Goal: Task Accomplishment & Management: Use online tool/utility

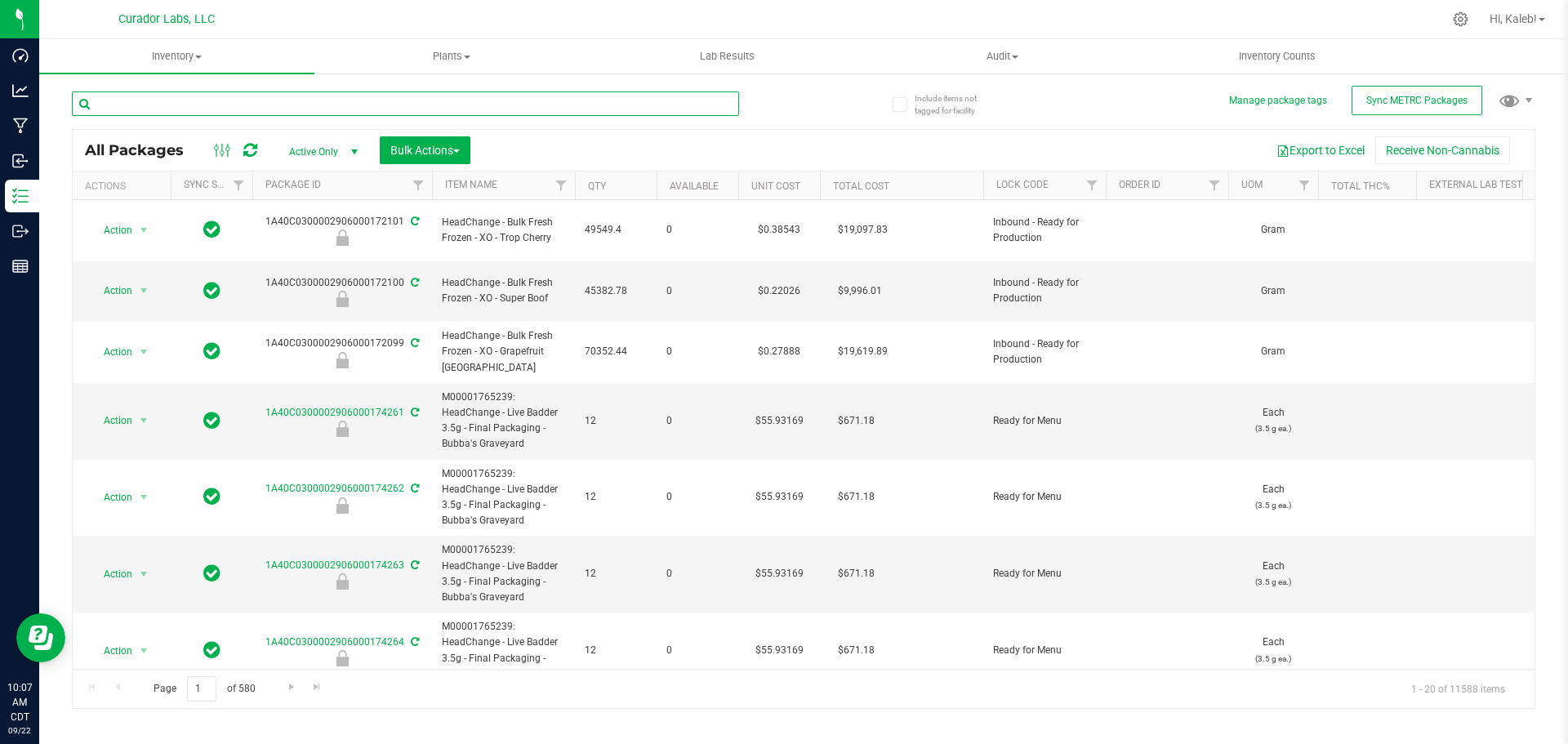
click at [266, 94] on input "text" at bounding box center [405, 104] width 667 height 25
paste input "1A40C0300002906000152880"
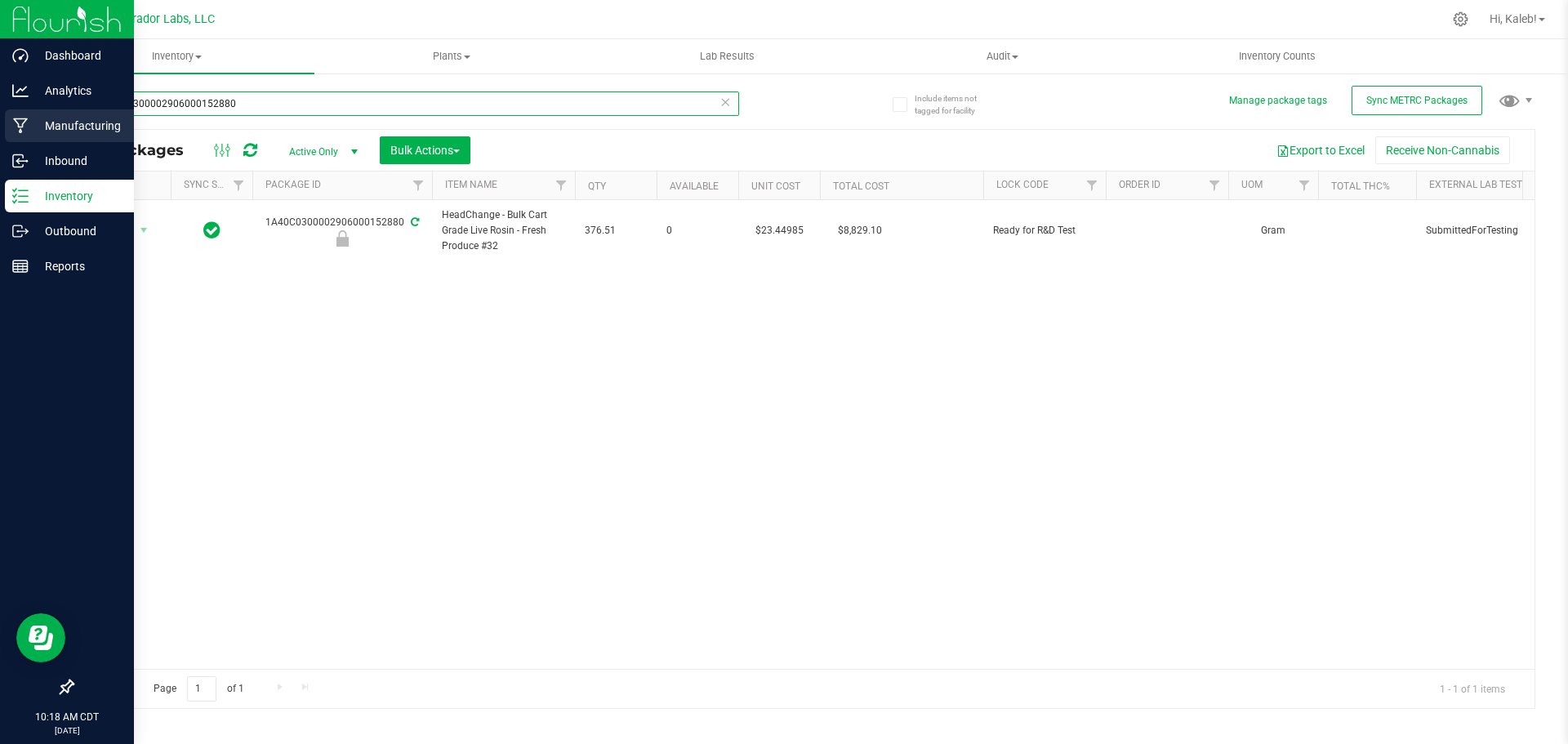
drag, startPoint x: 259, startPoint y: 97, endPoint x: 0, endPoint y: 122, distance: 260.2
click at [0, 122] on div "Dashboard Analytics Manufacturing Inbound Inventory Outbound Reports 10:18 AM C…" at bounding box center [784, 372] width 1568 height 744
type input "bulk distillate"
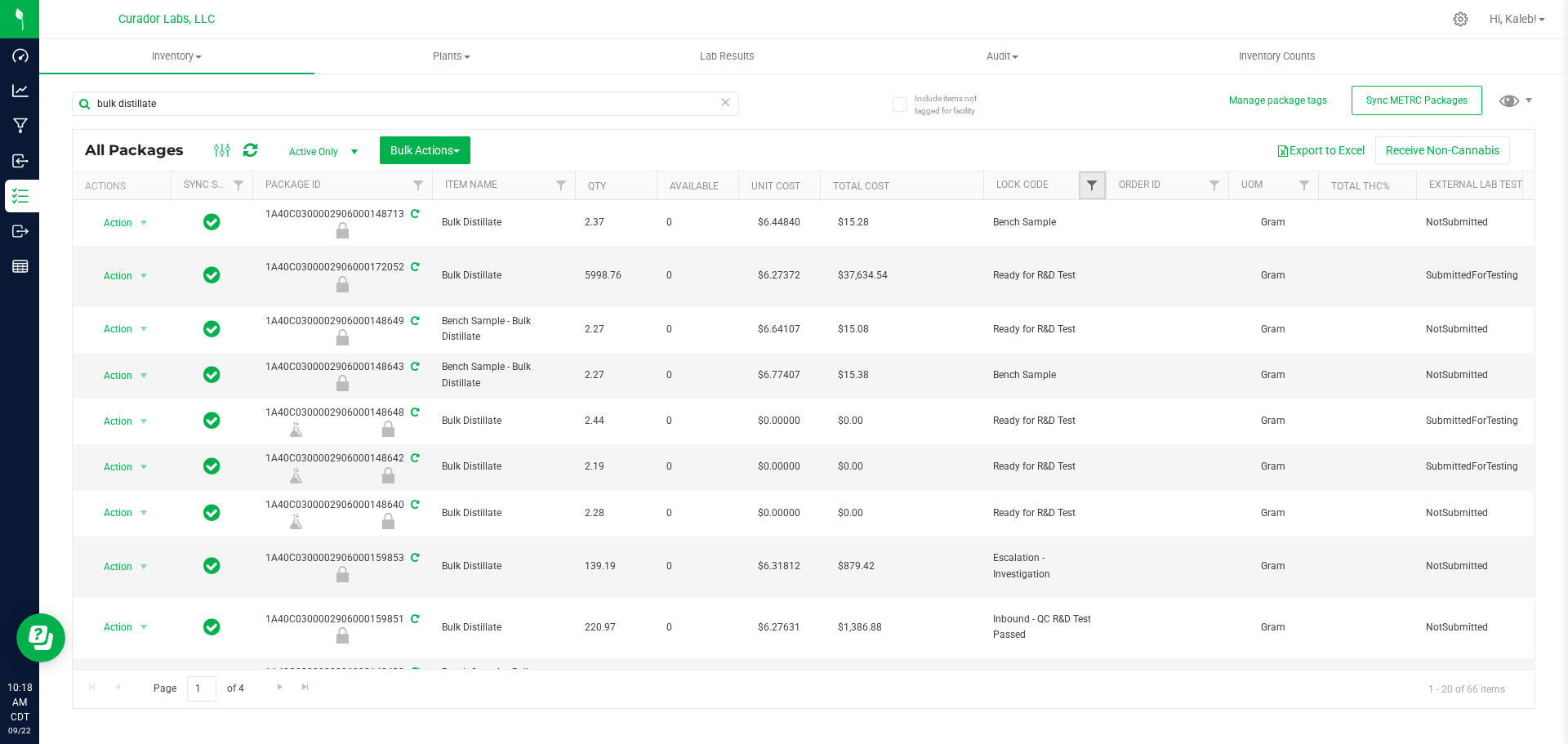
click at [1089, 185] on span "Filter" at bounding box center [1092, 185] width 13 height 13
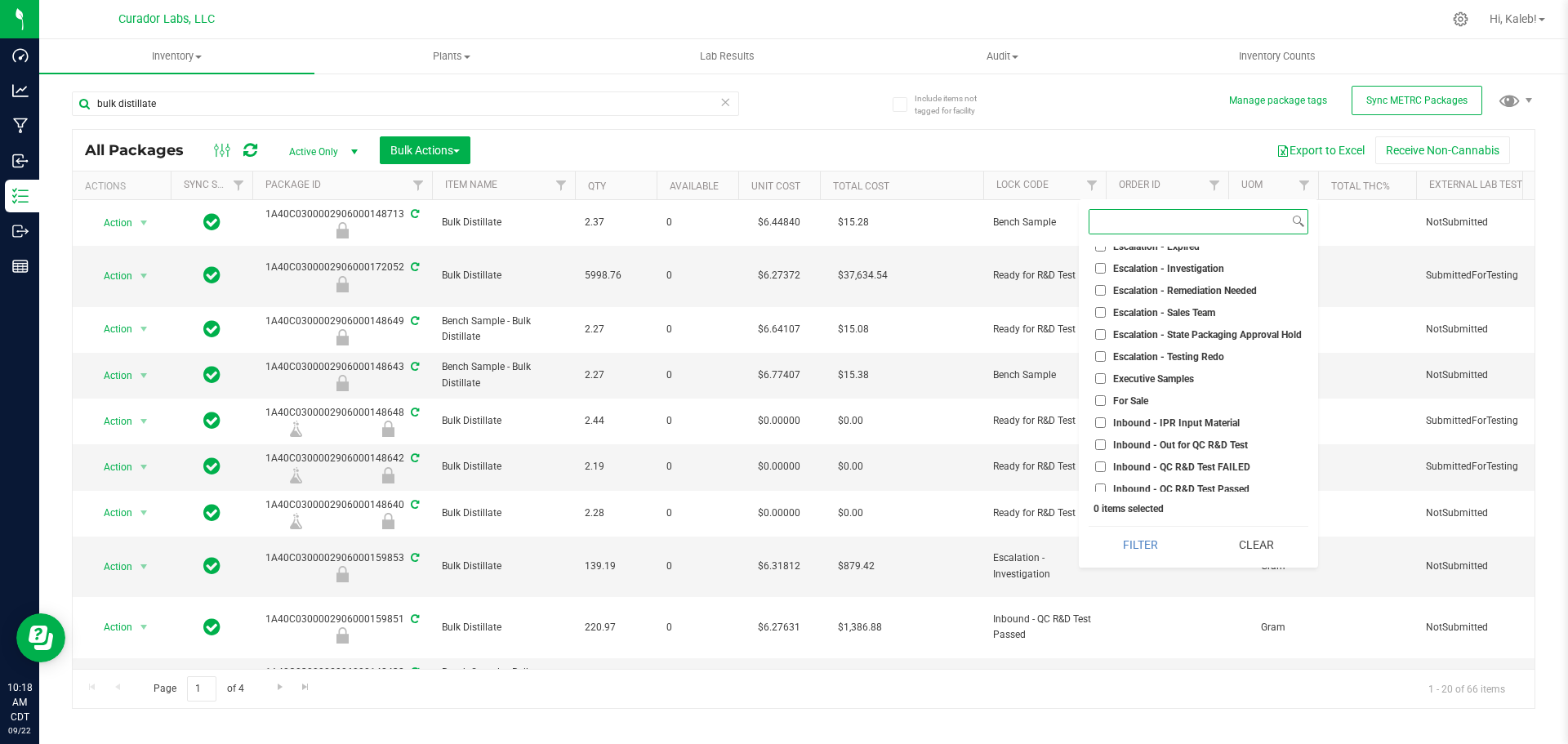
scroll to position [245, 0]
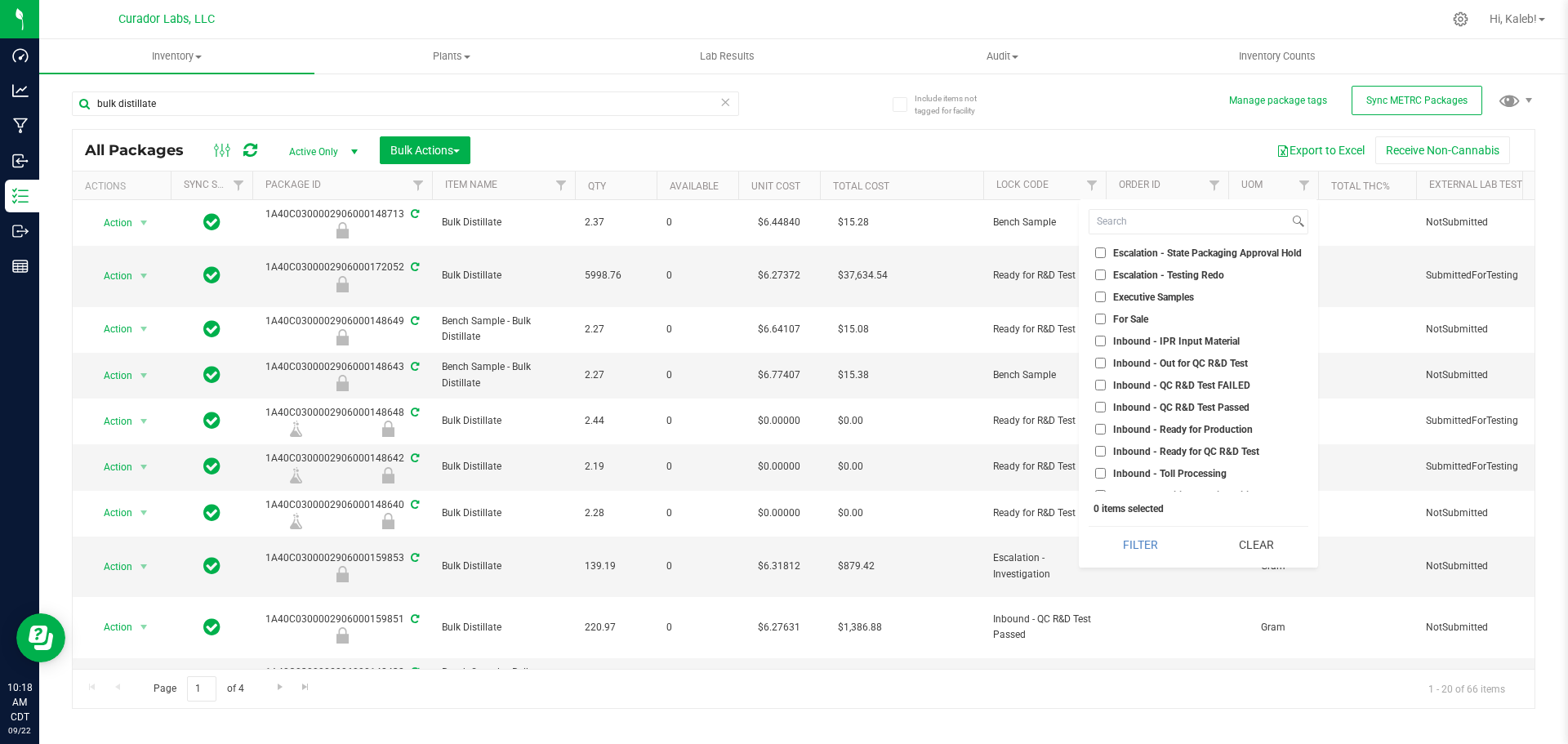
click at [1168, 365] on span "Inbound - Out for QC R&D Test" at bounding box center [1180, 364] width 135 height 9
click at [1105, 365] on input "Inbound - Out for QC R&D Test" at bounding box center [1100, 363] width 10 height 10
checkbox input "true"
click at [1168, 384] on span "Inbound - QC R&D Test FAILED" at bounding box center [1181, 385] width 137 height 9
click at [1105, 384] on input "Inbound - QC R&D Test FAILED" at bounding box center [1100, 384] width 10 height 10
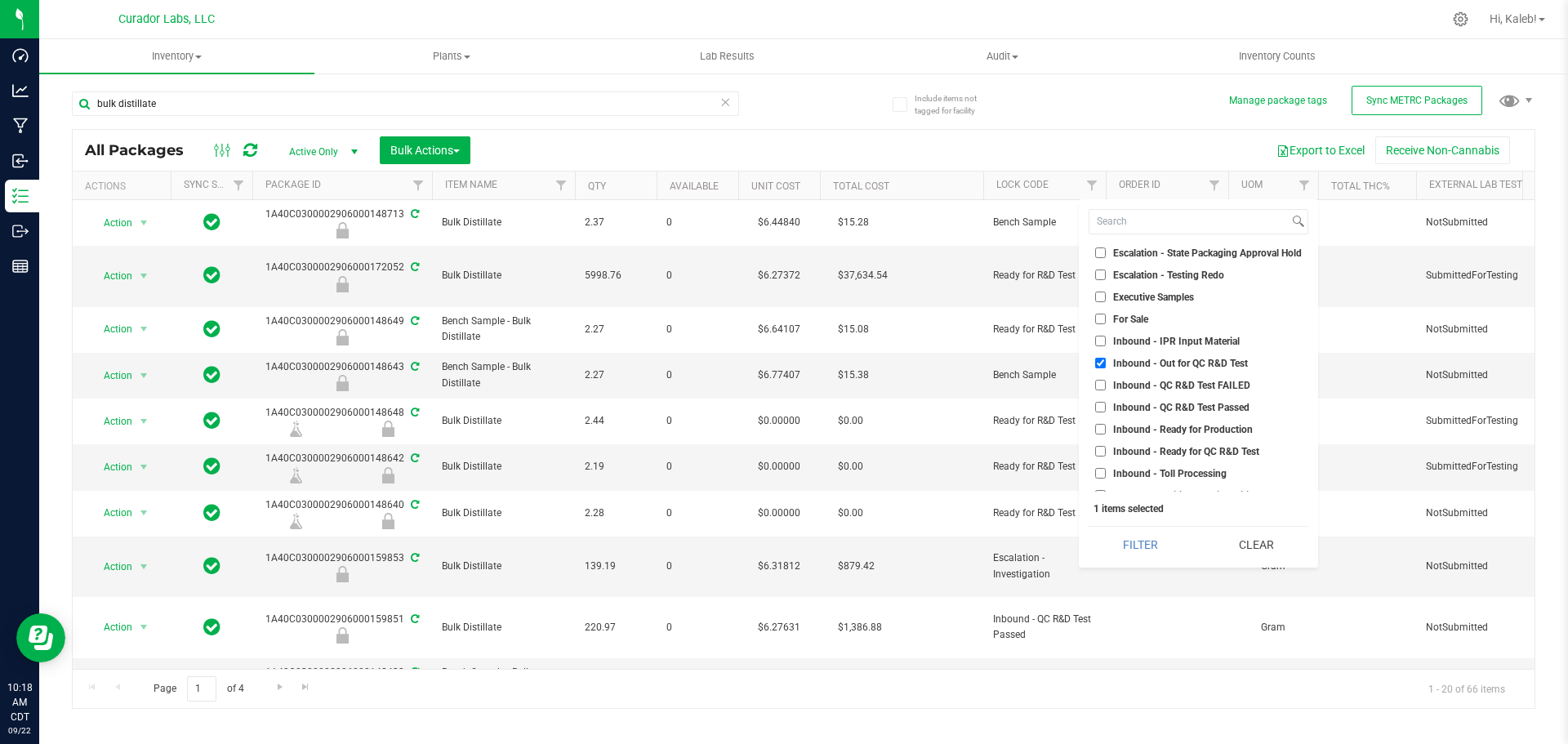
checkbox input "true"
click at [1170, 412] on span "Inbound - QC R&D Test Passed" at bounding box center [1181, 407] width 136 height 9
click at [1105, 412] on input "Inbound - QC R&D Test Passed" at bounding box center [1100, 407] width 10 height 10
checkbox input "true"
click at [1171, 449] on span "Inbound - Ready for QC R&D Test" at bounding box center [1186, 451] width 146 height 9
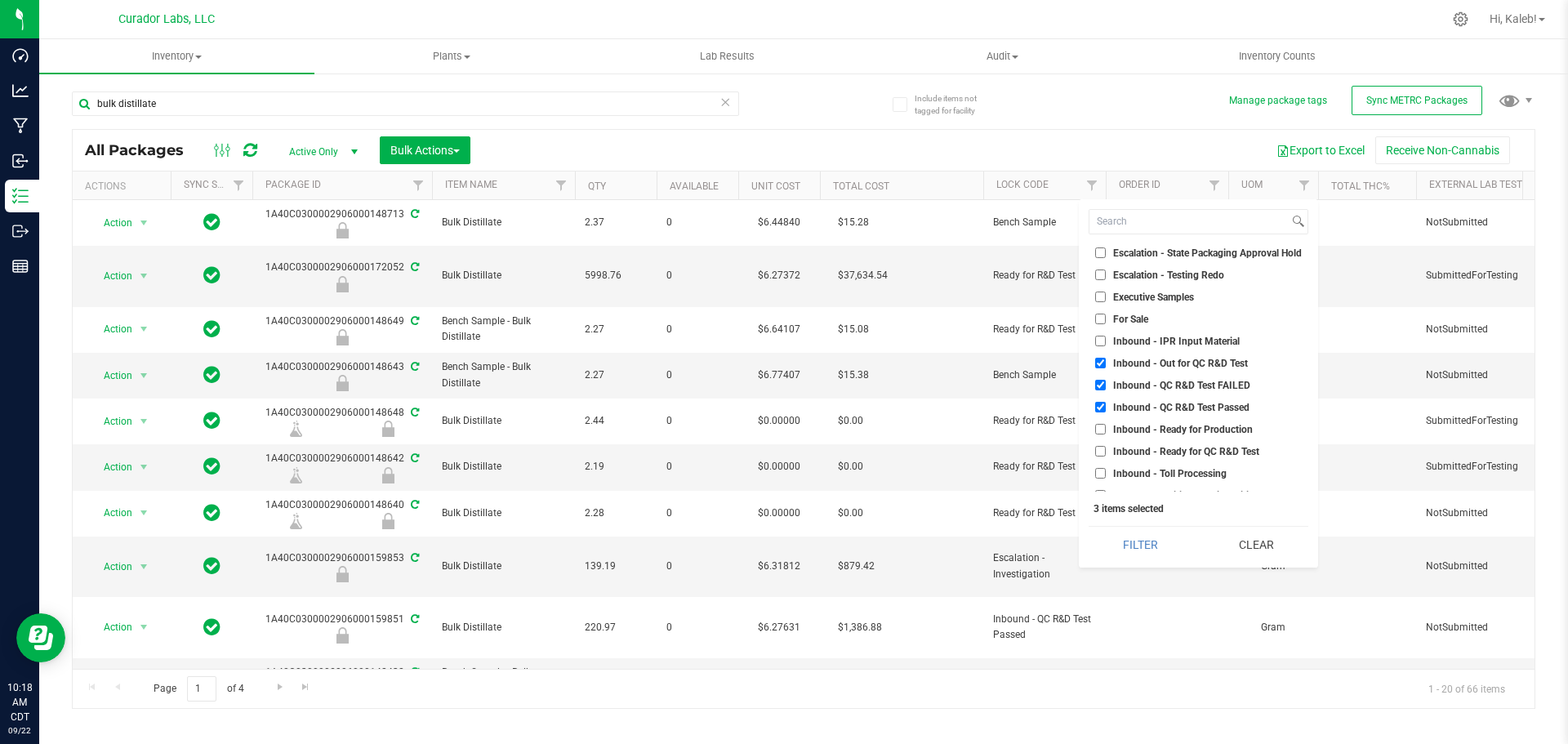
click at [1105, 449] on input "Inbound - Ready for QC R&D Test" at bounding box center [1100, 450] width 10 height 10
checkbox input "true"
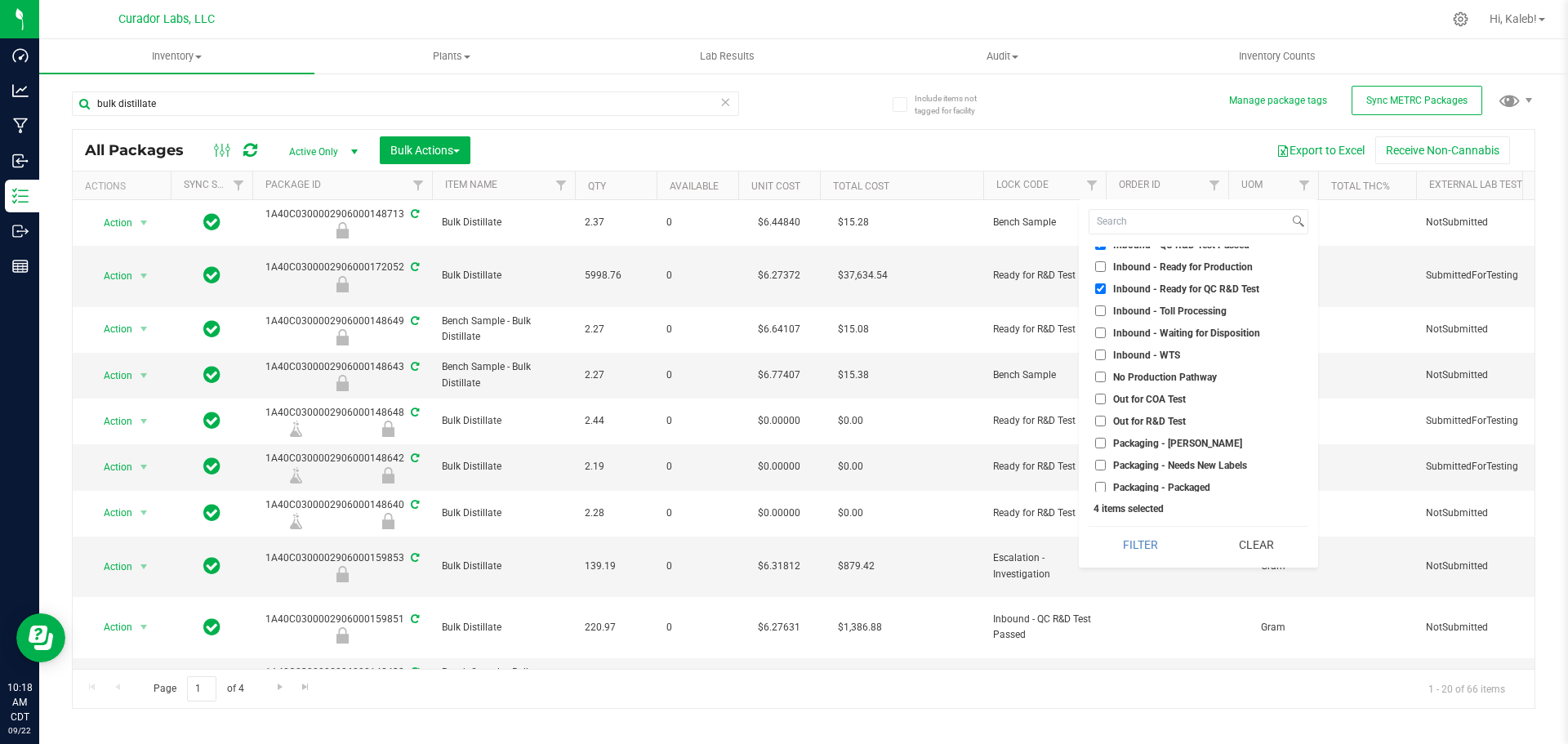
scroll to position [409, 0]
click at [1158, 421] on span "Out for R&D Test" at bounding box center [1149, 420] width 73 height 9
click at [1105, 421] on input "Out for R&D Test" at bounding box center [1100, 419] width 10 height 10
checkbox input "true"
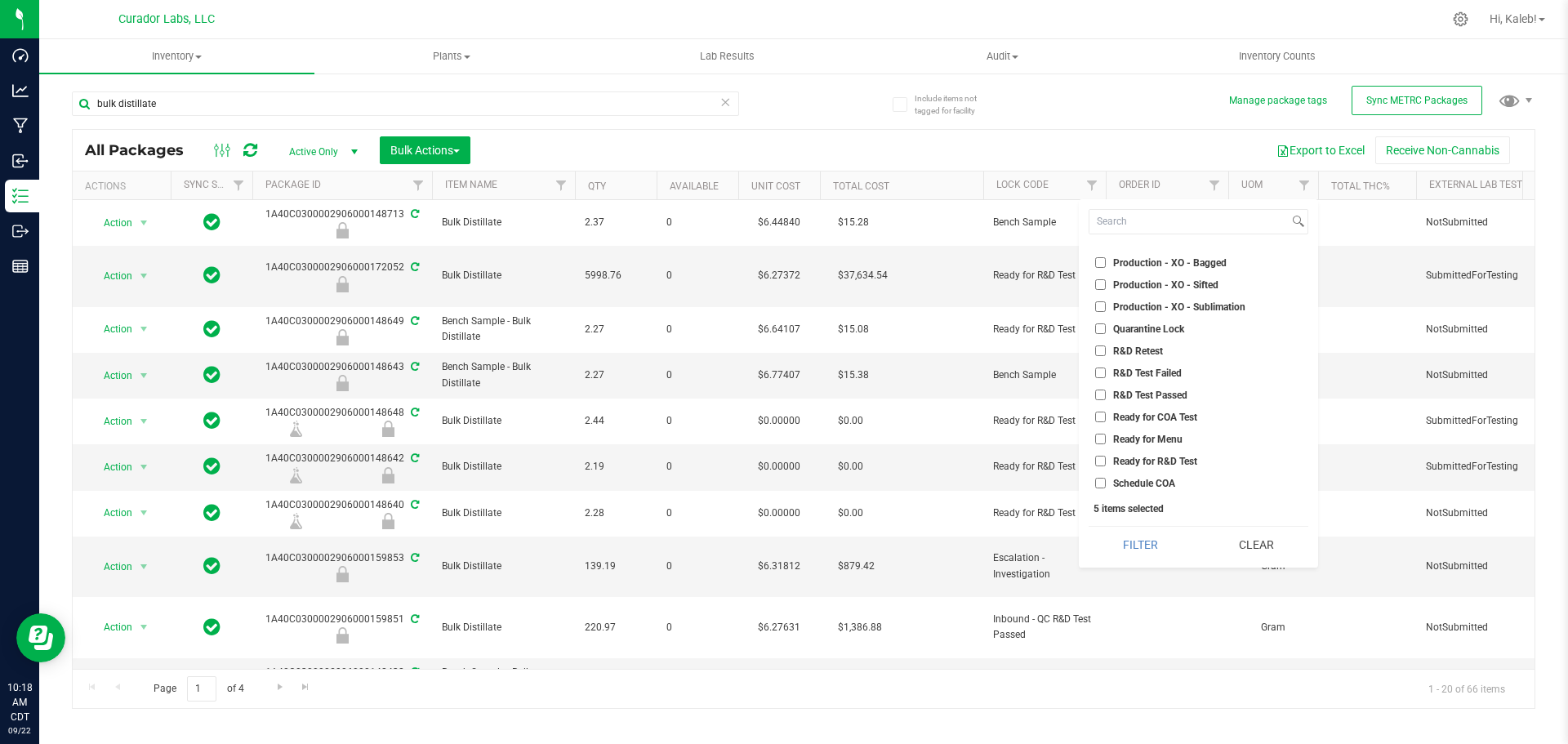
click at [1161, 463] on span "Ready for R&D Test" at bounding box center [1155, 462] width 84 height 9
click at [1105, 463] on input "Ready for R&D Test" at bounding box center [1100, 461] width 10 height 10
checkbox input "true"
click at [1151, 544] on button "Filter" at bounding box center [1140, 545] width 104 height 36
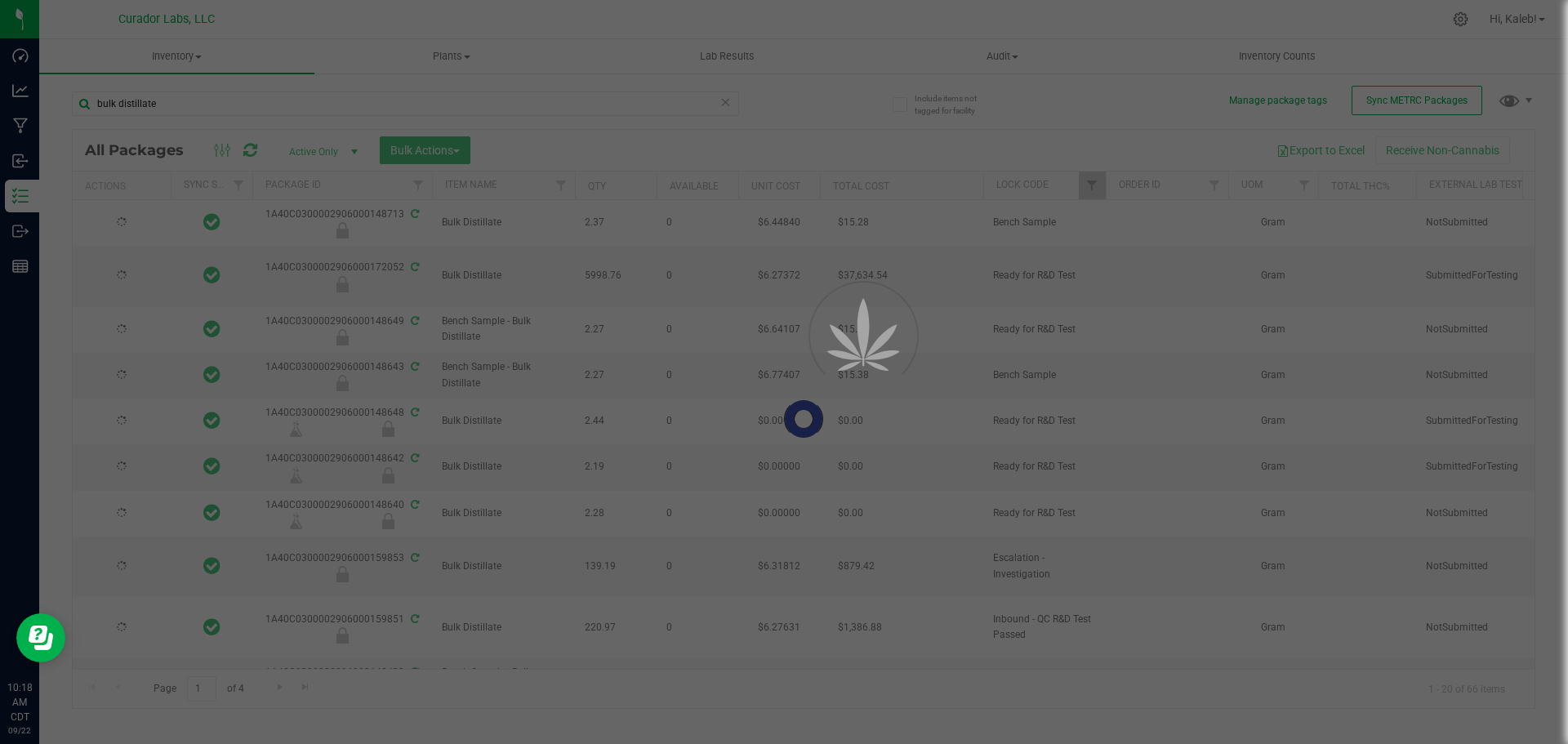
type input "2026-09-15"
type input "2026-08-25"
type input "2026-07-21"
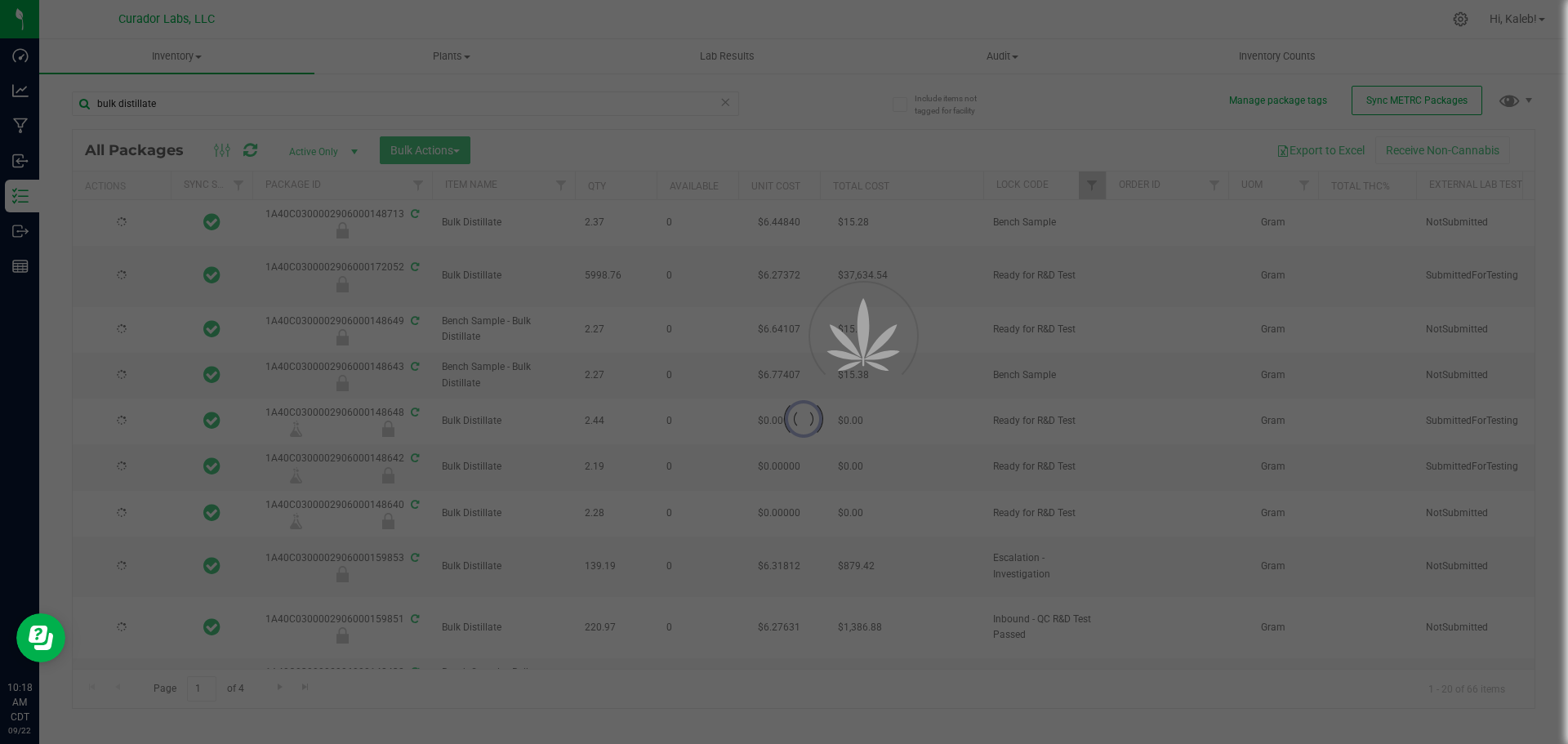
type input "2026-07-21"
type input "2026-07-17"
type input "2026-07-16"
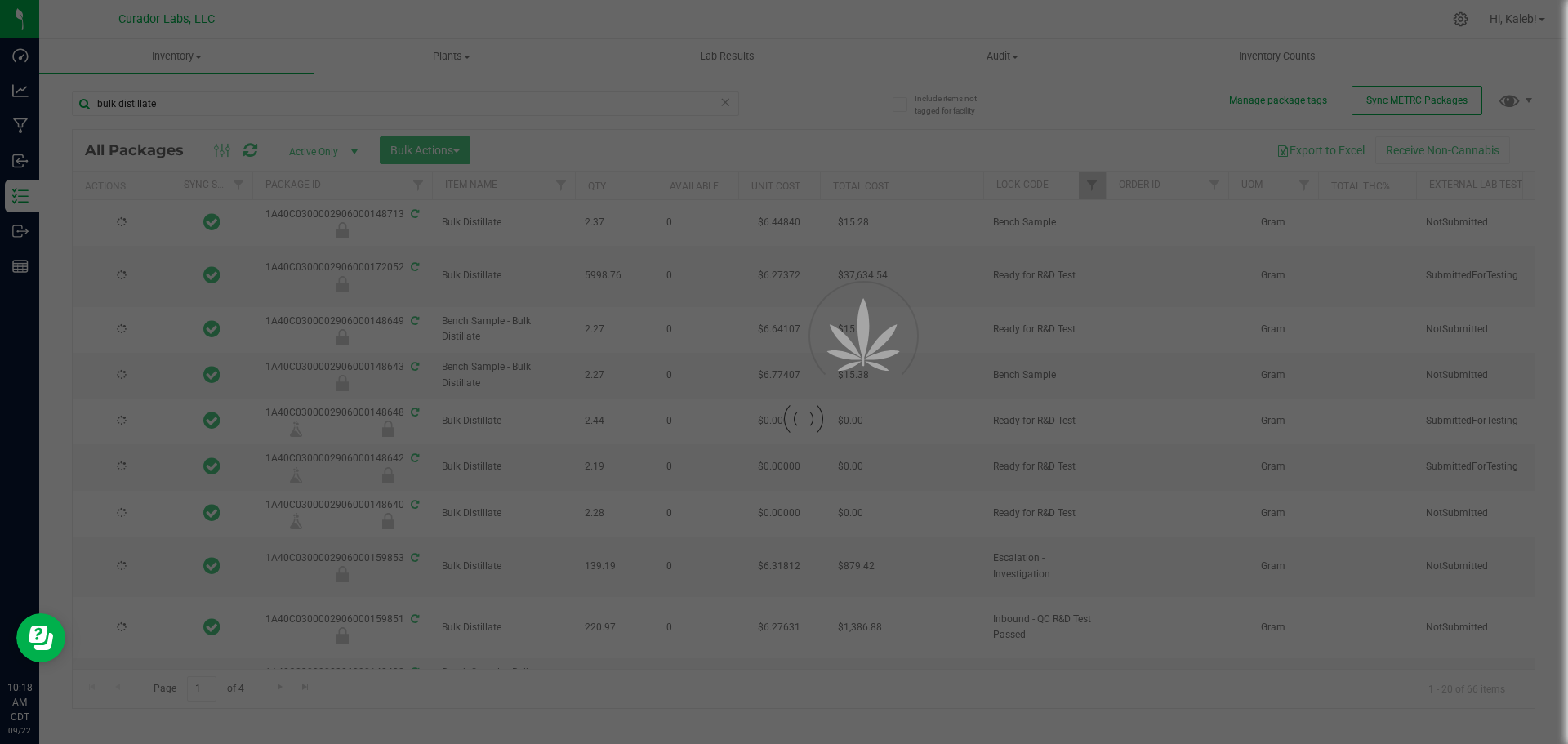
type input "2026-07-09"
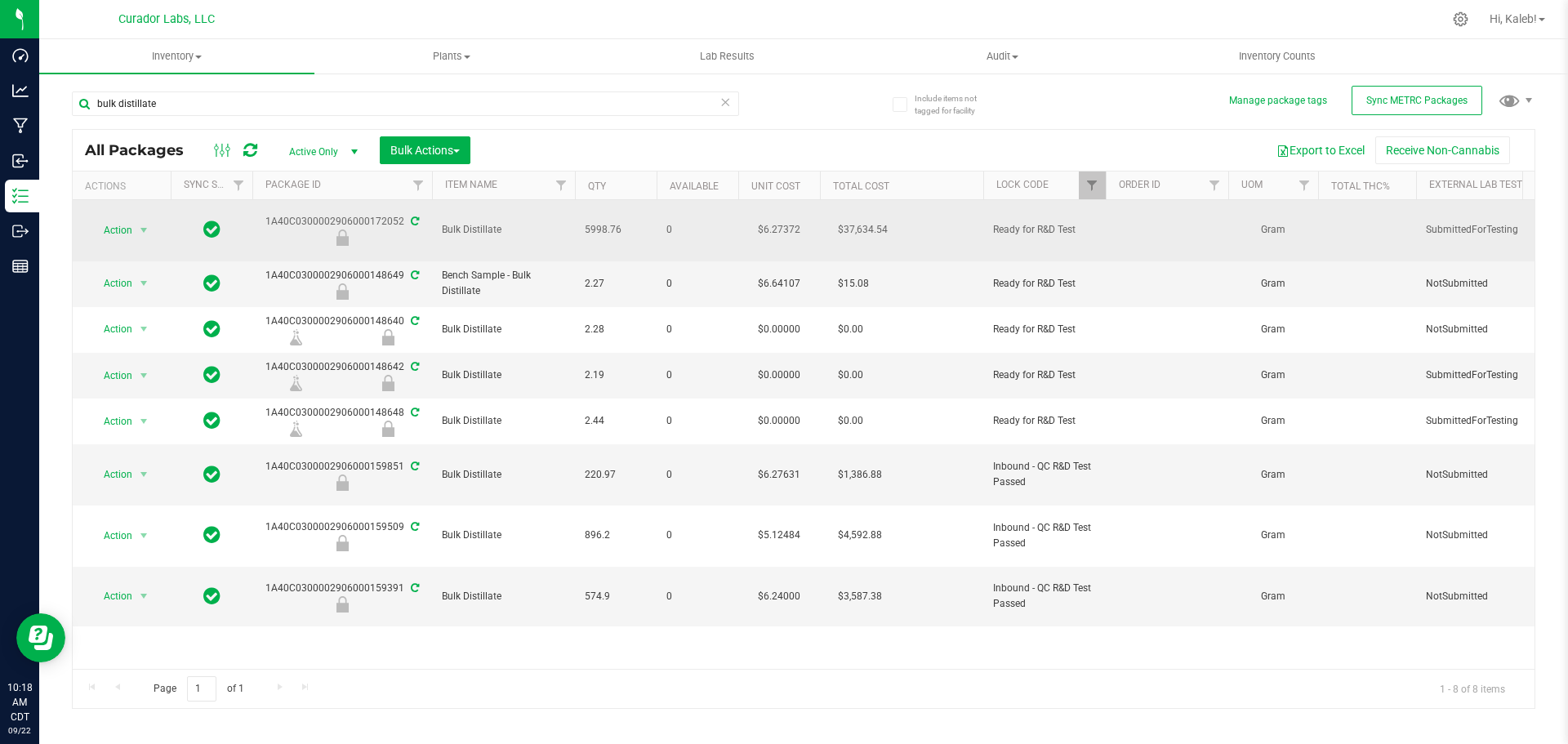
drag, startPoint x: 402, startPoint y: 211, endPoint x: 335, endPoint y: 219, distance: 67.5
click at [335, 219] on div "1A40C0300002906000172052" at bounding box center [342, 230] width 184 height 32
copy div "906000172052"
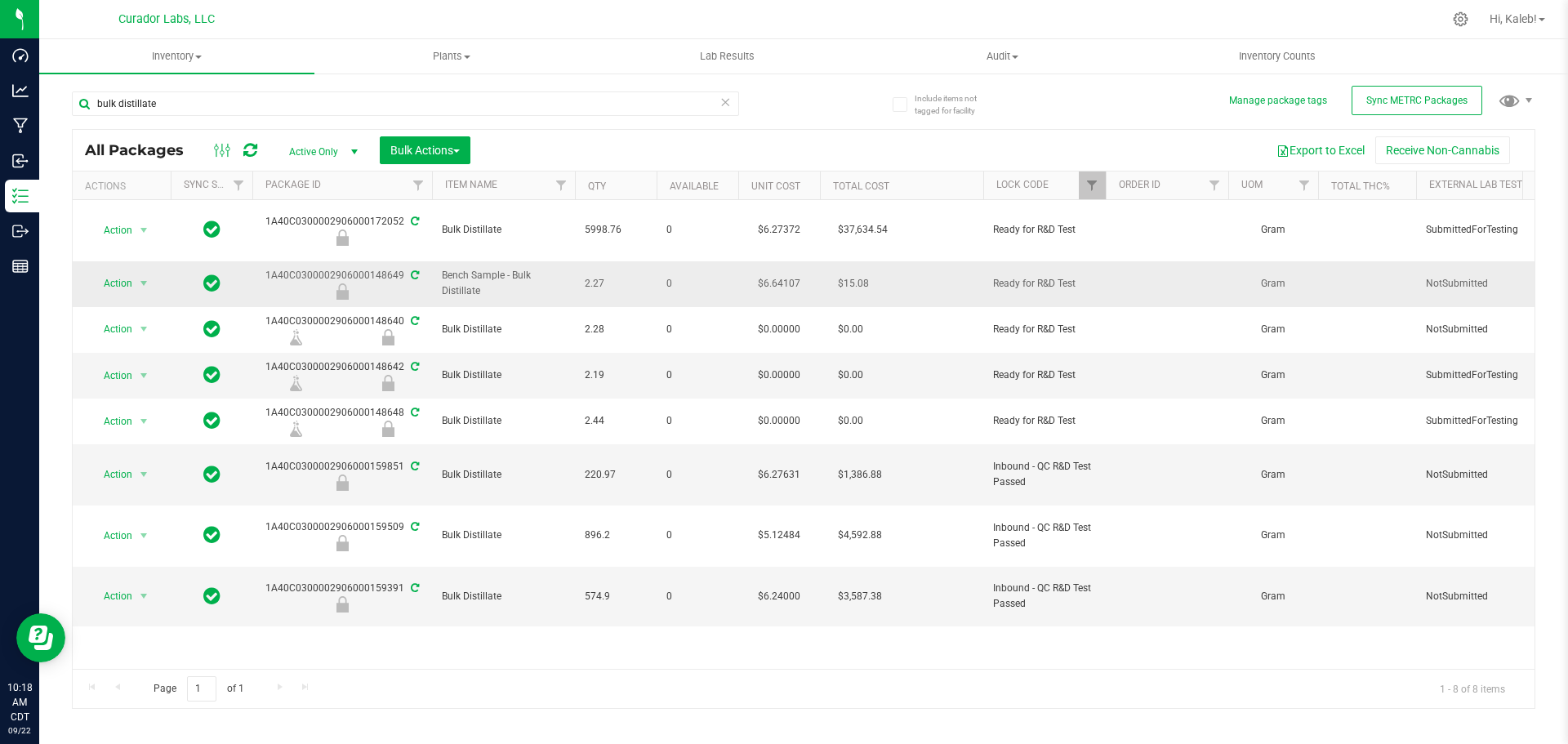
drag, startPoint x: 400, startPoint y: 260, endPoint x: 342, endPoint y: 260, distance: 58.0
click at [342, 268] on div "1A40C0300002906000148649" at bounding box center [342, 284] width 184 height 32
copy div "06000148649"
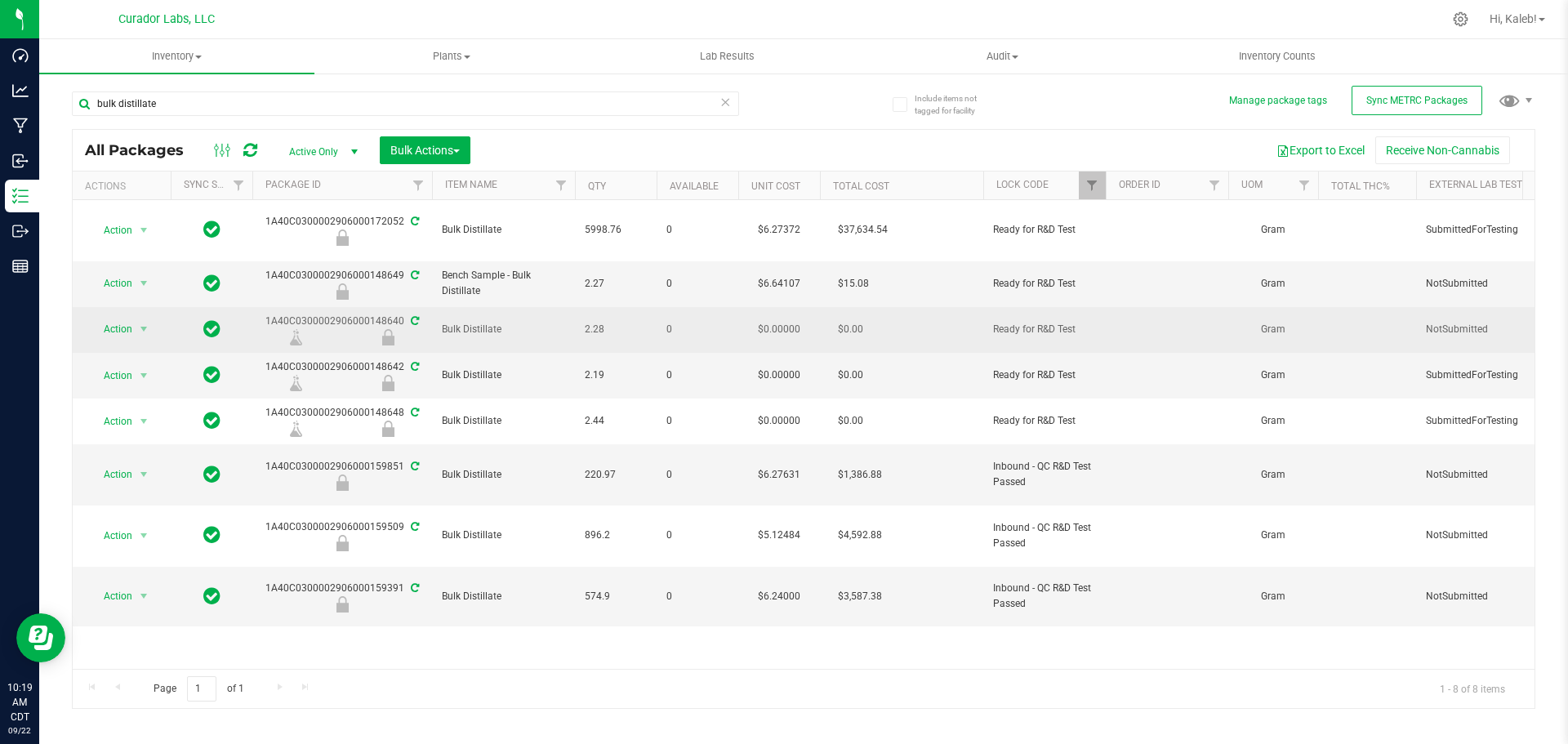
drag, startPoint x: 442, startPoint y: 261, endPoint x: 547, endPoint y: 301, distance: 112.4
click at [547, 307] on td "Bulk Distillate" at bounding box center [503, 330] width 143 height 45
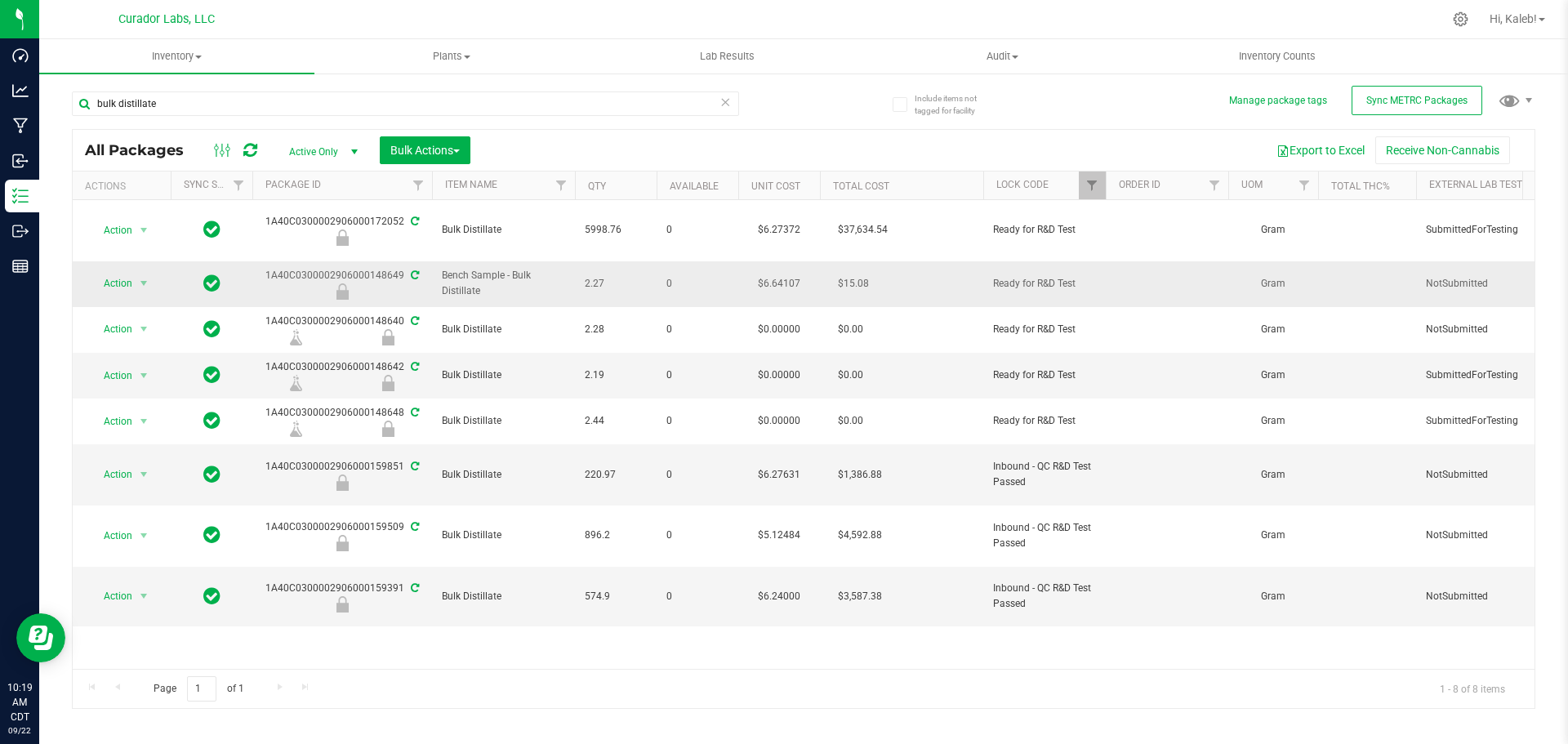
drag, startPoint x: 487, startPoint y: 276, endPoint x: 430, endPoint y: 258, distance: 59.8
copy tr "Bench Sample - Bulk Distillate"
click at [248, 151] on icon at bounding box center [250, 150] width 14 height 16
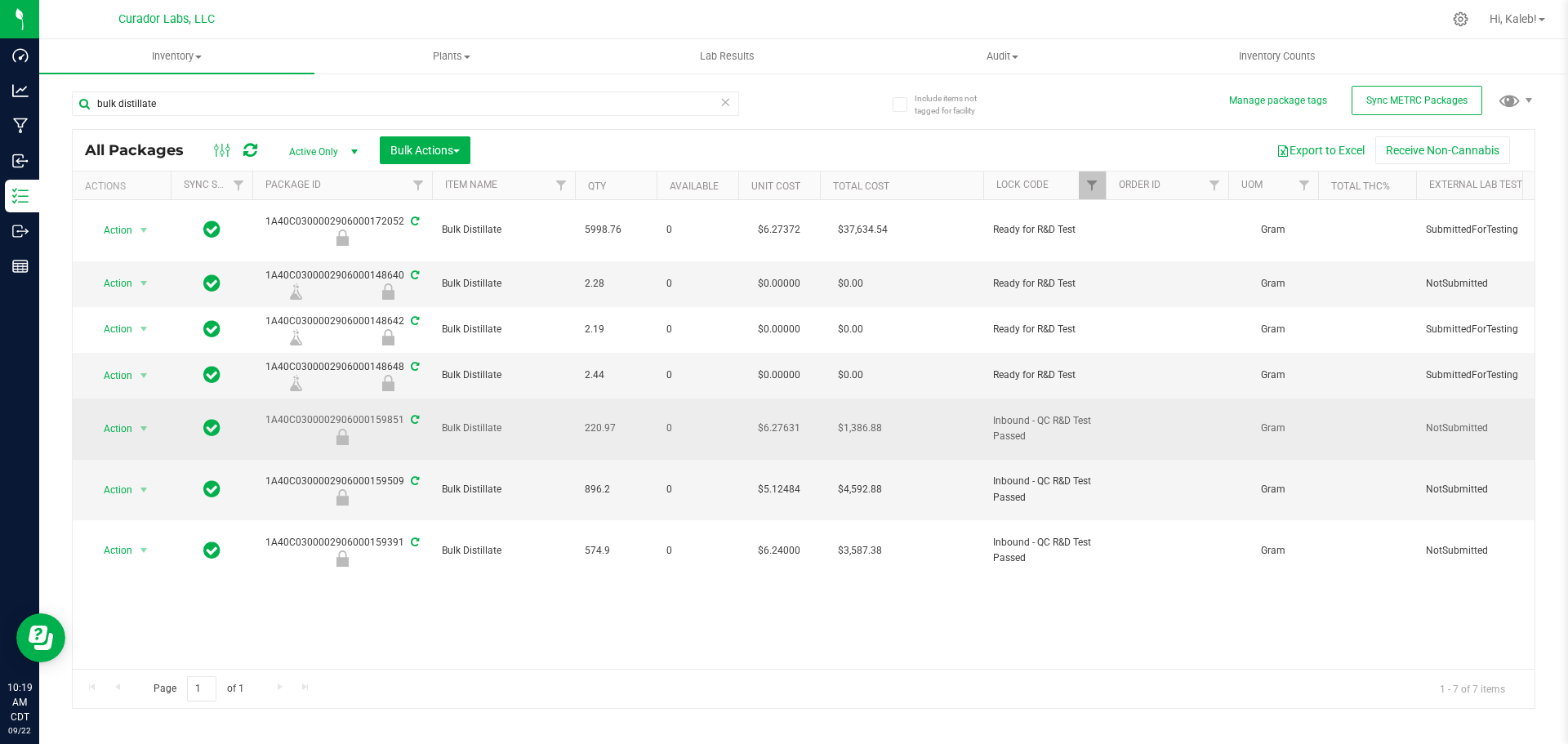
drag, startPoint x: 400, startPoint y: 398, endPoint x: 325, endPoint y: 397, distance: 75.0
click at [325, 413] on div "1A40C0300002906000159851" at bounding box center [342, 429] width 184 height 32
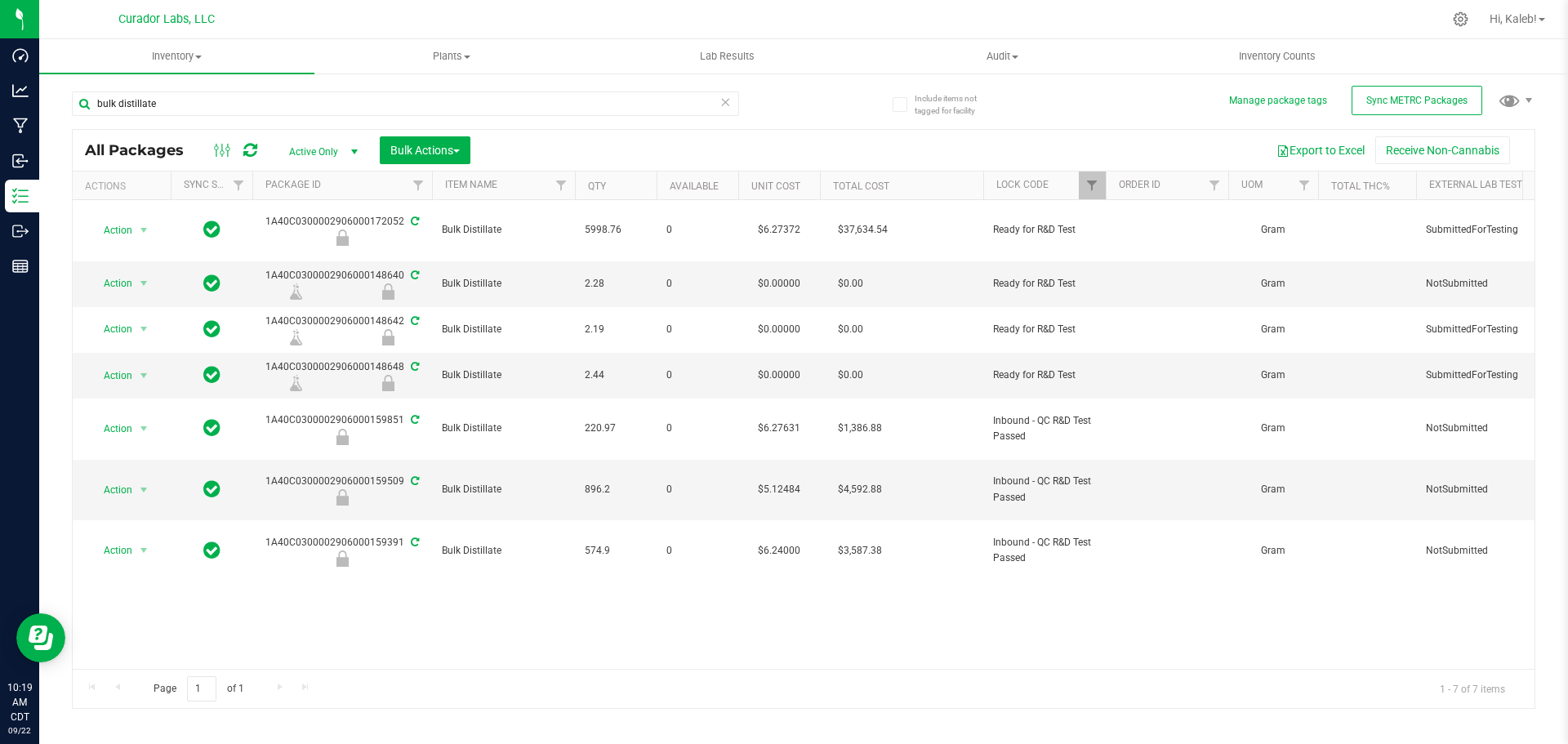
copy div "02906000159851"
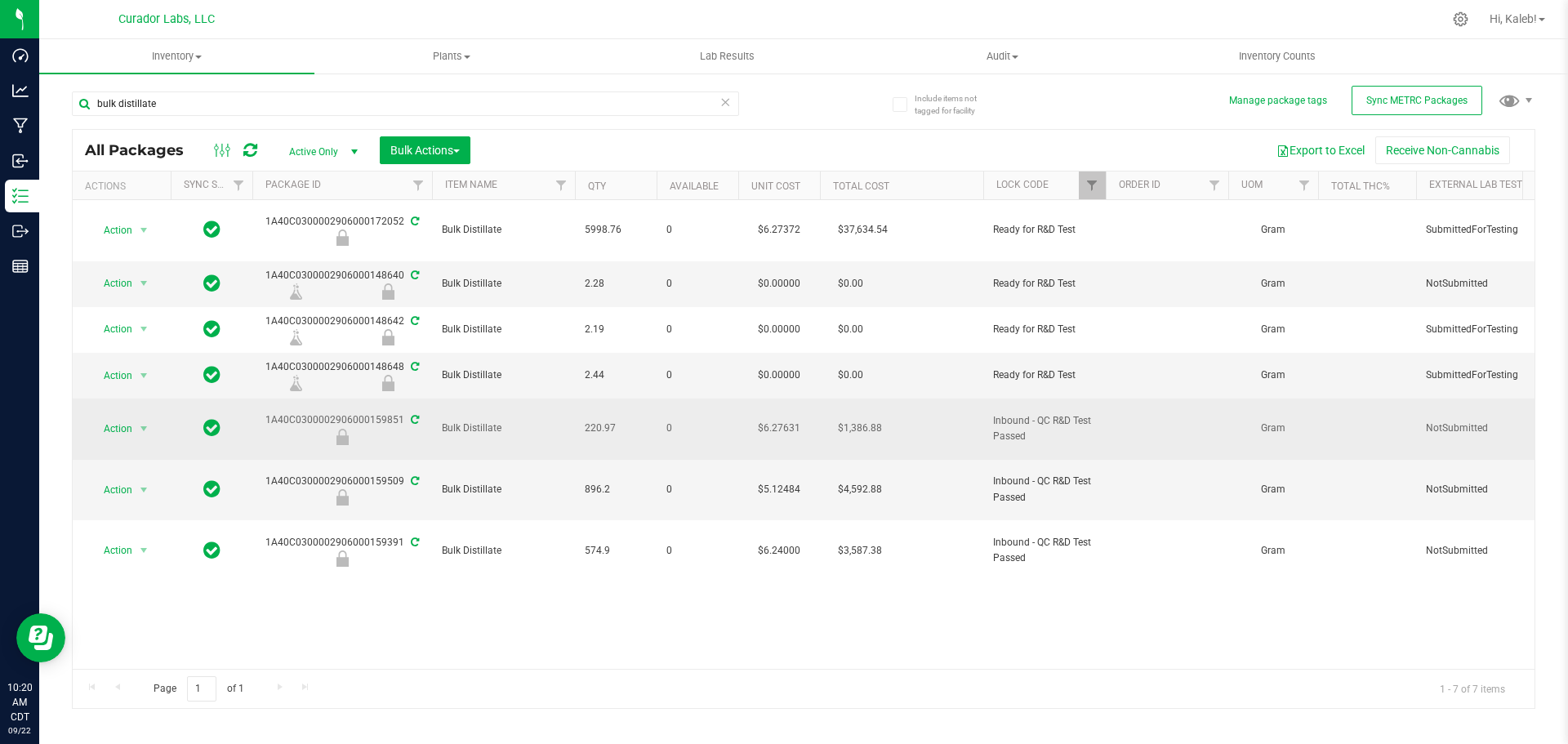
drag, startPoint x: 402, startPoint y: 441, endPoint x: 332, endPoint y: 426, distance: 71.6
click at [325, 474] on div "1A40C0300002906000159509" at bounding box center [342, 490] width 184 height 32
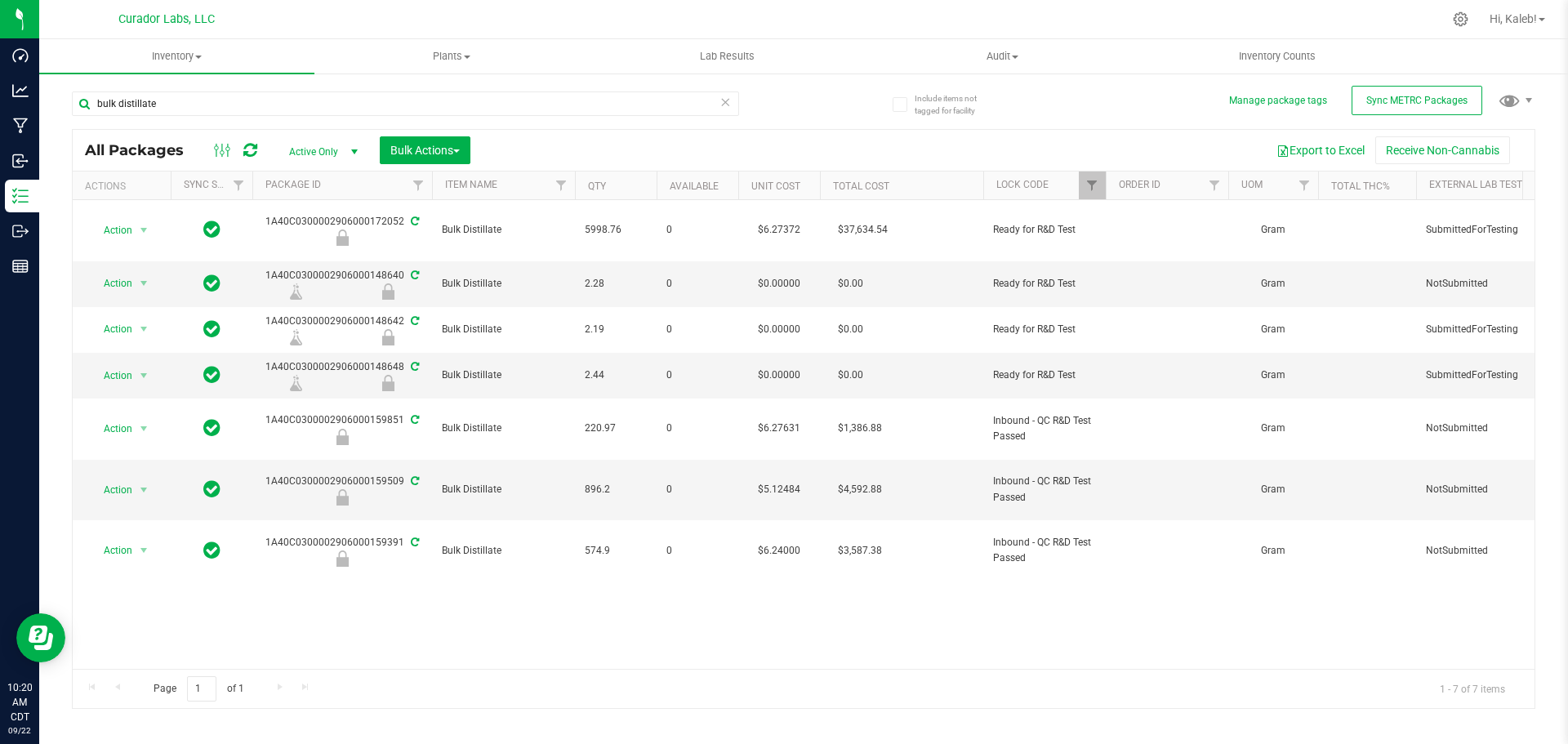
copy div "02906000159509"
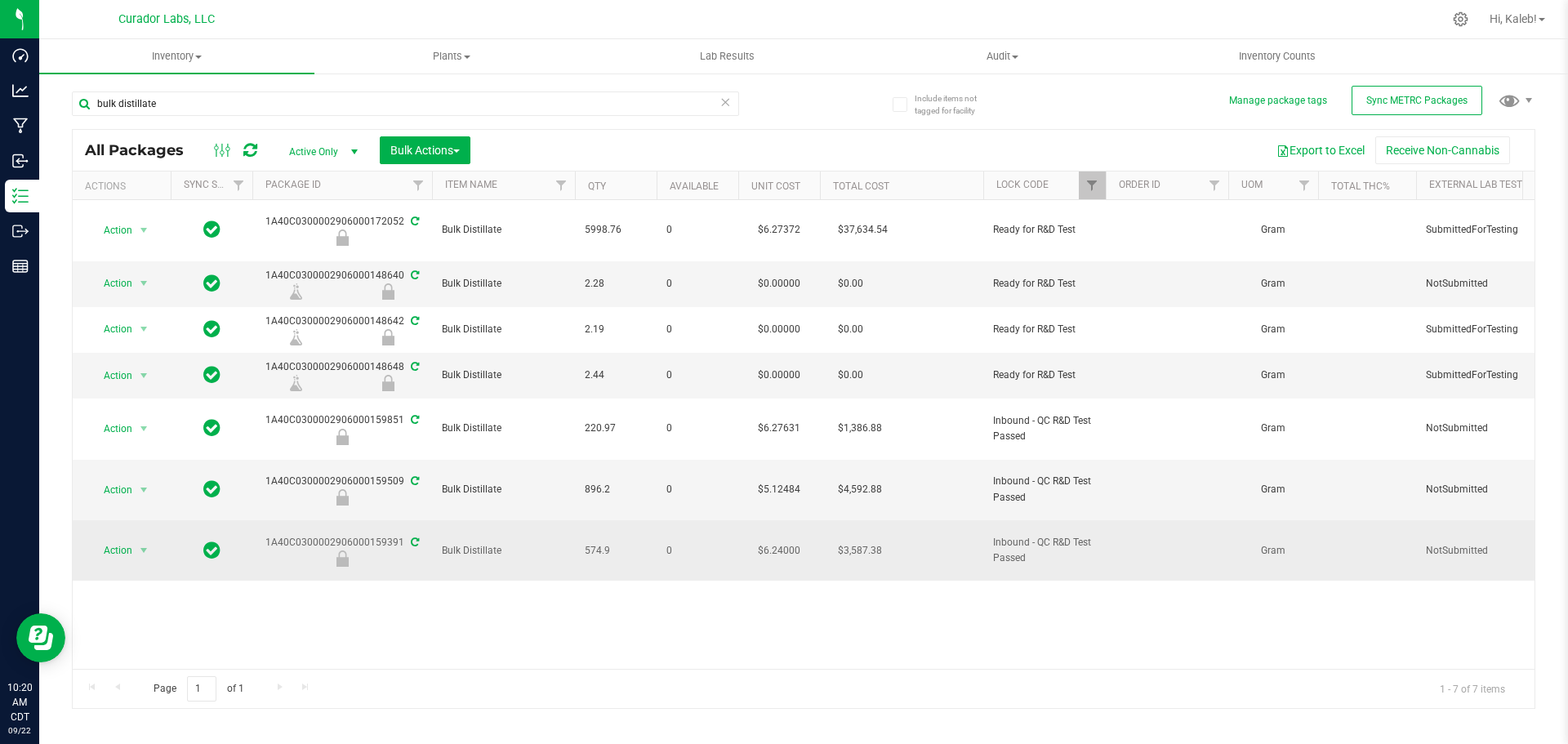
drag, startPoint x: 401, startPoint y: 489, endPoint x: 346, endPoint y: 488, distance: 55.0
click at [346, 535] on div "1A40C0300002906000159391" at bounding box center [342, 551] width 184 height 32
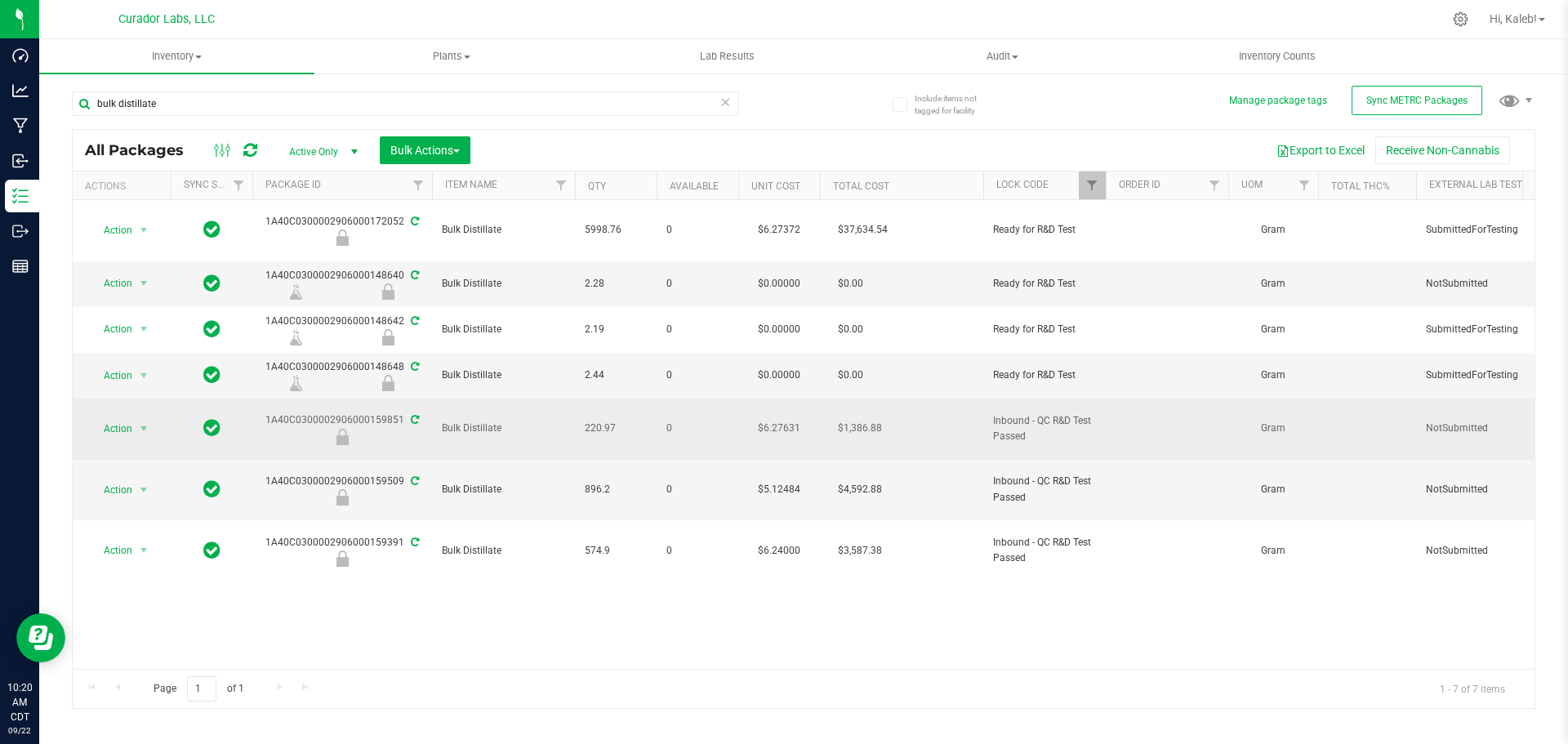
copy div "6000159391"
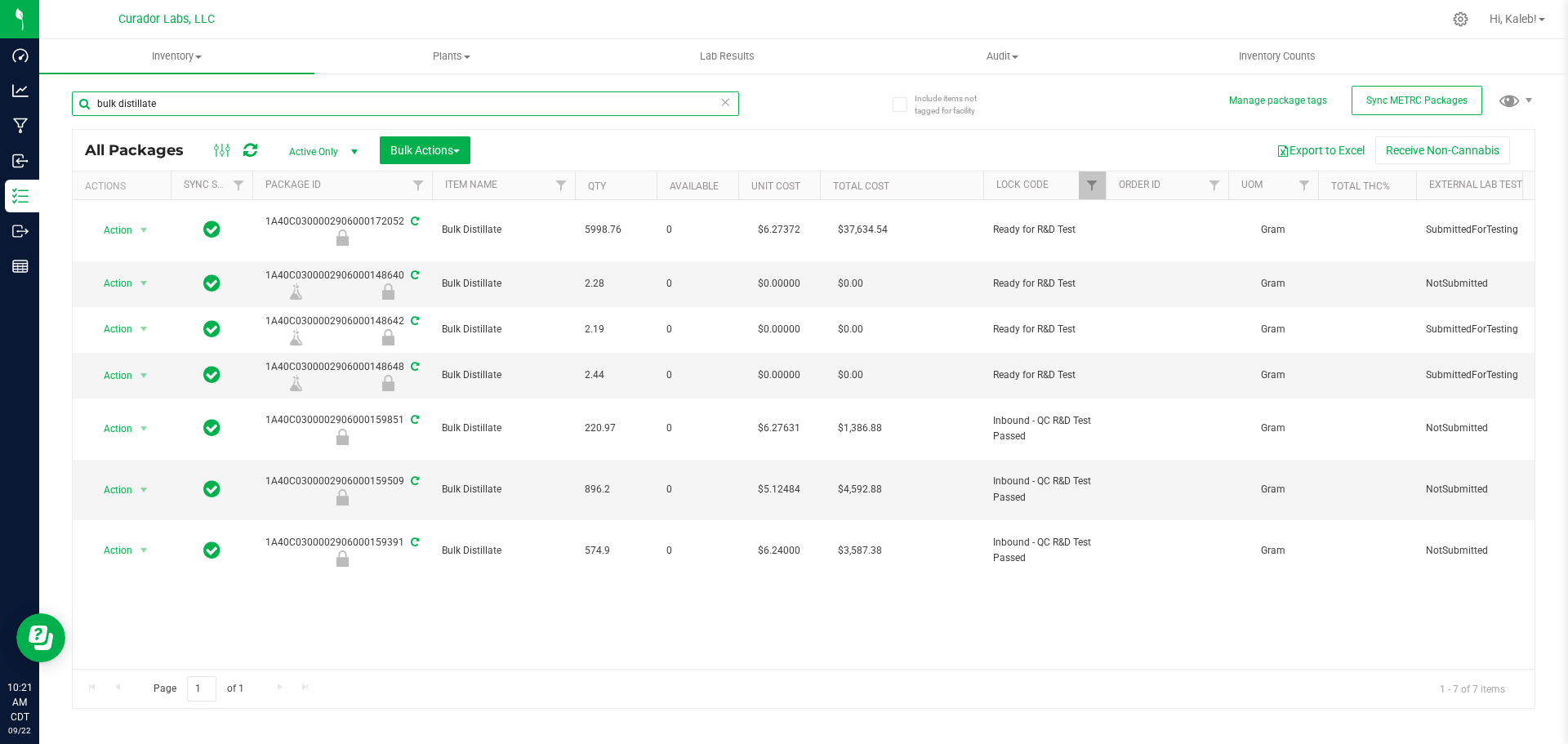
click at [239, 99] on input "bulk distillate" at bounding box center [405, 104] width 667 height 25
paste input "0159975"
click at [1100, 192] on link "Filter" at bounding box center [1092, 185] width 27 height 27
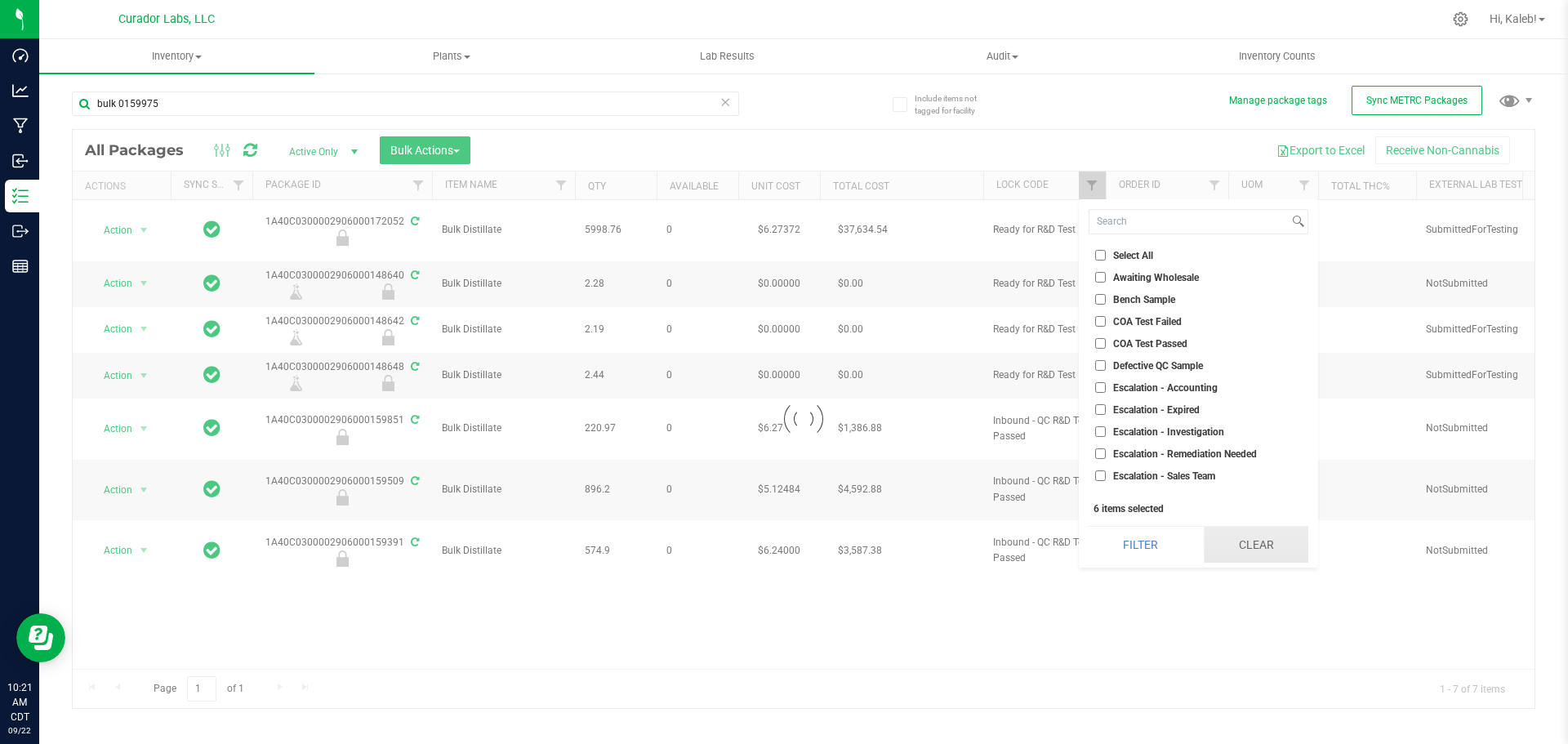
click at [1280, 552] on button "Clear" at bounding box center [1256, 545] width 105 height 36
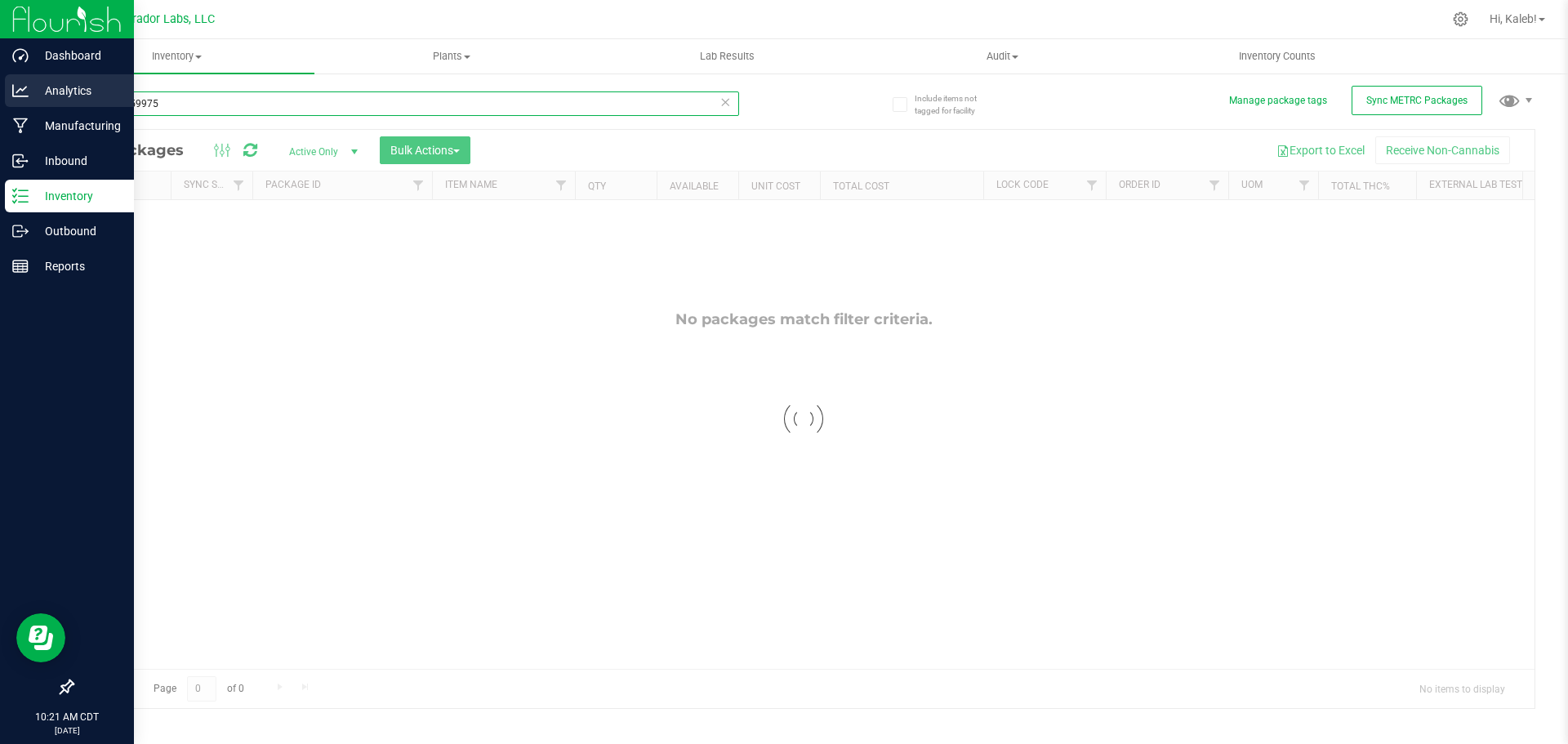
drag, startPoint x: 190, startPoint y: 99, endPoint x: 37, endPoint y: 93, distance: 153.1
click at [37, 93] on div "Dashboard Analytics Manufacturing Inbound Inventory Outbound Reports 10:21 AM C…" at bounding box center [784, 372] width 1568 height 744
paste input "text"
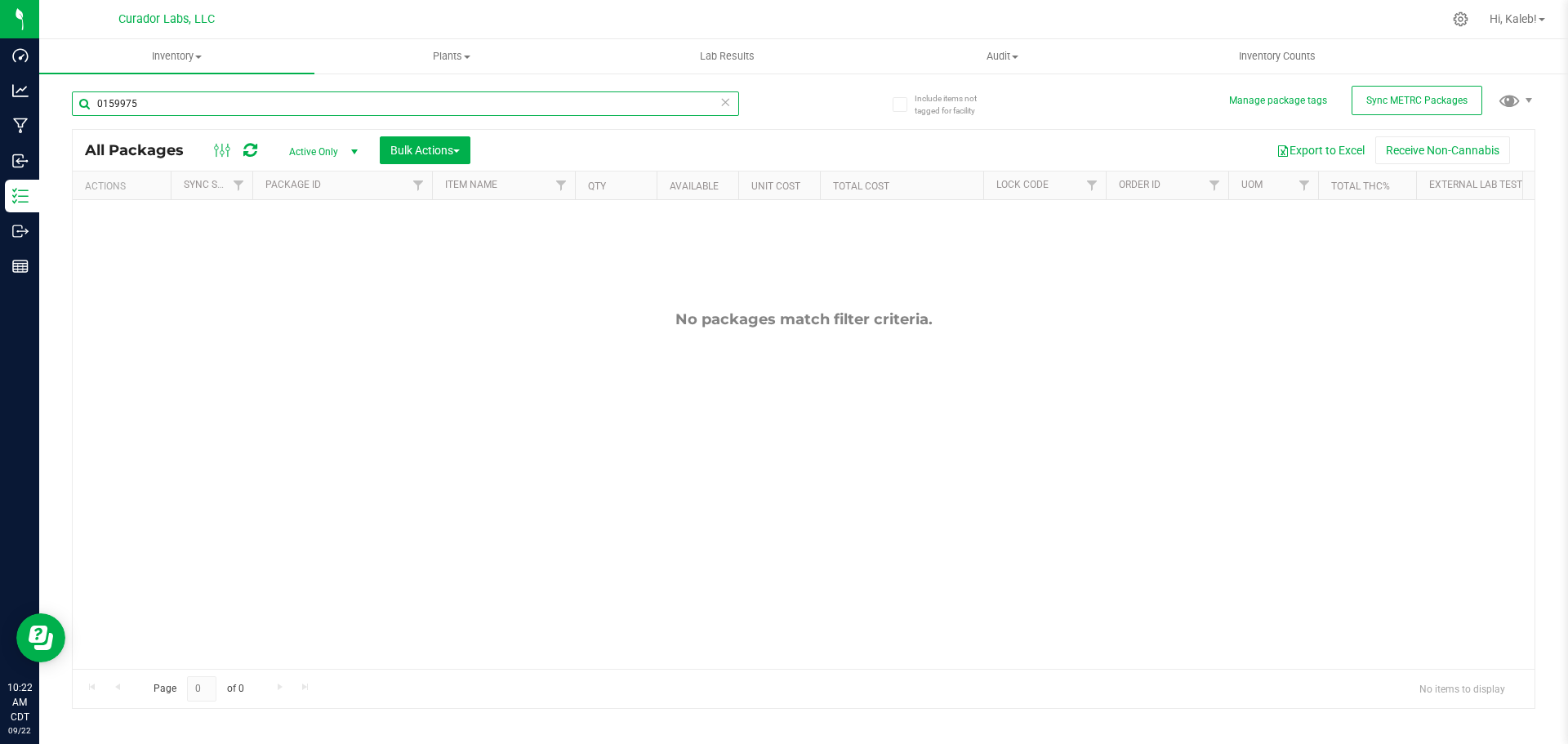
click at [144, 102] on input "0159975" at bounding box center [405, 104] width 667 height 25
click at [143, 102] on input "0159975" at bounding box center [405, 104] width 667 height 25
paste input "2747"
click at [336, 104] on input "0152747" at bounding box center [405, 104] width 667 height 25
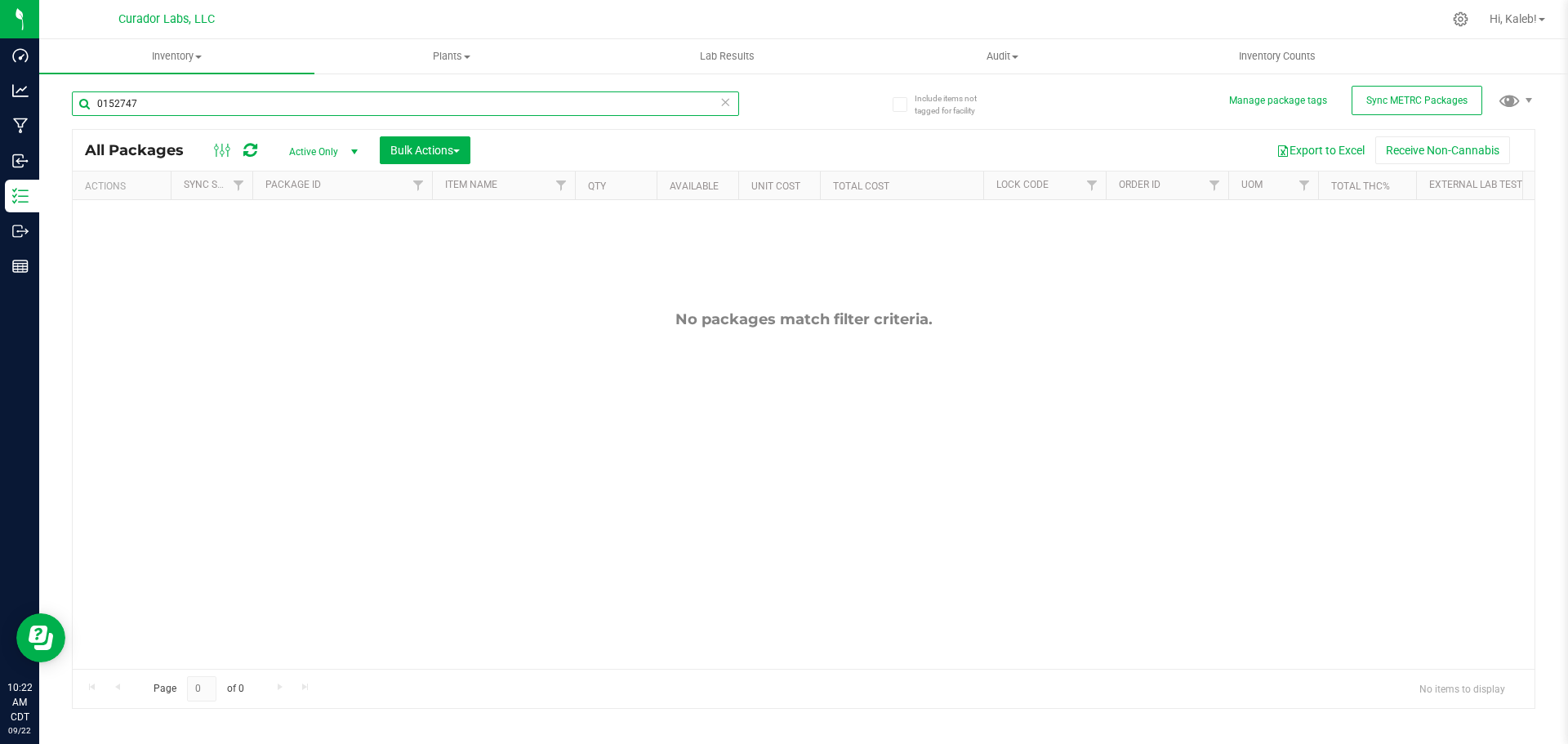
paste input "55"
click at [293, 106] on input "0152755" at bounding box center [405, 104] width 667 height 25
paste input "9851"
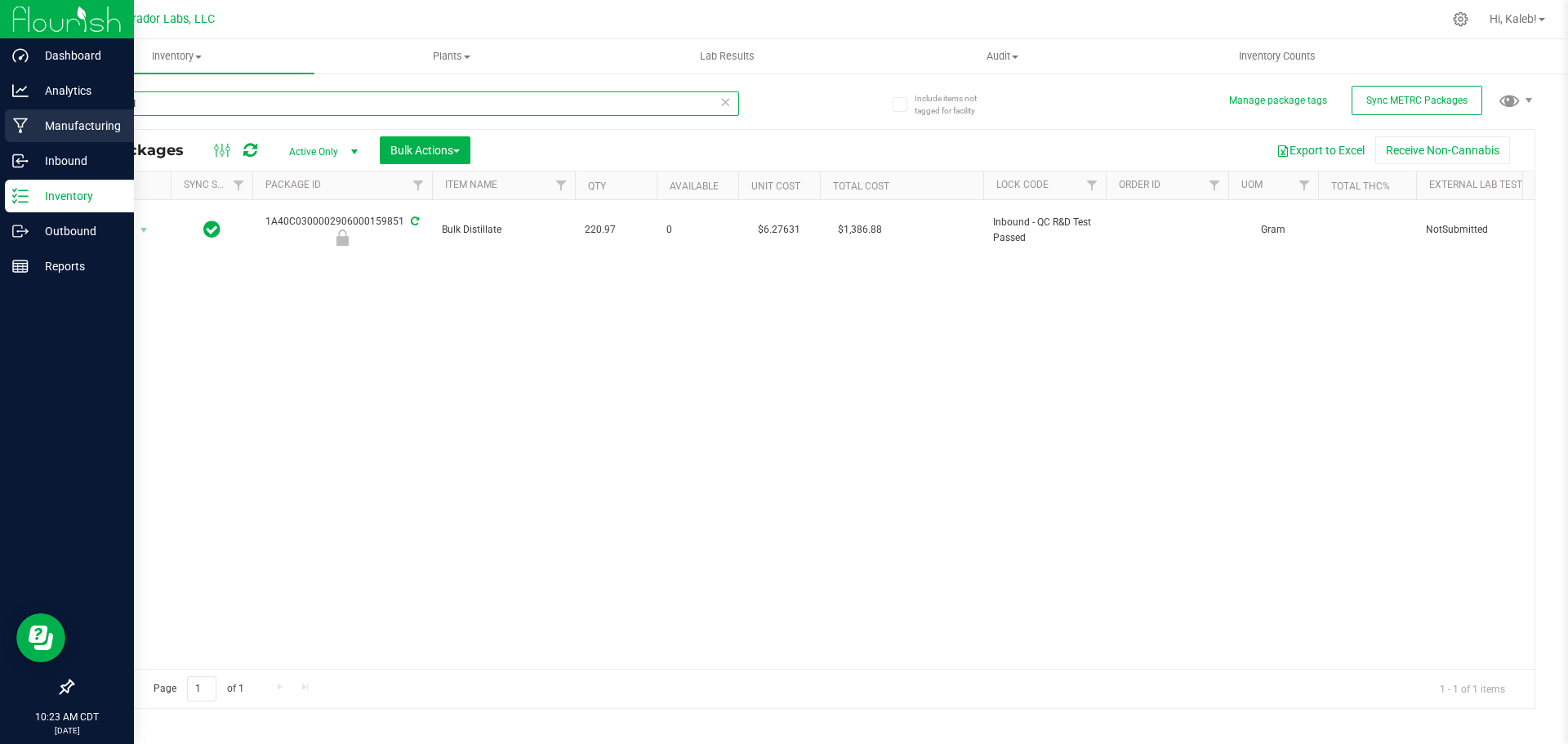
paste input "2755"
click at [21, 110] on div "Dashboard Analytics Manufacturing Inbound Inventory Outbound Reports 10:23 AM C…" at bounding box center [784, 372] width 1568 height 744
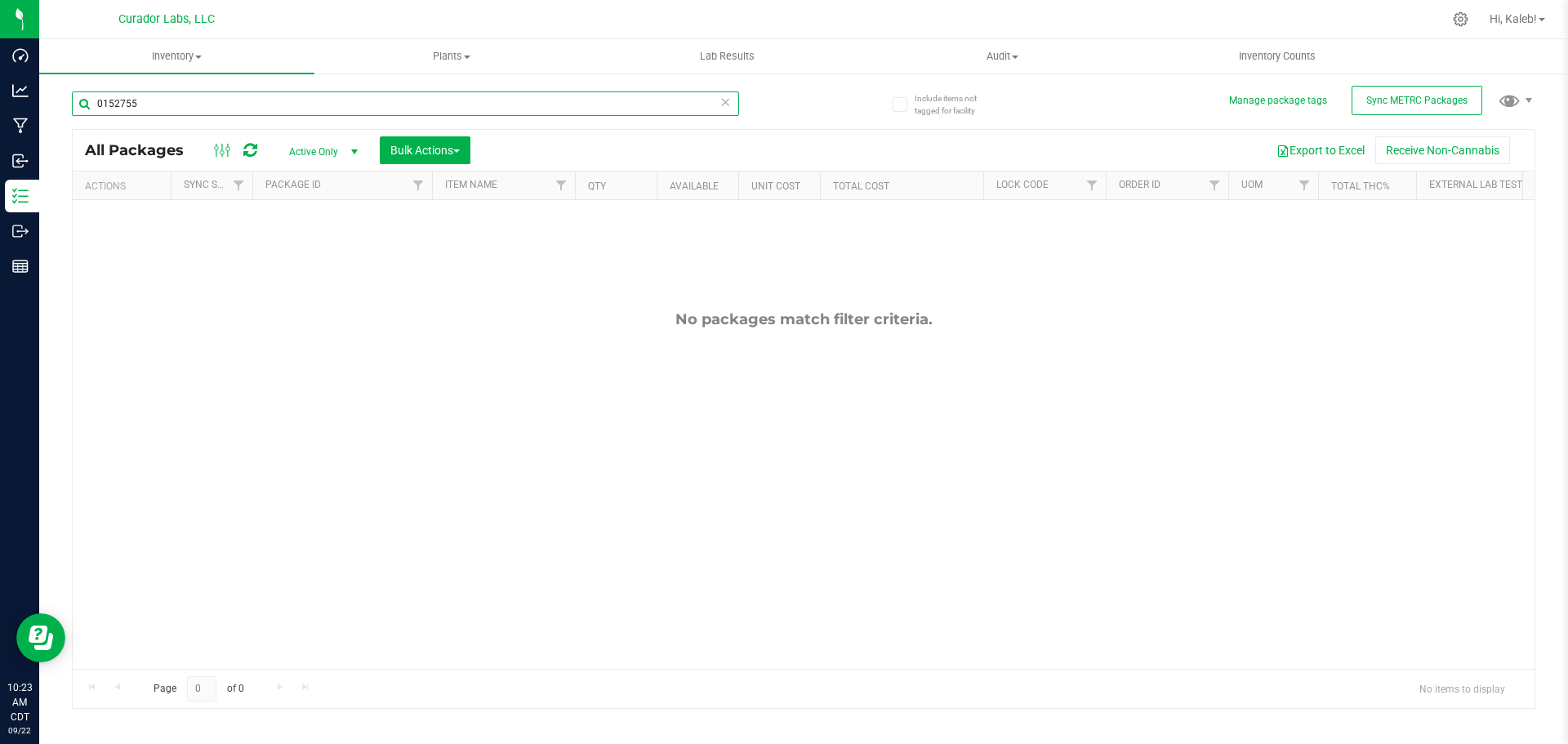
click at [248, 105] on input "0152755" at bounding box center [405, 104] width 667 height 25
paste input "89"
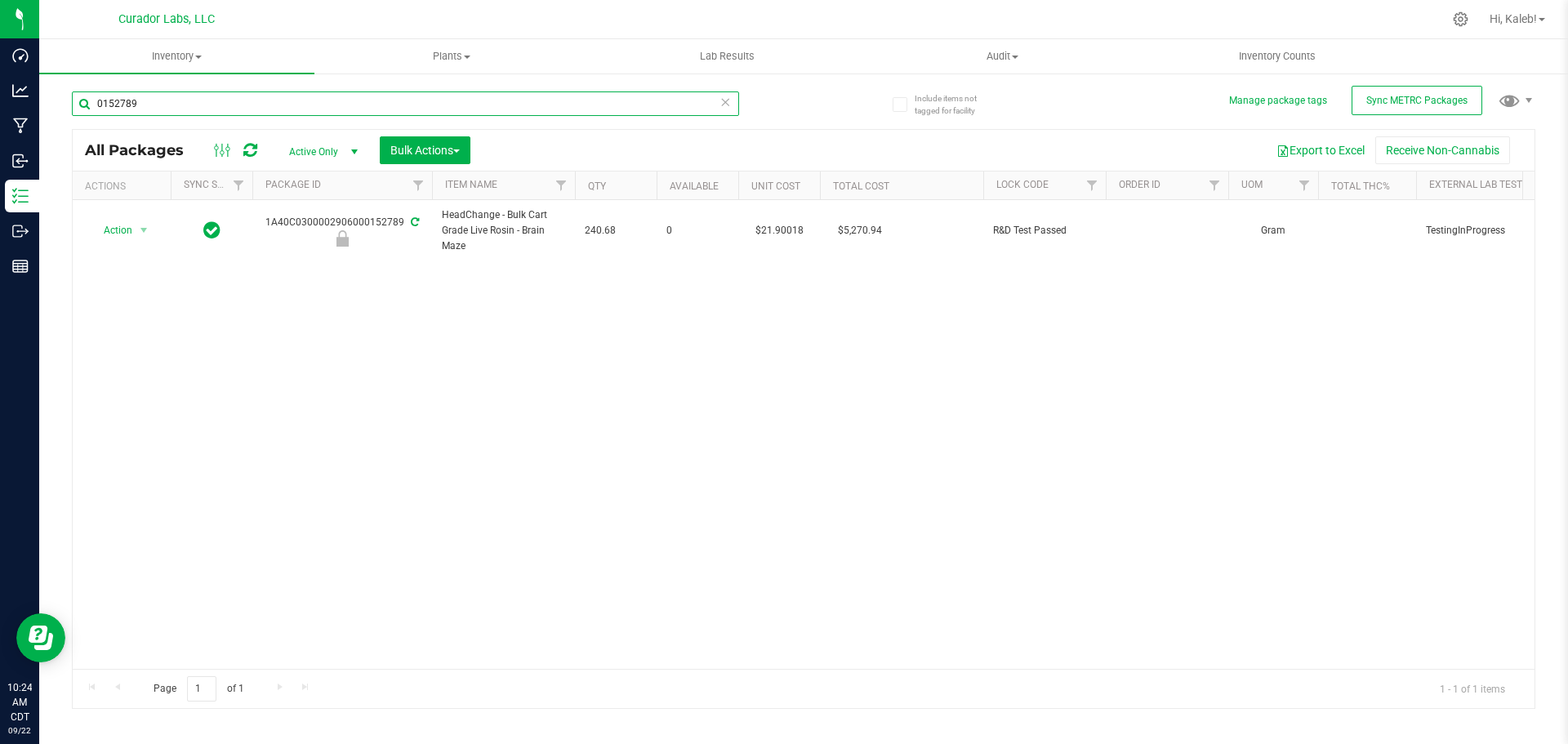
click at [245, 100] on input "0152789" at bounding box center [405, 104] width 667 height 25
click at [245, 95] on input "0152789" at bounding box center [405, 104] width 667 height 25
paste input "93"
click at [116, 97] on input "0152793" at bounding box center [405, 104] width 667 height 25
click at [116, 94] on input "0152793" at bounding box center [405, 104] width 667 height 25
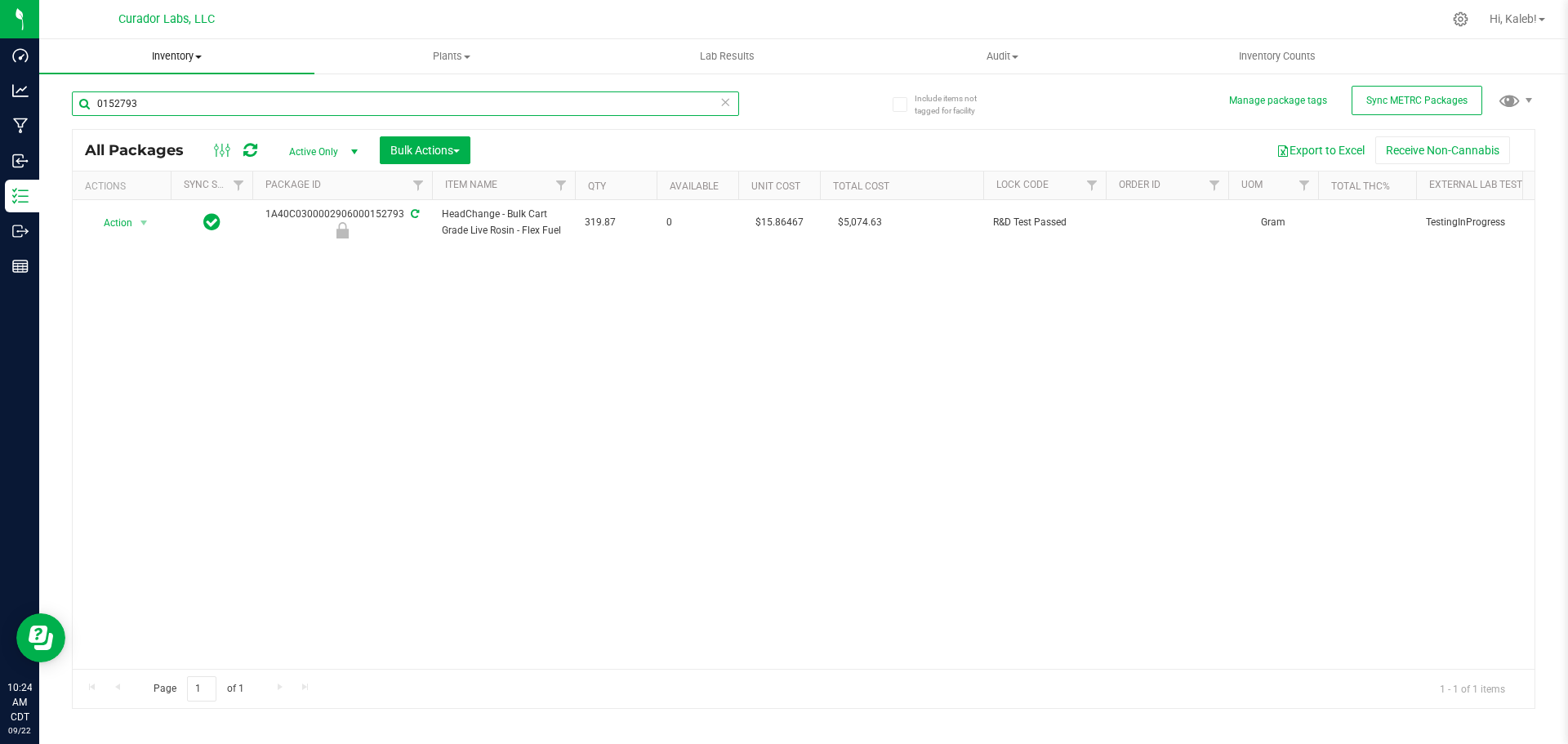
paste input "48676"
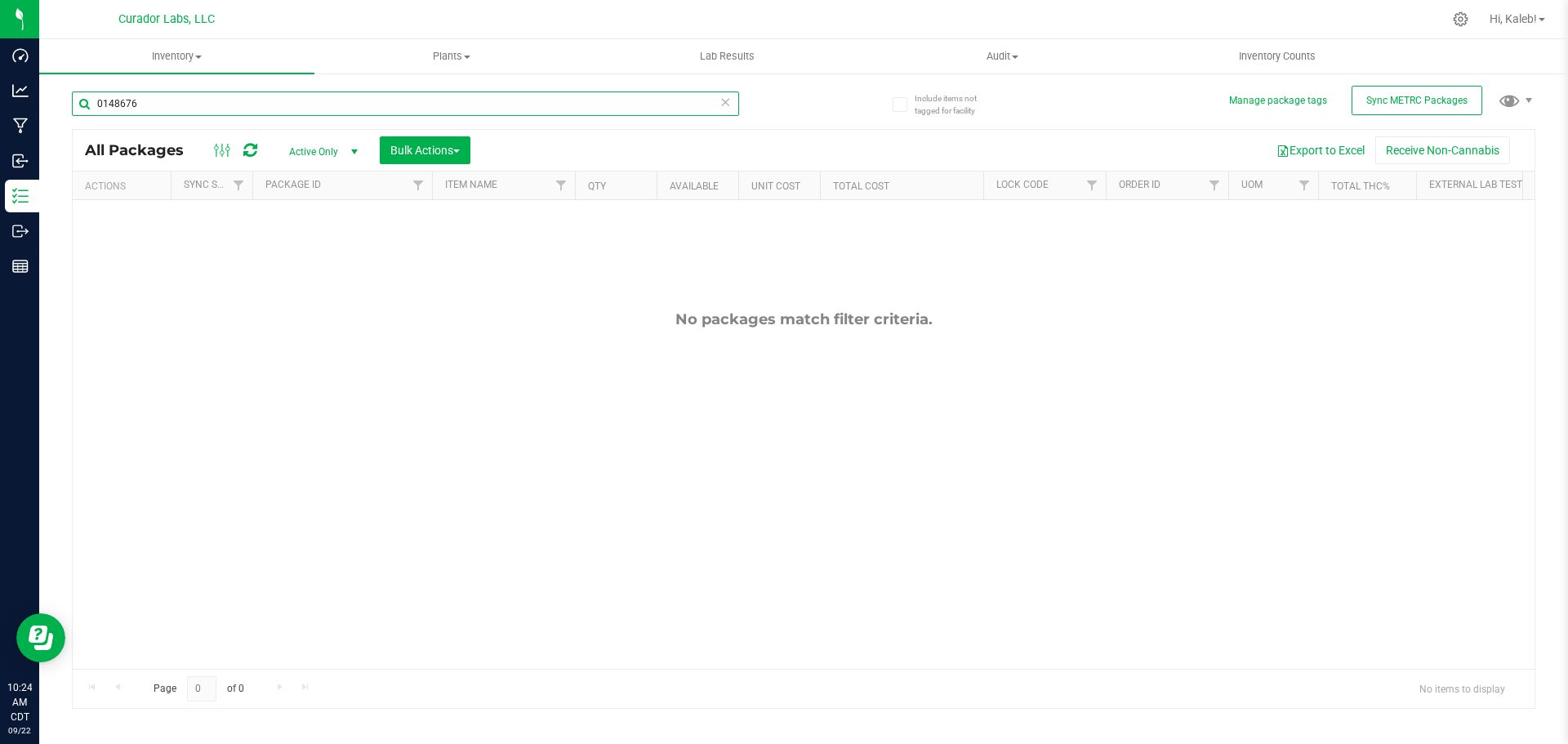
click at [95, 106] on input "0148676" at bounding box center [405, 104] width 667 height 25
click at [199, 117] on div "0148676" at bounding box center [405, 110] width 667 height 38
click at [199, 110] on input "0148676" at bounding box center [405, 104] width 667 height 25
paste input "59948"
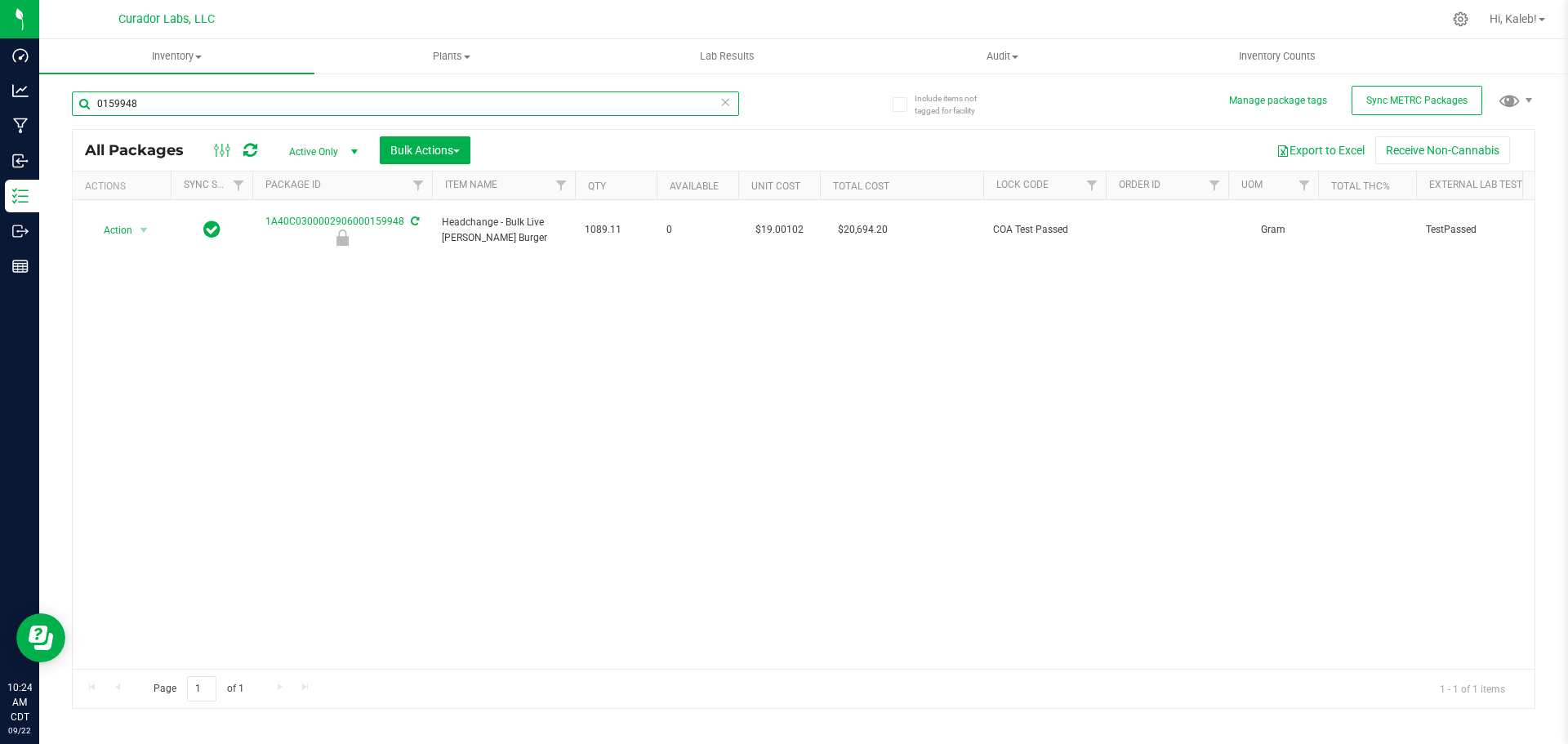
click at [195, 102] on input "0159948" at bounding box center [405, 104] width 667 height 25
paste input "2508TEN0615.2645"
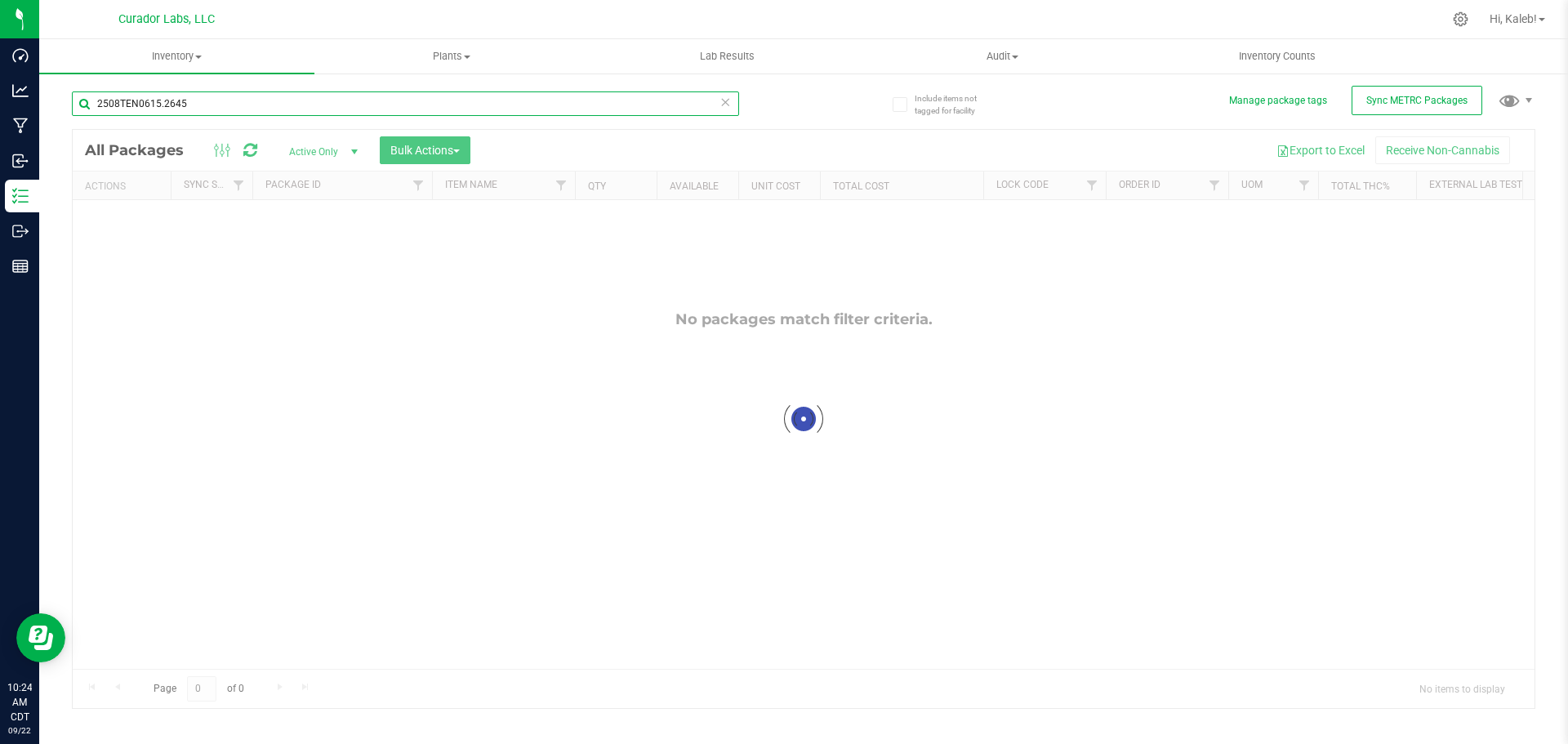
click at [239, 104] on input "2508TEN0615.2645" at bounding box center [405, 104] width 667 height 25
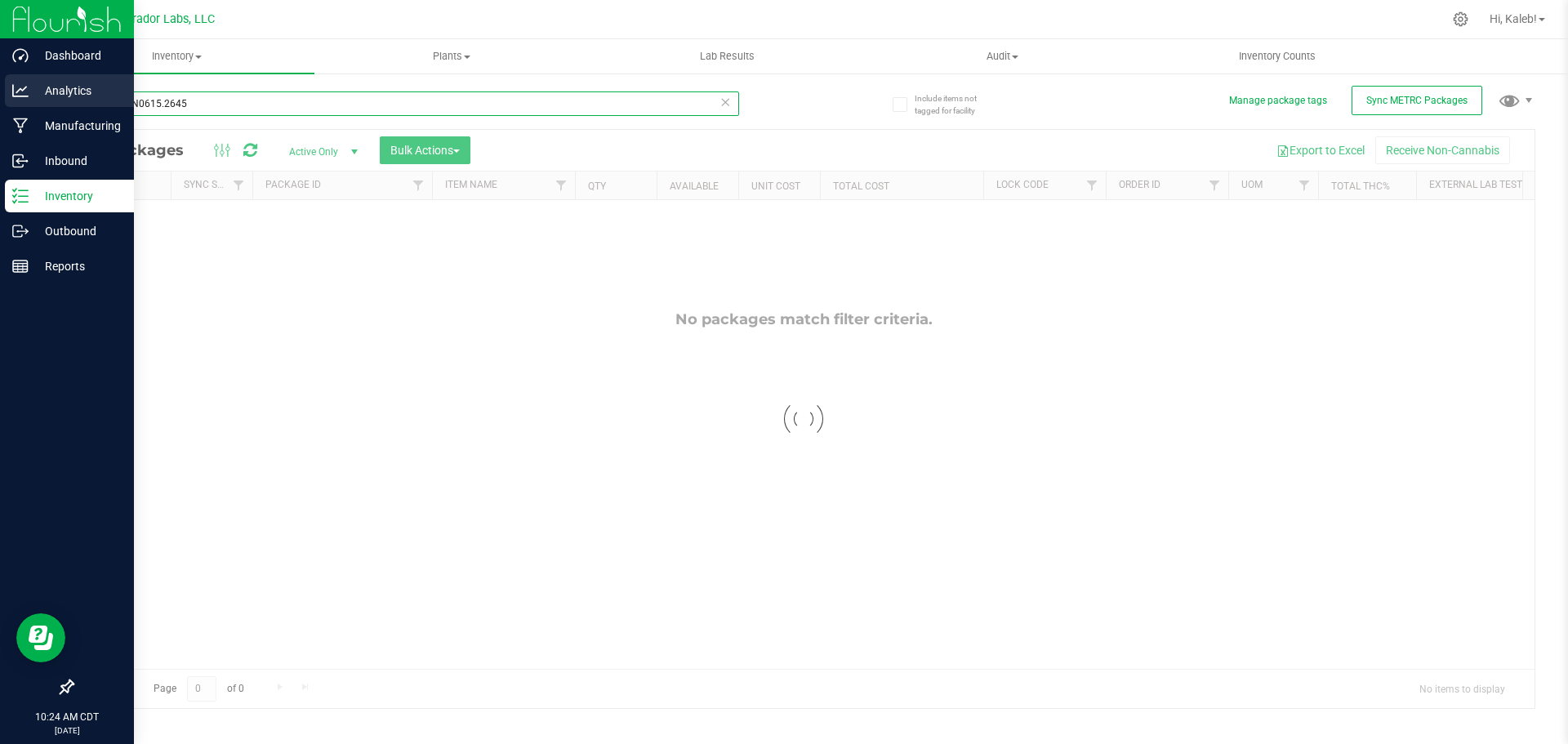
click at [21, 96] on div "Dashboard Analytics Manufacturing Inbound Inventory Outbound Reports 10:24 AM C…" at bounding box center [784, 372] width 1568 height 744
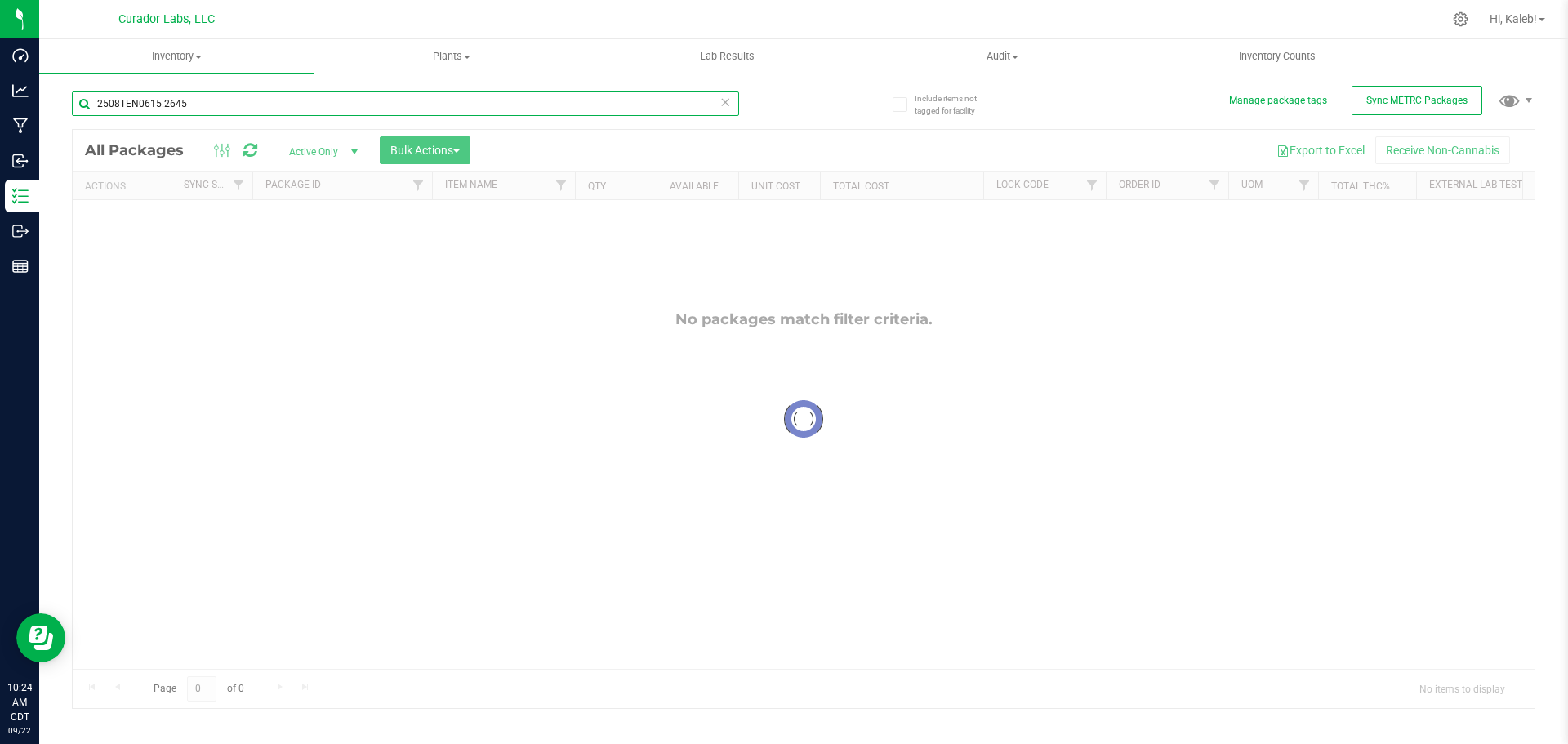
paste input "0159997"
click at [92, 101] on input "0159997" at bounding box center [405, 104] width 667 height 25
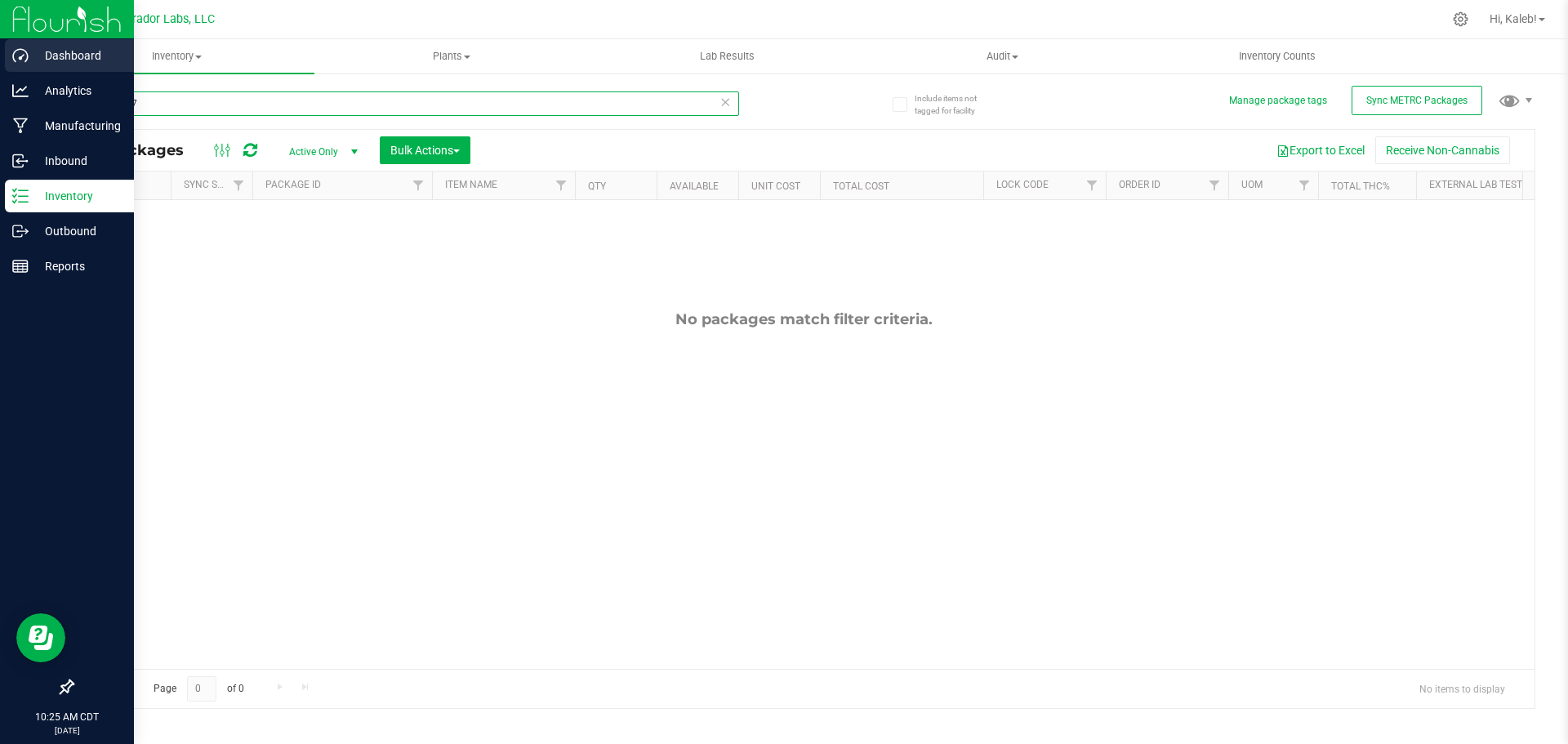
paste input "2800"
drag, startPoint x: 26, startPoint y: 101, endPoint x: 57, endPoint y: 66, distance: 46.8
click at [1, 107] on div "Dashboard Analytics Manufacturing Inbound Inventory Outbound Reports 10:25 AM C…" at bounding box center [784, 372] width 1568 height 744
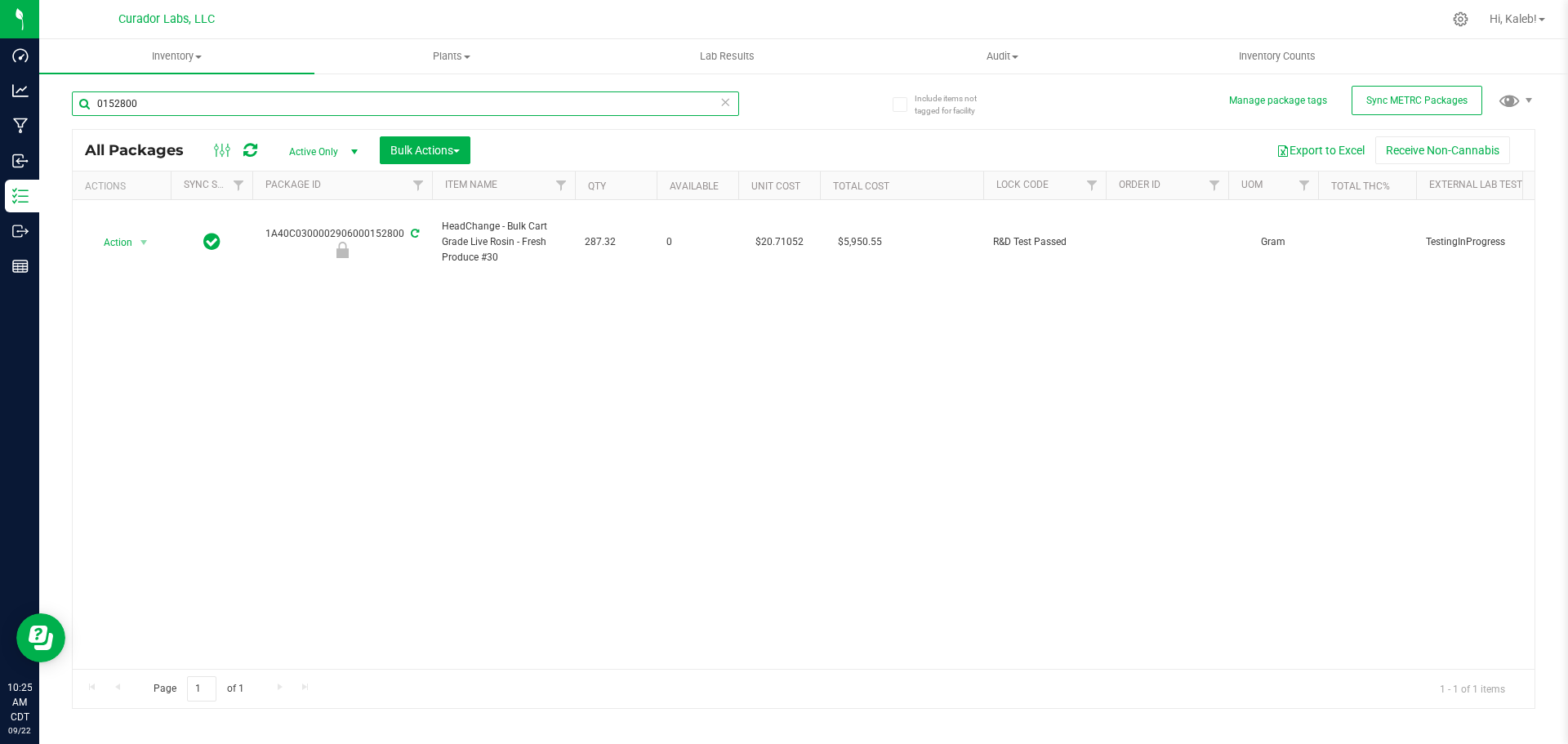
click at [127, 113] on input "0152800" at bounding box center [405, 104] width 667 height 25
click at [126, 112] on input "0152800" at bounding box center [405, 104] width 667 height 25
paste input "059999"
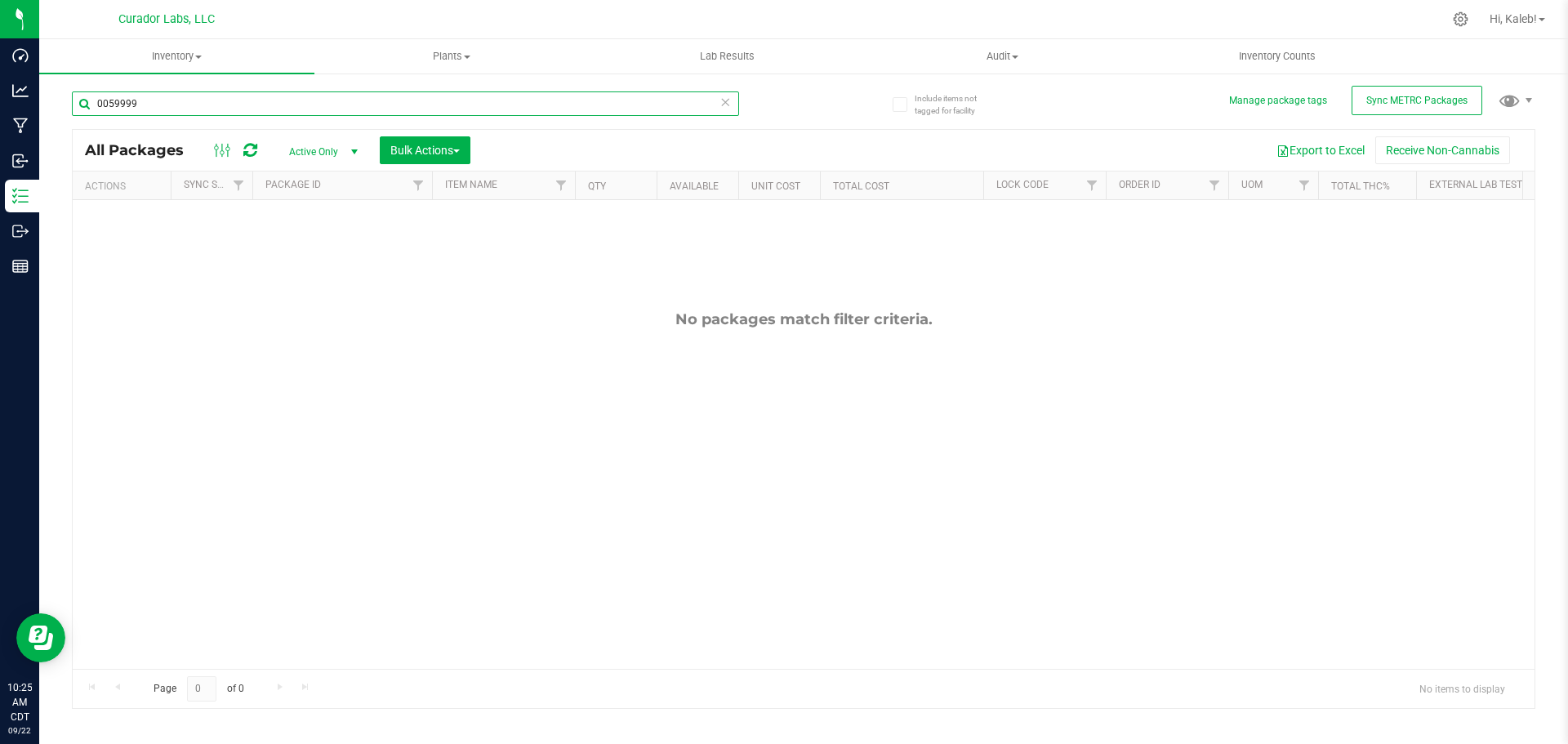
click at [203, 103] on input "0059999" at bounding box center [405, 104] width 667 height 25
paste input "159981"
click at [203, 103] on input "0059999" at bounding box center [405, 104] width 667 height 25
click at [130, 104] on input "0159981" at bounding box center [405, 104] width 667 height 25
click at [129, 104] on input "0159981" at bounding box center [405, 104] width 667 height 25
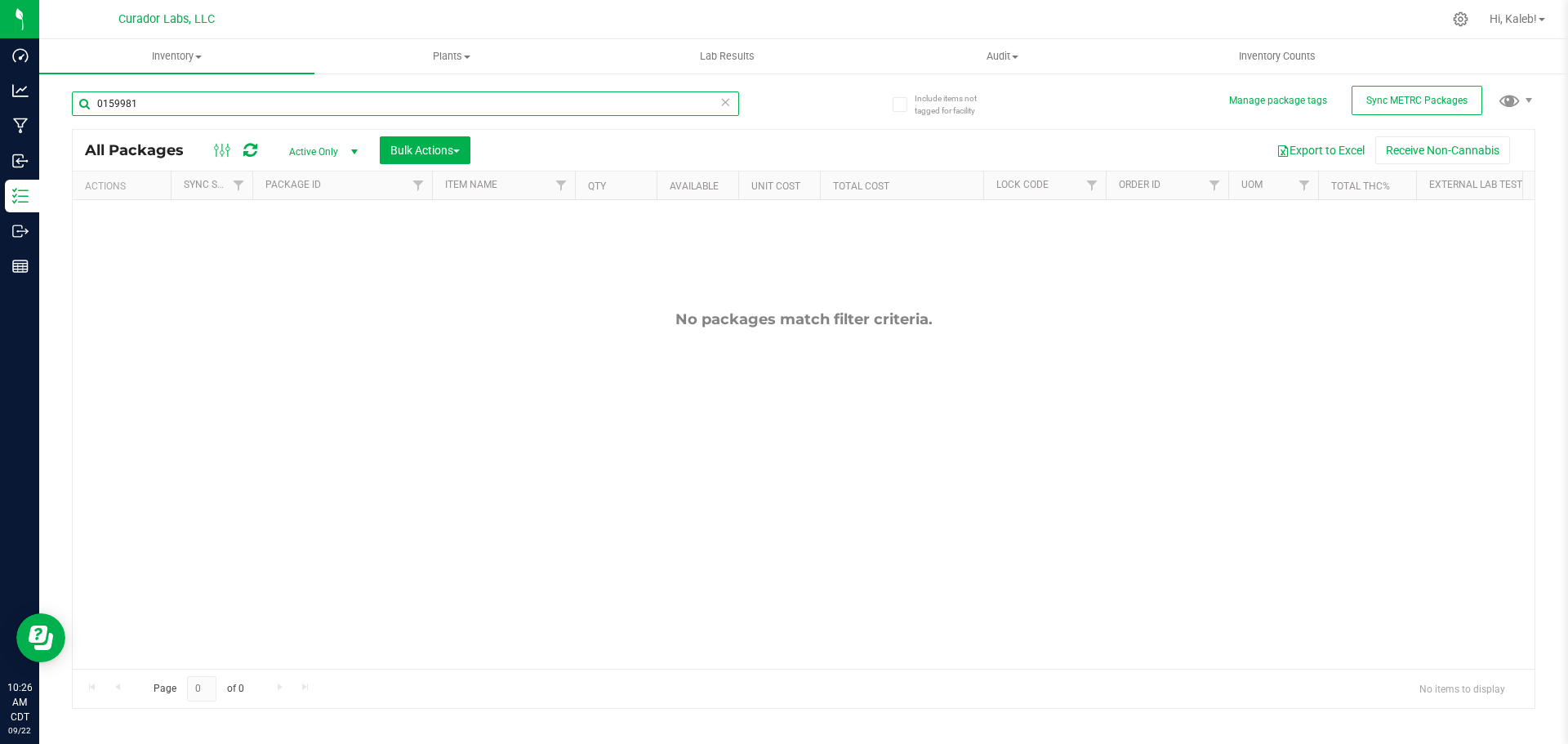
paste input "79"
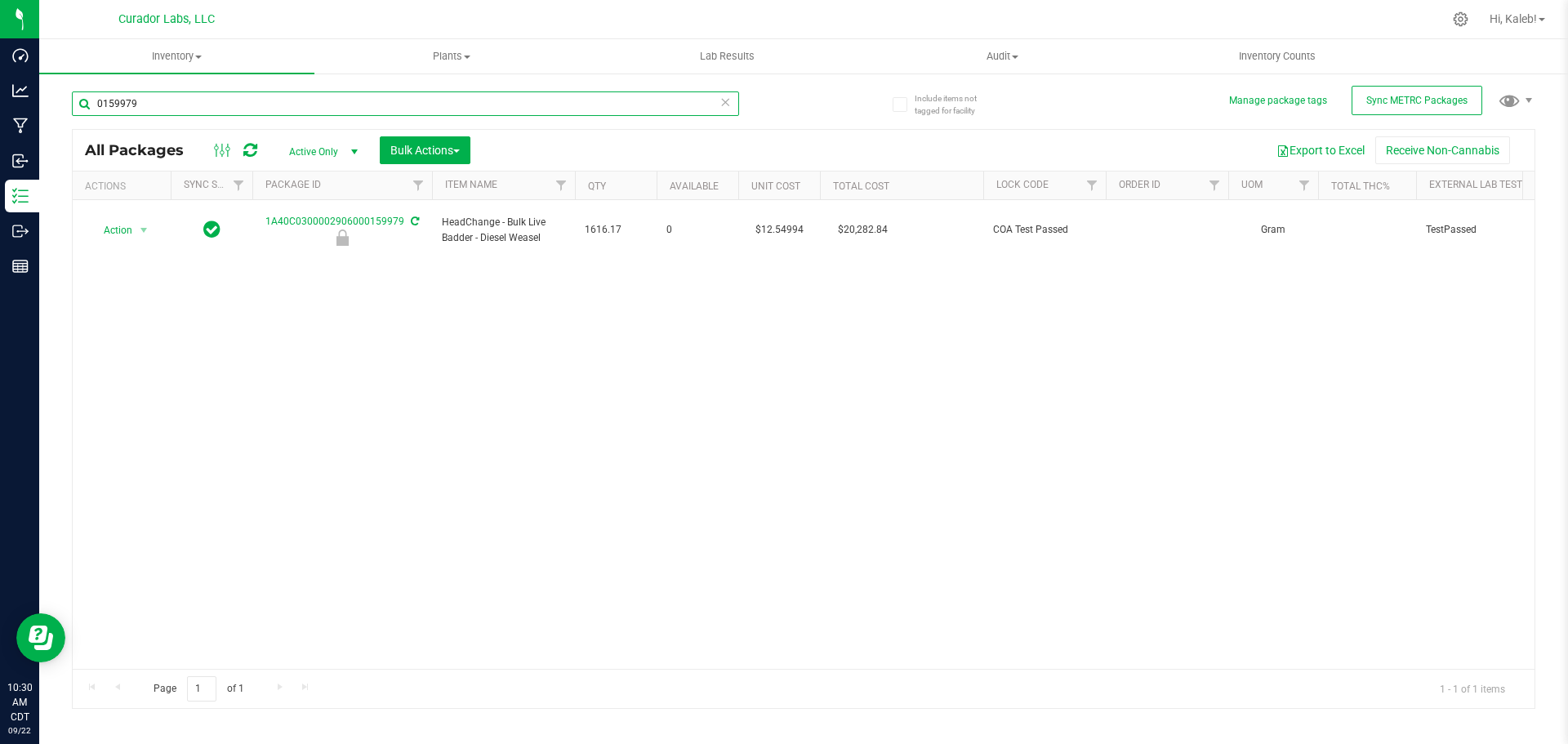
click at [112, 105] on input "0159979" at bounding box center [405, 104] width 667 height 25
paste input "1A40C0300002906000172071"
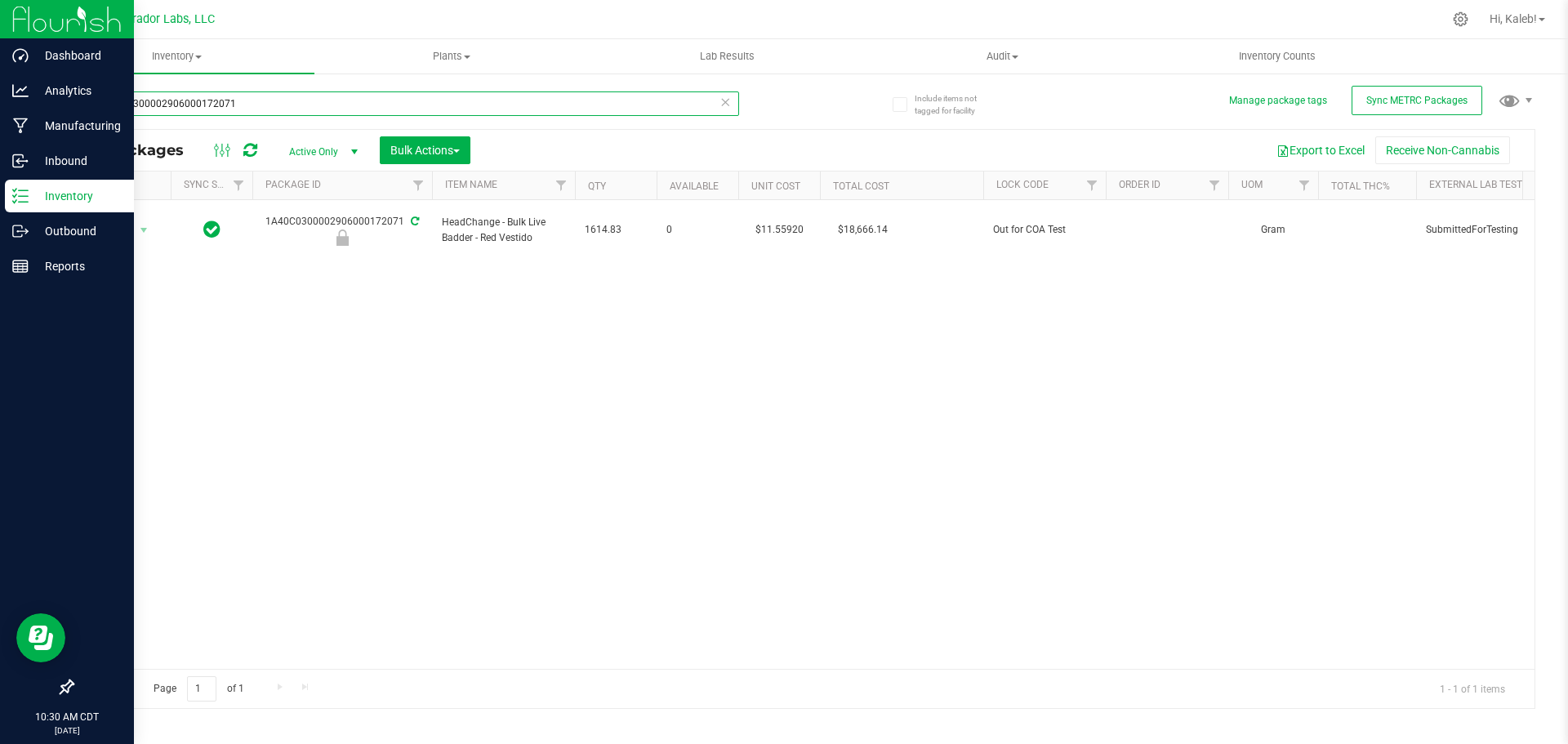
type input "1A40C0300002906000172071"
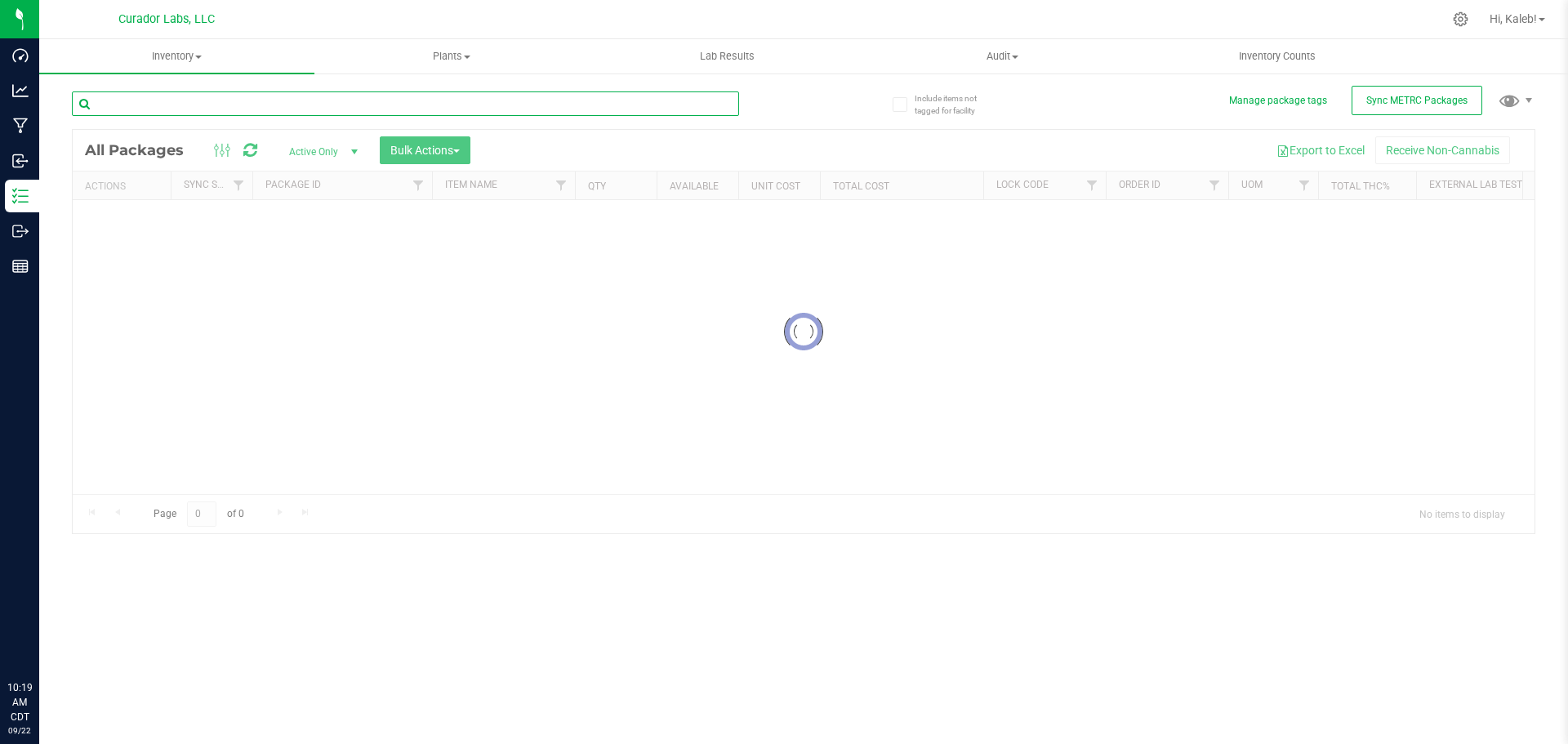
click at [420, 102] on input "text" at bounding box center [405, 104] width 667 height 25
paste input "06000148649"
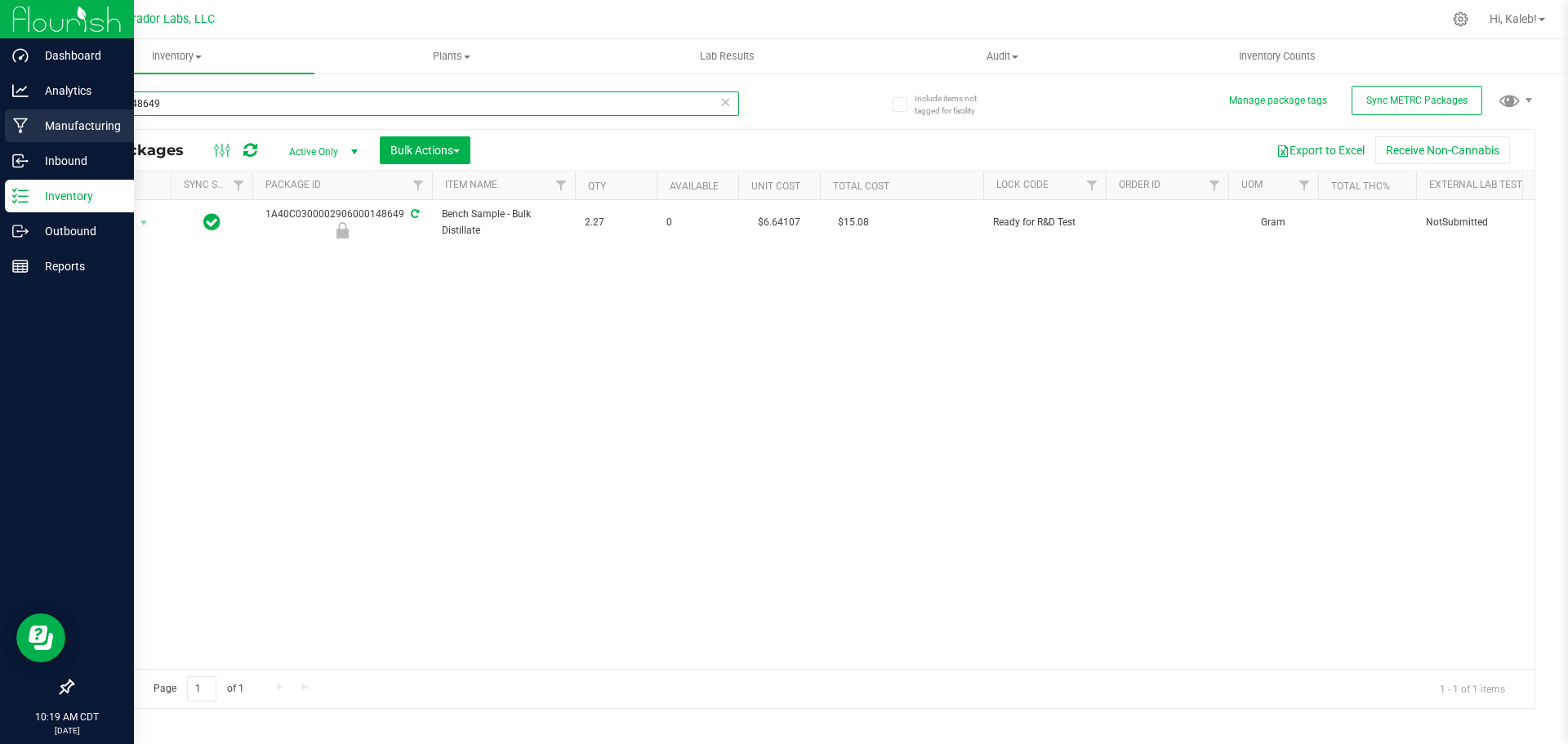
paste input "Bench Sample - Bulk Distillate"
drag, startPoint x: 133, startPoint y: 124, endPoint x: 0, endPoint y: 137, distance: 133.6
click at [0, 137] on div "Dashboard Analytics Manufacturing Inbound Inventory Outbound Reports 10:19 AM C…" at bounding box center [784, 372] width 1568 height 744
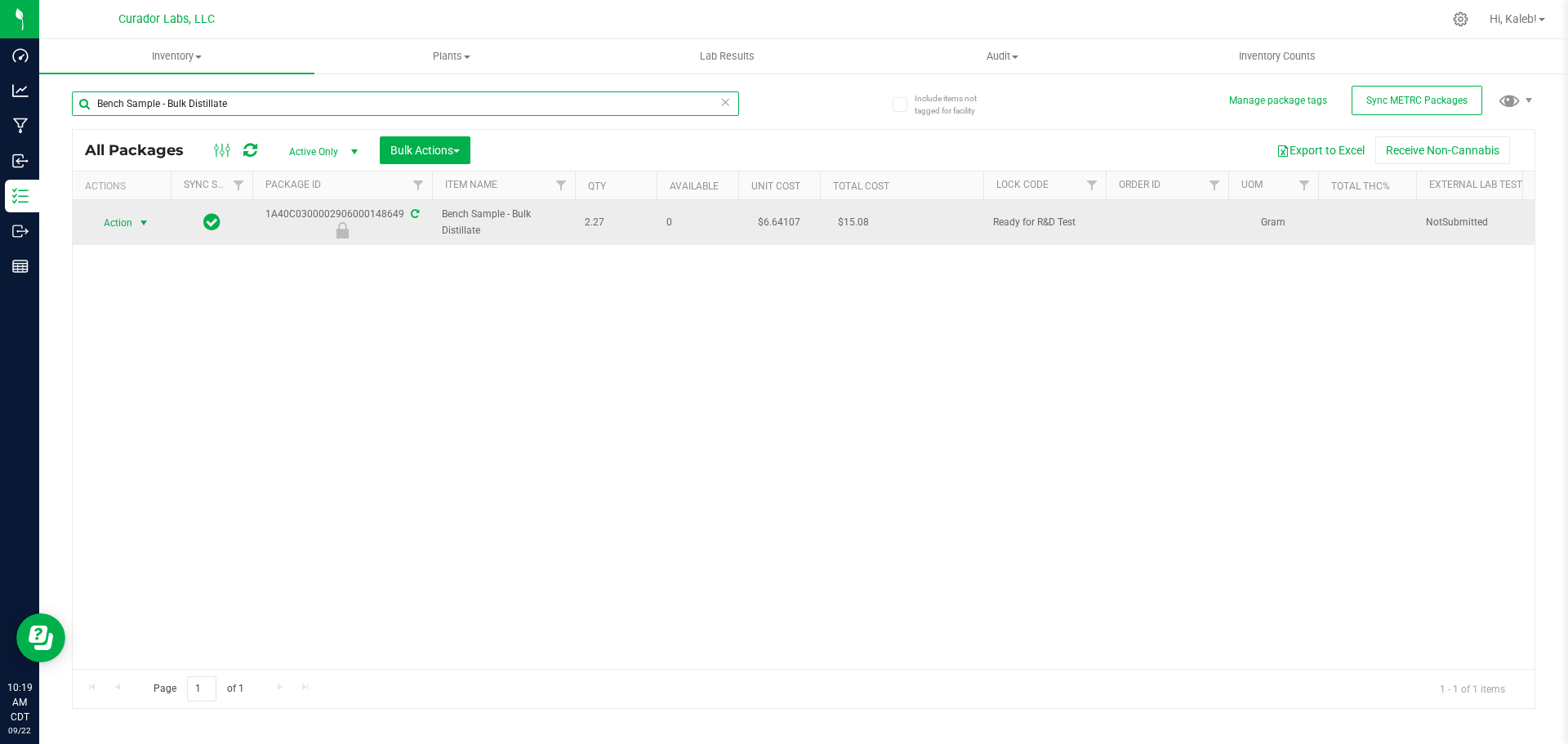
type input "Bench Sample - Bulk Distillate"
click at [108, 223] on div "Inventory All packages All inventory Waste log Create inventory Plants All plan…" at bounding box center [803, 392] width 1528 height 705
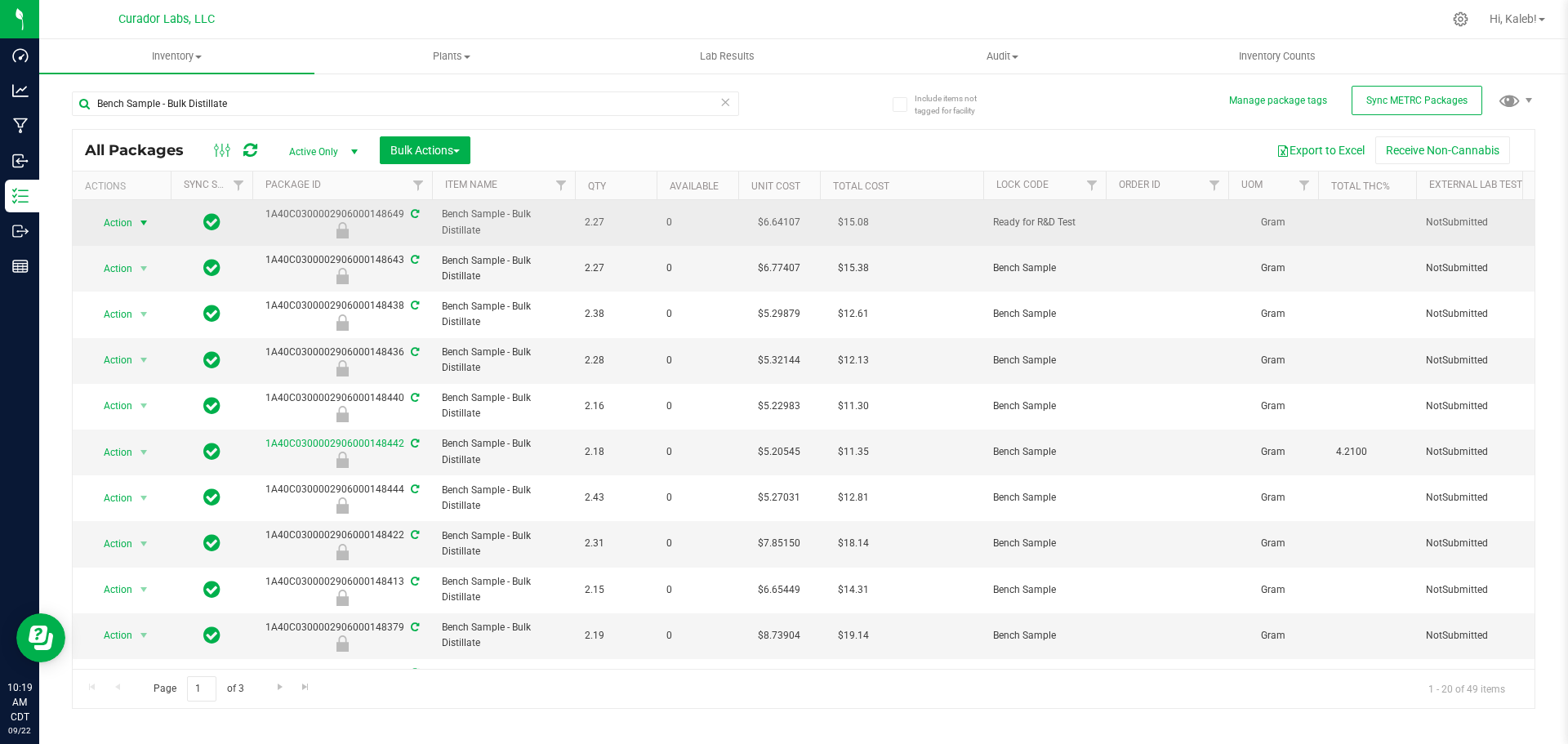
click at [125, 221] on span "Action" at bounding box center [110, 223] width 44 height 23
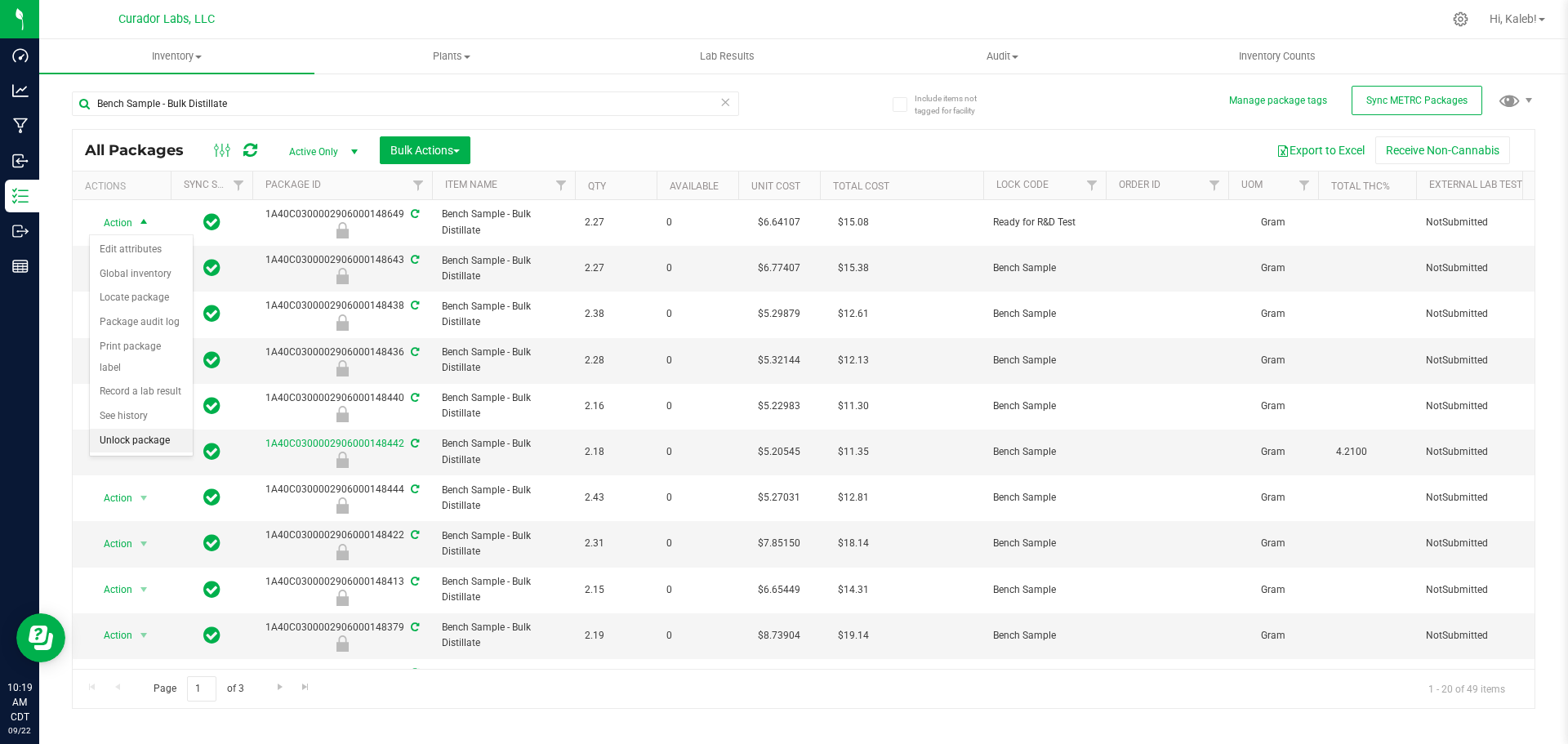
click at [165, 429] on li "Unlock package" at bounding box center [141, 441] width 103 height 25
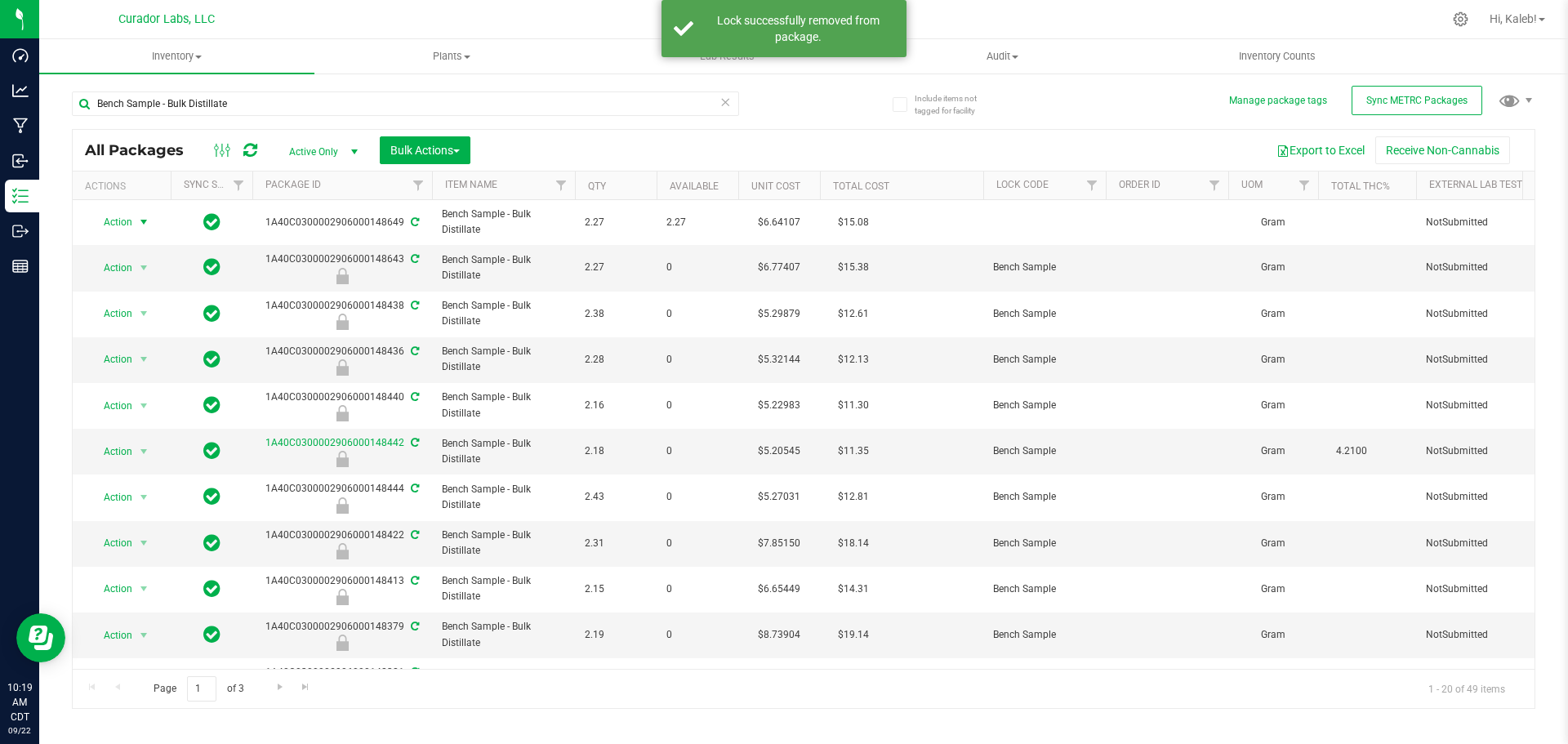
click at [132, 224] on span "Action" at bounding box center [110, 222] width 44 height 23
click at [148, 338] on li "Locate package" at bounding box center [141, 347] width 103 height 25
click at [127, 223] on span "Action" at bounding box center [110, 222] width 44 height 23
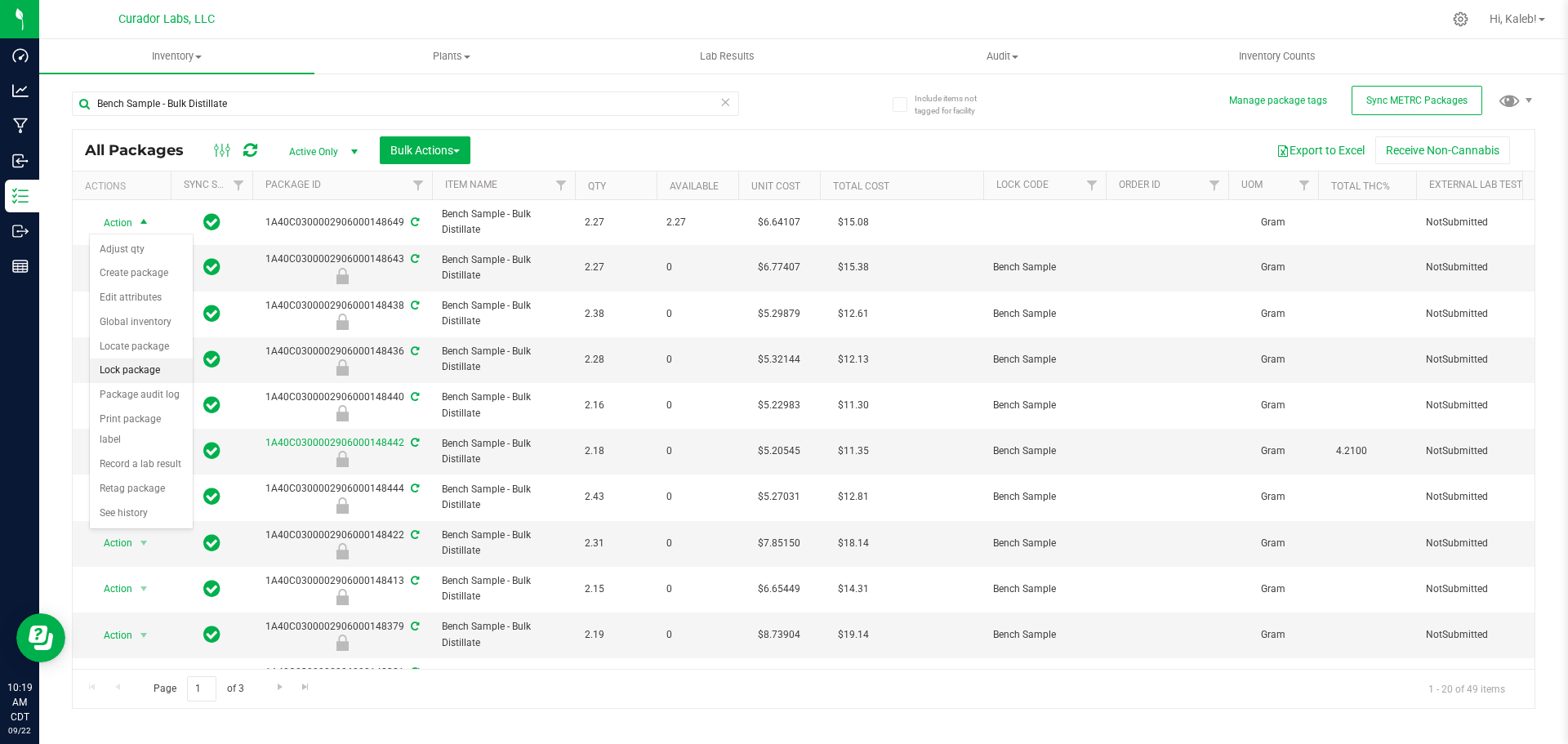
click at [139, 374] on li "Lock package" at bounding box center [141, 371] width 103 height 25
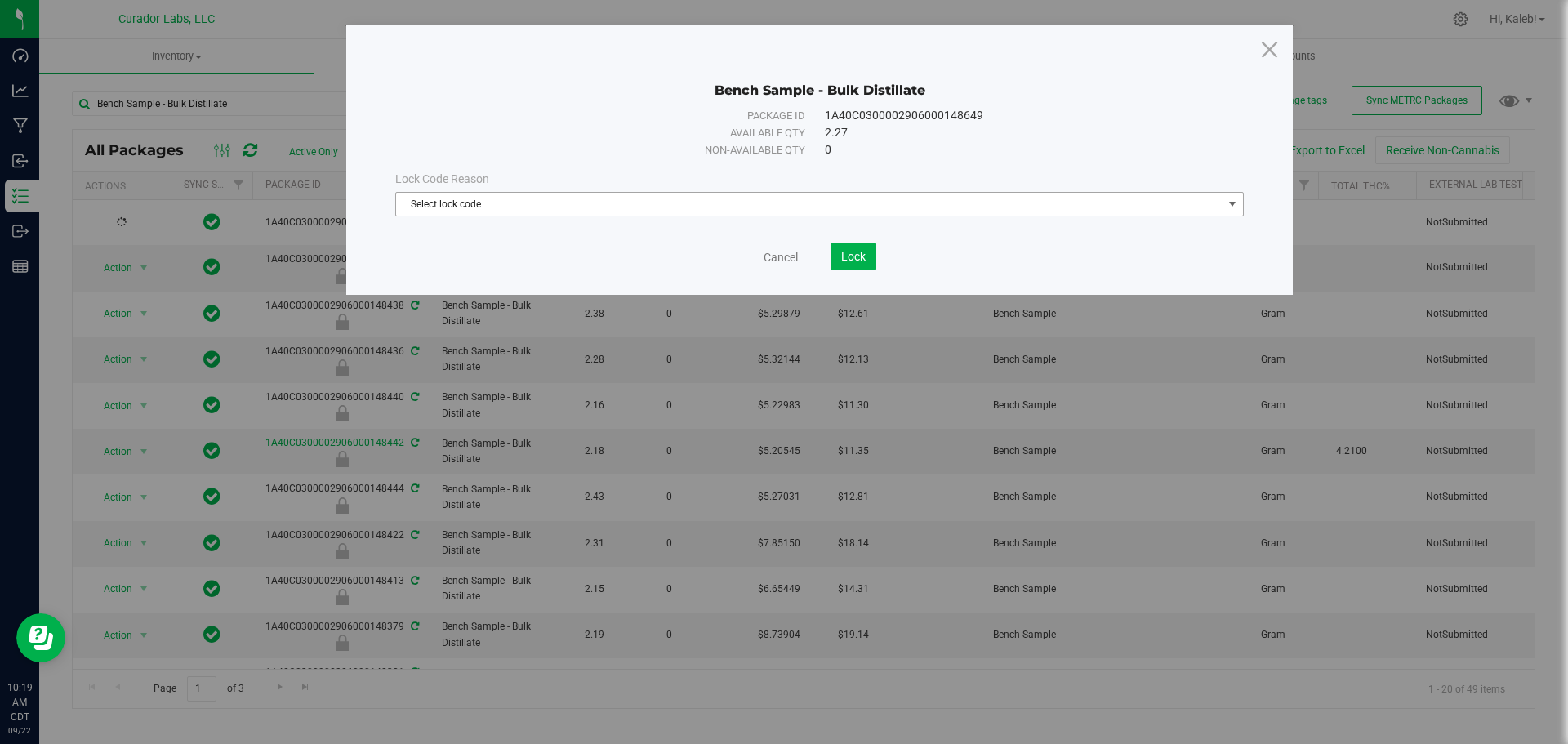
click at [501, 209] on span "Select lock code" at bounding box center [809, 204] width 826 height 23
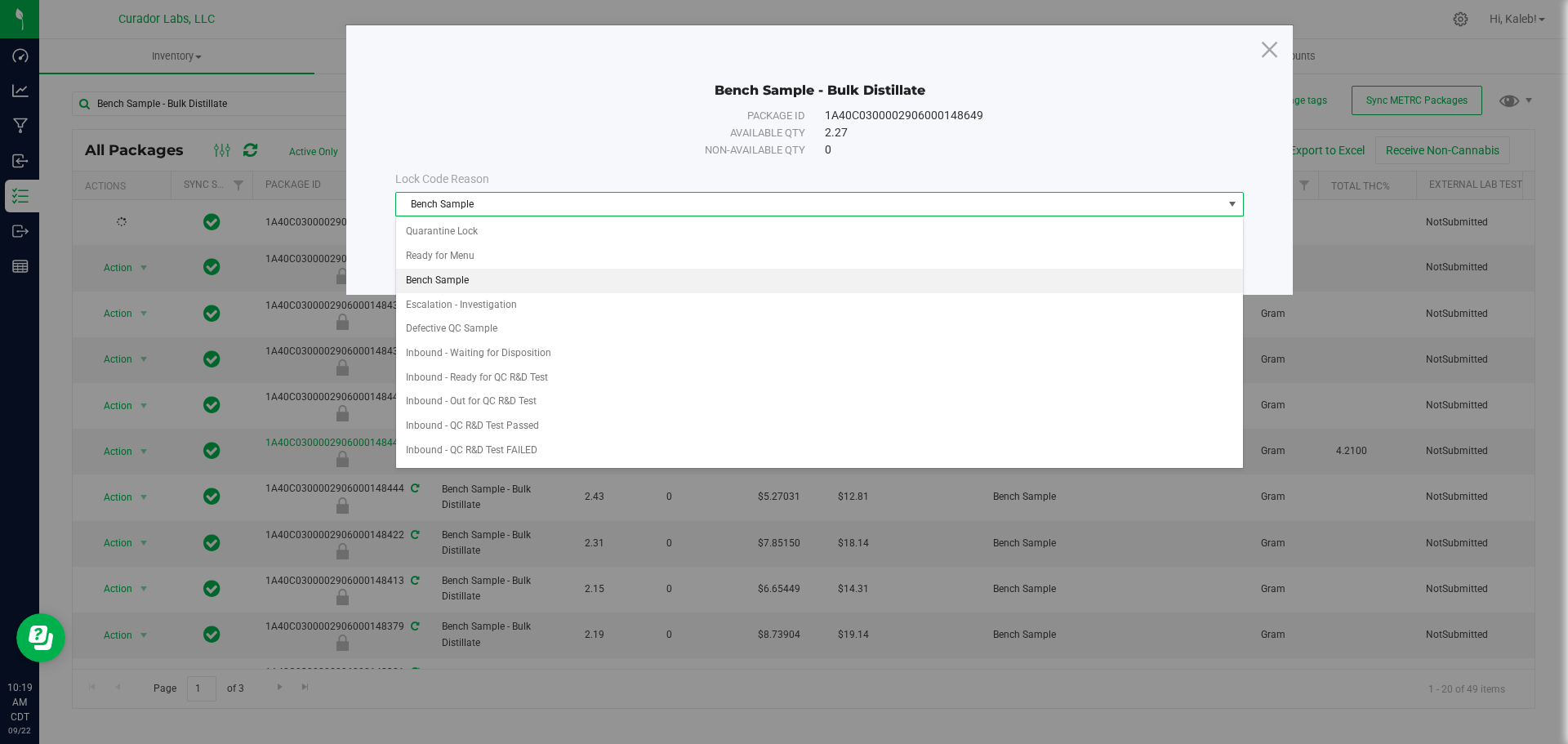
click at [466, 281] on li "Bench Sample" at bounding box center [819, 281] width 847 height 25
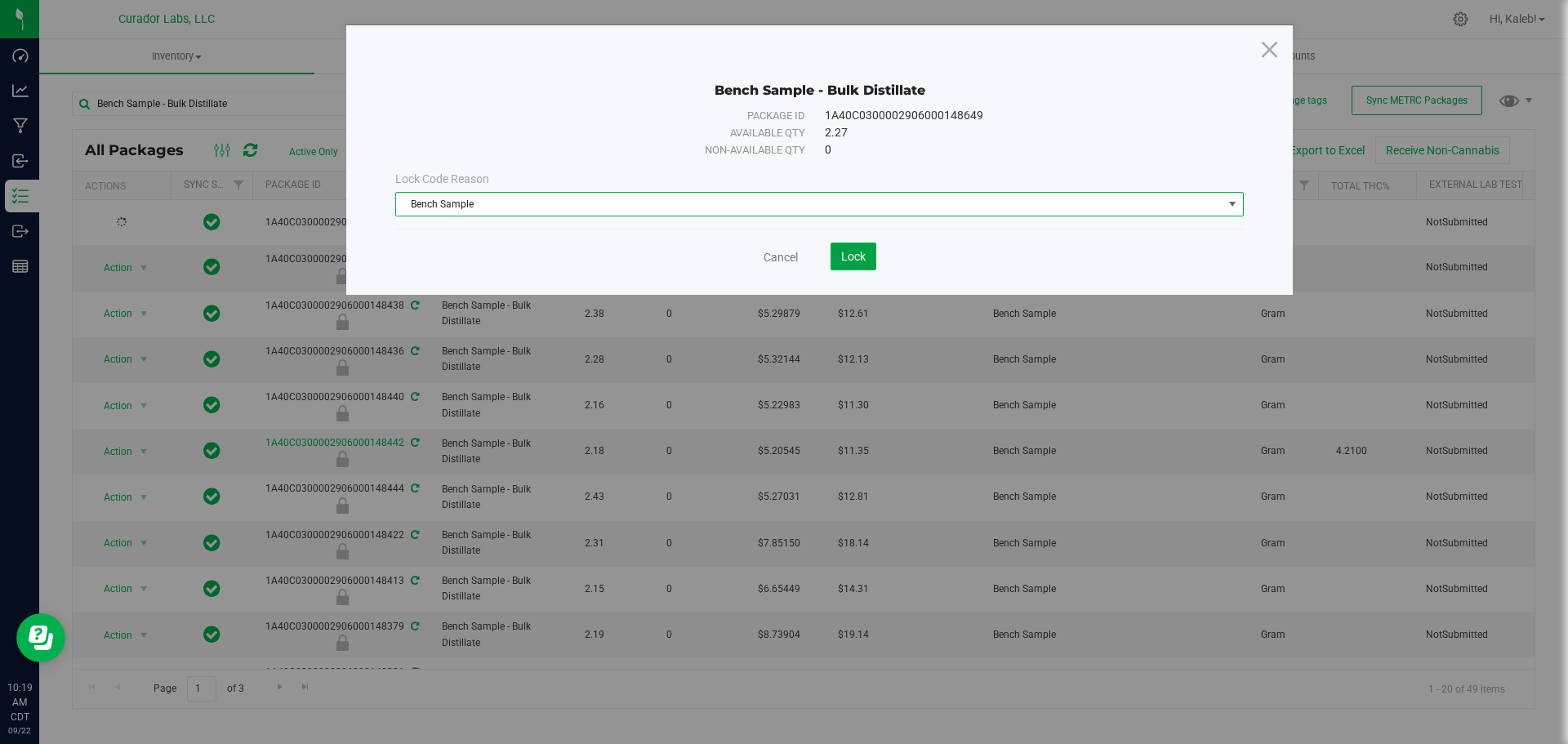
drag, startPoint x: 856, startPoint y: 251, endPoint x: 707, endPoint y: 141, distance: 185.2
click at [856, 251] on span "Lock" at bounding box center [853, 257] width 25 height 13
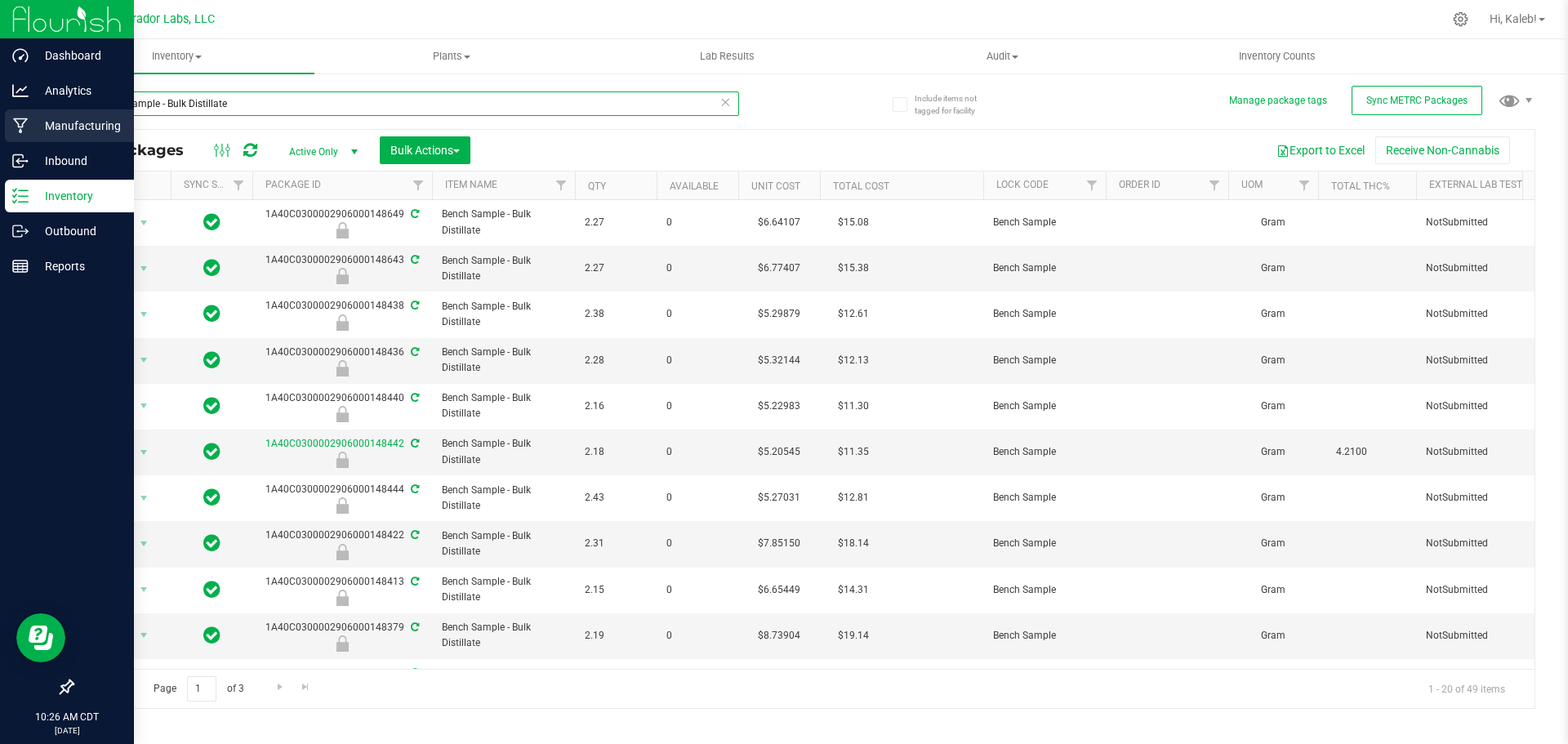
drag, startPoint x: 276, startPoint y: 106, endPoint x: 30, endPoint y: 111, distance: 246.1
click at [0, 109] on div "Dashboard Analytics Manufacturing Inbound Inventory Outbound Reports 10:26 AM C…" at bounding box center [784, 372] width 1568 height 744
paste input "0159981"
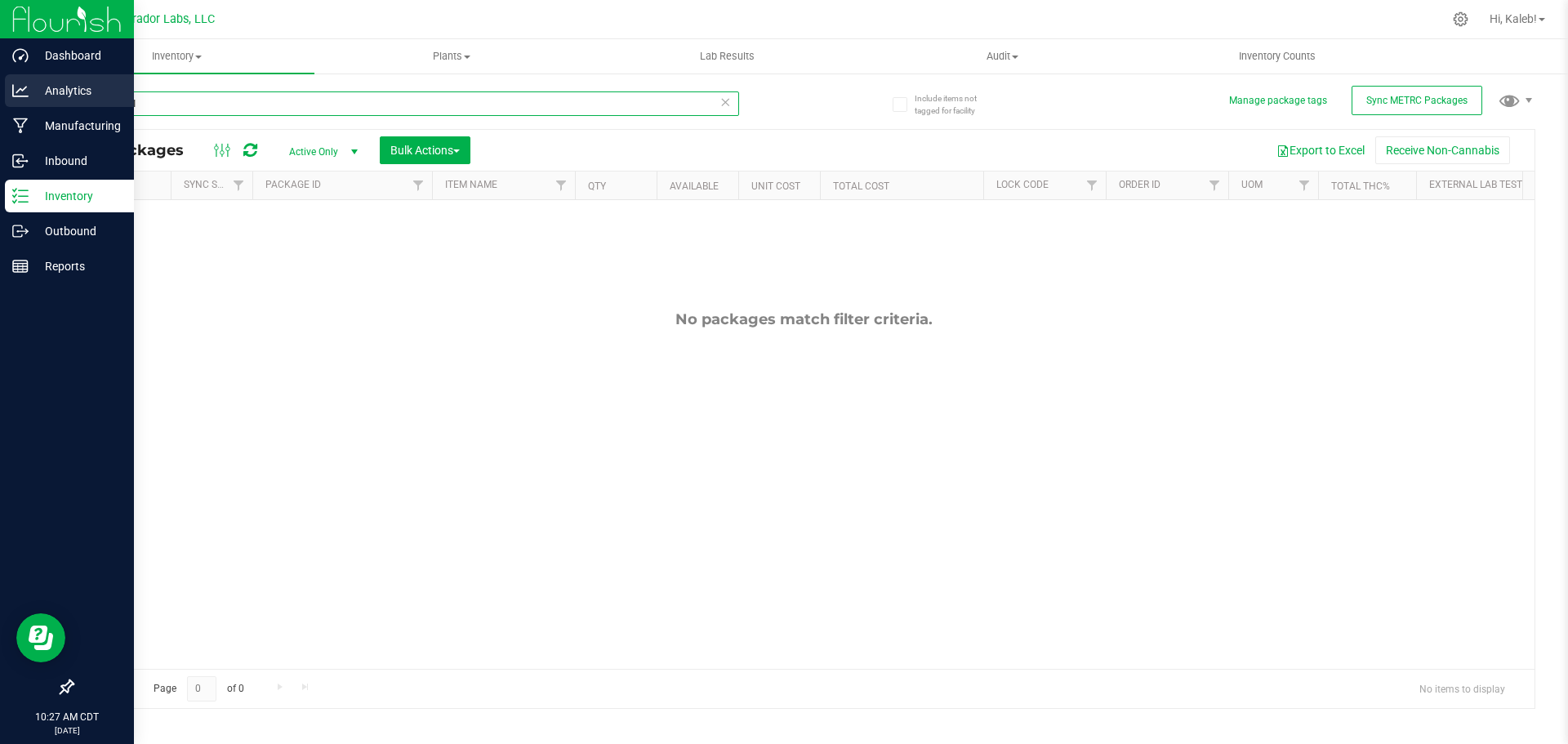
paste input "79"
click at [4, 107] on div "Dashboard Analytics Manufacturing Inbound Inventory Outbound Reports 10:27 AM C…" at bounding box center [784, 372] width 1568 height 744
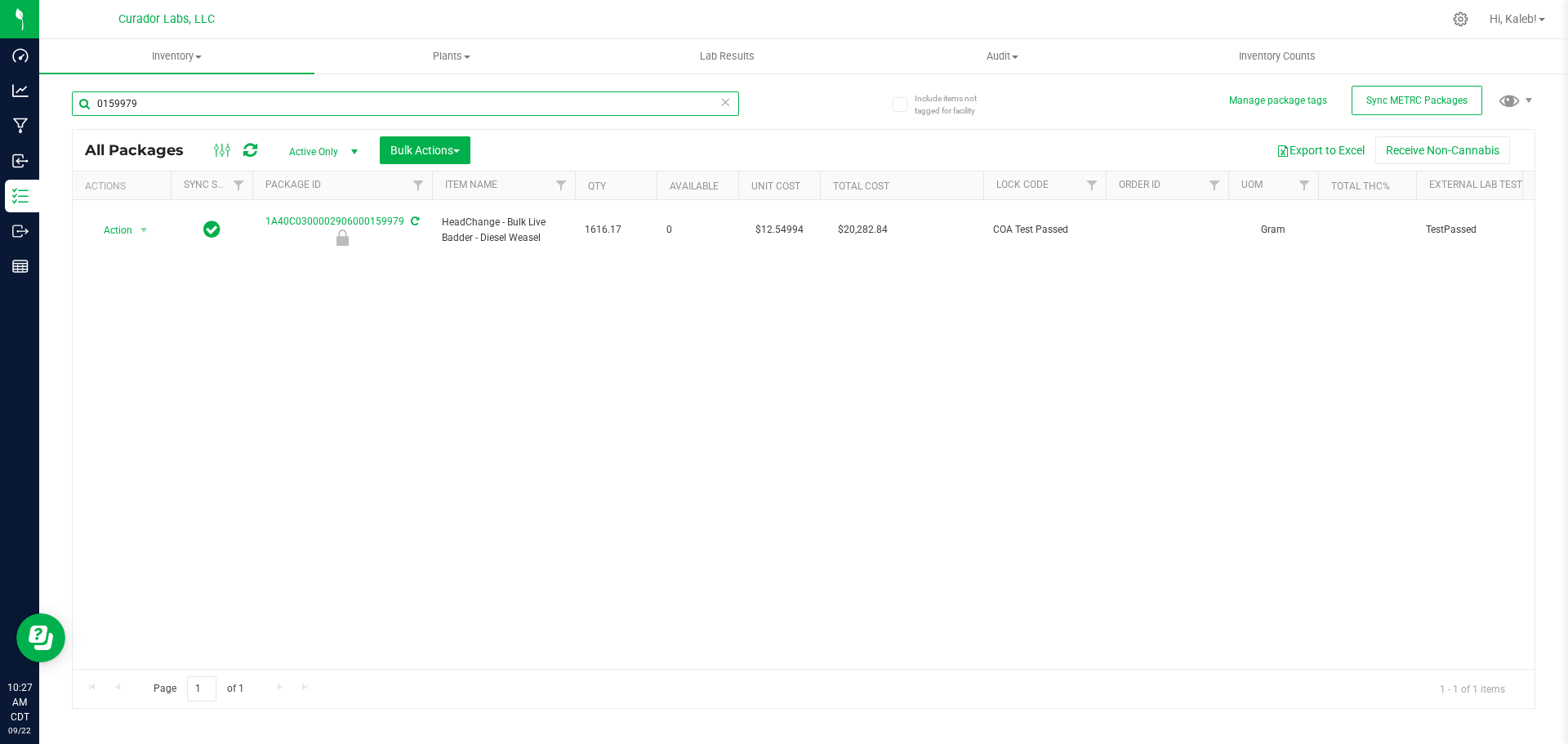
click at [287, 106] on input "0159979" at bounding box center [405, 104] width 667 height 25
click at [286, 105] on input "0159979" at bounding box center [405, 104] width 667 height 25
paste input "1A40C0300002906000148676"
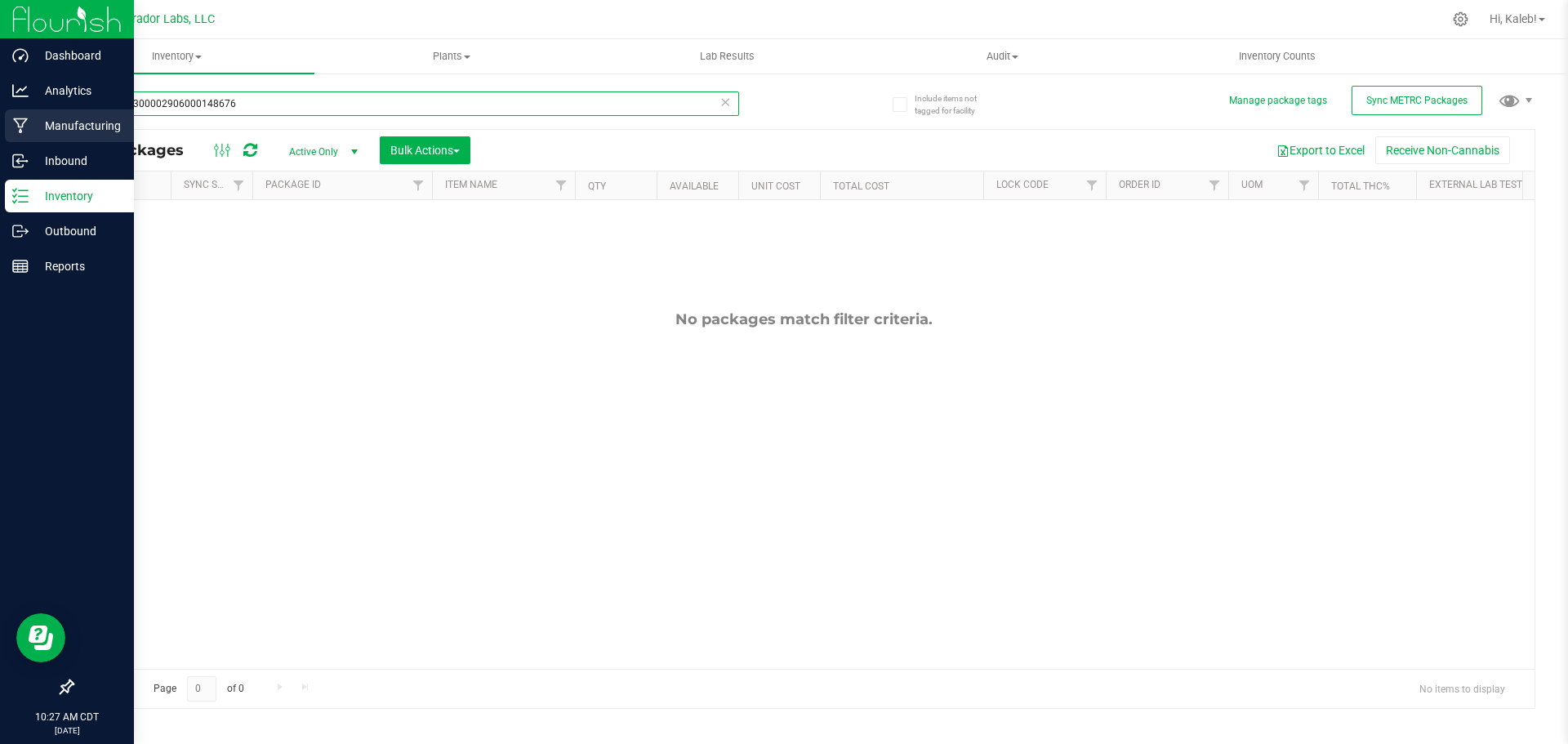
drag, startPoint x: 312, startPoint y: 105, endPoint x: 6, endPoint y: 117, distance: 306.2
click at [6, 117] on div "Dashboard Analytics Manufacturing Inbound Inventory Outbound Reports 10:27 AM C…" at bounding box center [784, 372] width 1568 height 744
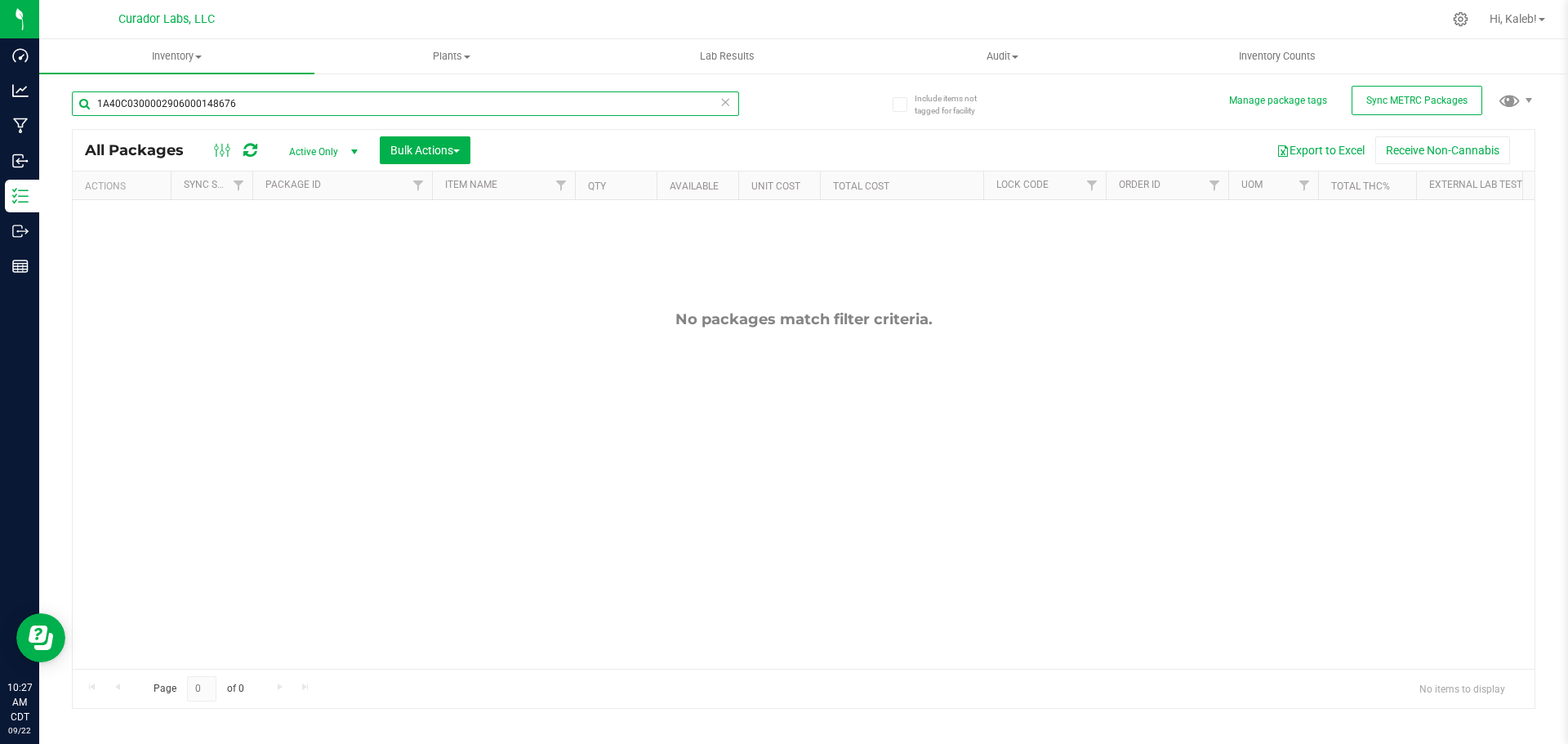
paste input "HeadChange - Bulk Live Badder - Red Vestido"
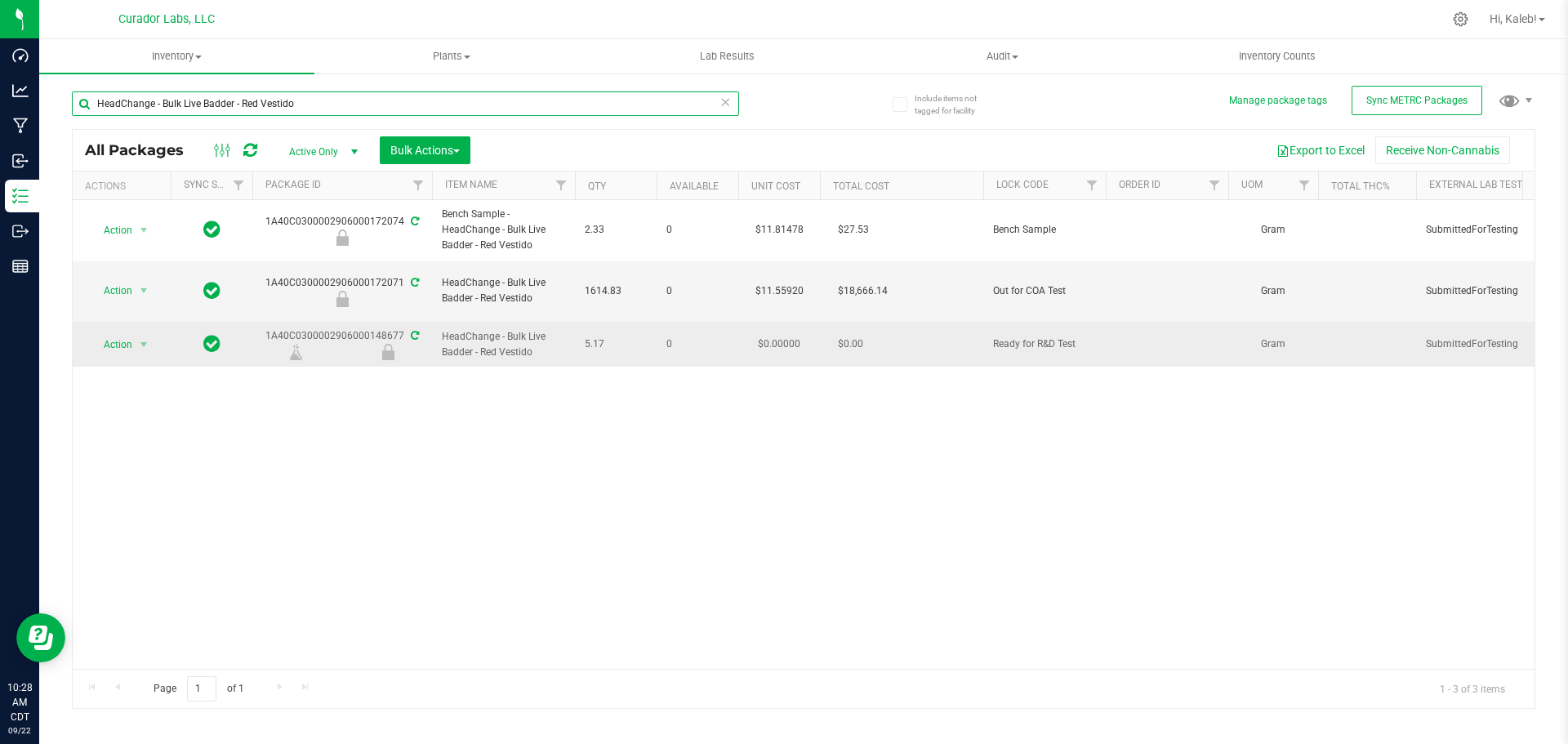
type input "HeadChange - Bulk Live Badder - Red Vestido"
click at [412, 330] on icon at bounding box center [414, 335] width 8 height 9
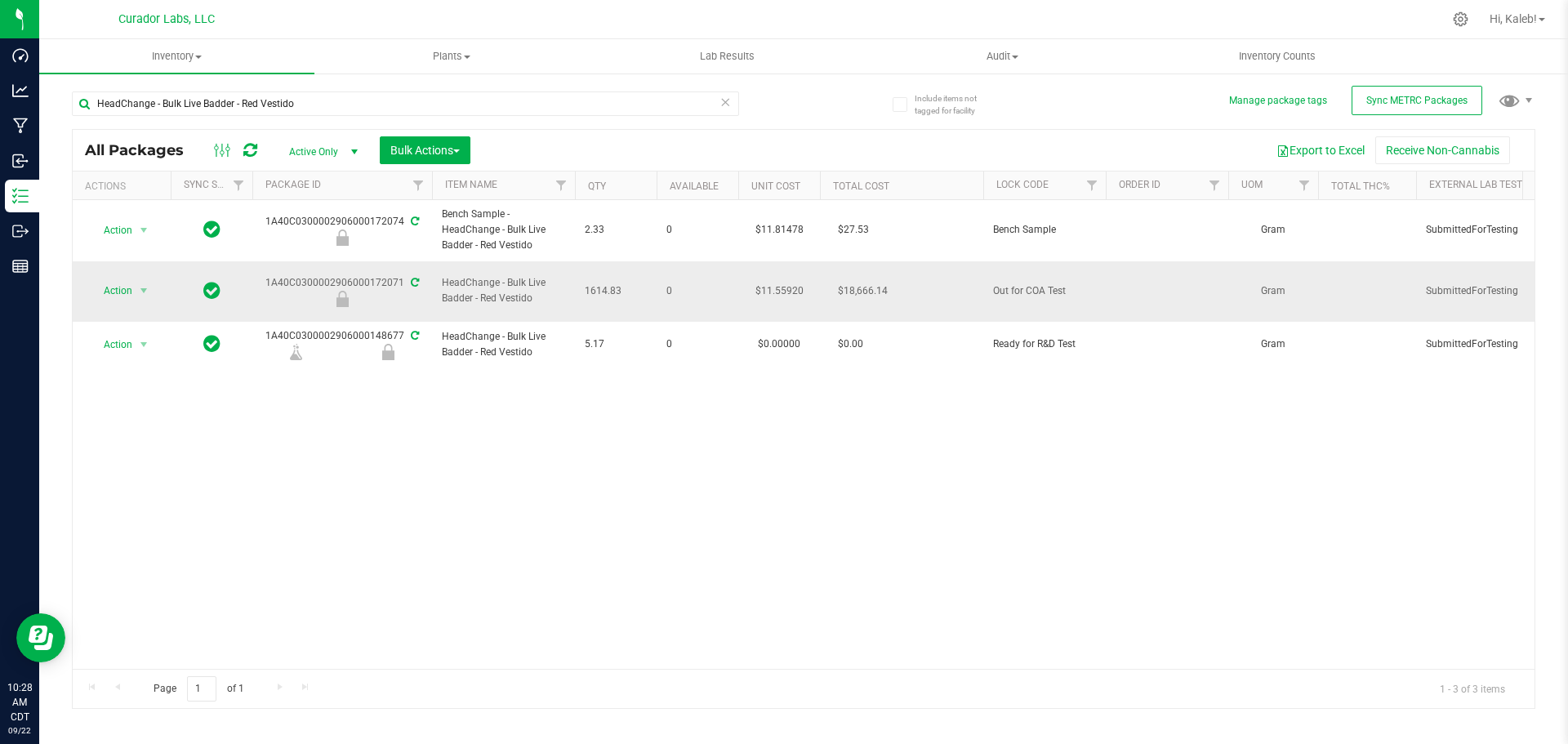
click at [414, 278] on icon at bounding box center [414, 282] width 8 height 9
click at [389, 276] on div "1A40C0300002906000172071" at bounding box center [342, 292] width 184 height 32
copy div "1A40C0300002906000172071"
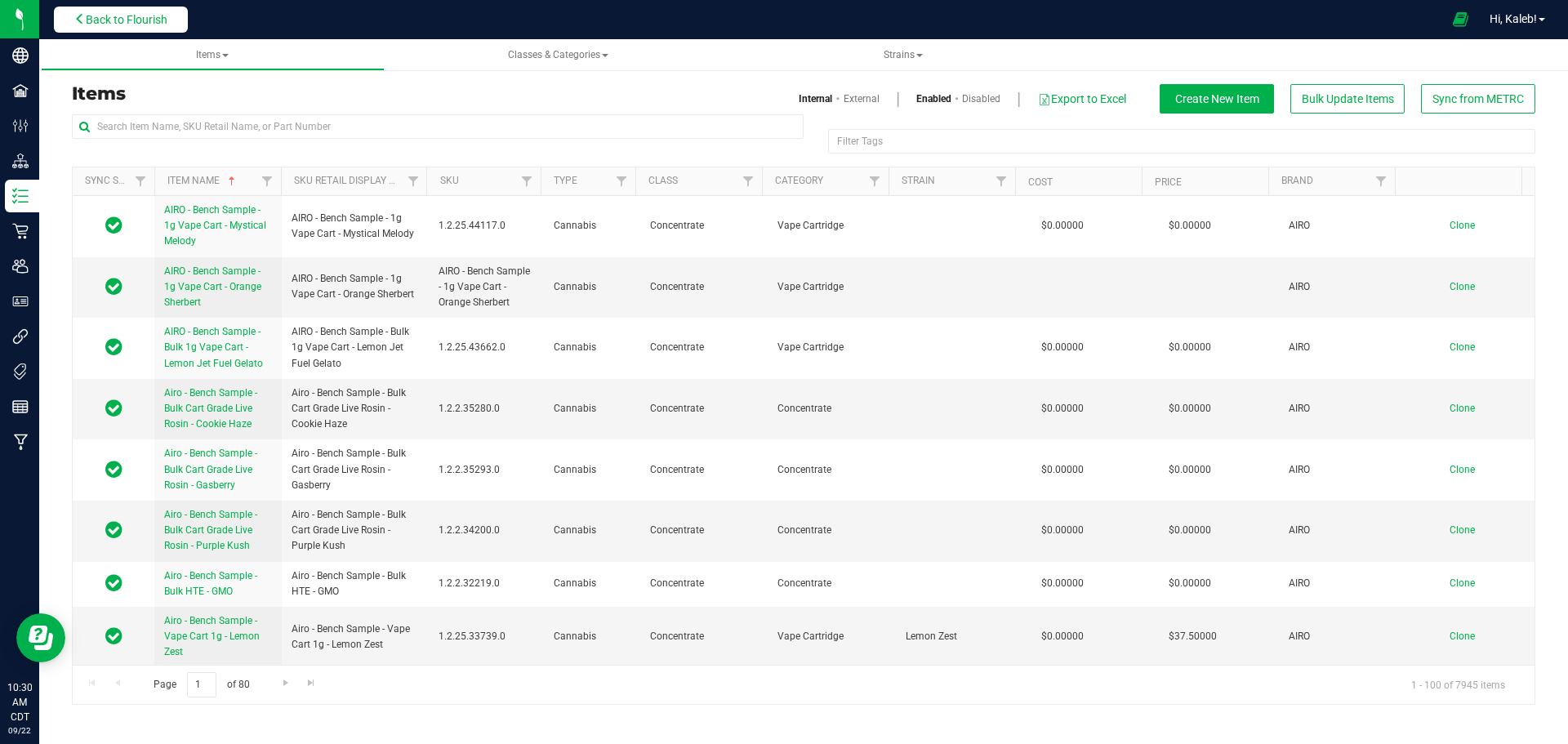
click at [113, 30] on button "Back to Flourish" at bounding box center [121, 20] width 134 height 26
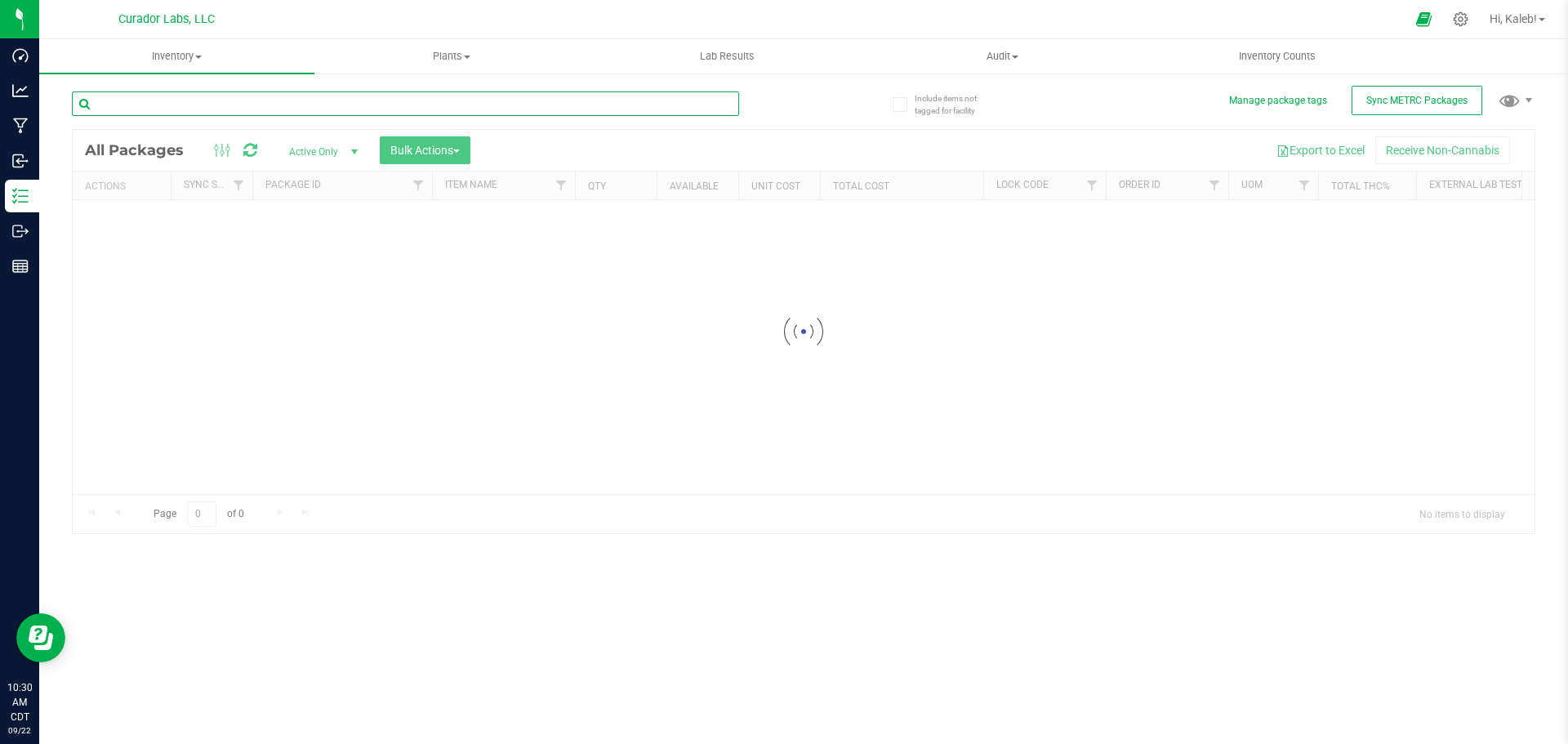
click at [235, 107] on input "text" at bounding box center [405, 104] width 667 height 25
paste input "SafeBet - Bulk Diamond Infused Rolls .5g Each - Kush Kabob"
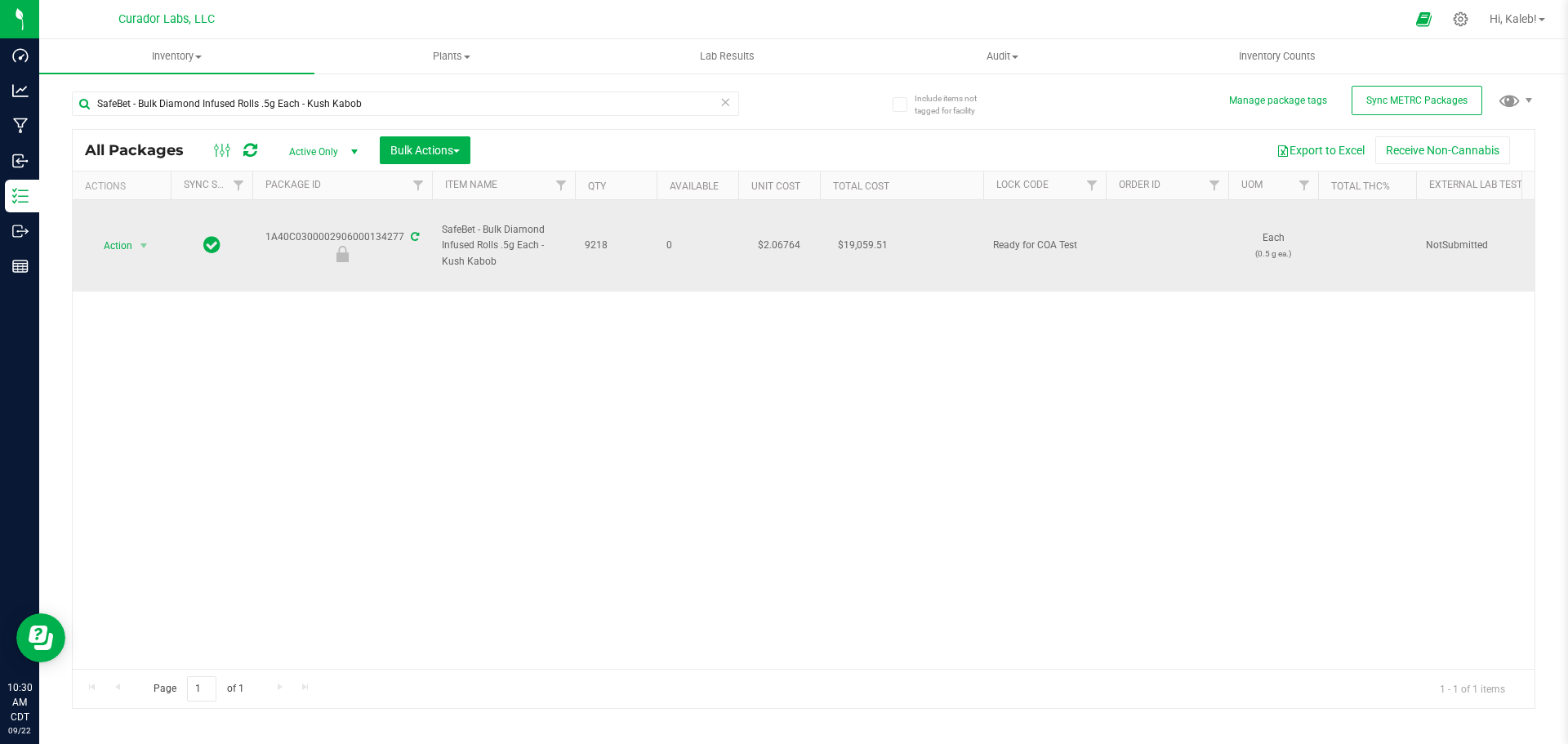
drag, startPoint x: 402, startPoint y: 237, endPoint x: 265, endPoint y: 233, distance: 137.1
click at [265, 233] on div "1A40C0300002906000134277" at bounding box center [342, 245] width 184 height 32
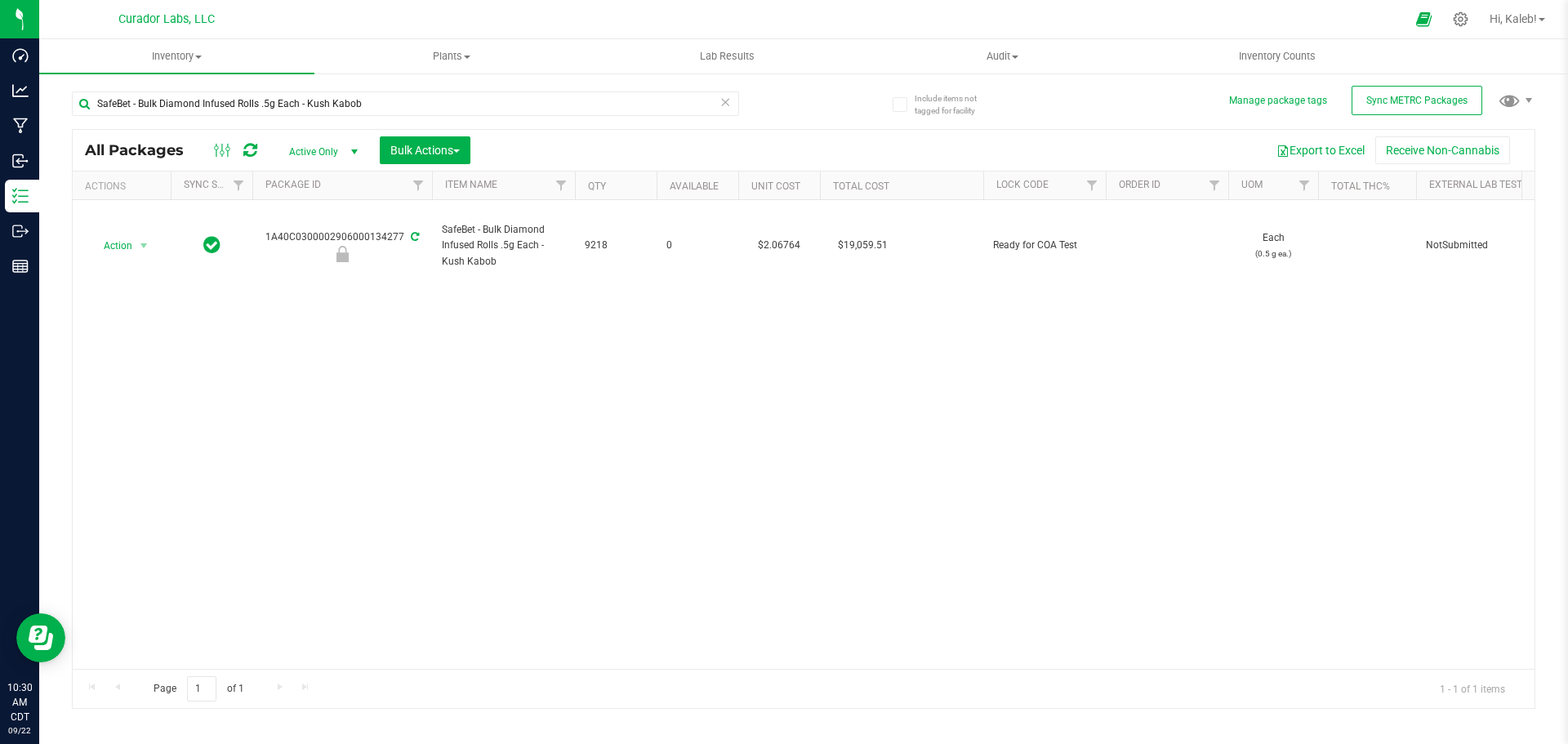
copy div "1A40C0300002906000134277"
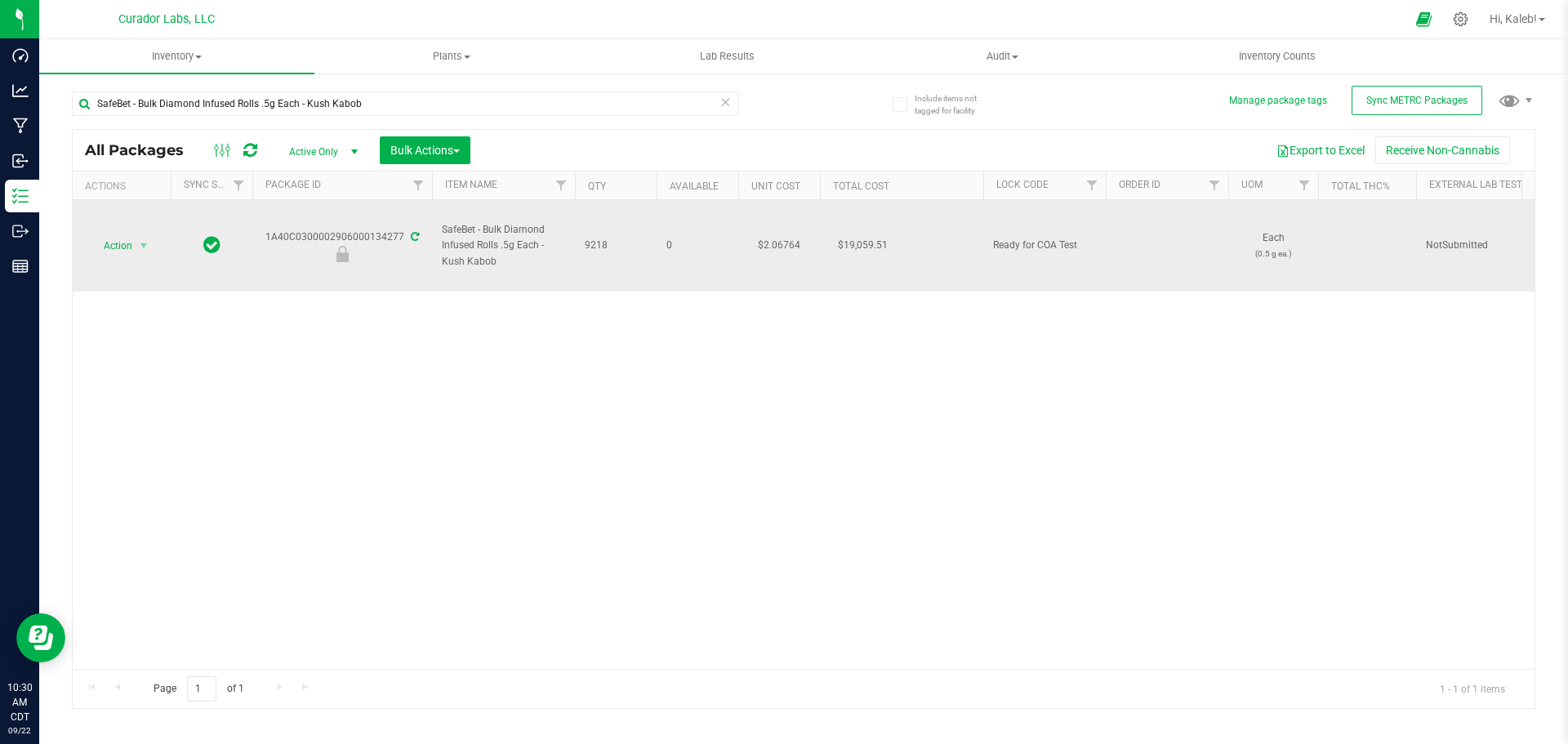
click at [366, 244] on div "1A40C0300002906000134277" at bounding box center [342, 245] width 184 height 32
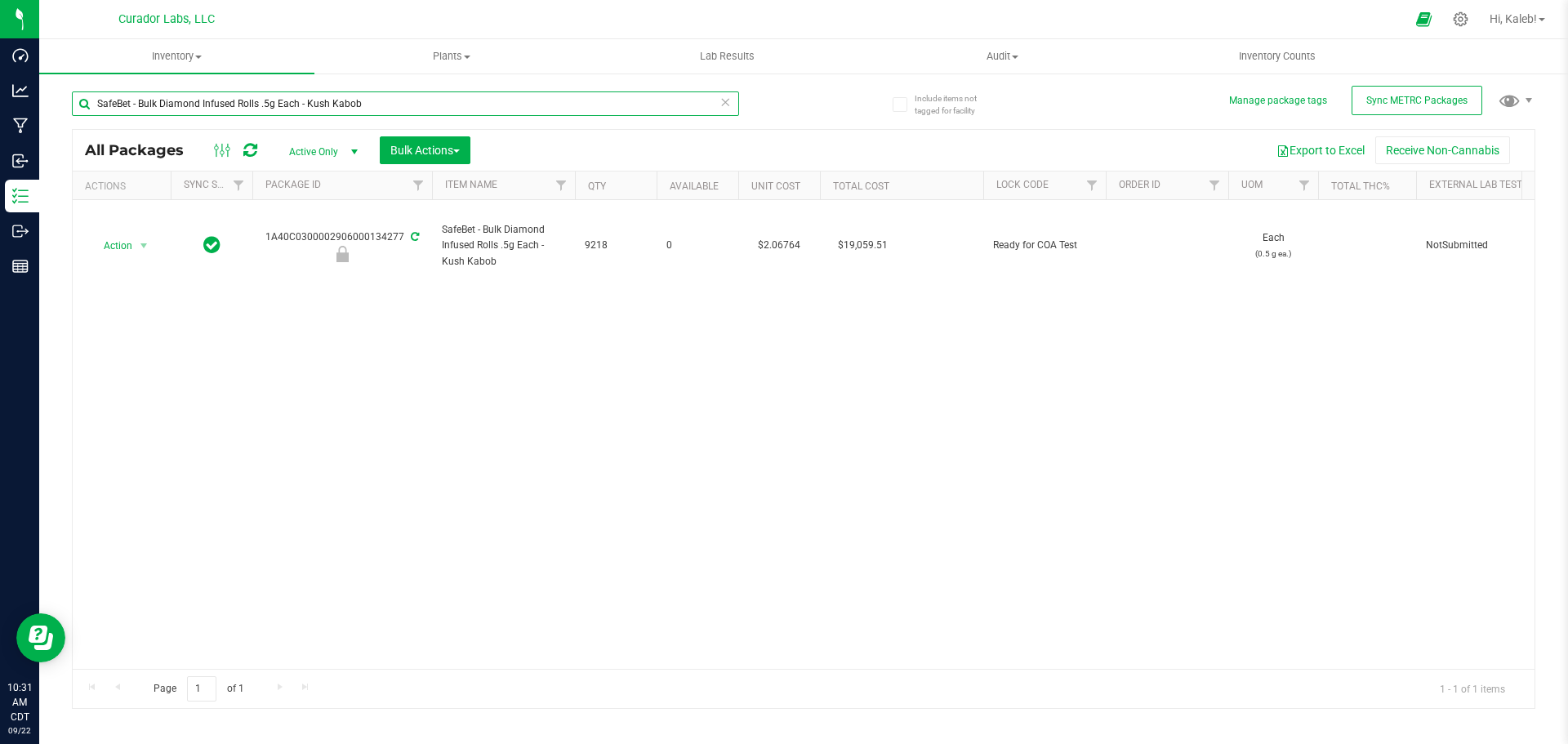
drag, startPoint x: 379, startPoint y: 107, endPoint x: -83, endPoint y: 109, distance: 462.0
click at [0, 109] on html "Dashboard Analytics Manufacturing Inbound Inventory Outbound Reports 10:31 AM C…" at bounding box center [784, 372] width 1568 height 744
paste input "HeadChange - Bulk Live Rosin - [GEOGRAPHIC_DATA]"
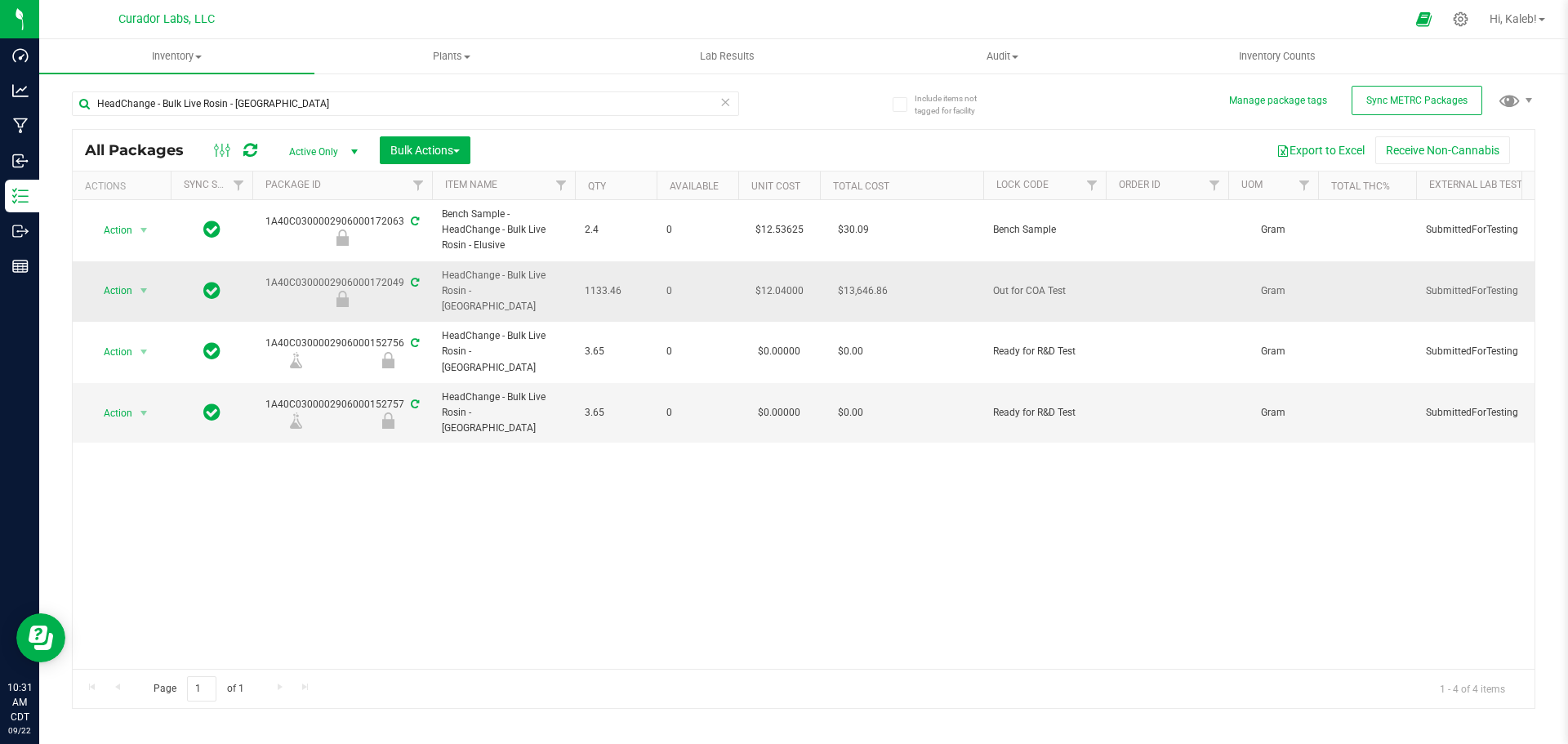
drag, startPoint x: 402, startPoint y: 276, endPoint x: 247, endPoint y: 275, distance: 155.0
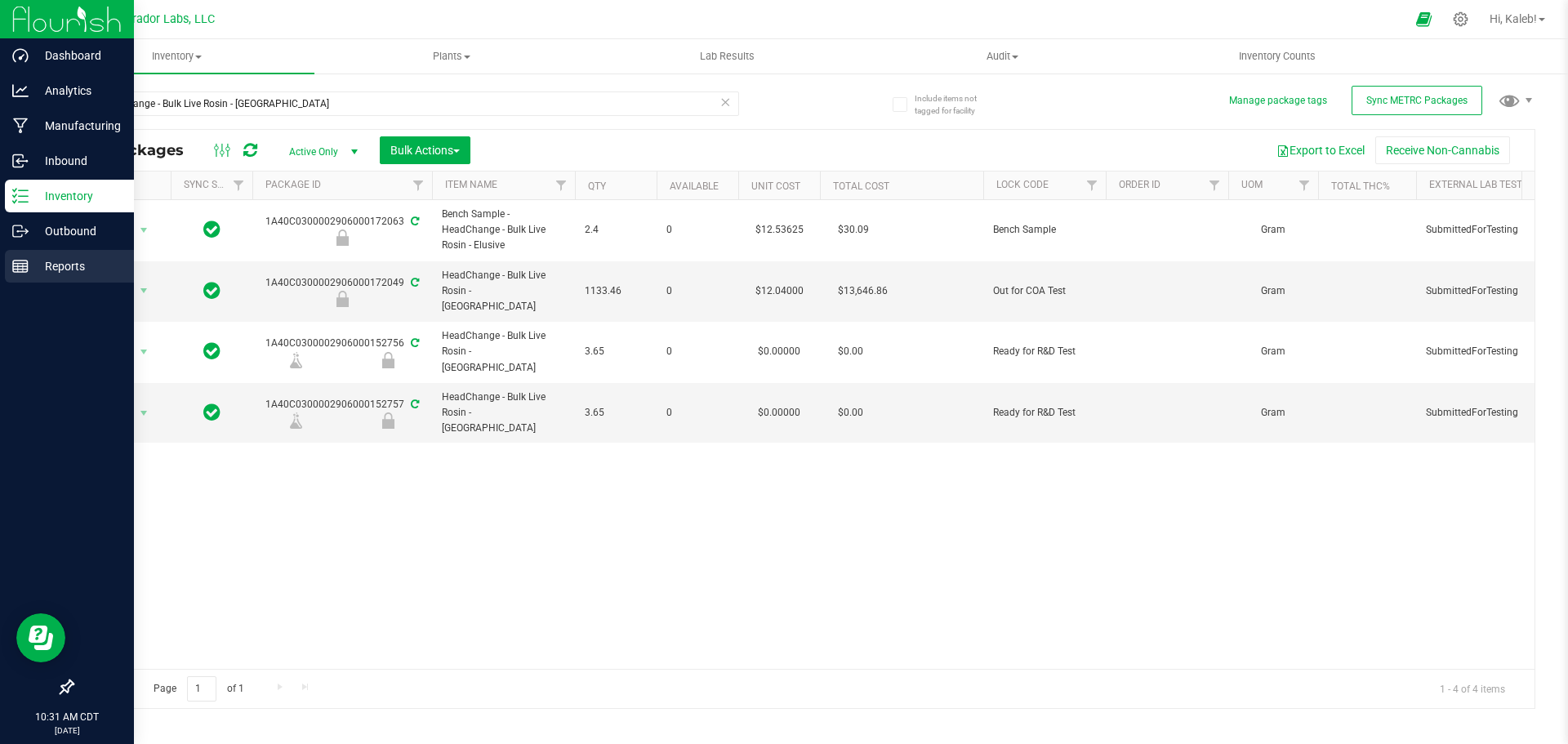
copy tr "1A40C0300002906000172049"
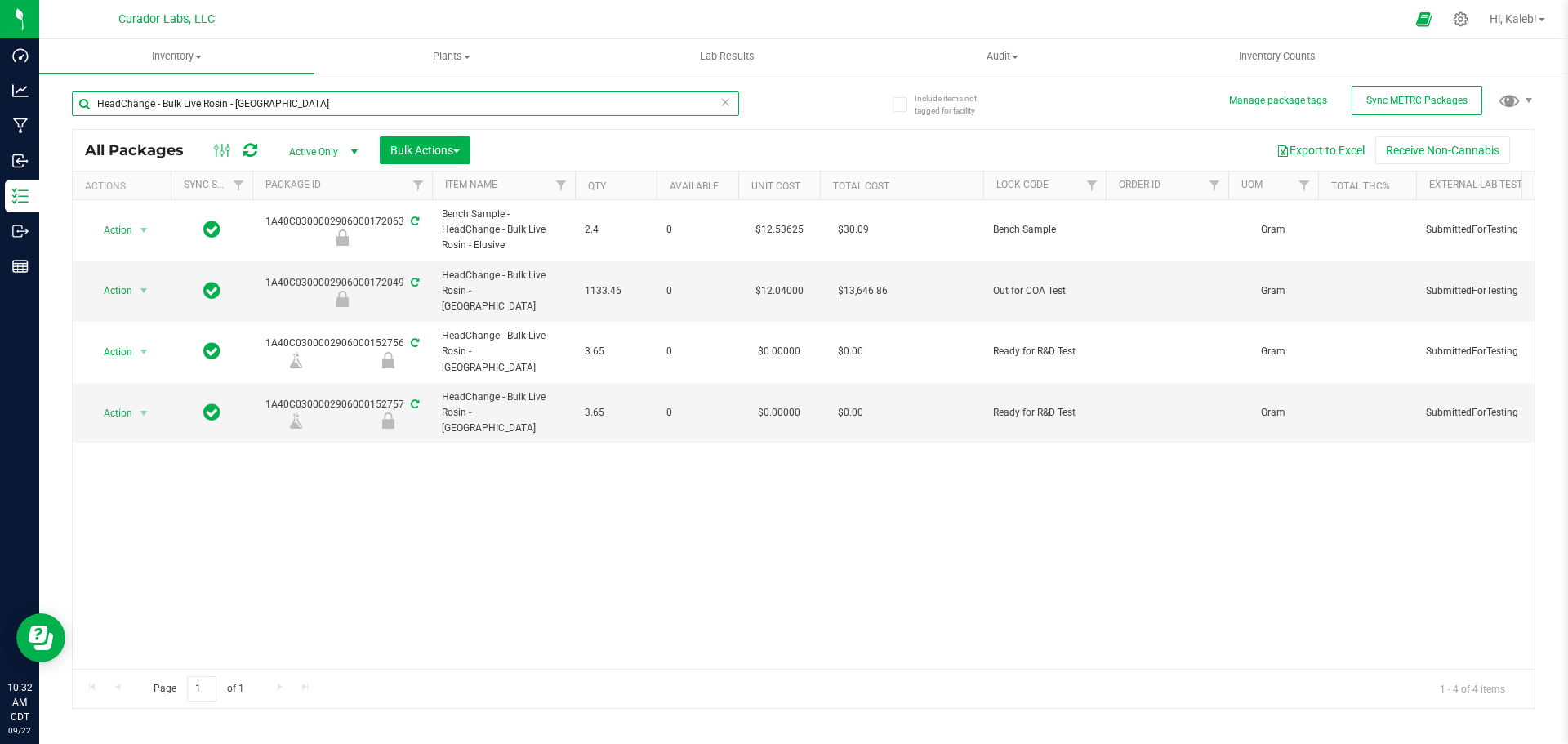
drag, startPoint x: 100, startPoint y: 127, endPoint x: -118, endPoint y: 134, distance: 218.1
click at [0, 134] on html "Dashboard Analytics Manufacturing Inbound Inventory Outbound Reports 10:32 AM C…" at bounding box center [784, 372] width 1568 height 744
paste input "Bulk Cart Grade Live Rosin - Fresh Produce #32"
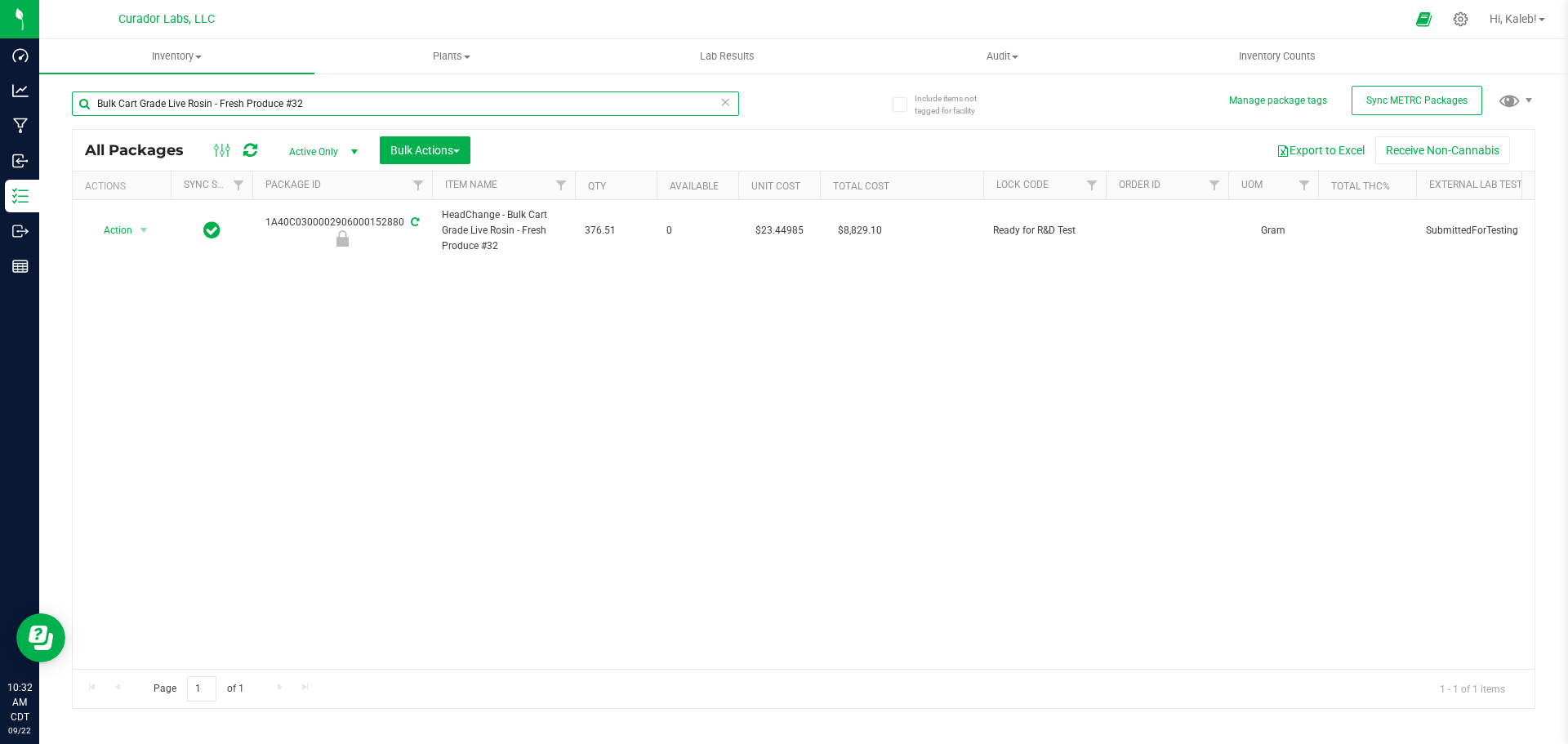
drag, startPoint x: 347, startPoint y: 109, endPoint x: -116, endPoint y: 112, distance: 463.0
click at [0, 112] on html "Dashboard Analytics Manufacturing Inbound Inventory Outbound Reports 10:32 AM C…" at bounding box center [784, 372] width 1568 height 744
paste input "HeadChange - Bulk Live Badder - Funky Pajamas"
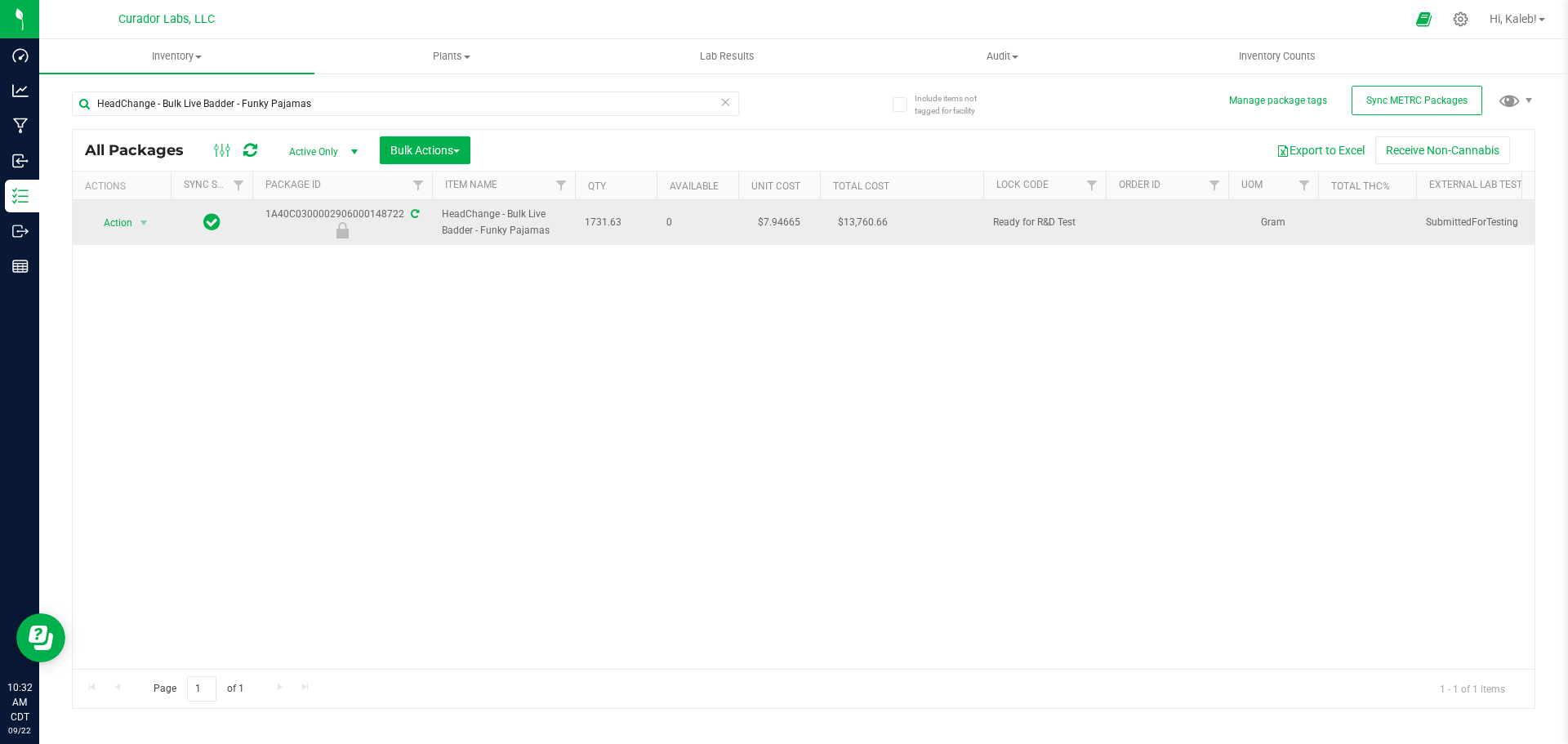
drag, startPoint x: 401, startPoint y: 212, endPoint x: 323, endPoint y: 220, distance: 78.4
click at [323, 220] on div "1A40C0300002906000148722" at bounding box center [342, 223] width 184 height 32
copy div "02906000148722"
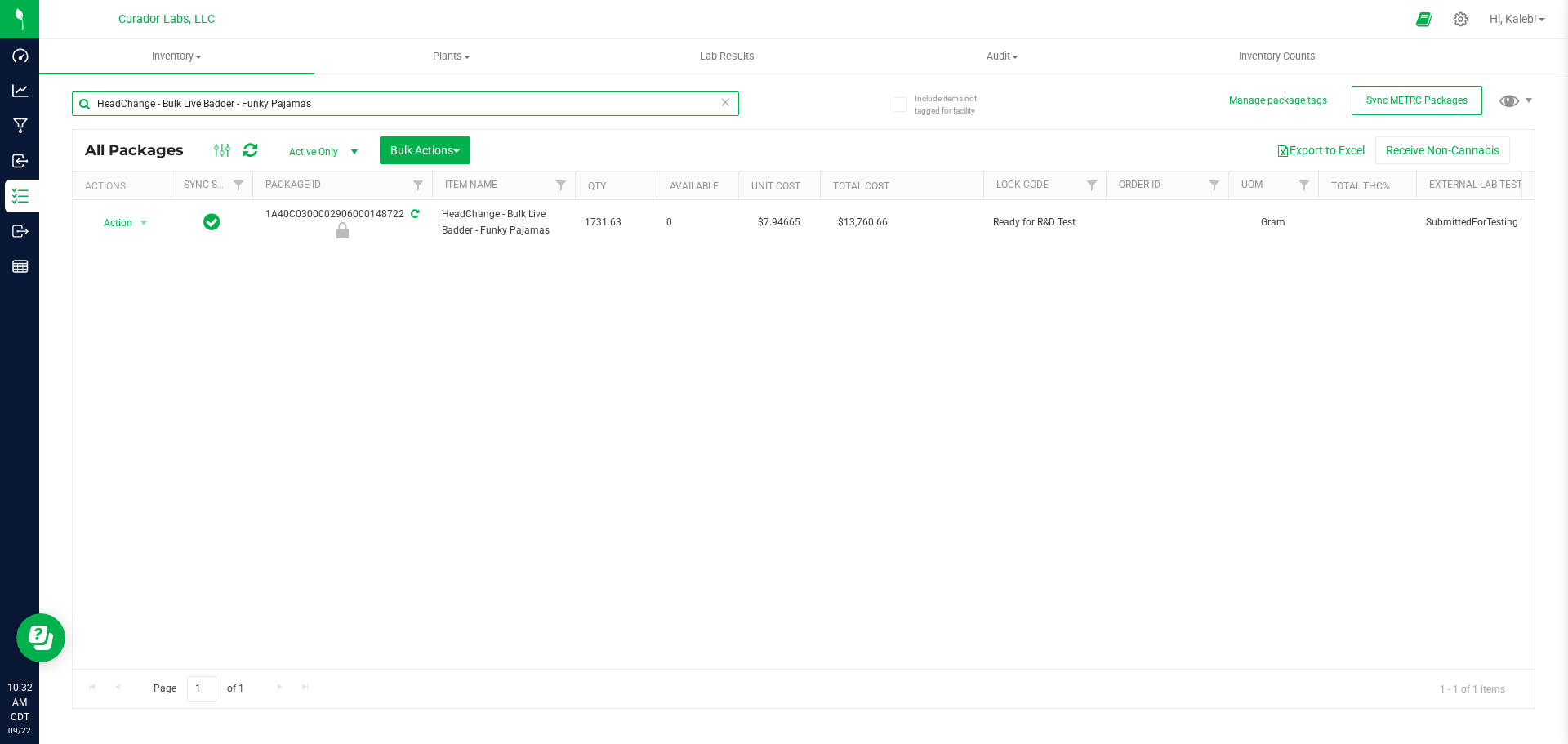
click at [0, 129] on html "Dashboard Analytics Manufacturing Inbound Inventory Outbound Reports 10:32 AM C…" at bounding box center [784, 372] width 1568 height 744
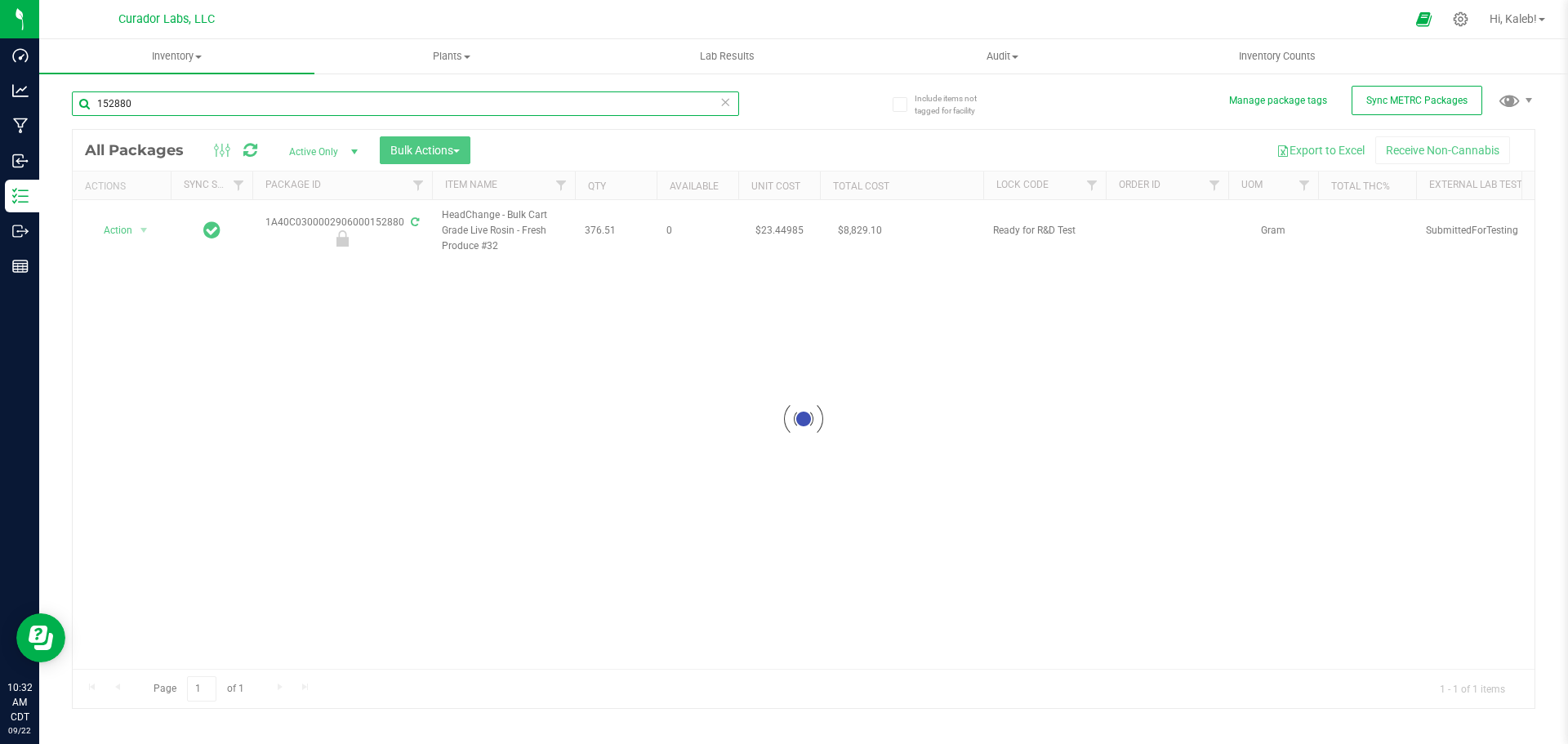
type input "152880"
click at [109, 223] on div at bounding box center [803, 419] width 1461 height 578
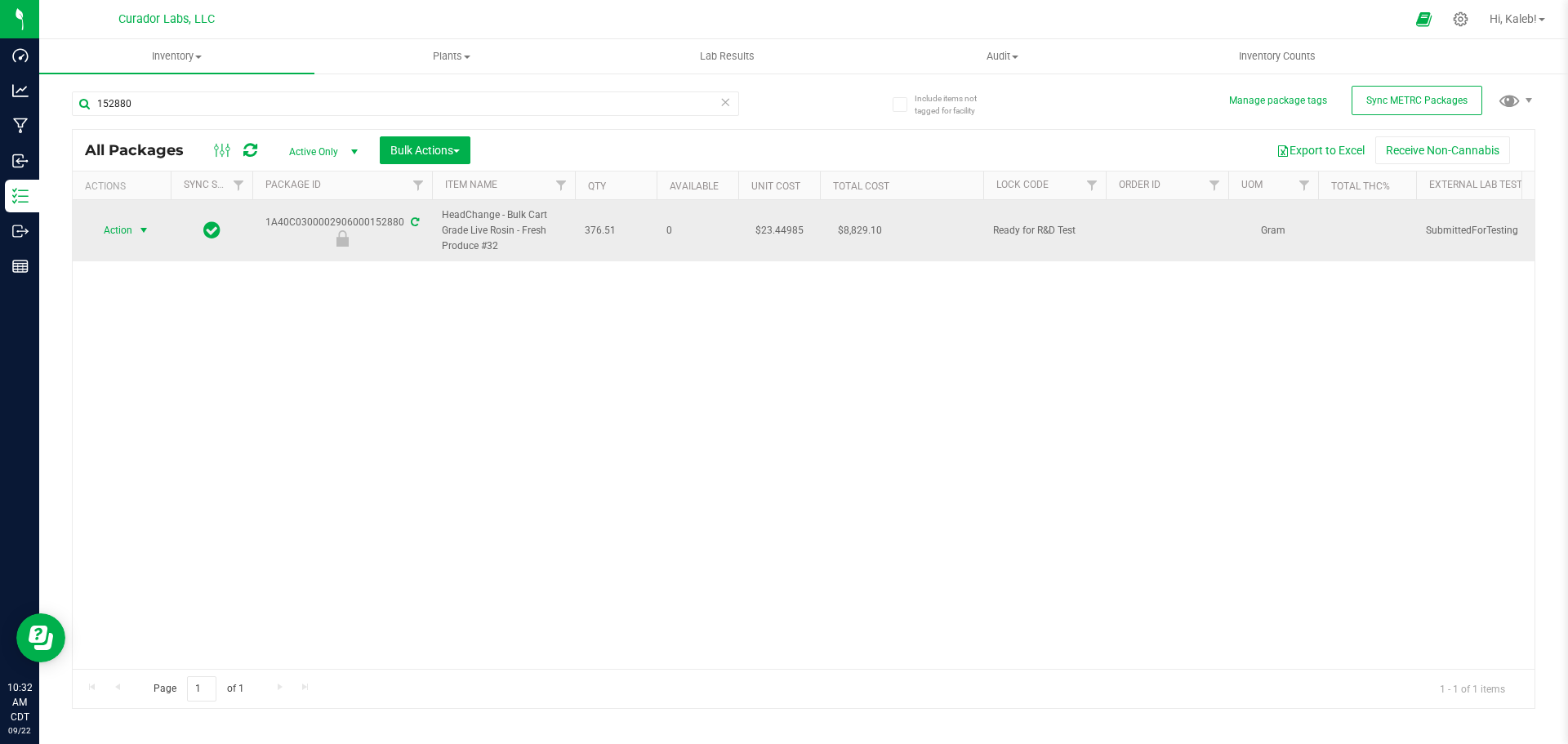
click at [128, 233] on span "Action" at bounding box center [110, 230] width 44 height 23
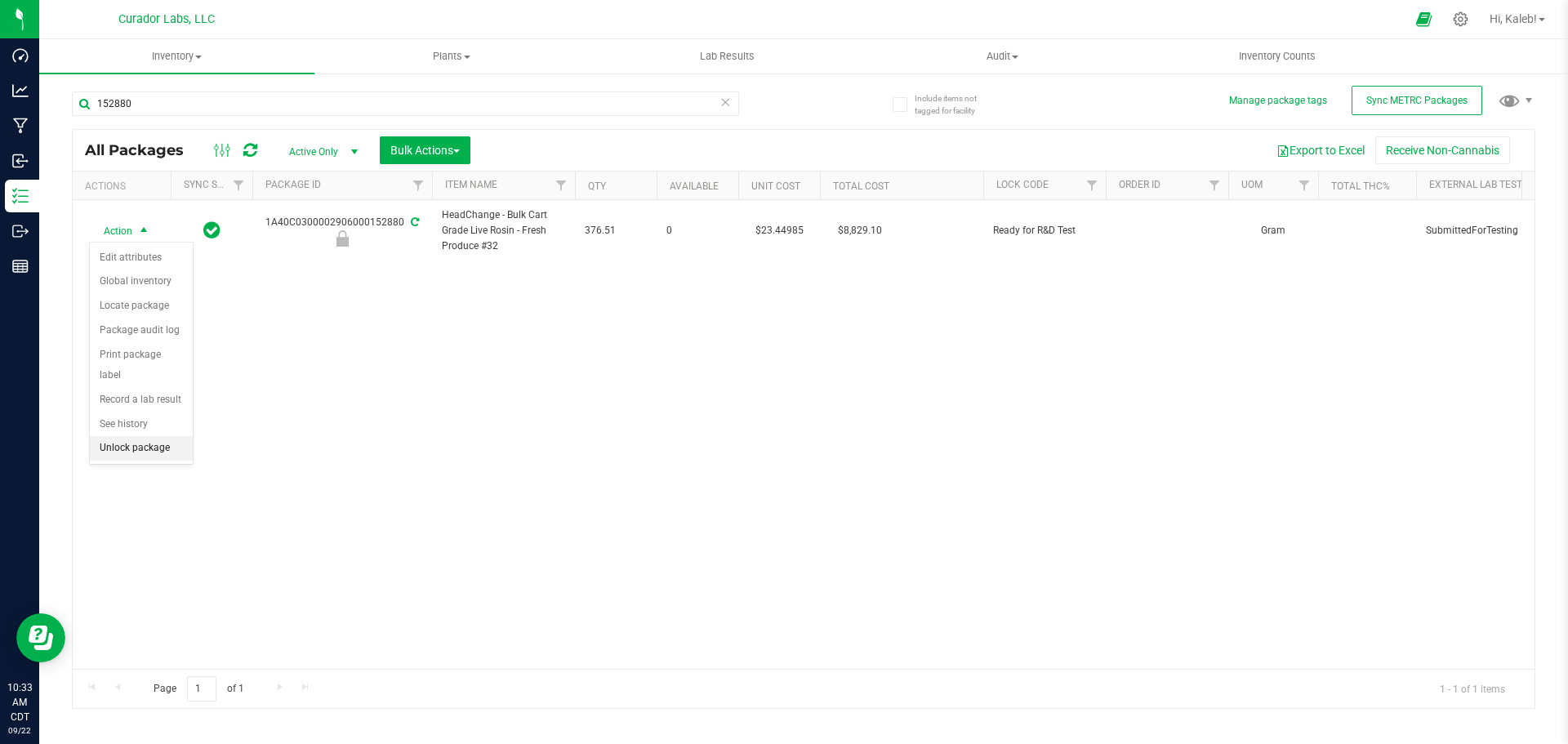
click at [136, 436] on li "Unlock package" at bounding box center [141, 448] width 103 height 25
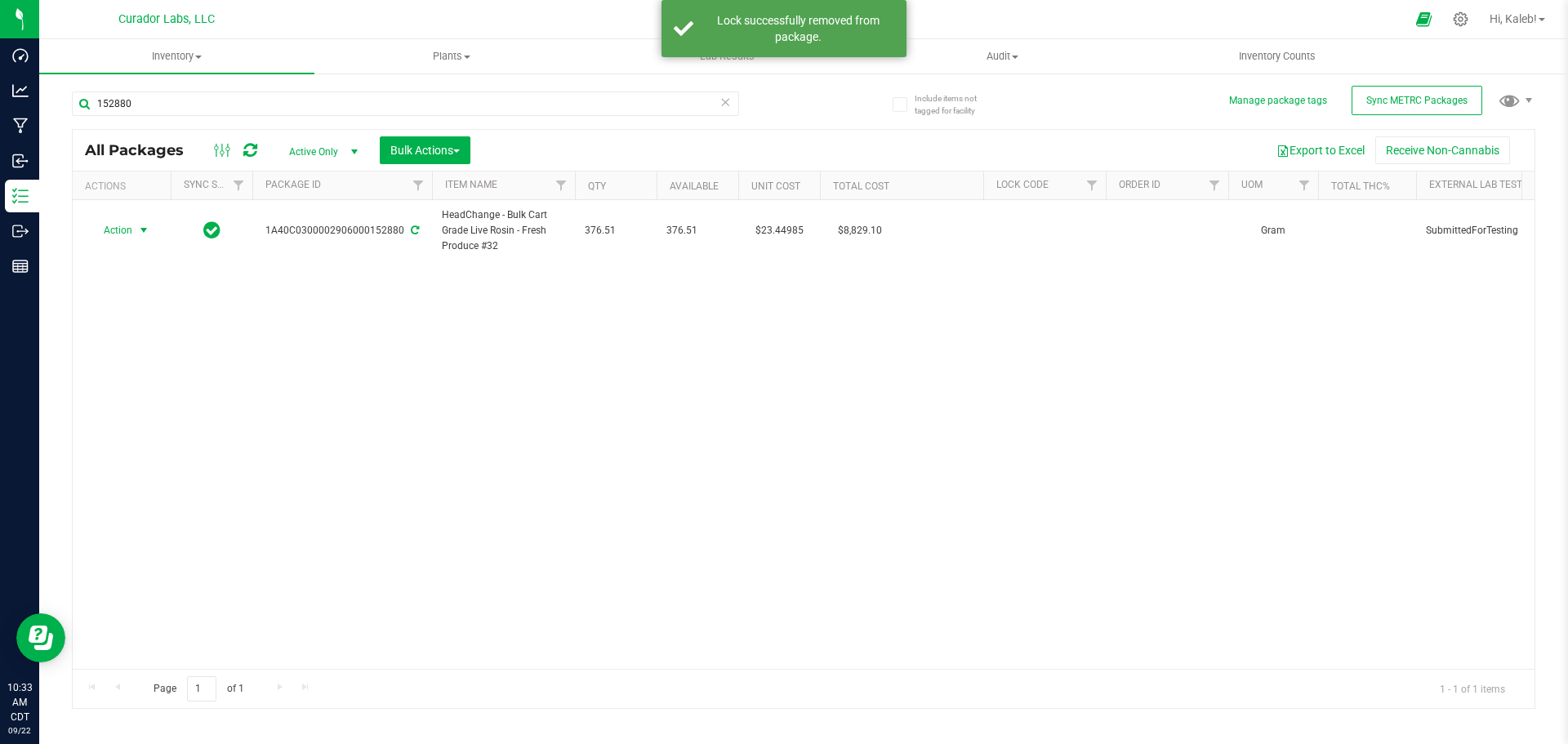
click at [128, 233] on span "Action" at bounding box center [110, 230] width 44 height 23
click at [146, 381] on li "Lock package" at bounding box center [141, 379] width 103 height 25
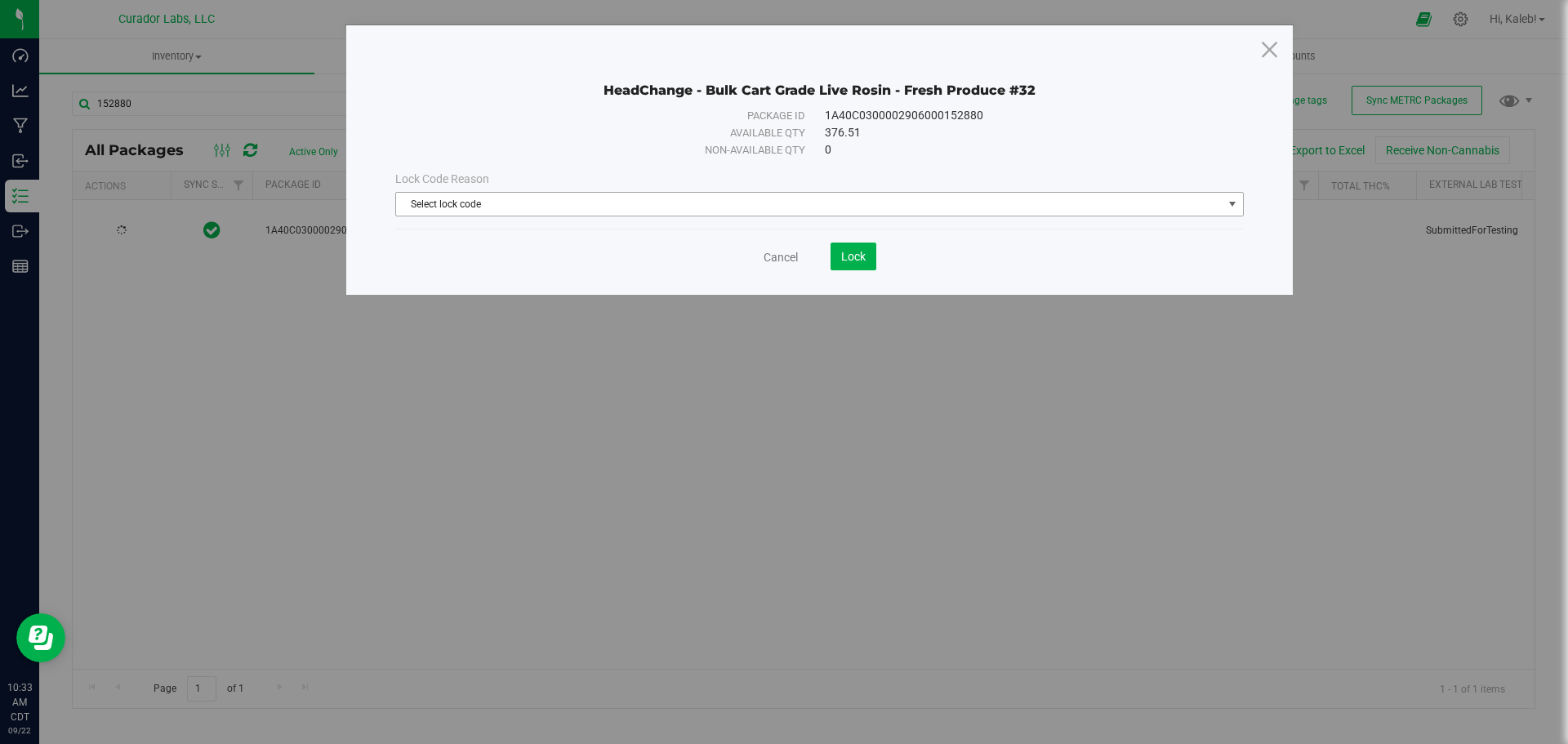
click at [434, 201] on span "Select lock code" at bounding box center [809, 204] width 826 height 23
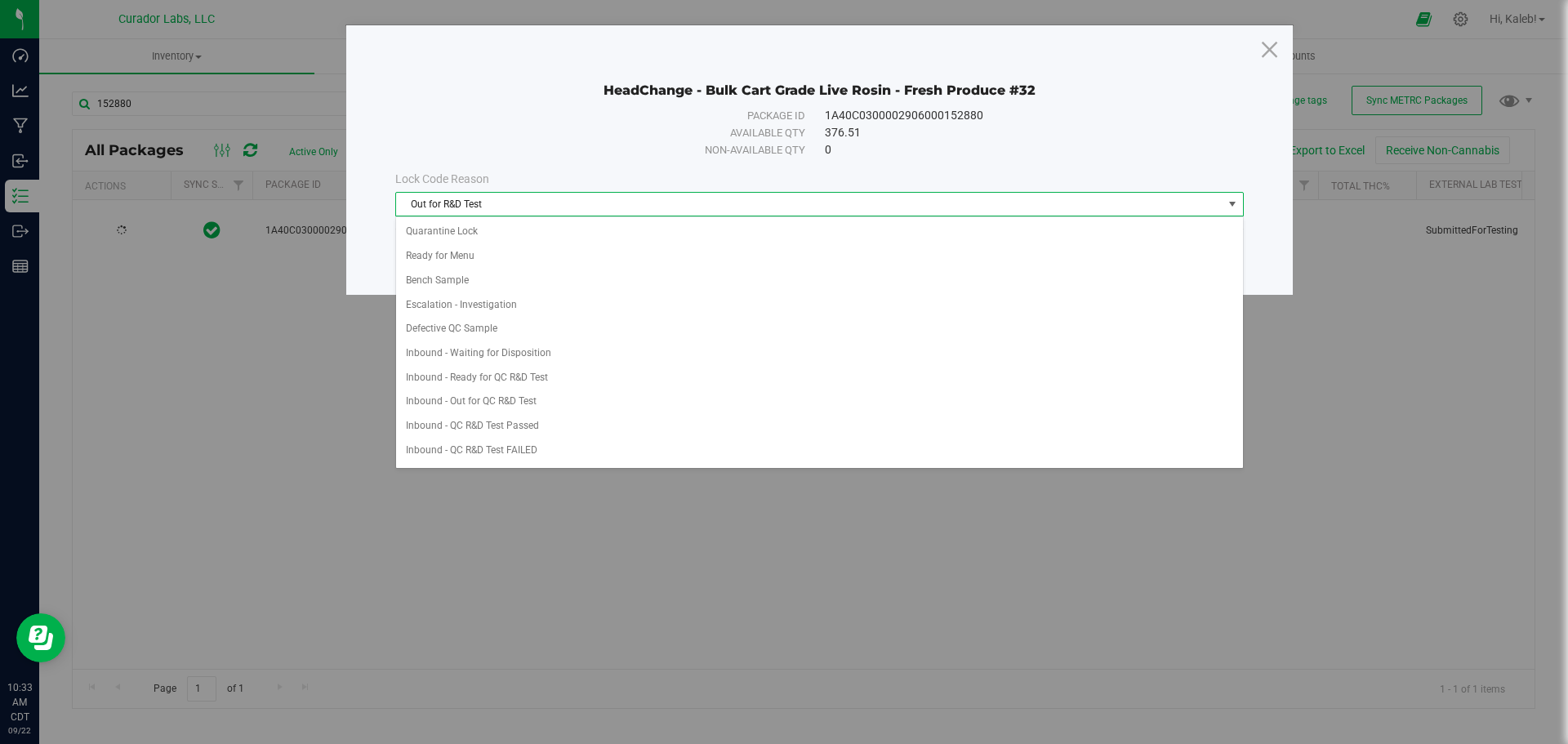
scroll to position [338, 0]
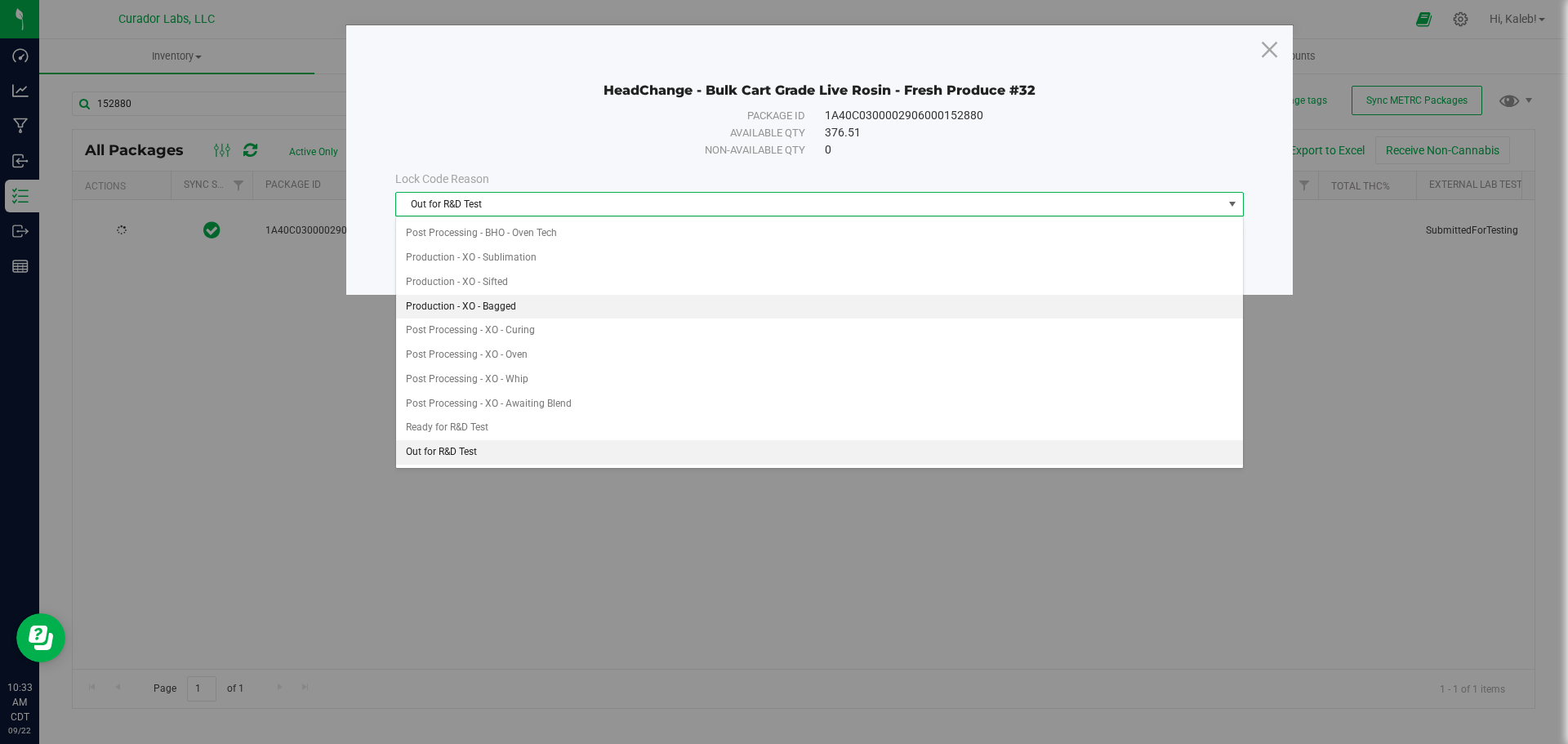
drag, startPoint x: 548, startPoint y: 464, endPoint x: 696, endPoint y: 315, distance: 210.0
click at [548, 463] on ul "Quarantine Lock Ready for Menu Bench Sample Escalation - Investigation Defectiv…" at bounding box center [819, 537] width 847 height 1310
click at [517, 445] on li "Out for R&D Test" at bounding box center [819, 452] width 847 height 25
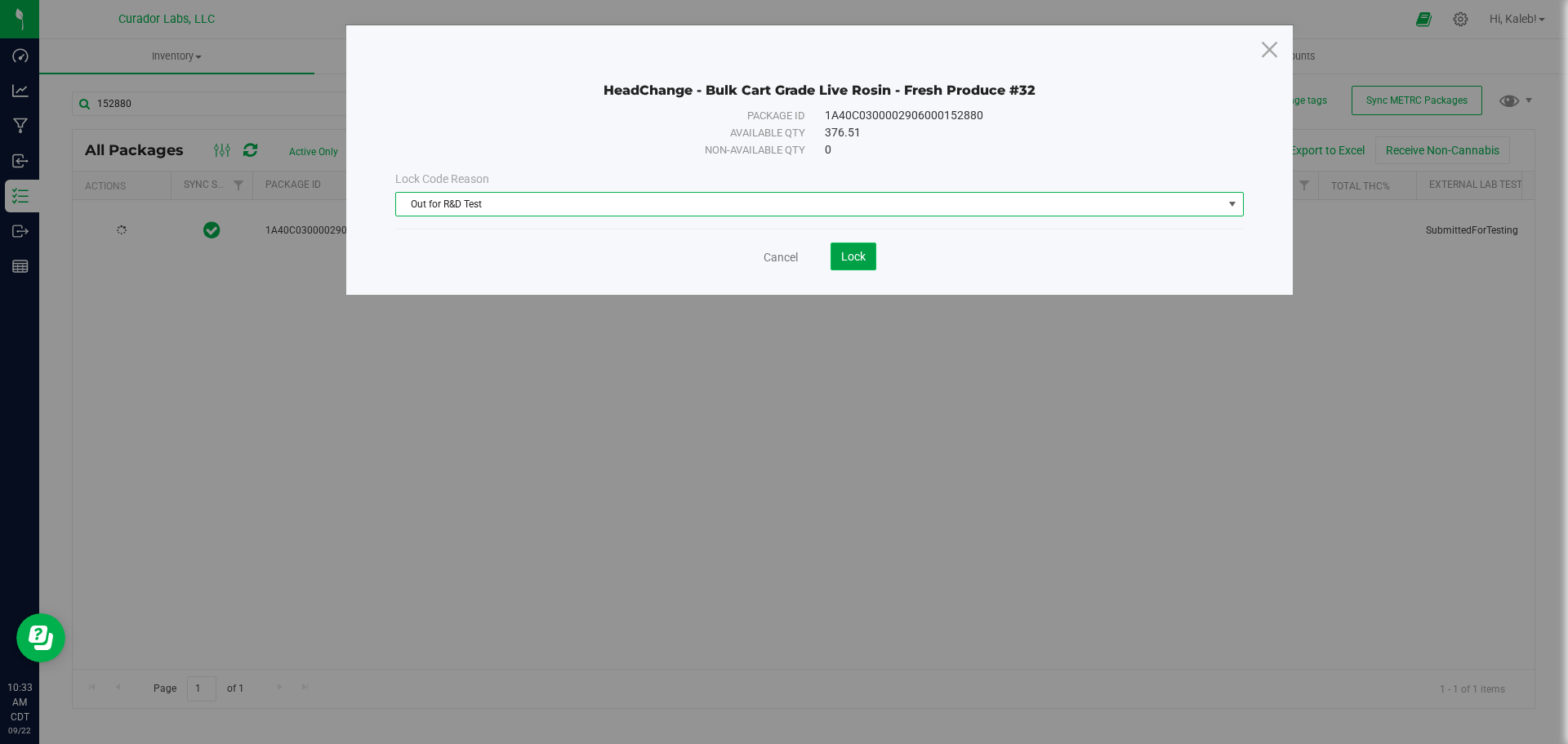
click at [864, 259] on span "Lock" at bounding box center [853, 257] width 25 height 13
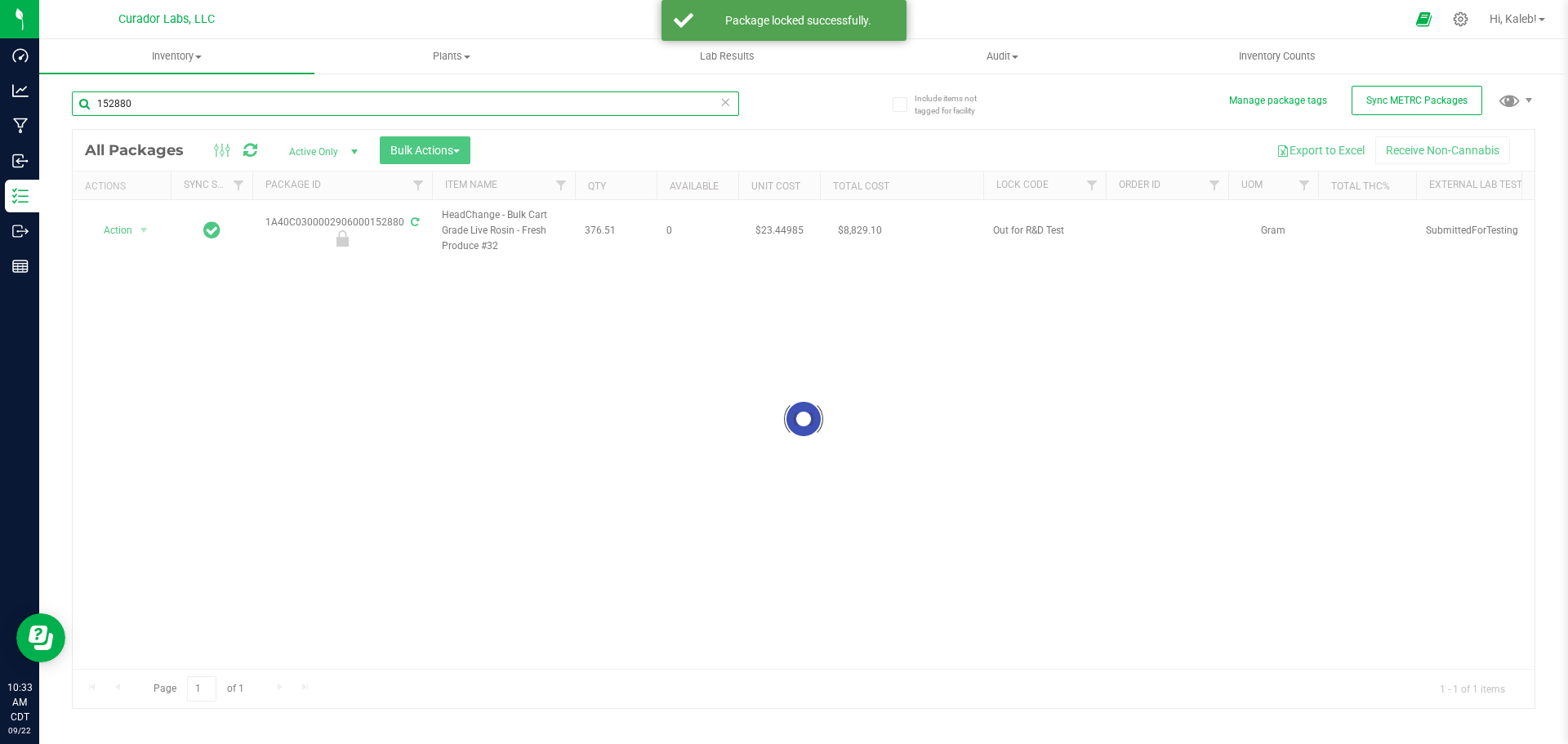
drag, startPoint x: 286, startPoint y: 112, endPoint x: -8, endPoint y: 112, distance: 294.0
click at [0, 112] on html "Dashboard Analytics Manufacturing Inbound Inventory Outbound Reports 10:33 AM C…" at bounding box center [784, 372] width 1568 height 744
paste input "A40C0300002906000172049"
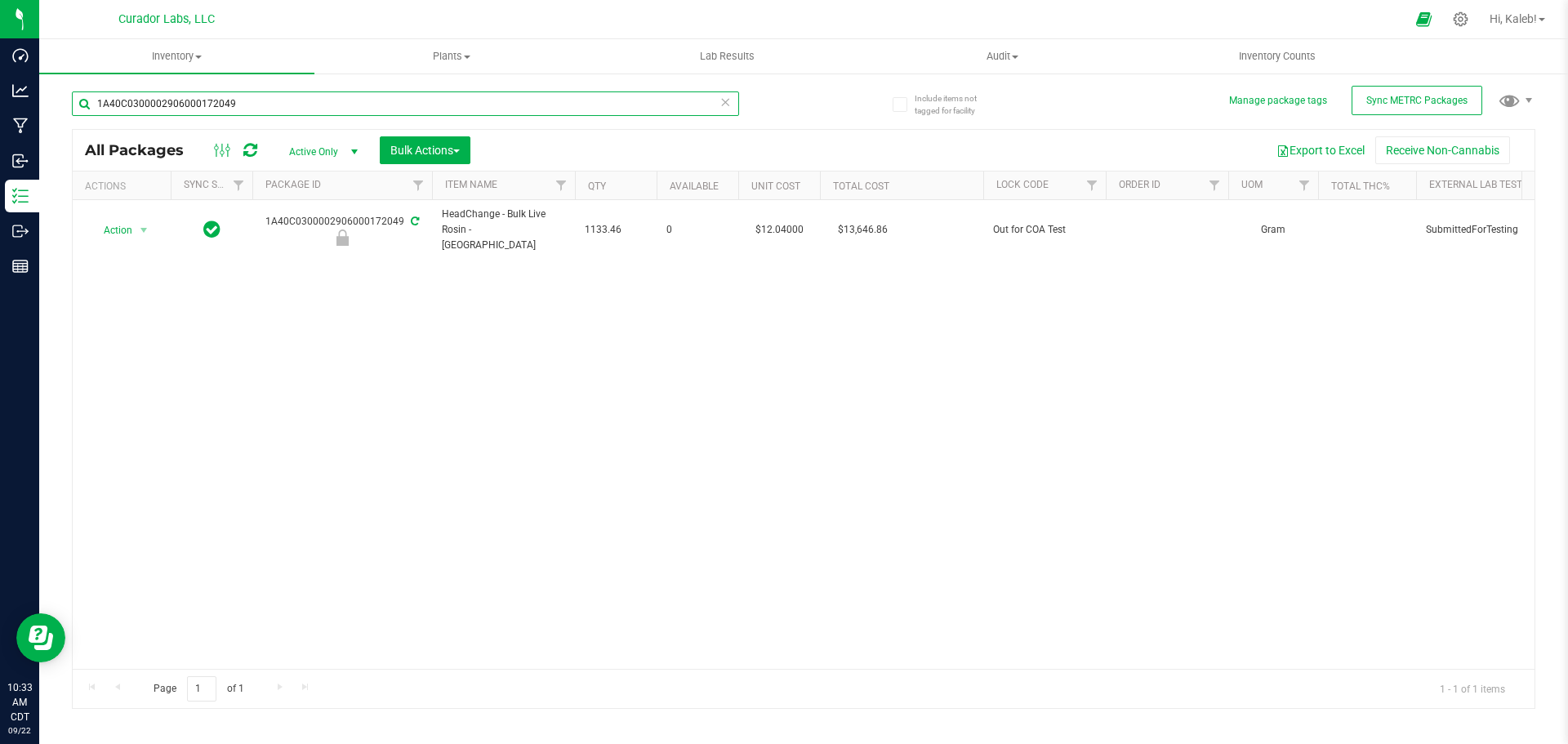
drag, startPoint x: 182, startPoint y: 117, endPoint x: -138, endPoint y: 119, distance: 320.0
click at [0, 119] on html "Dashboard Analytics Manufacturing Inbound Inventory Outbound Reports 10:33 AM C…" at bounding box center [784, 372] width 1568 height 744
paste input "48722"
type input "1A40C0300002906000148722"
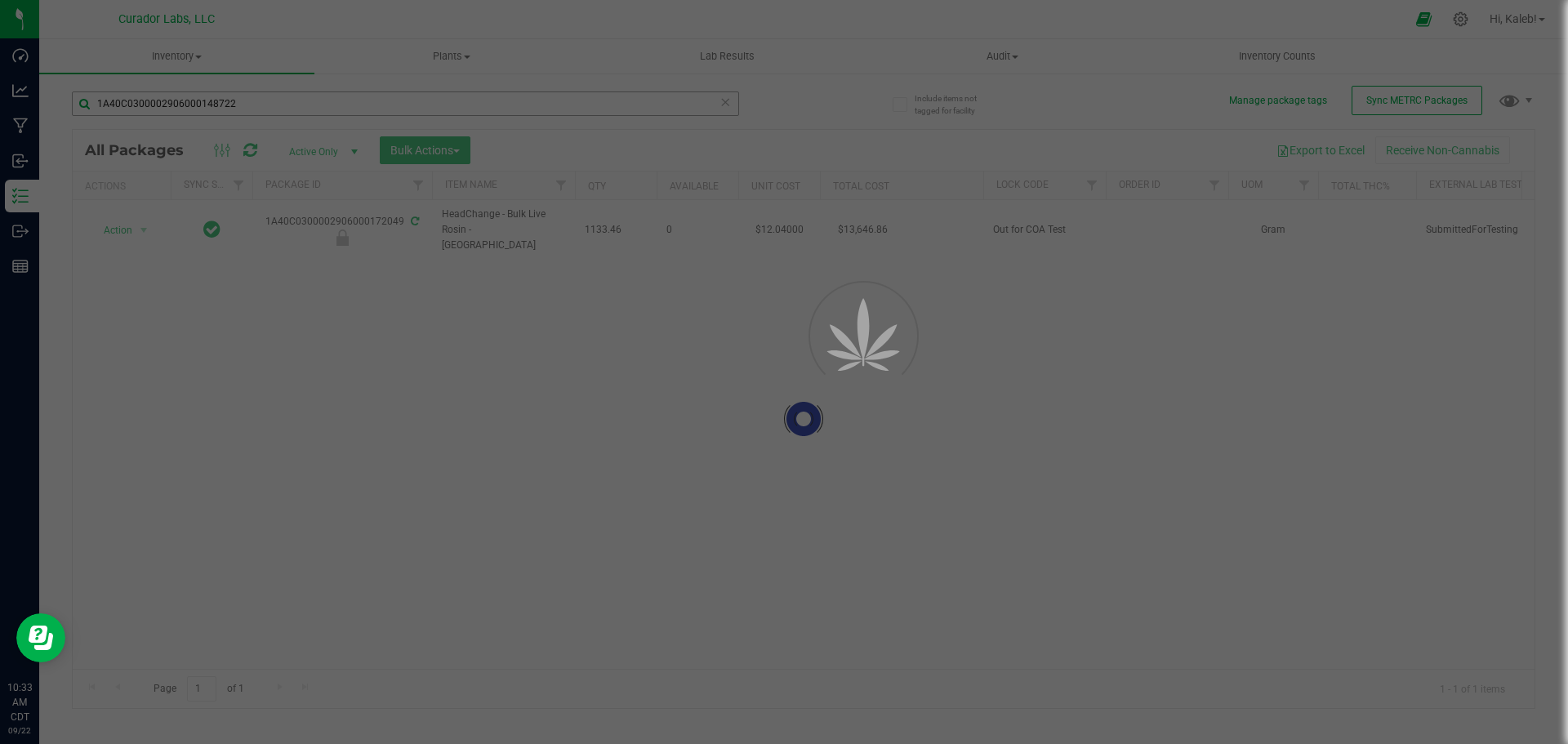
click at [88, 99] on div at bounding box center [784, 372] width 1568 height 744
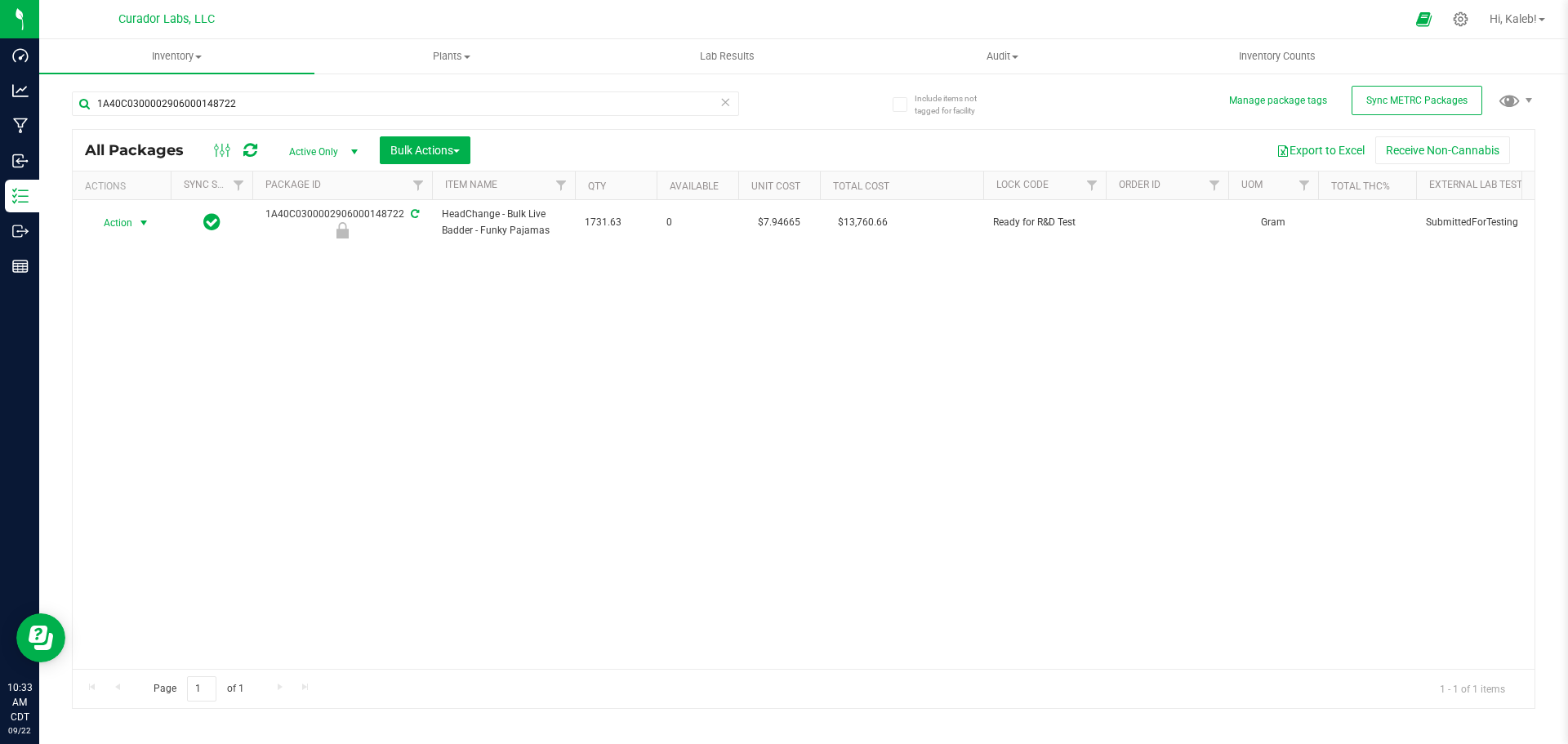
click at [122, 225] on span "Action" at bounding box center [110, 223] width 44 height 23
click at [142, 429] on li "Unlock package" at bounding box center [141, 441] width 103 height 25
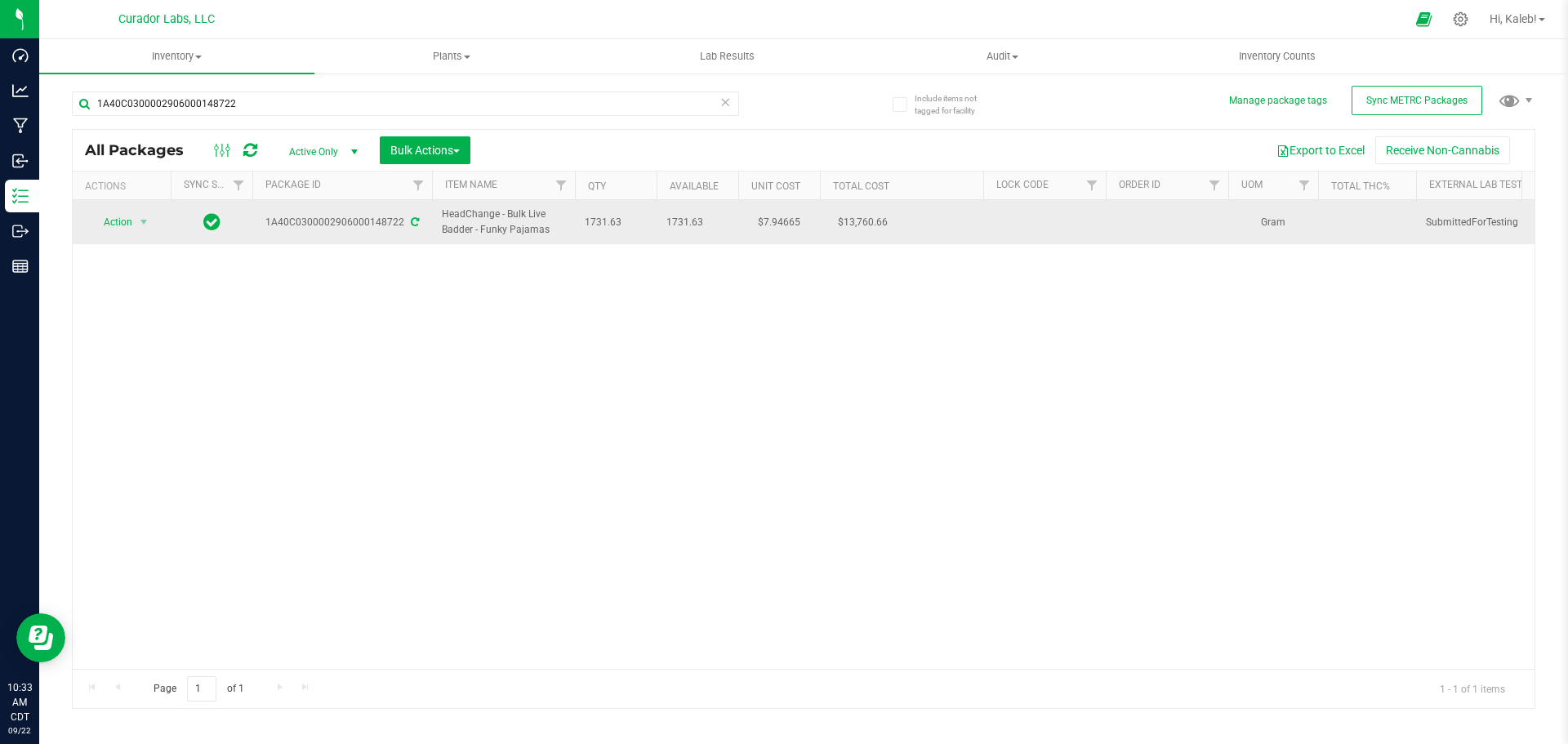
drag, startPoint x: 443, startPoint y: 215, endPoint x: 553, endPoint y: 226, distance: 110.5
click at [553, 226] on span "HeadChange - Bulk Live Badder - Funky Pajamas" at bounding box center [503, 222] width 124 height 31
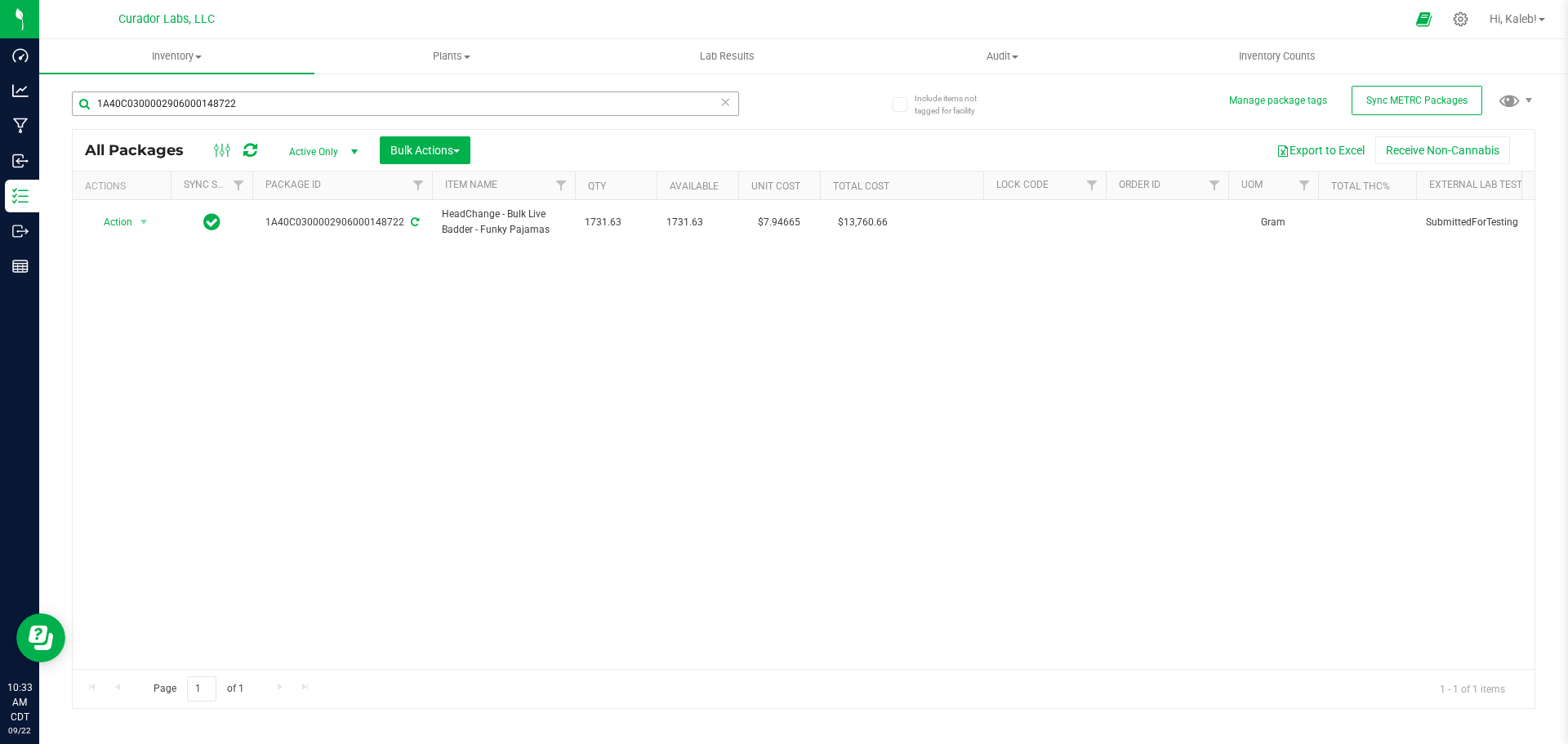
copy span "HeadChange - Bulk Live Badder - Funky Pajamas"
drag, startPoint x: 206, startPoint y: 103, endPoint x: 396, endPoint y: 136, distance: 192.8
click at [0, 103] on html "Dashboard Analytics Manufacturing Inbound Inventory Outbound Reports 10:33 AM C…" at bounding box center [784, 372] width 1568 height 744
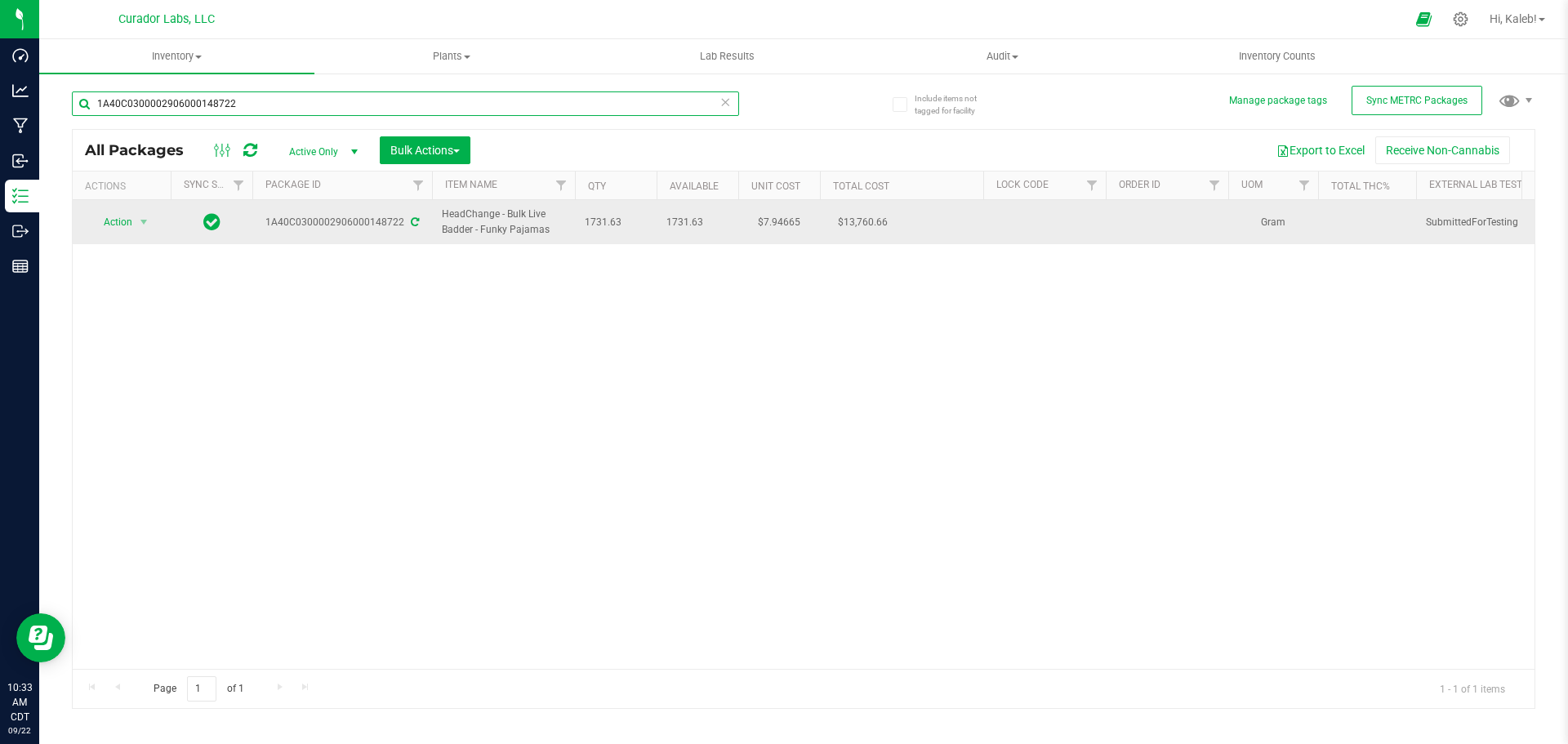
paste input "HeadChange - Bulk Live Badder - Funky Pajamas"
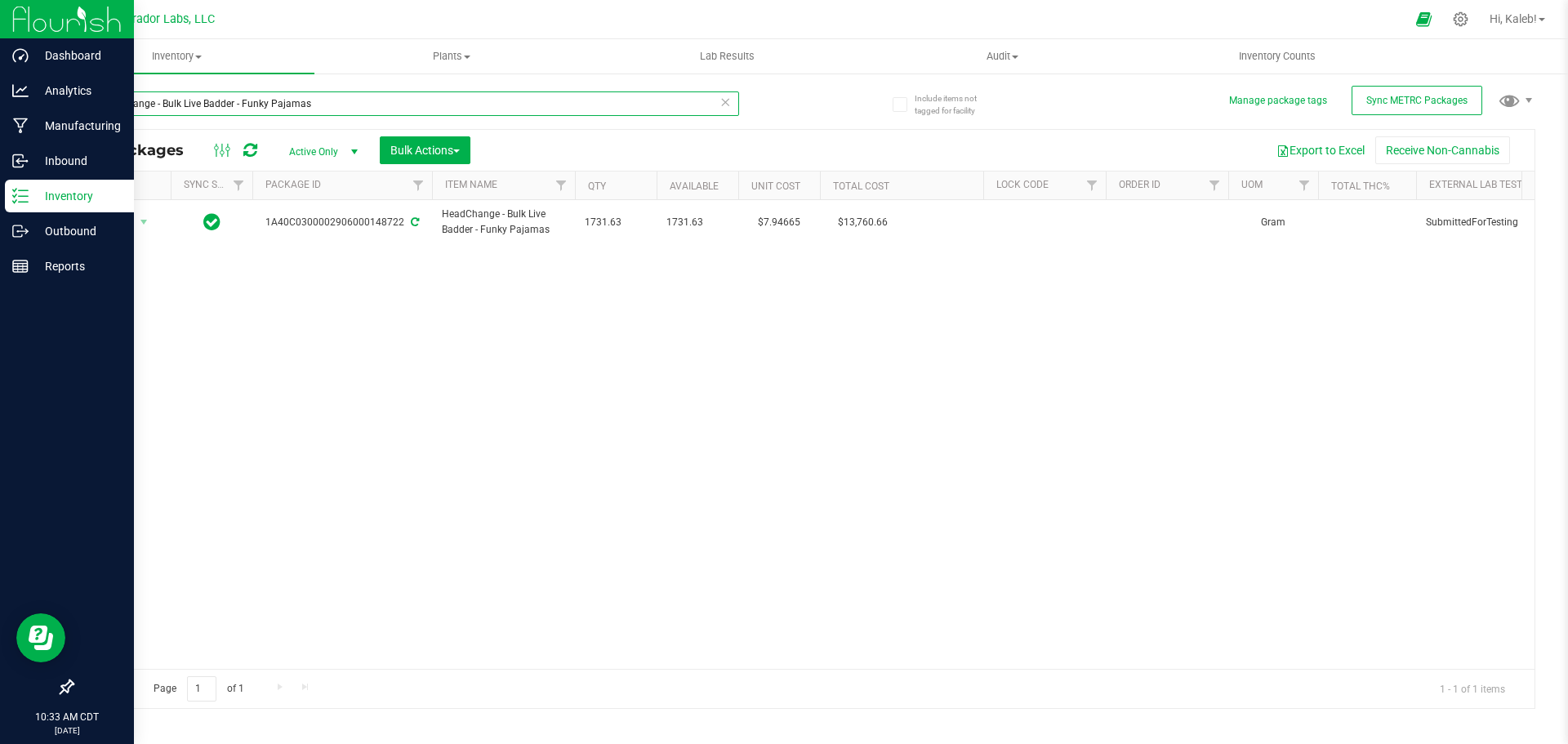
type input "HeadChange - Bulk Live Badder - Funky Pajamas"
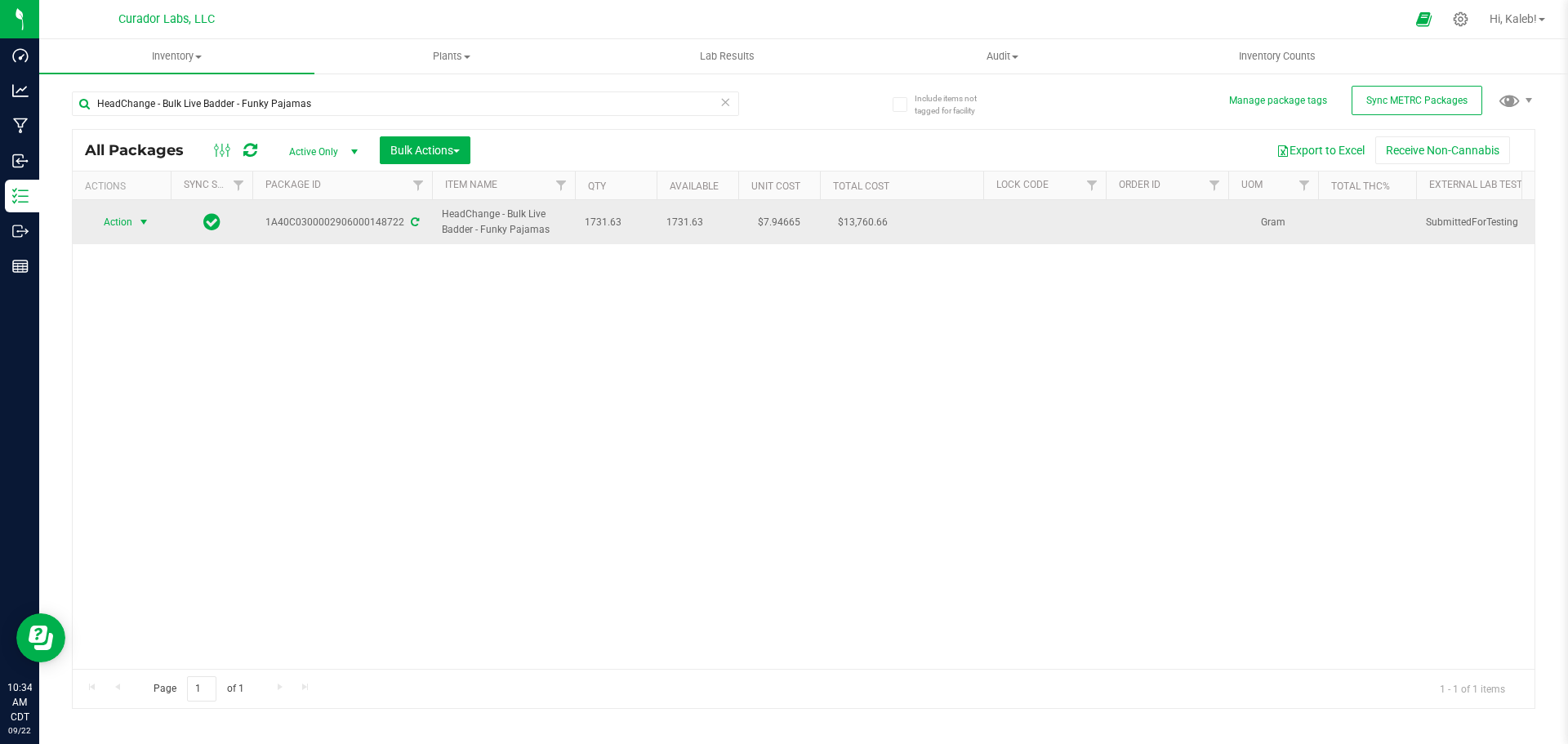
click at [135, 221] on span "select" at bounding box center [144, 222] width 21 height 23
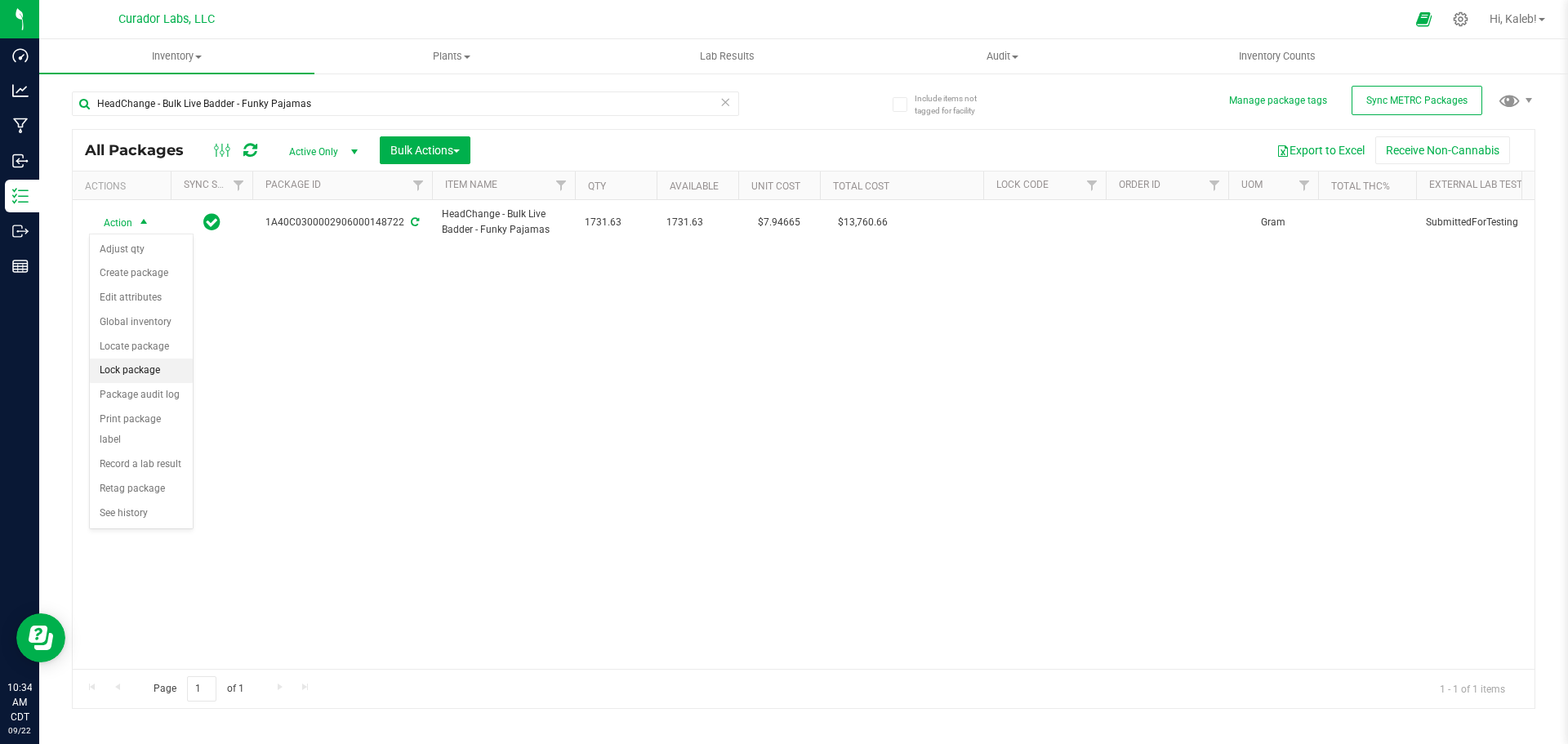
click at [136, 367] on li "Lock package" at bounding box center [141, 371] width 103 height 25
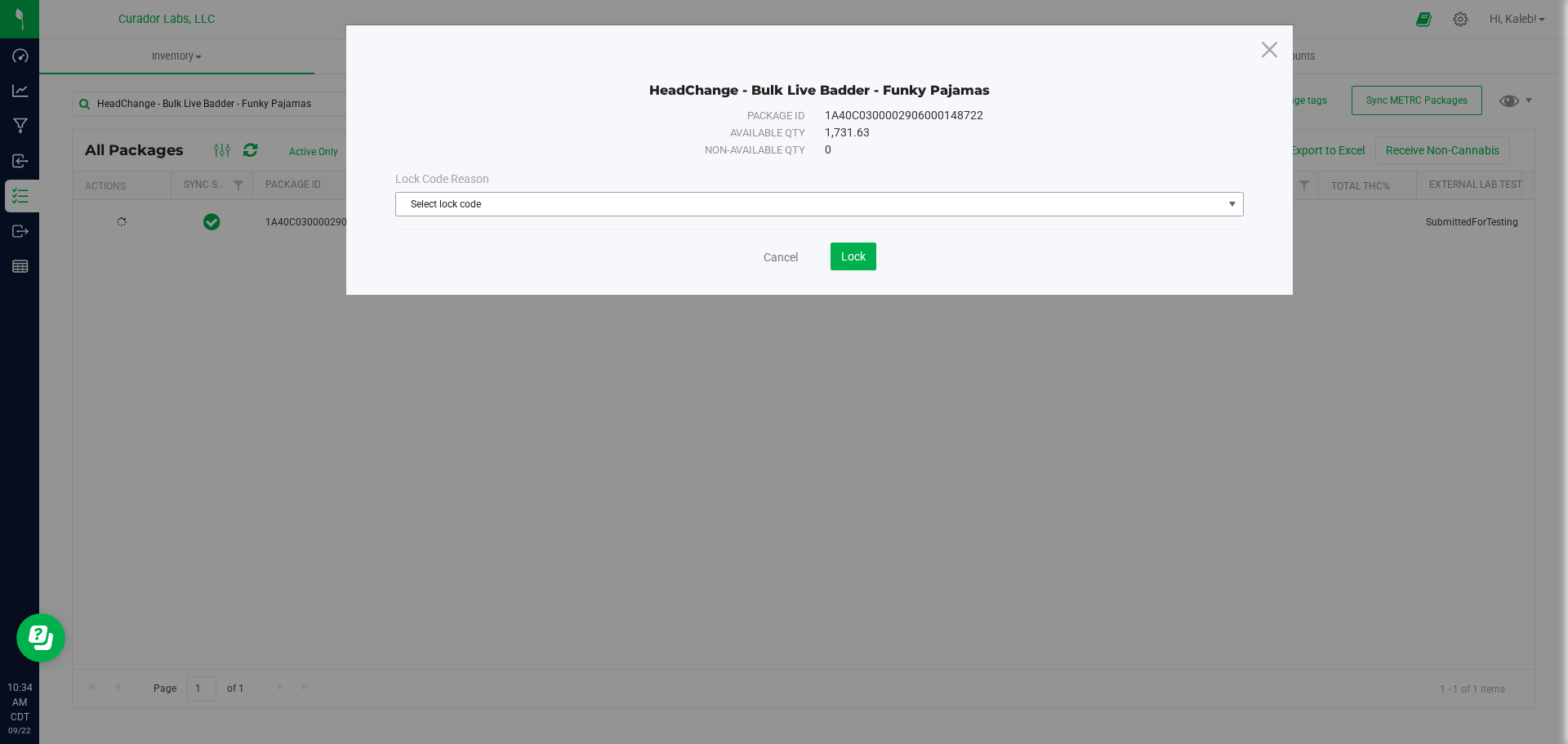
click at [450, 207] on span "Select lock code" at bounding box center [809, 204] width 826 height 23
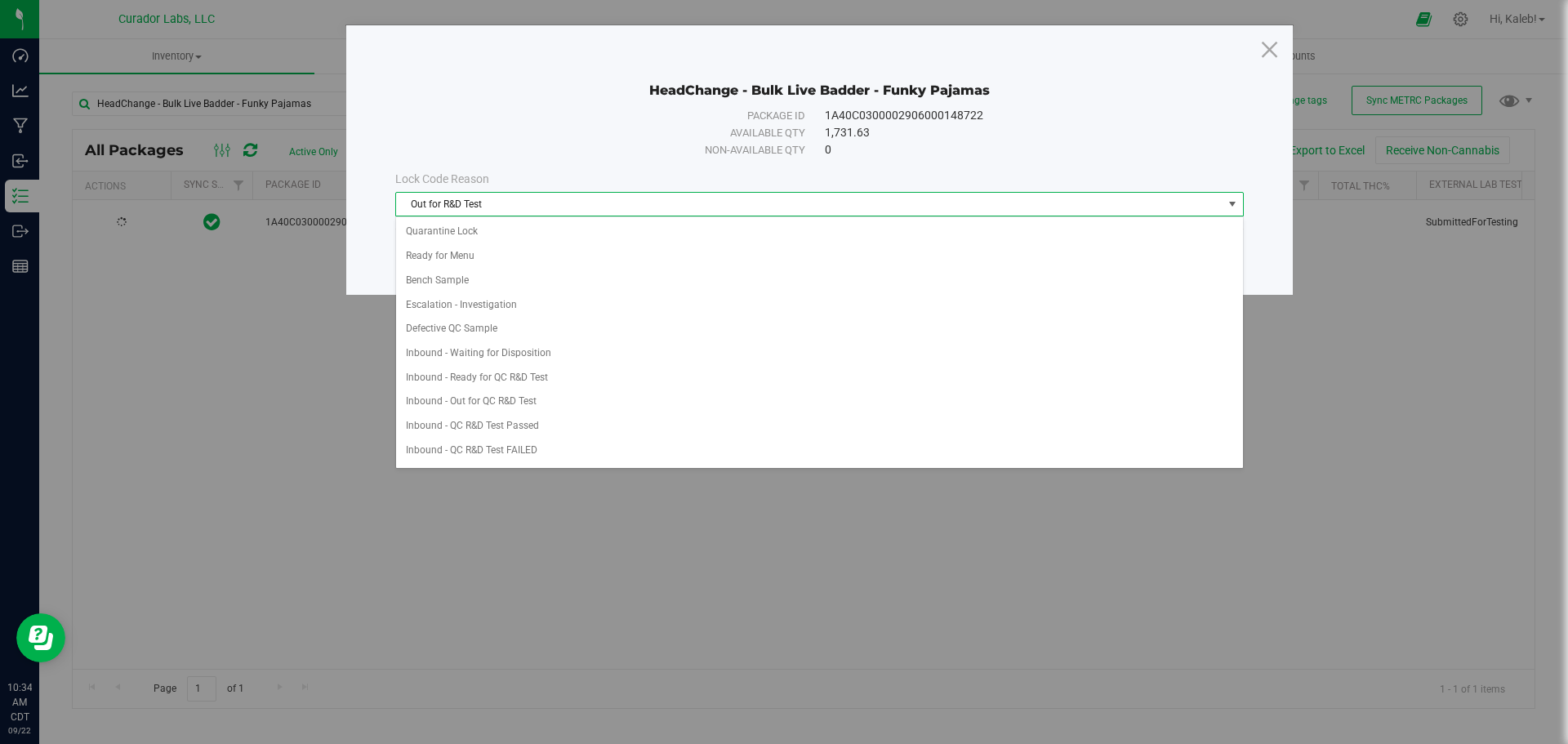
scroll to position [338, 0]
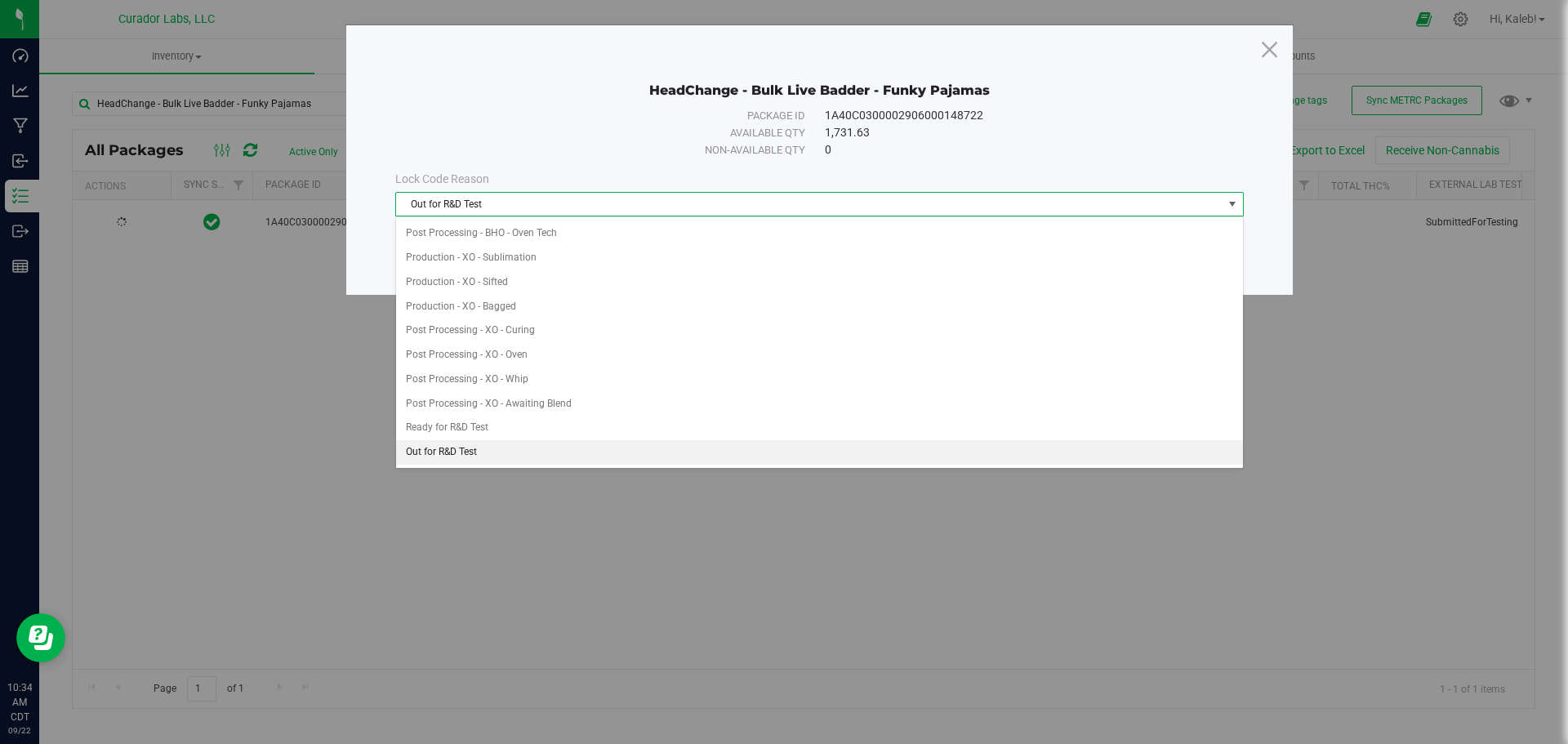
click at [450, 207] on span "Out for R&D Test" at bounding box center [809, 204] width 826 height 23
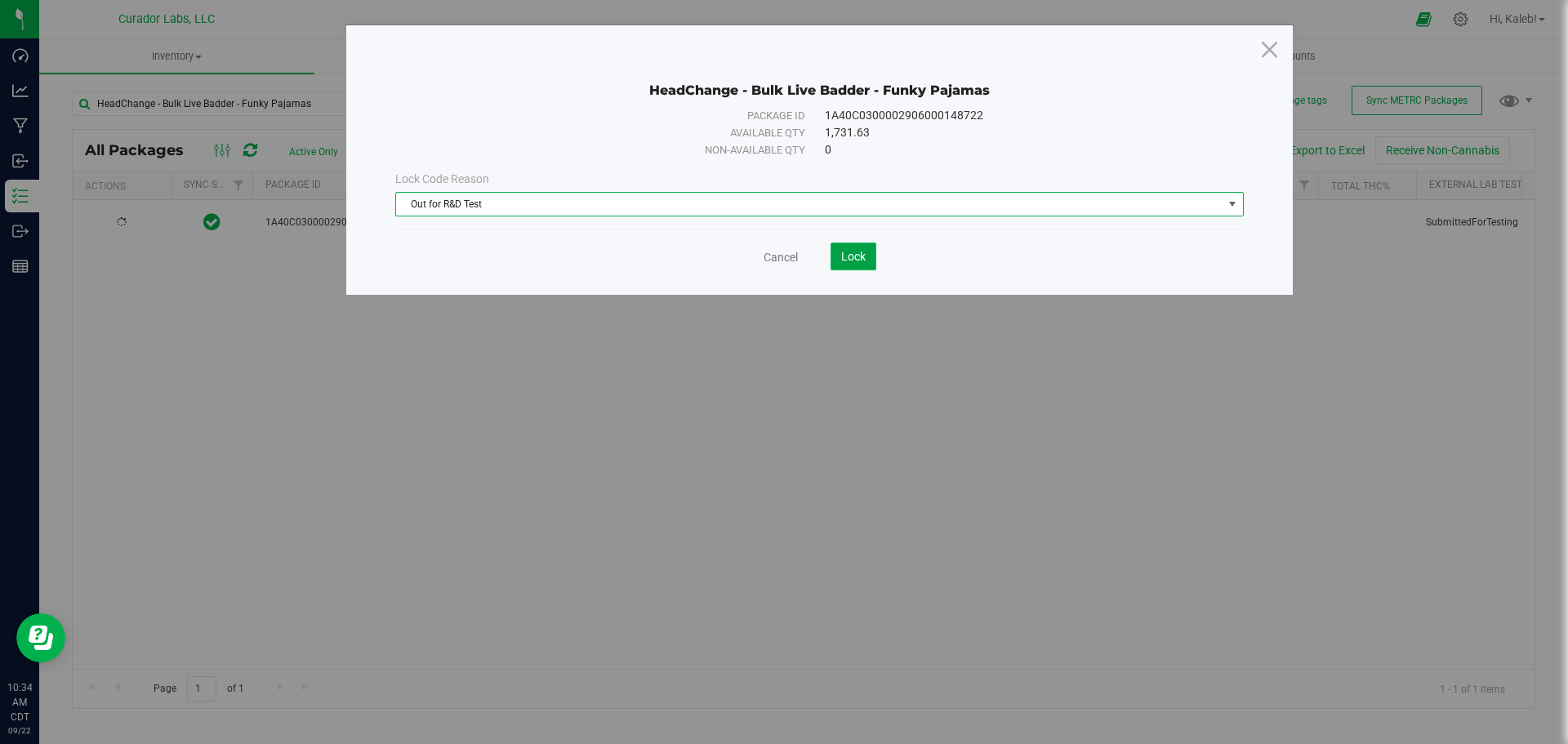
click at [866, 265] on button "Lock" at bounding box center [853, 256] width 45 height 27
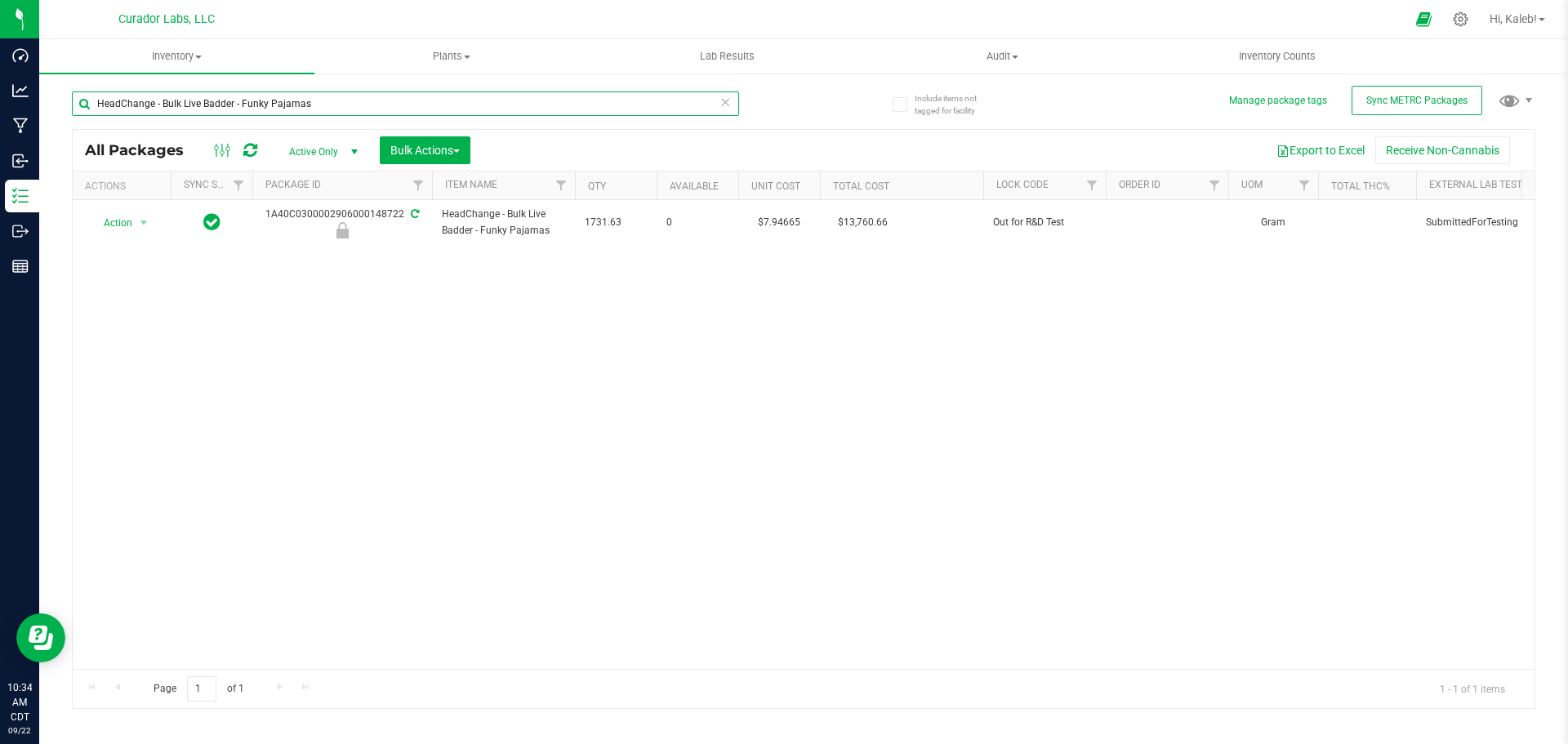
click at [0, 106] on html "Dashboard Analytics Manufacturing Inbound Inventory Outbound Reports 10:34 AM C…" at bounding box center [784, 372] width 1568 height 744
paste input "1A40C0300002906000159853"
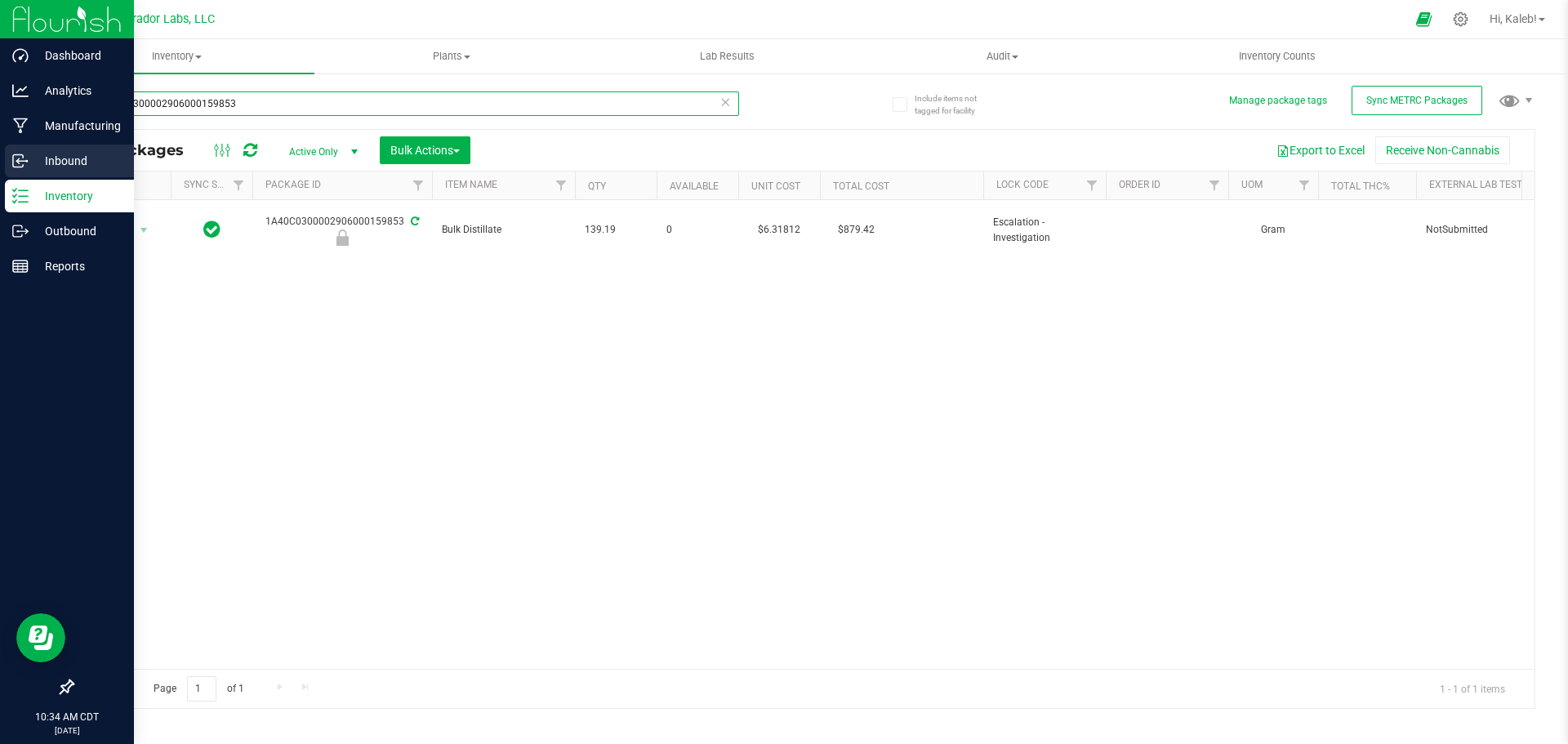
drag, startPoint x: 263, startPoint y: 109, endPoint x: 18, endPoint y: 161, distance: 250.5
click at [0, 131] on html "Dashboard Analytics Manufacturing Inbound Inventory Outbound Reports 10:34 AM C…" at bounding box center [784, 372] width 1568 height 744
paste input "21400"
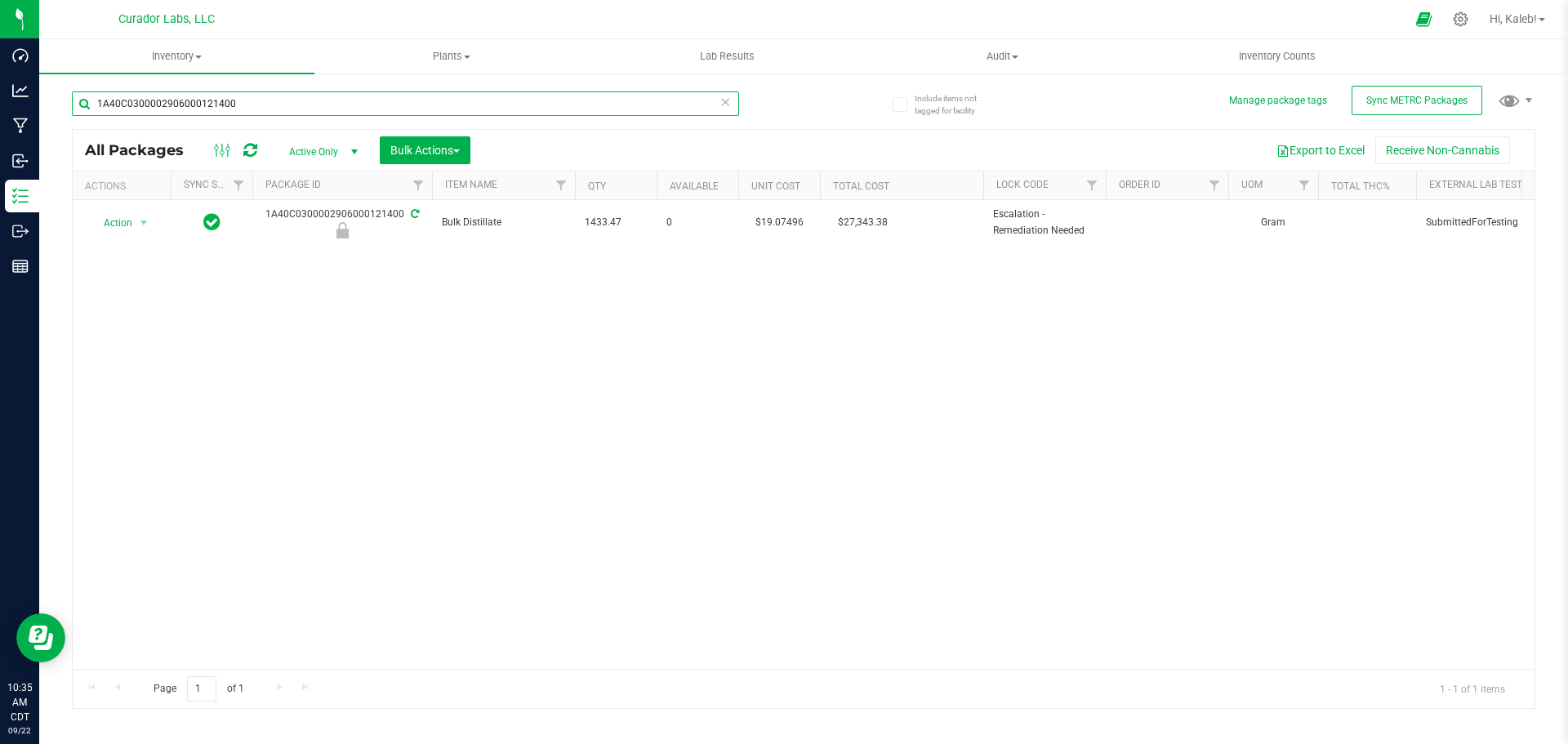
drag, startPoint x: 152, startPoint y: 127, endPoint x: -22, endPoint y: 134, distance: 174.1
click at [0, 134] on html "Dashboard Analytics Manufacturing Inbound Inventory Outbound Reports 10:35 AM C…" at bounding box center [784, 372] width 1568 height 744
paste input "59995"
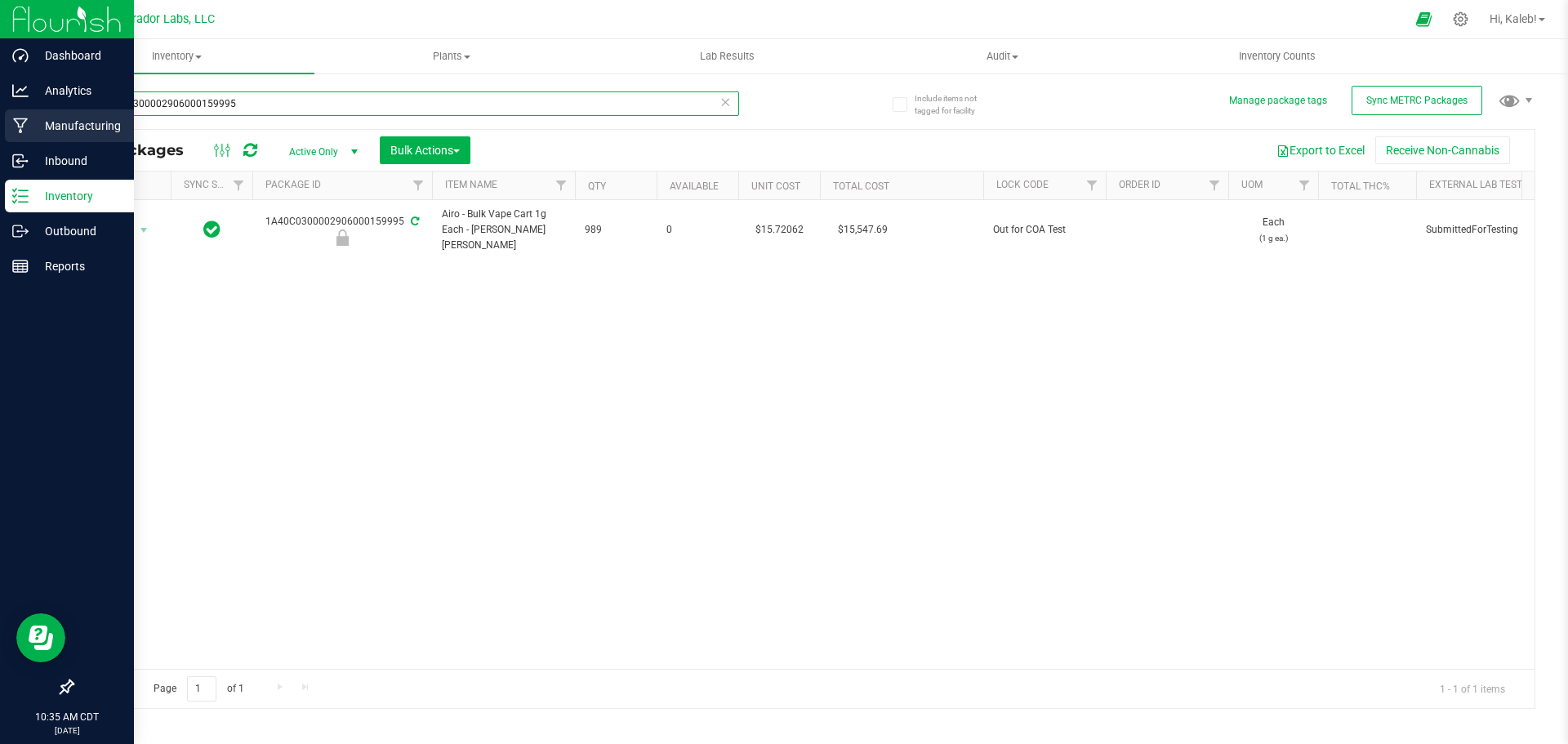
drag, startPoint x: 301, startPoint y: 106, endPoint x: 31, endPoint y: 126, distance: 270.7
click at [0, 106] on html "Dashboard Analytics Manufacturing Inbound Inventory Outbound Reports 10:35 AM C…" at bounding box center [784, 372] width 1568 height 744
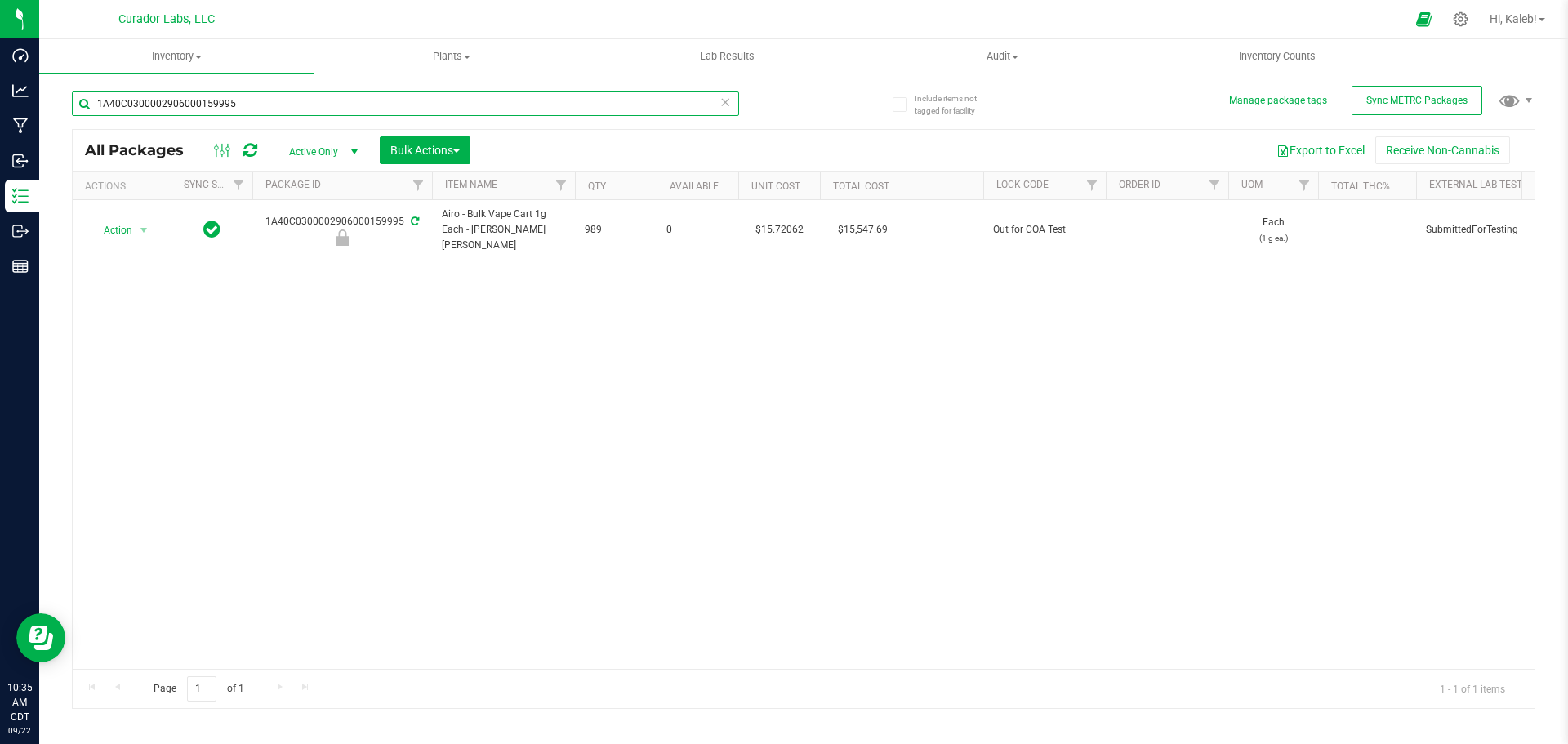
paste input "HeadChange - Bulk Live Rosin Cart .5g Each - High Wire Haze"
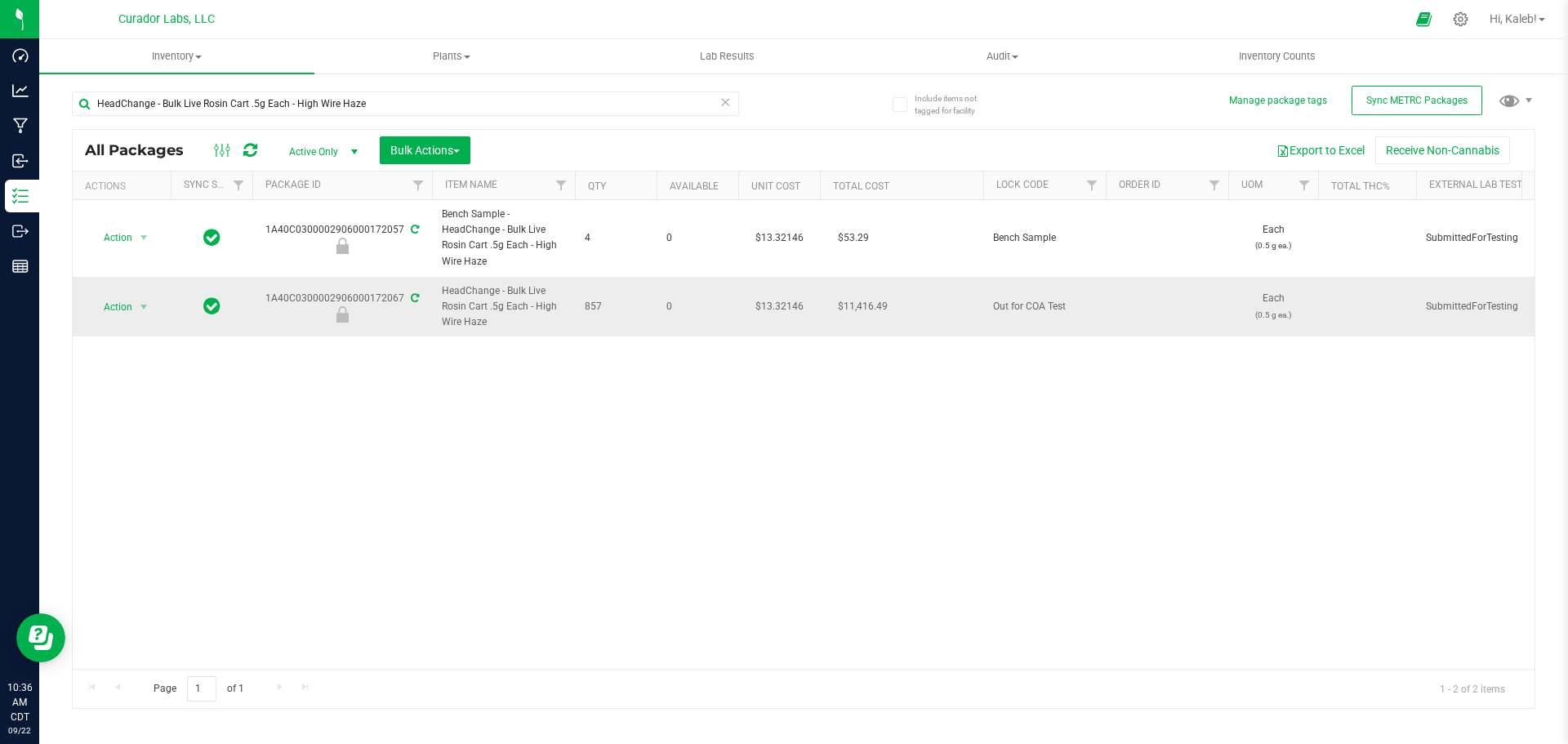
drag, startPoint x: 402, startPoint y: 296, endPoint x: 258, endPoint y: 294, distance: 144.0
click at [258, 294] on div "1A40C0300002906000172067" at bounding box center [342, 307] width 184 height 32
copy div "1A40C0300002906000172067"
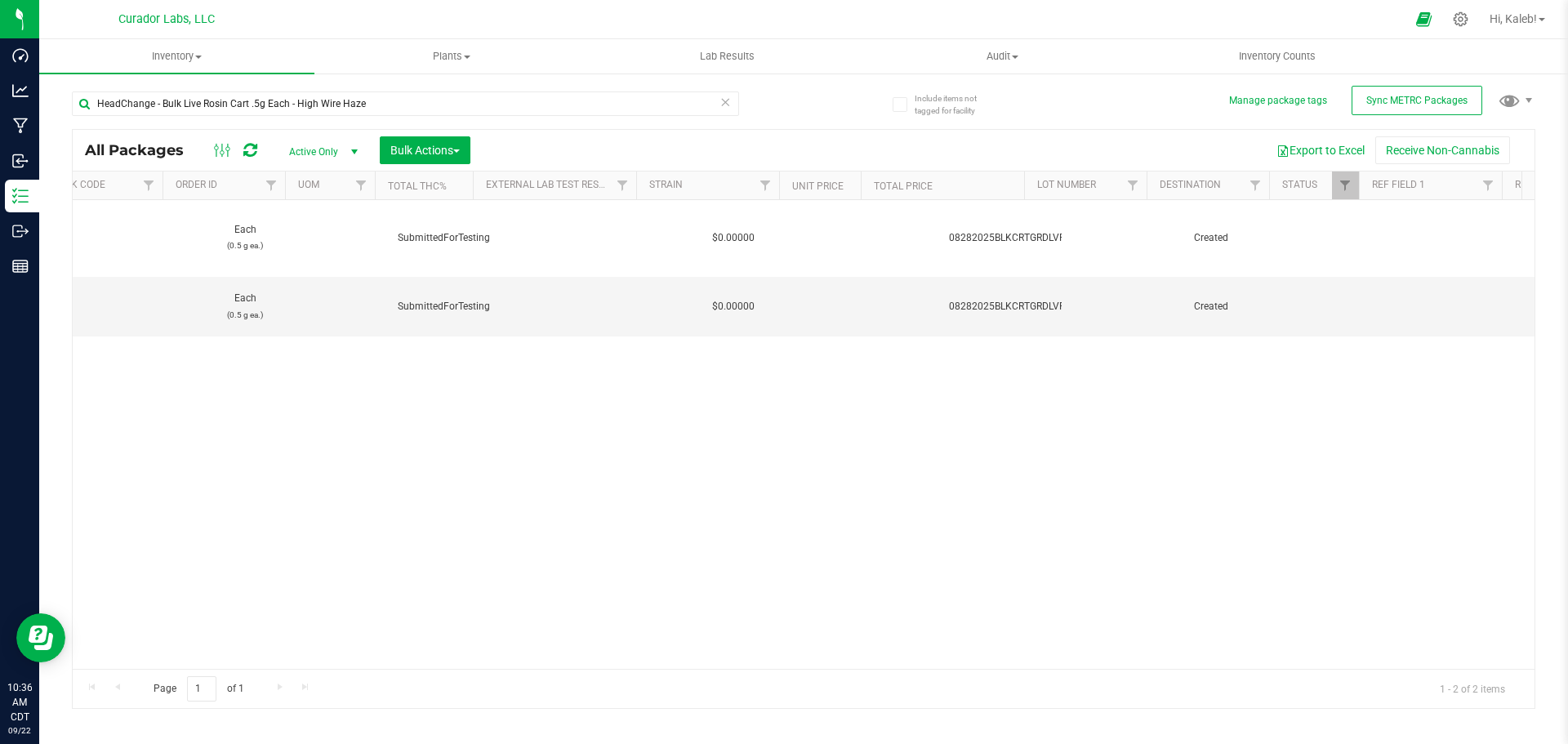
scroll to position [0, 1028]
click at [1028, 303] on span "08282025BLKCRTGRDLVRSNBLNDHGHWRHZ" at bounding box center [1050, 307] width 203 height 15
click at [1028, 303] on input "08282025BLKCRTGRDLVRSNBLNDHGHWRHZ" at bounding box center [997, 306] width 117 height 25
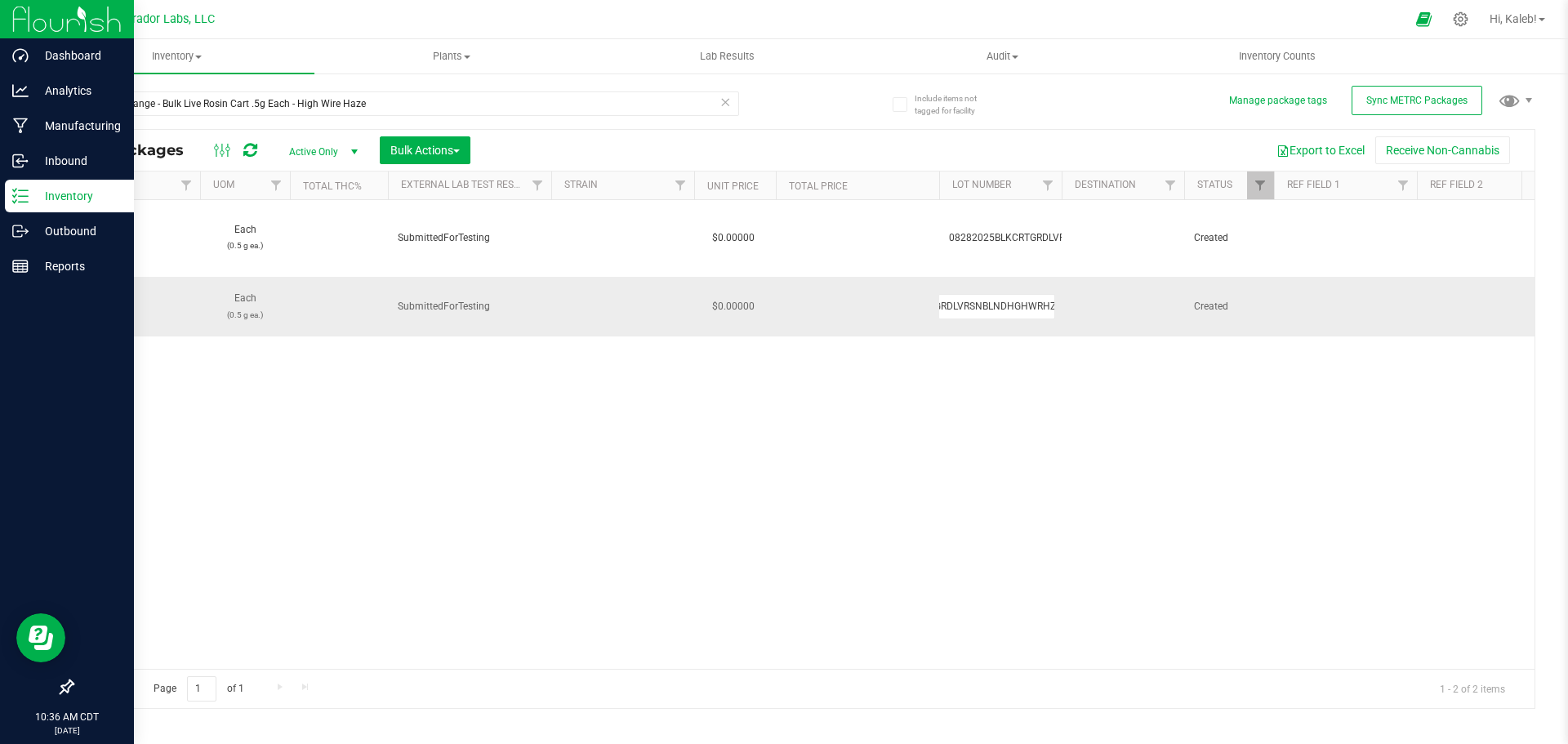
scroll to position [0, 0]
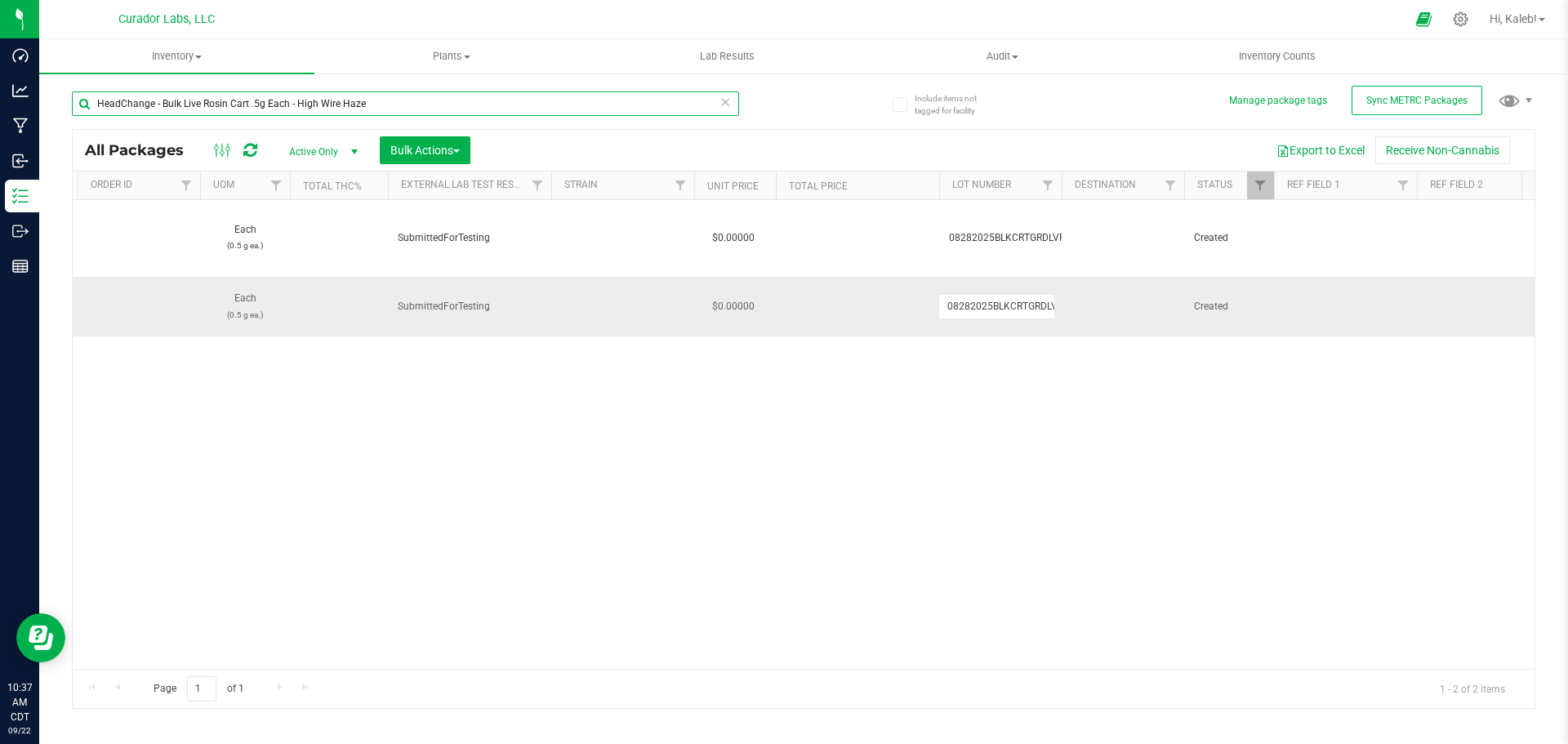
drag, startPoint x: 388, startPoint y: 99, endPoint x: -160, endPoint y: 112, distance: 548.2
click at [0, 112] on html "Dashboard Analytics Manufacturing Inbound Inventory Outbound Reports 10:37 AM C…" at bounding box center [784, 372] width 1568 height 744
paste input "change - Bulk Live Rosin - Brain M"
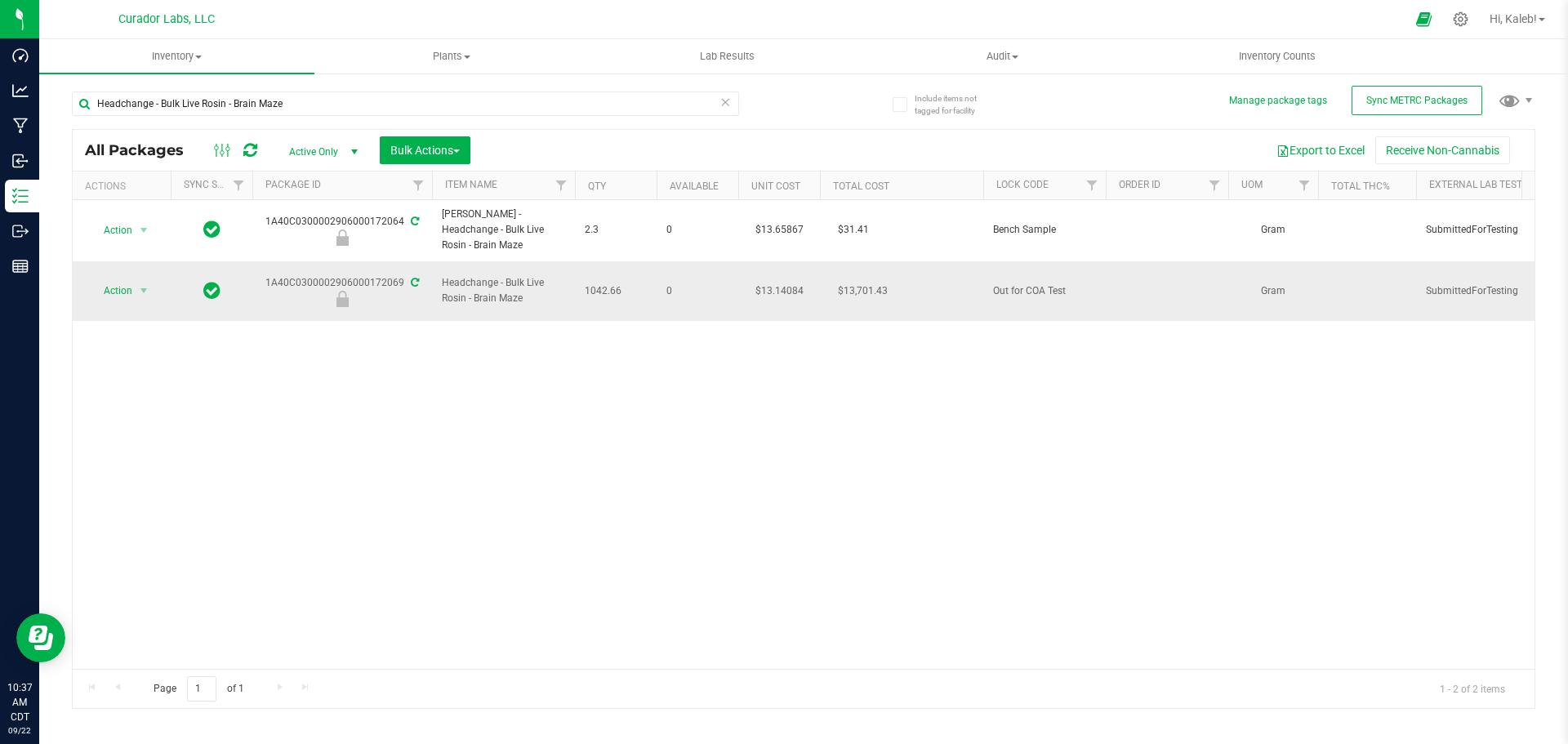
drag, startPoint x: 401, startPoint y: 271, endPoint x: 256, endPoint y: 271, distance: 145.0
click at [256, 276] on div "1A40C0300002906000172069" at bounding box center [342, 292] width 184 height 32
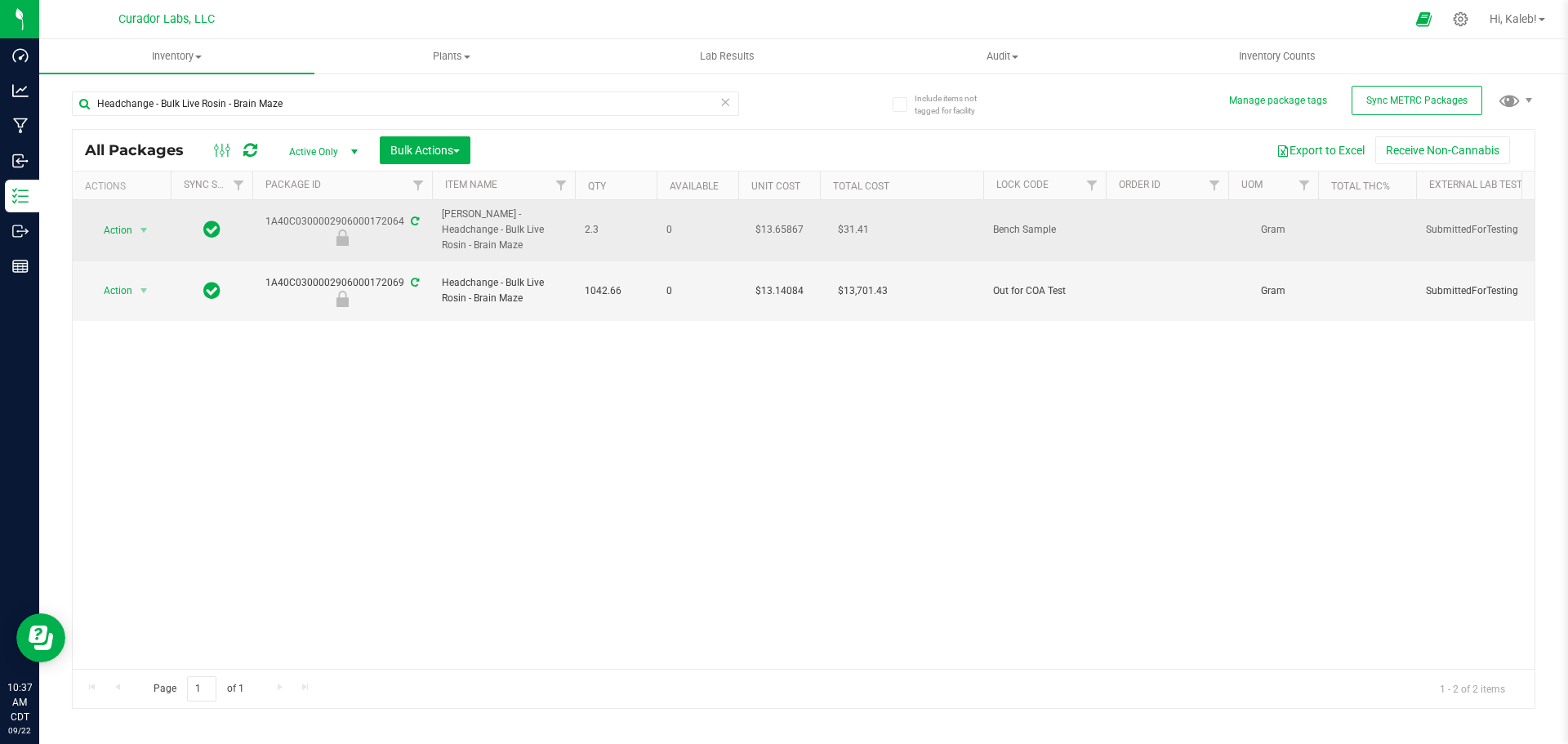
copy div "1A40C0300002906000172069"
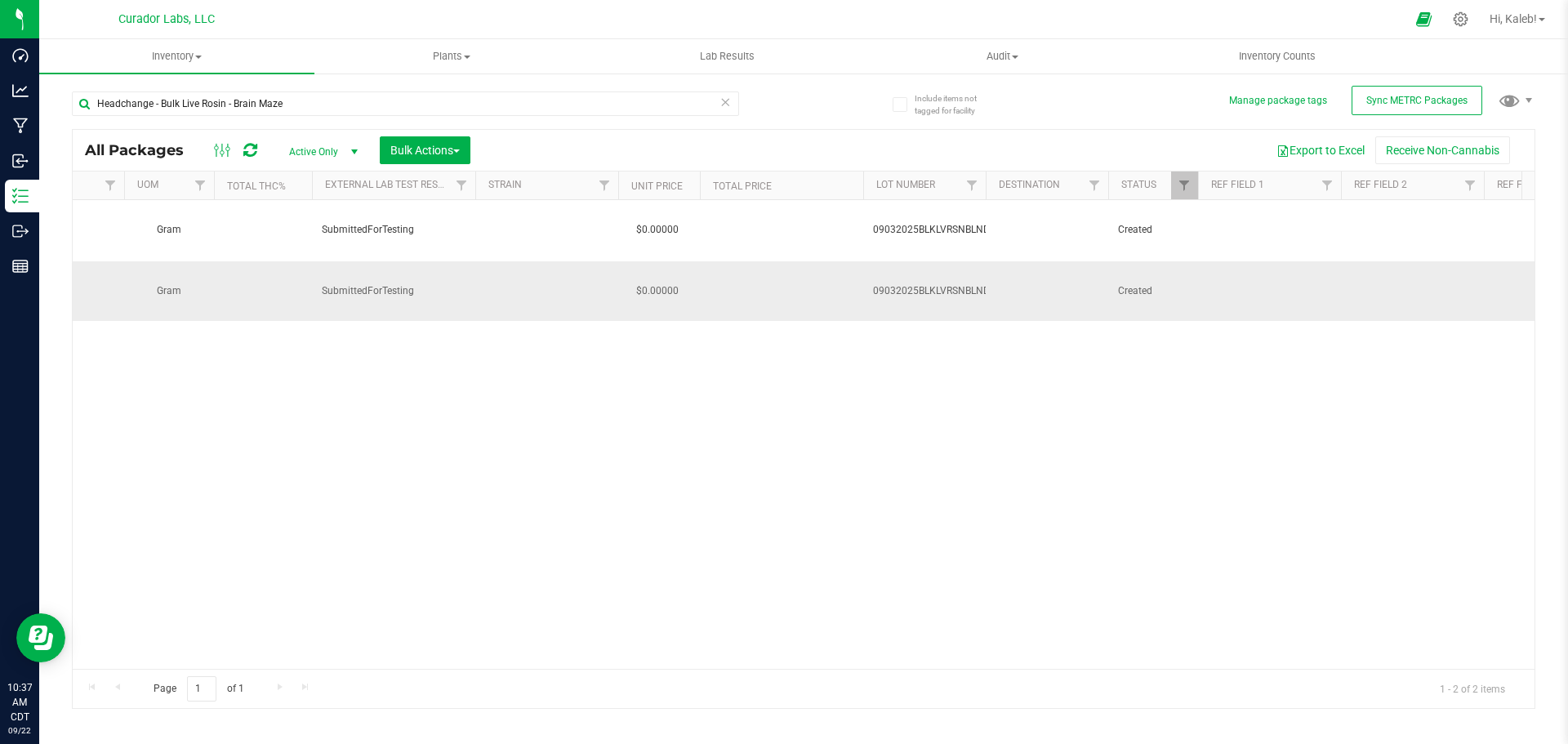
click at [953, 283] on span "09032025BLKLVRSNBLNDBRNMZ" at bounding box center [948, 291] width 149 height 15
click at [953, 282] on input "09032025BLKLVRSNBLNDBRNMZ" at bounding box center [920, 291] width 117 height 25
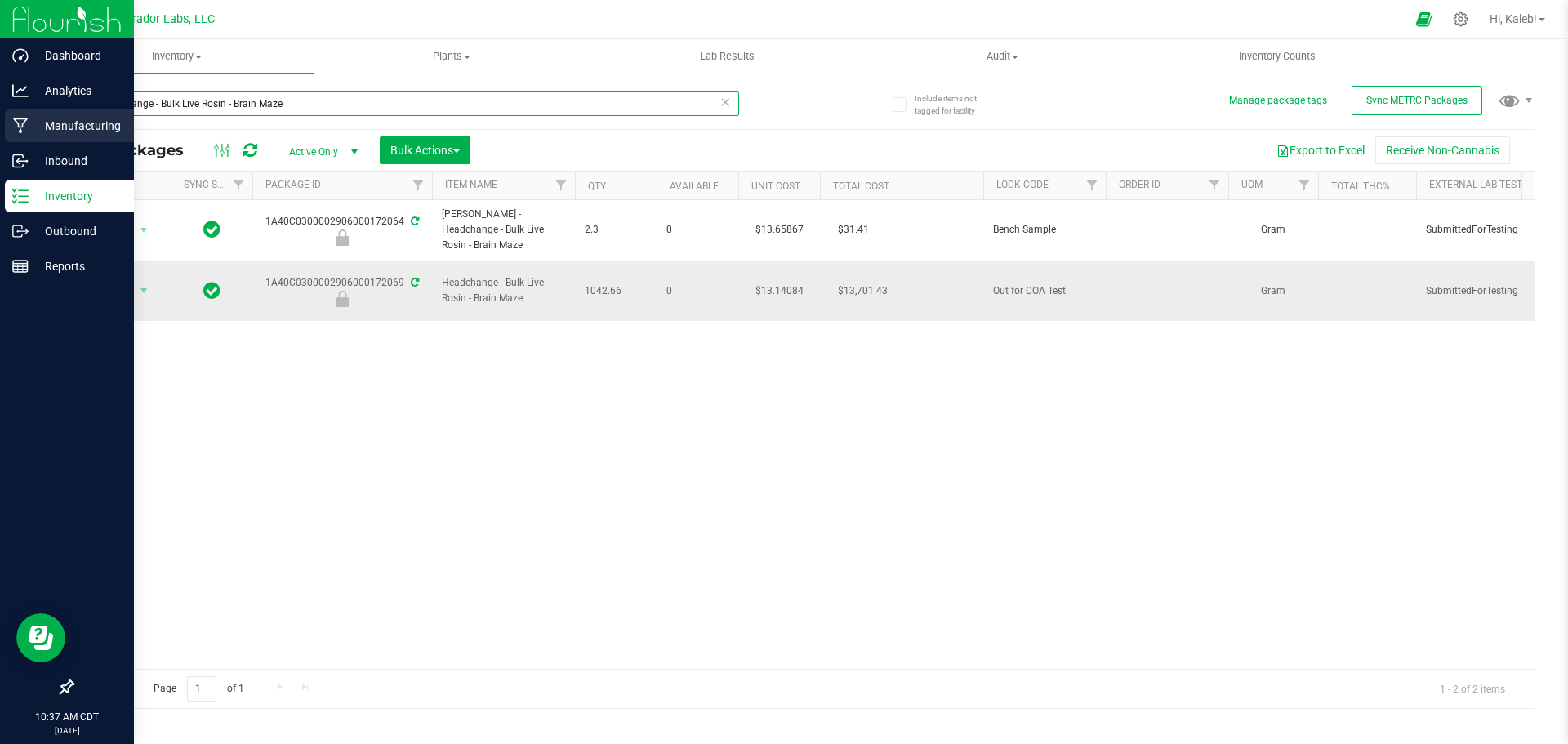
drag, startPoint x: 18, startPoint y: 106, endPoint x: 34, endPoint y: 114, distance: 17.9
click at [15, 106] on div "Dashboard Analytics Manufacturing Inbound Inventory Outbound Reports 10:37 AM C…" at bounding box center [784, 372] width 1568 height 744
paste input "Change - Bulk Live Badder - Red Vestido"
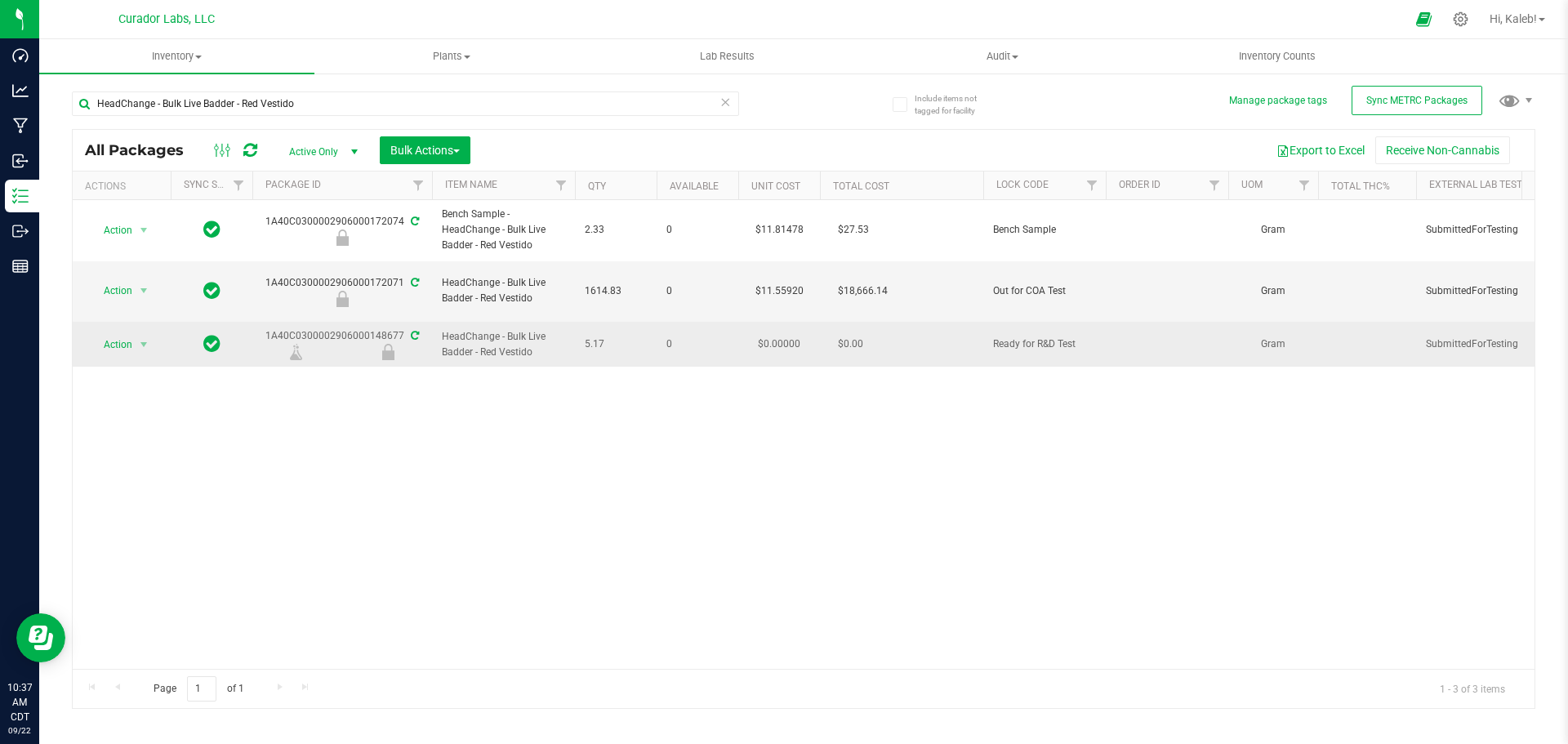
click at [411, 330] on icon at bounding box center [414, 335] width 8 height 9
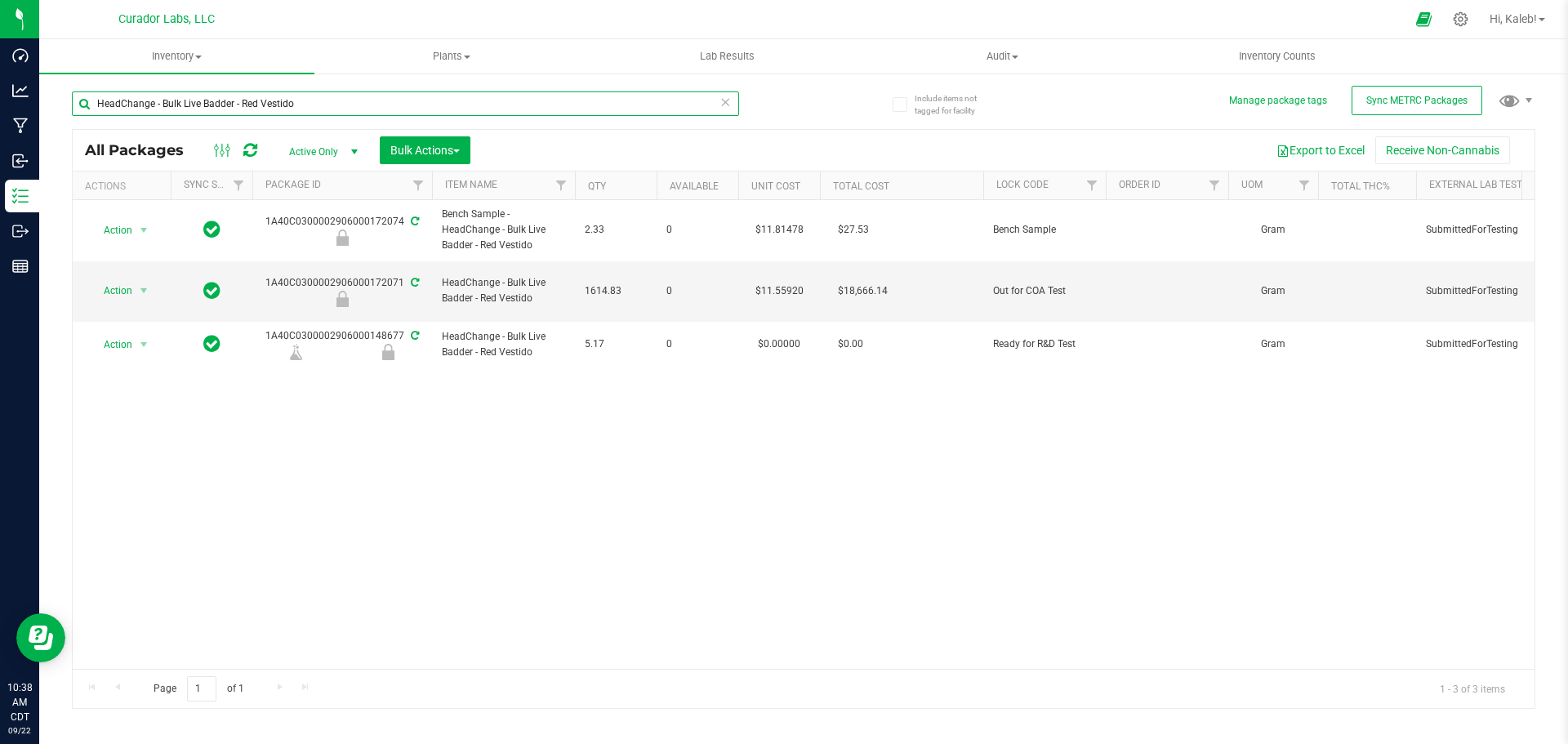
drag, startPoint x: 330, startPoint y: 96, endPoint x: 82, endPoint y: 104, distance: 248.1
click at [82, 104] on input "HeadChange - Bulk Live Badder - Red Vestido" at bounding box center [405, 104] width 667 height 25
paste input "SafeBet - Bulk Vape Cartridge 1g each - Bubba Kush"
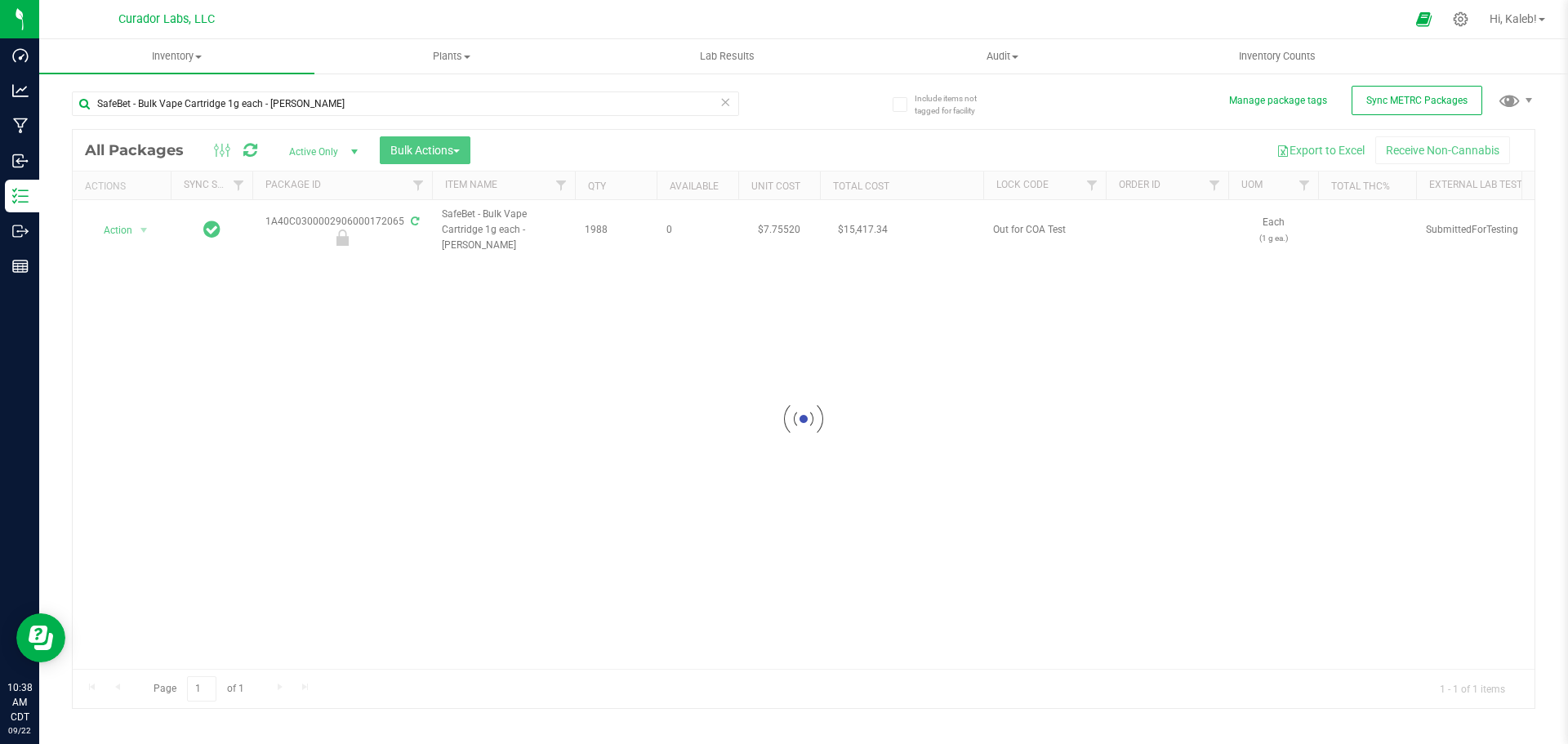
click at [456, 659] on div at bounding box center [803, 419] width 1461 height 578
drag, startPoint x: 456, startPoint y: 660, endPoint x: 596, endPoint y: 661, distance: 140.0
click at [596, 661] on div at bounding box center [803, 419] width 1461 height 578
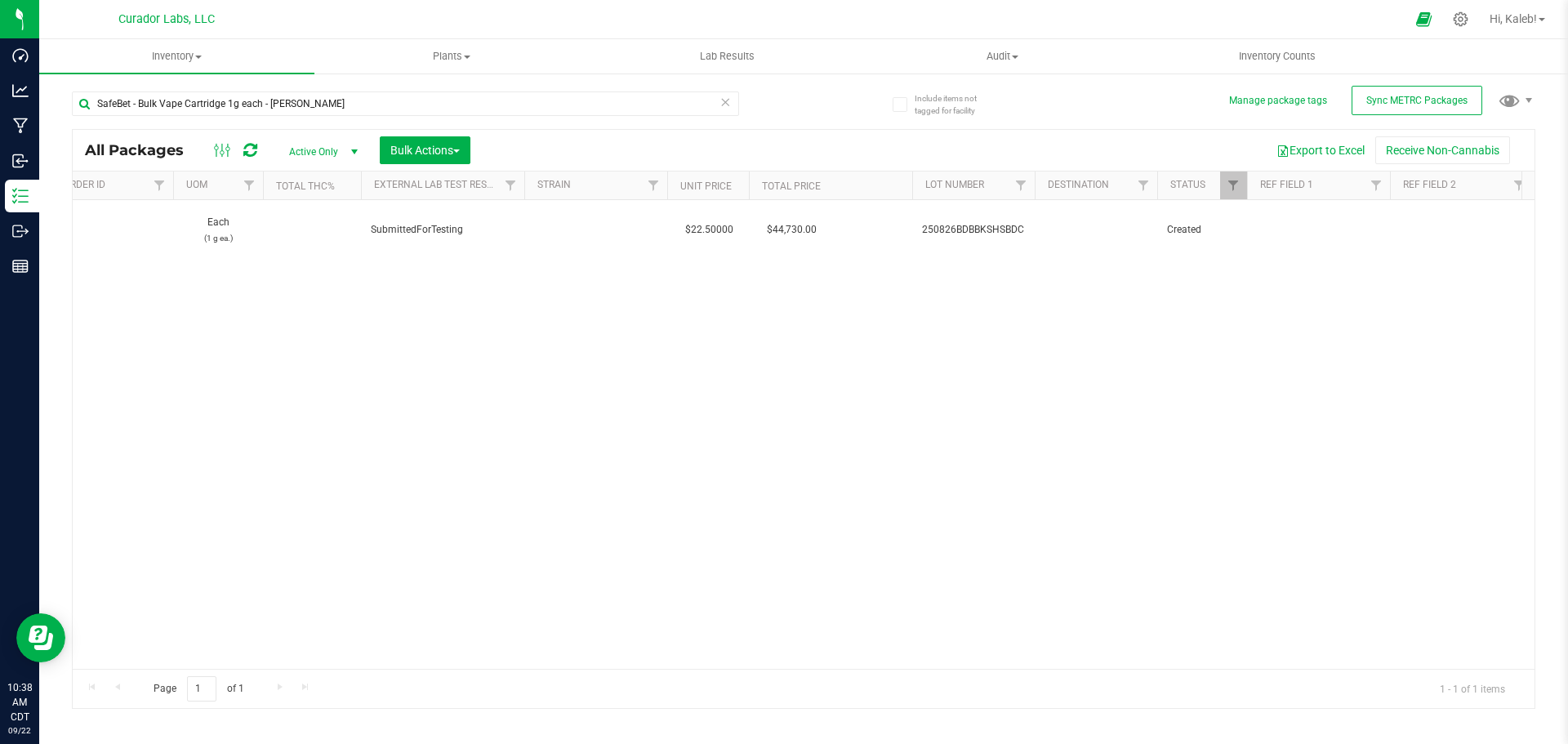
scroll to position [0, 1062]
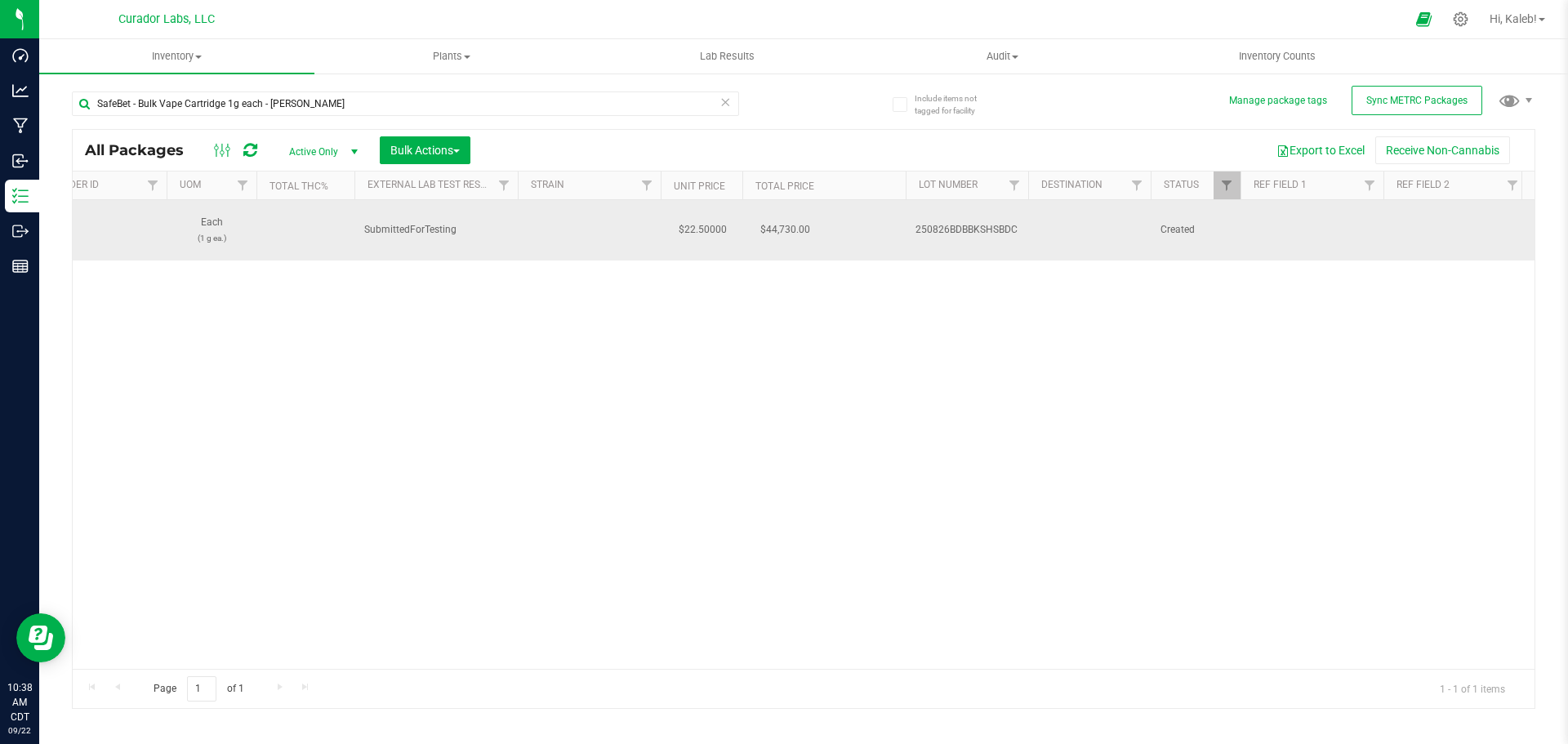
click at [953, 219] on td "250826BDBBKSHSBDC" at bounding box center [967, 230] width 123 height 60
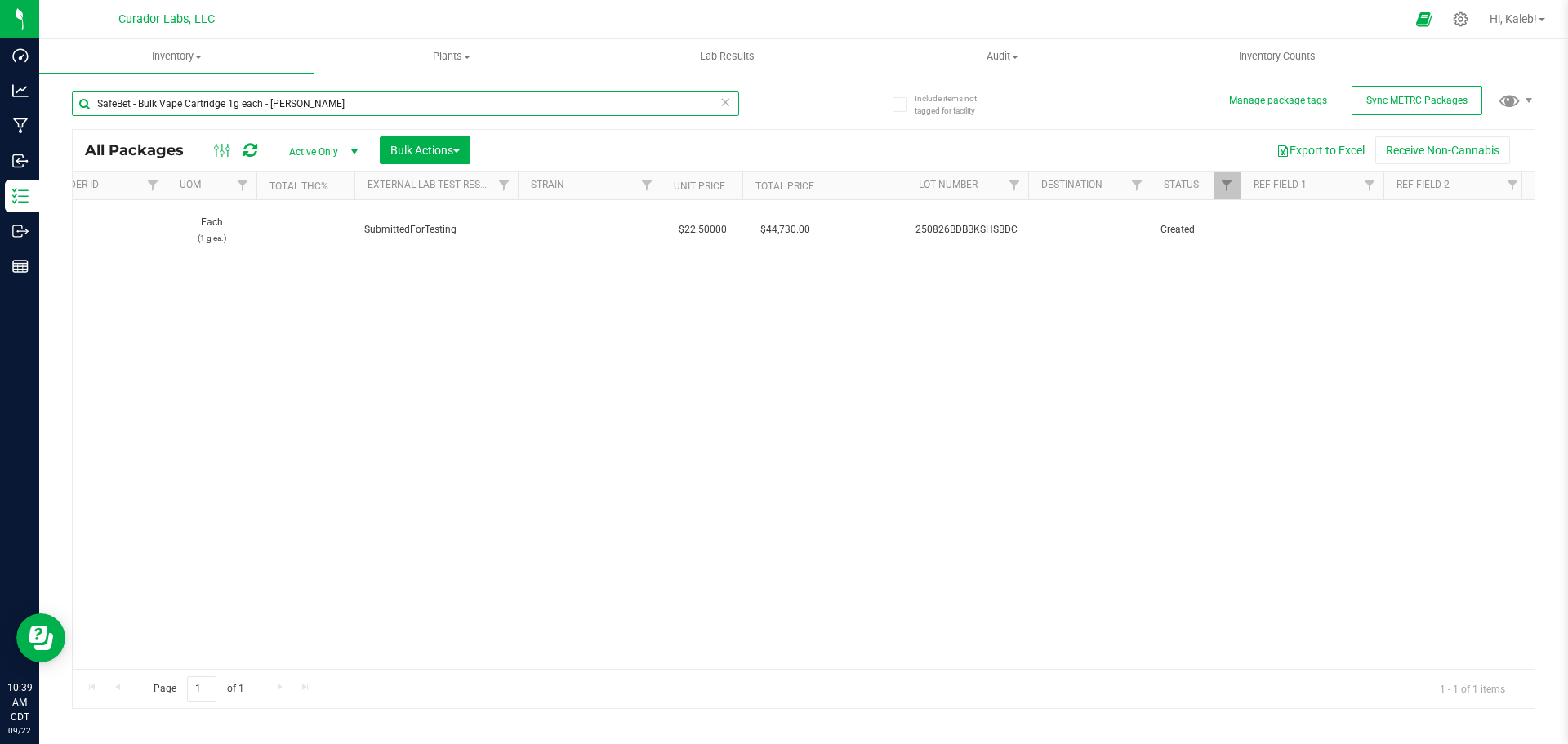
drag, startPoint x: 287, startPoint y: 106, endPoint x: -81, endPoint y: 118, distance: 368.2
click at [0, 118] on html "Dashboard Analytics Manufacturing Inbound Inventory Outbound Reports 10:39 AM C…" at bounding box center [784, 372] width 1568 height 744
paste input "Headchange Bulk Cart Grade Live Rosin - Blueberry Blushie"
click at [579, 652] on div "Action Action Edit attributes Global inventory Locate package Package audit log…" at bounding box center [803, 434] width 1461 height 469
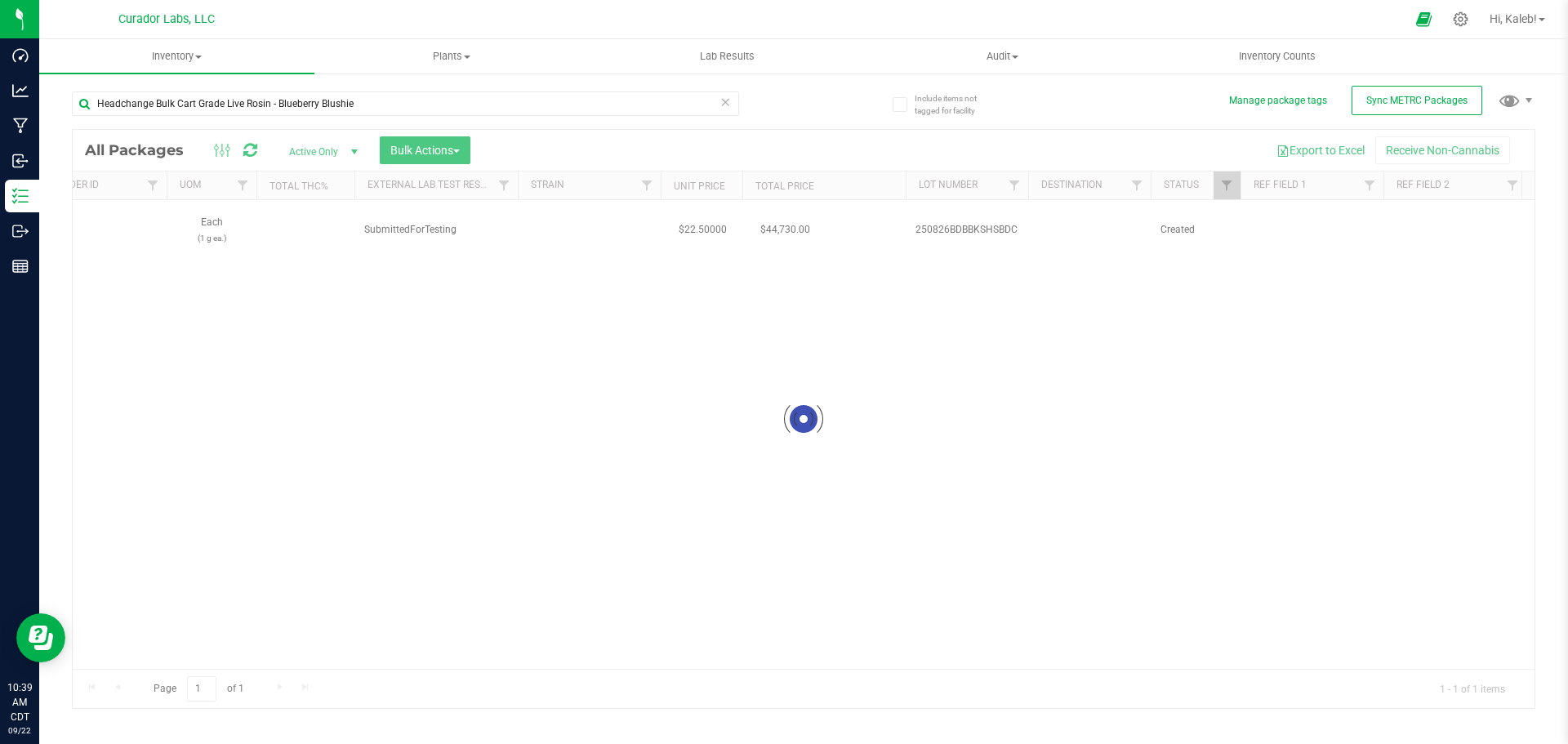
drag, startPoint x: 579, startPoint y: 655, endPoint x: 350, endPoint y: 660, distance: 229.1
click at [342, 659] on div at bounding box center [803, 419] width 1461 height 578
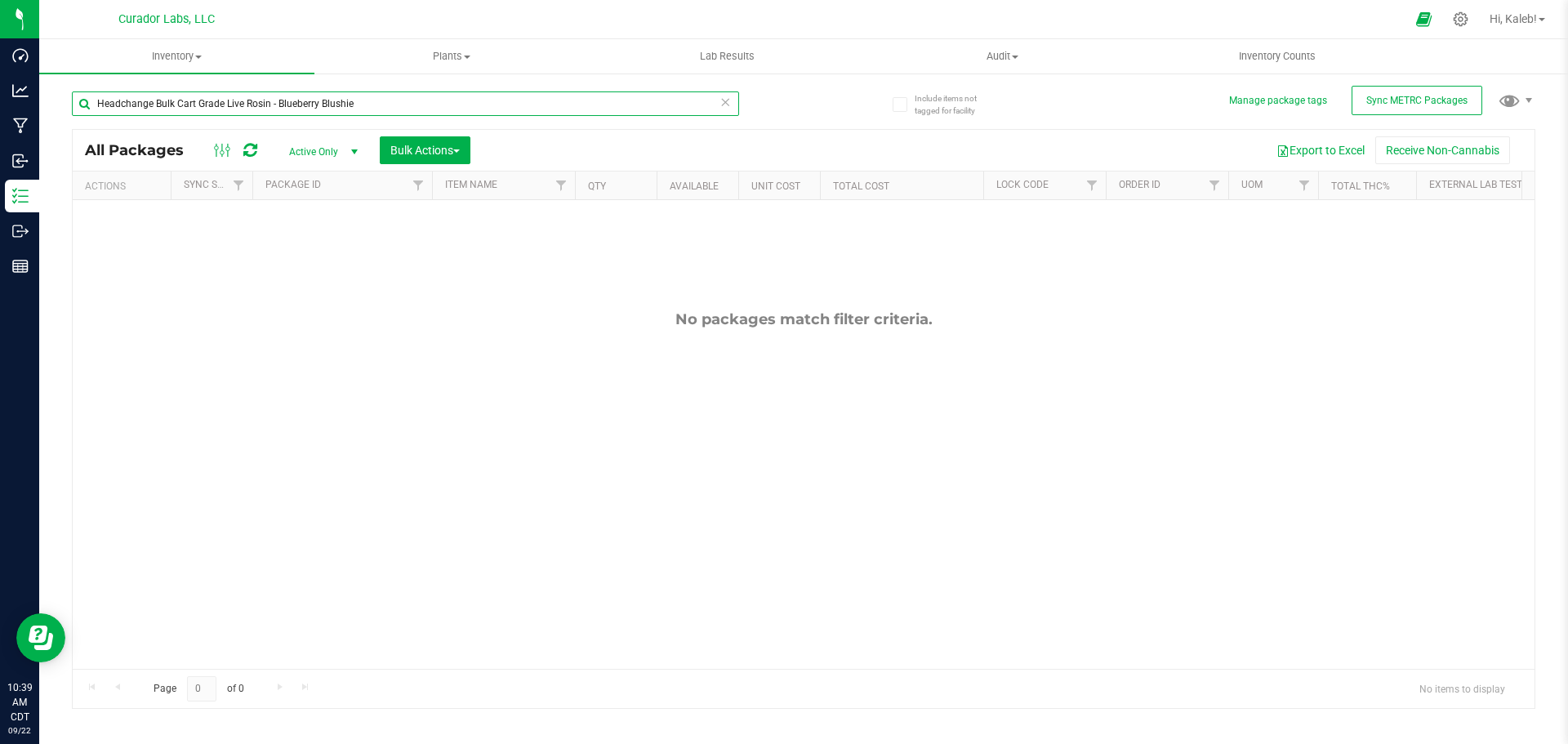
drag, startPoint x: 272, startPoint y: 104, endPoint x: -122, endPoint y: 111, distance: 394.1
click at [0, 111] on html "Dashboard Analytics Manufacturing Inbound Inventory Outbound Reports 10:39 AM C…" at bounding box center [784, 372] width 1568 height 744
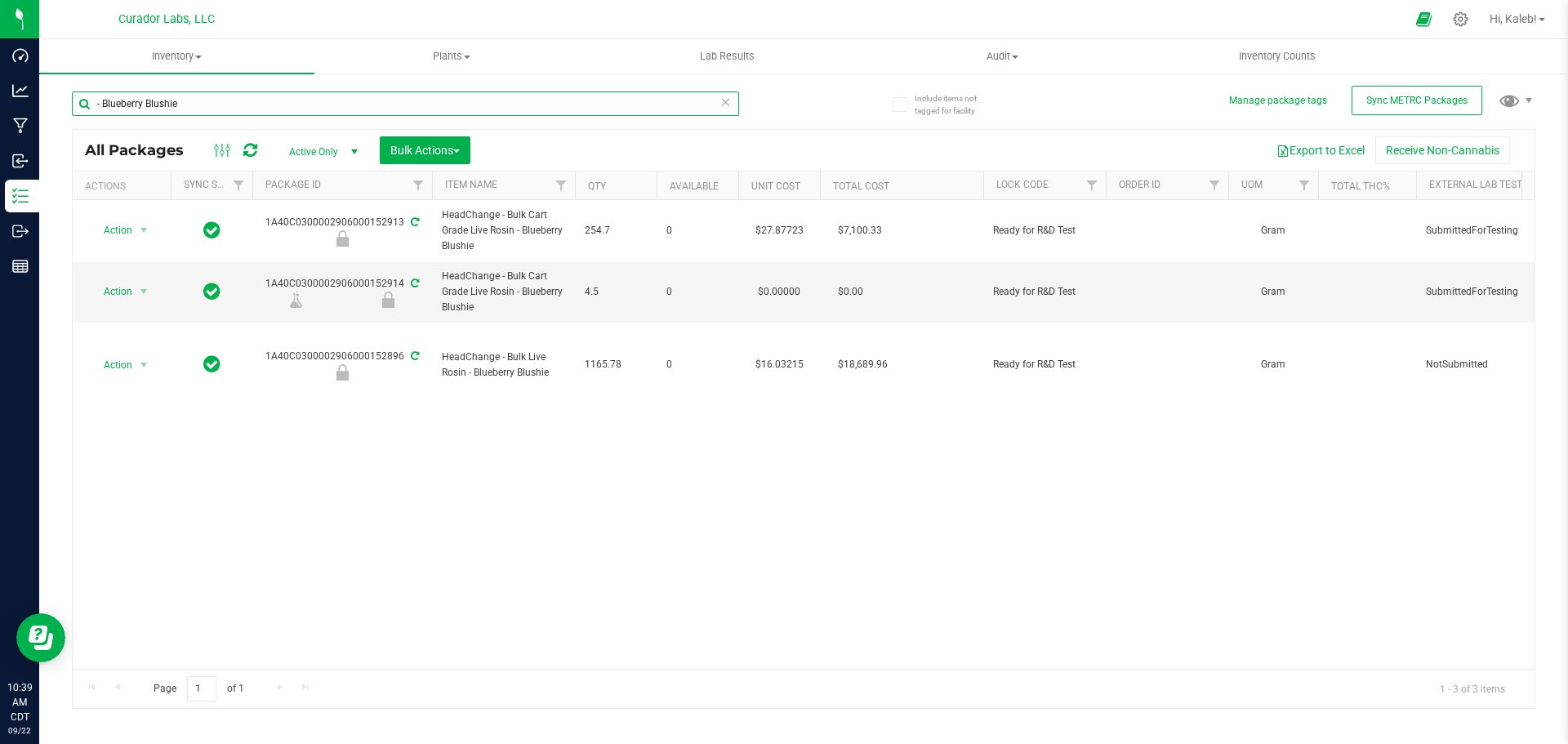
click at [74, 109] on input "- Blueberry Blushie" at bounding box center [405, 104] width 667 height 25
paste input "HeadChange - Bulk HTE - Orange Kush Theory"
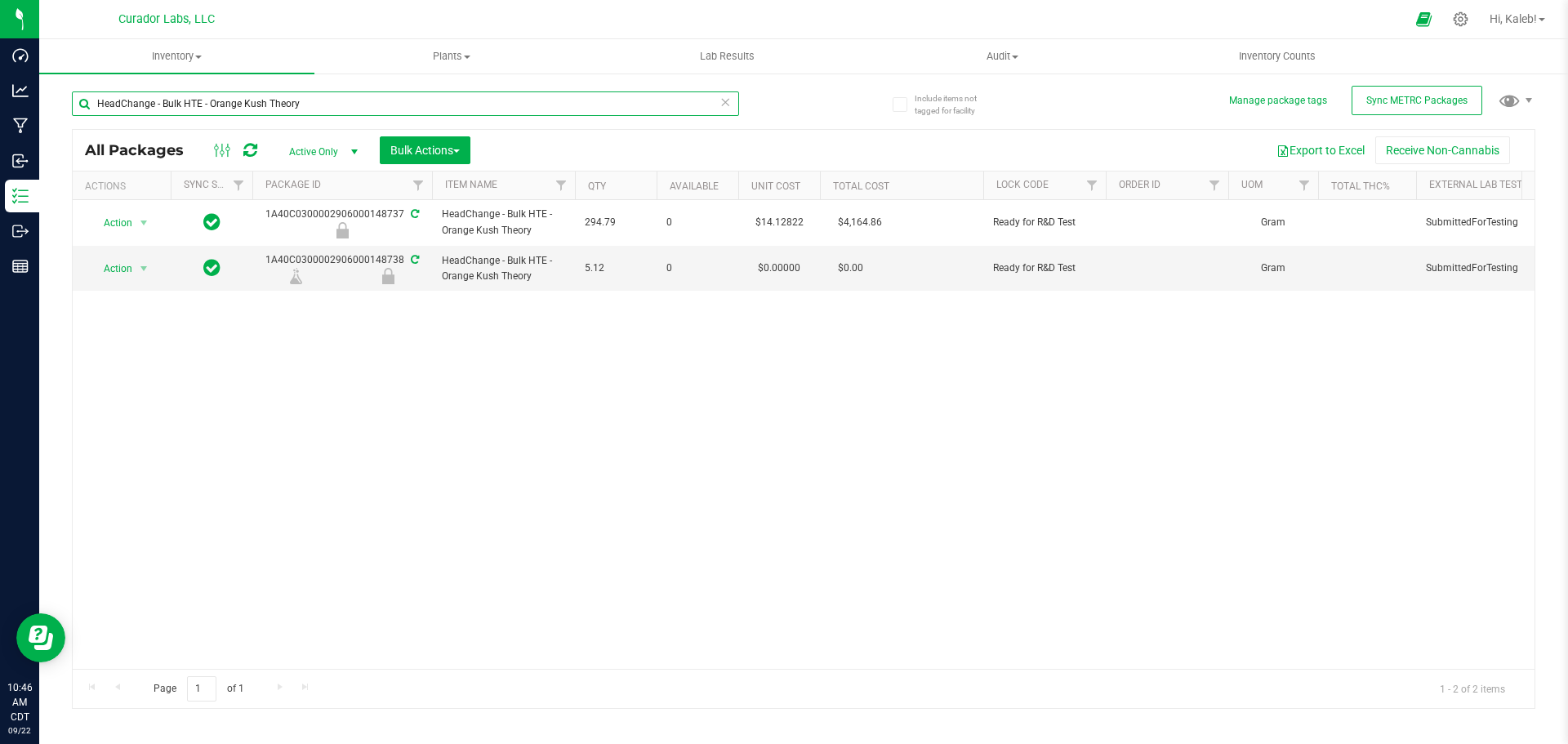
drag, startPoint x: -114, startPoint y: 126, endPoint x: -139, endPoint y: 126, distance: 25.0
click at [0, 126] on html "Dashboard Analytics Manufacturing Inbound Inventory Outbound Reports 10:46 AM C…" at bounding box center [784, 372] width 1568 height 744
type input "bubbles"
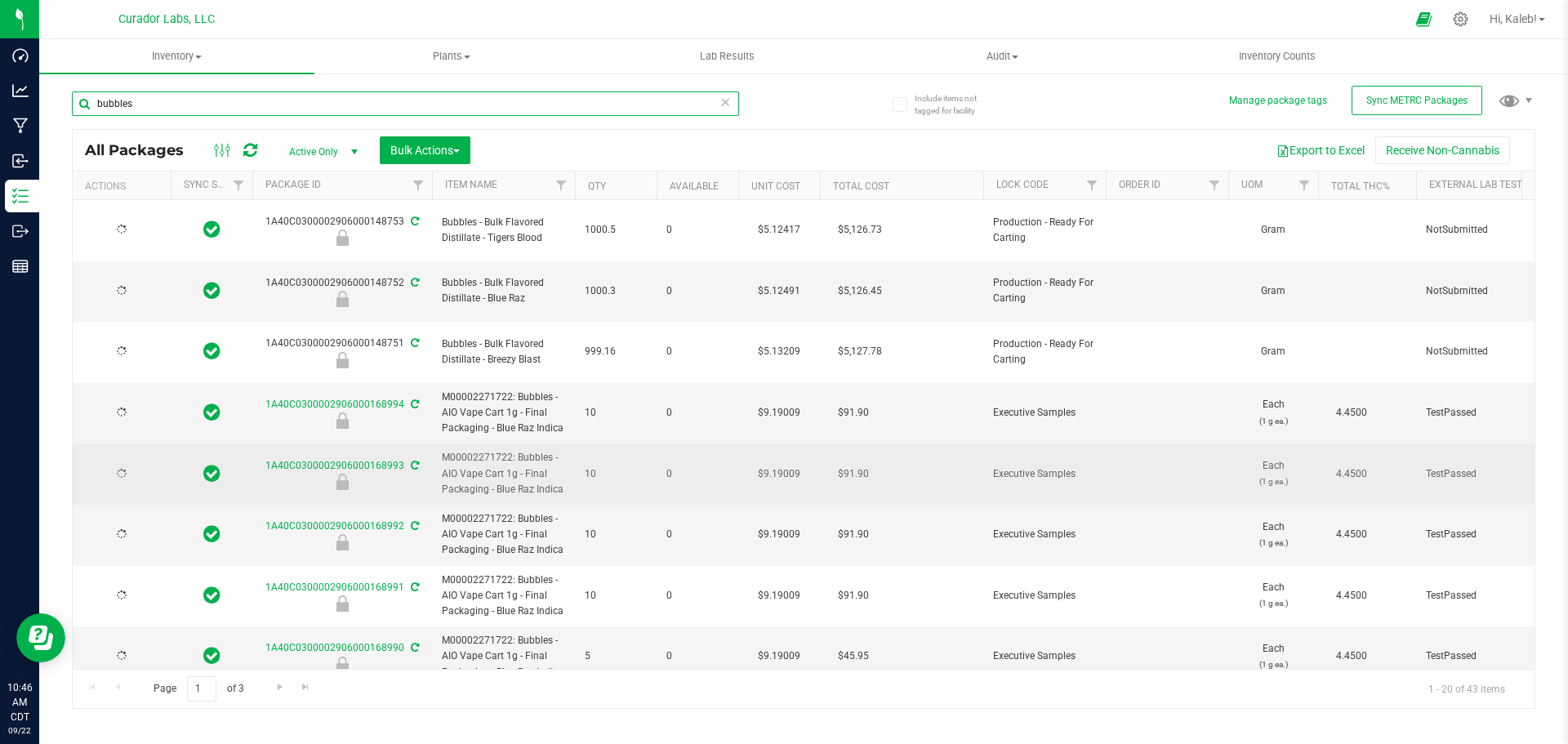
type input "2026-09-19"
type input "2026-08-26"
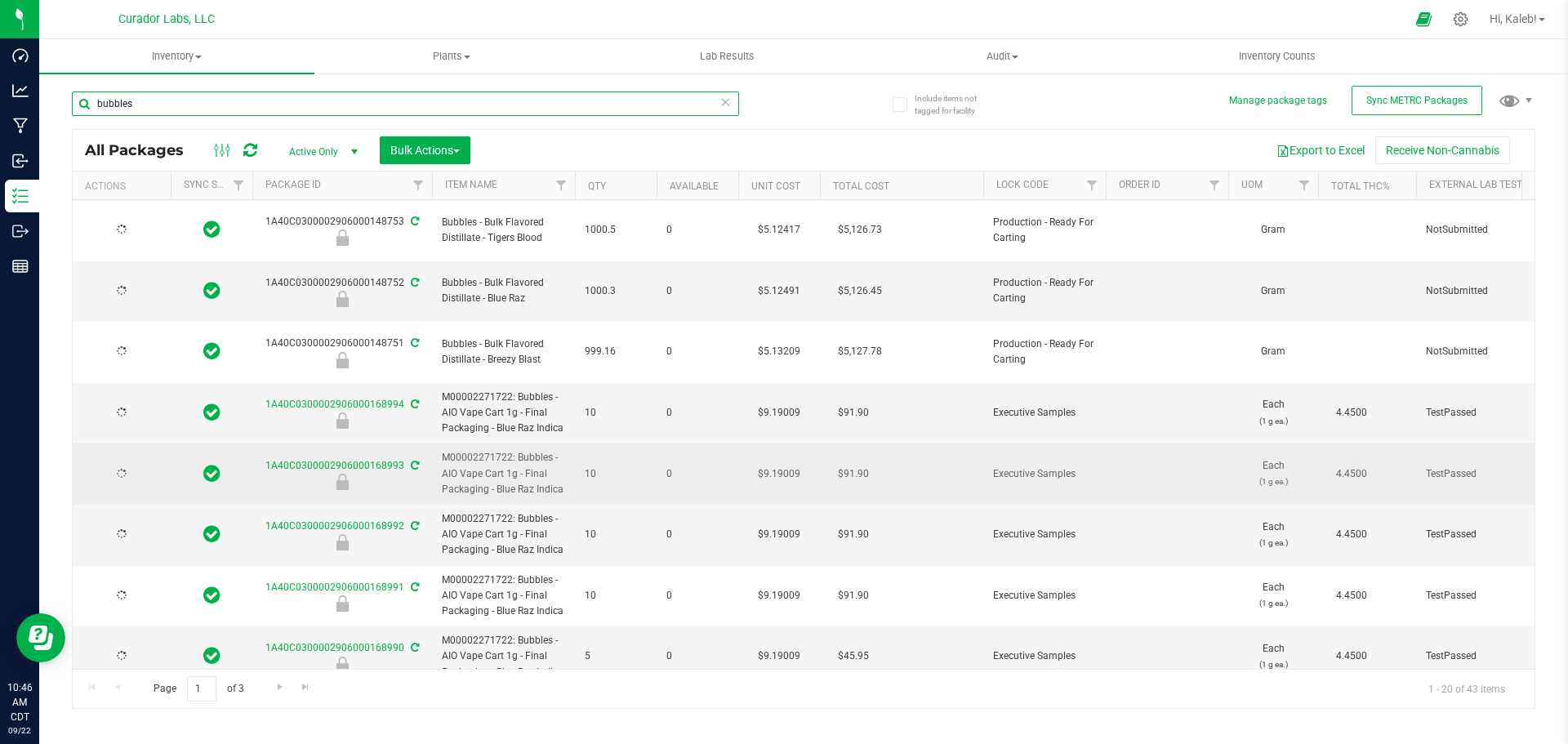
type input "2026-08-26"
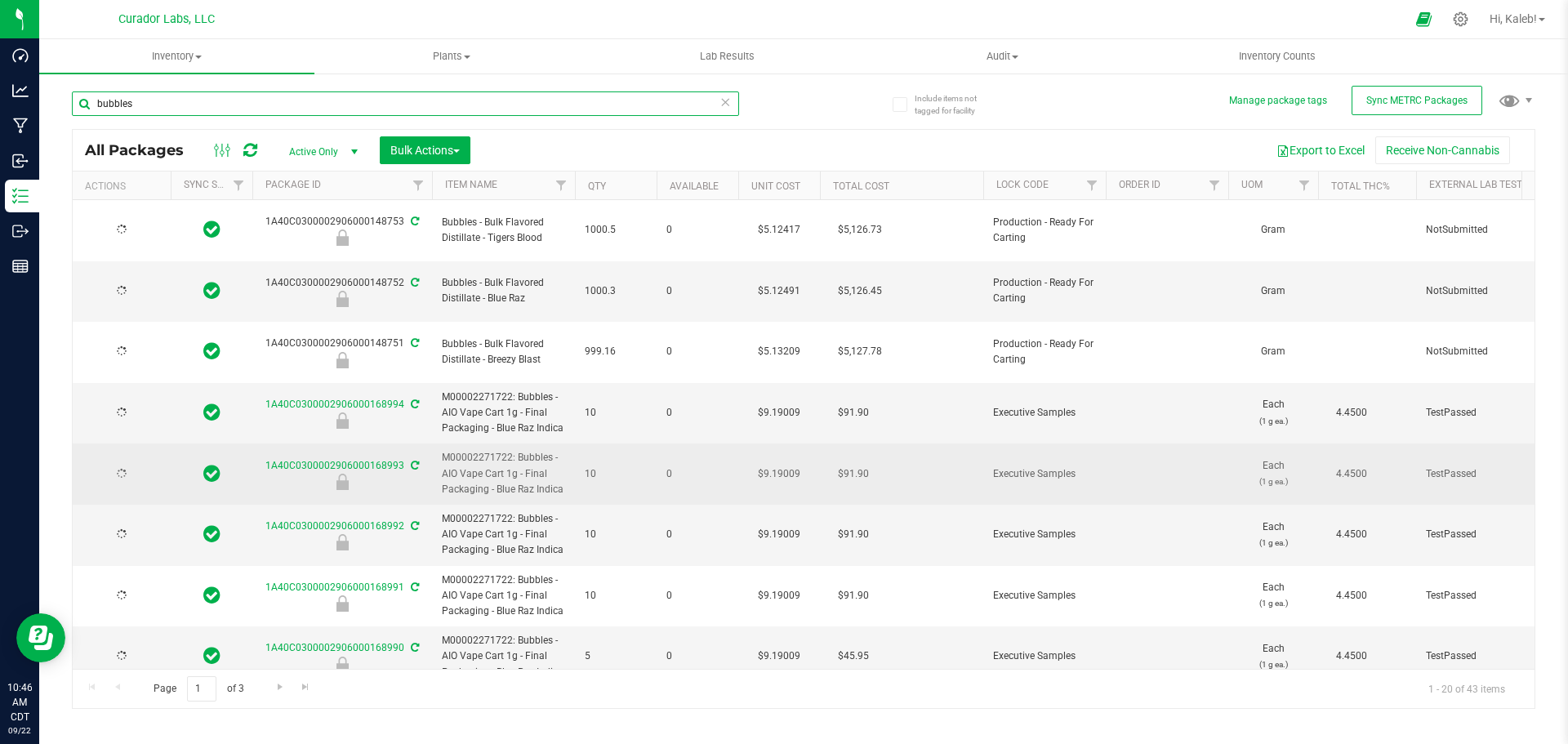
type input "2026-08-26"
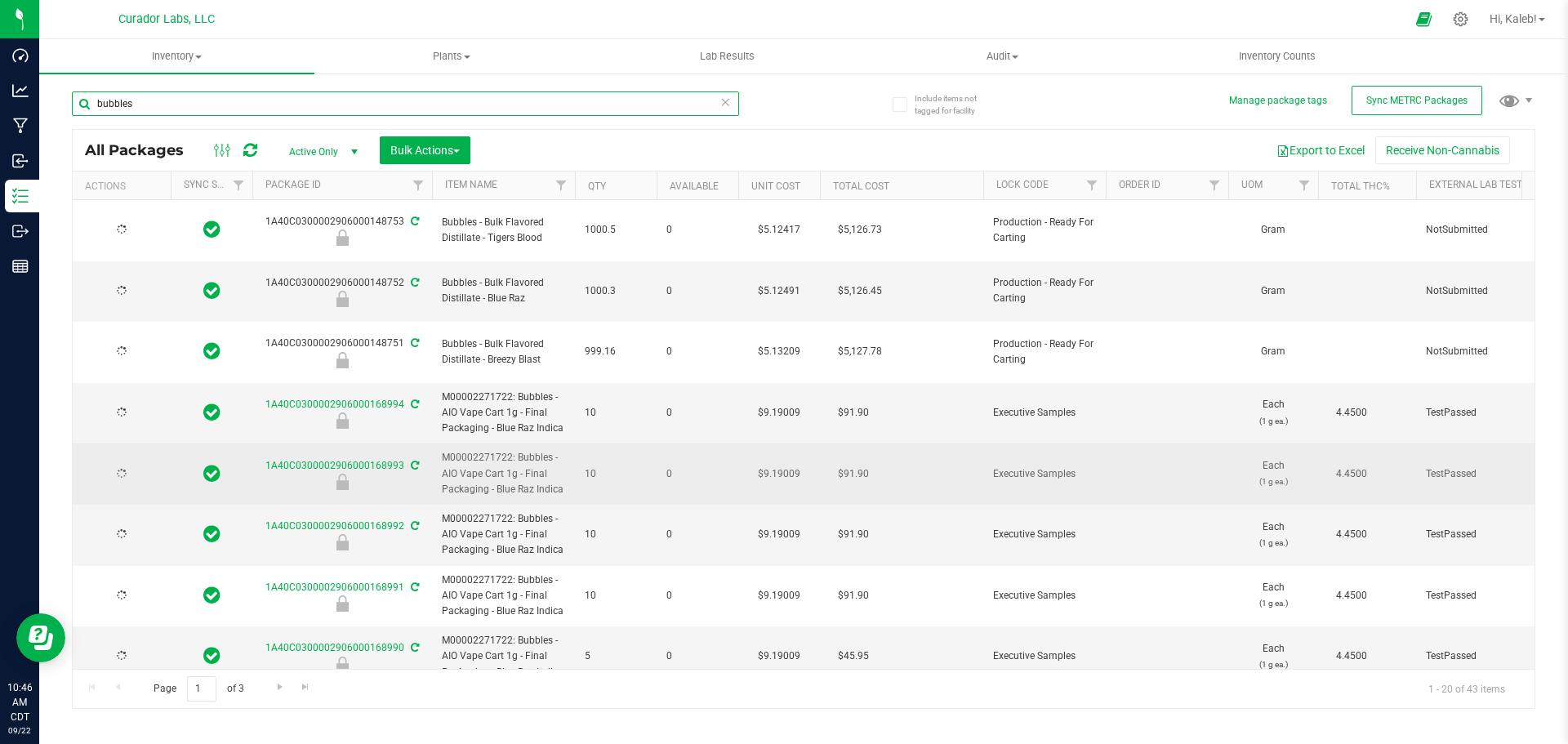
type input "2026-08-26"
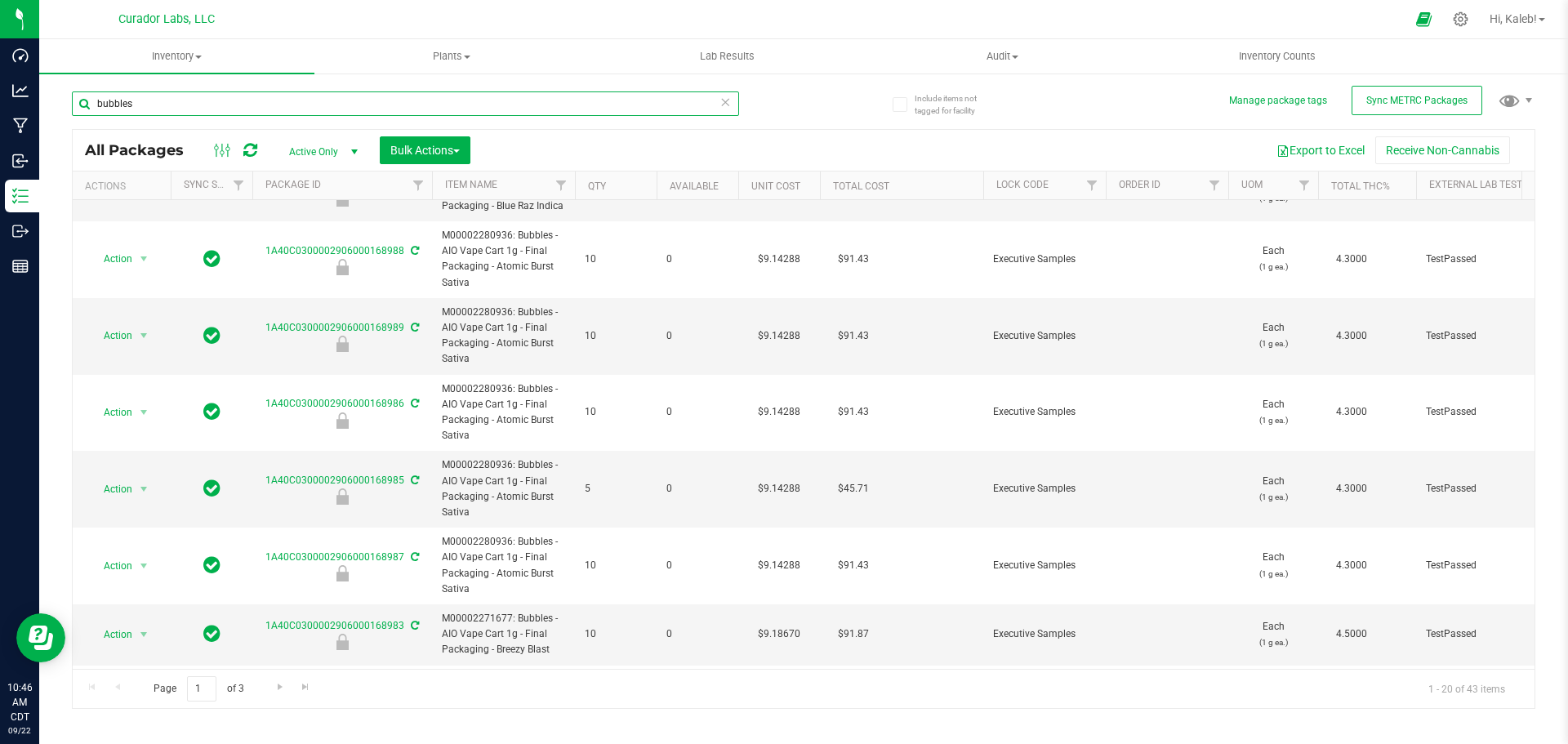
scroll to position [490, 0]
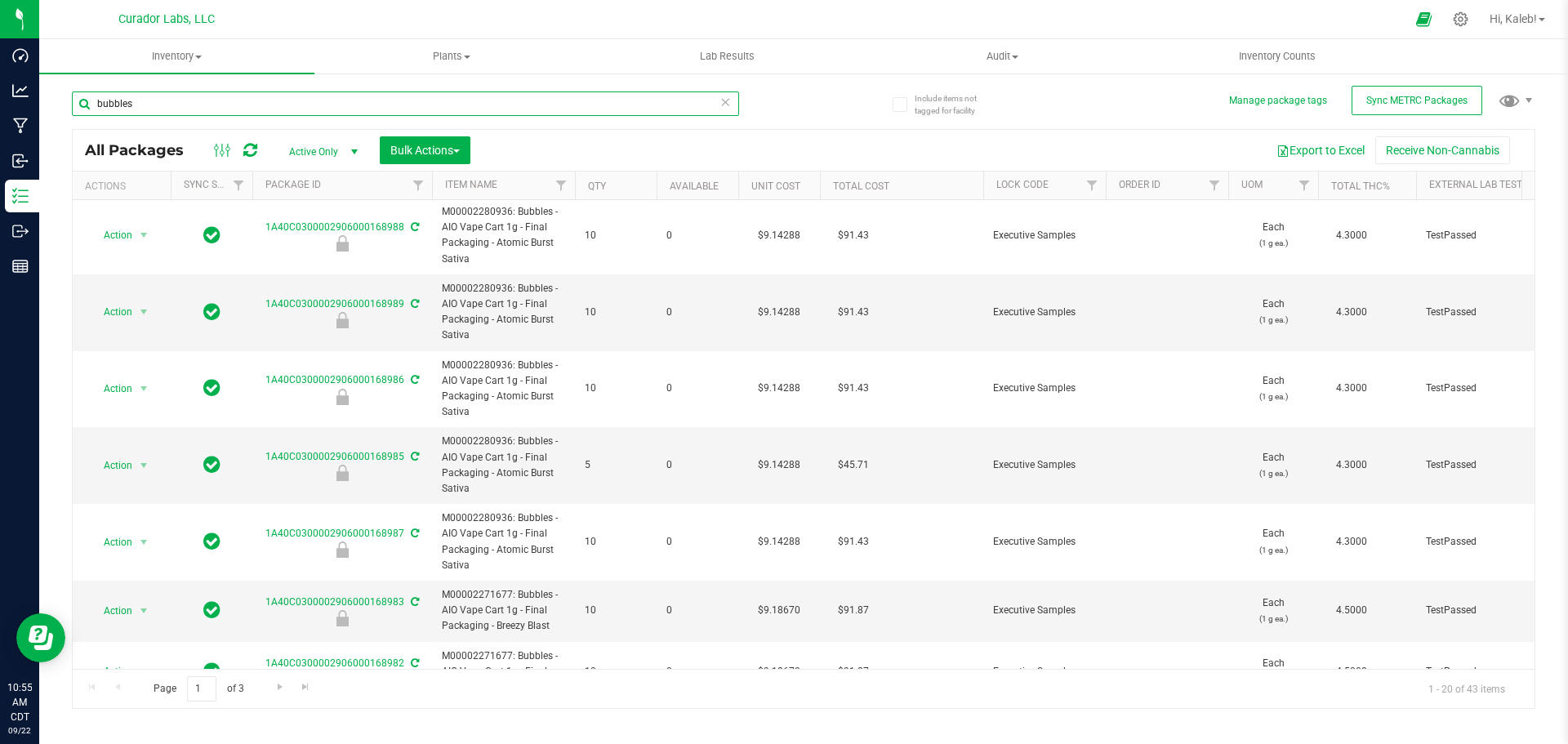
drag, startPoint x: 157, startPoint y: 97, endPoint x: -27, endPoint y: 103, distance: 184.1
click at [0, 103] on html "Dashboard Analytics Manufacturing Inbound Inventory Outbound Reports 10:55 AM C…" at bounding box center [784, 372] width 1568 height 744
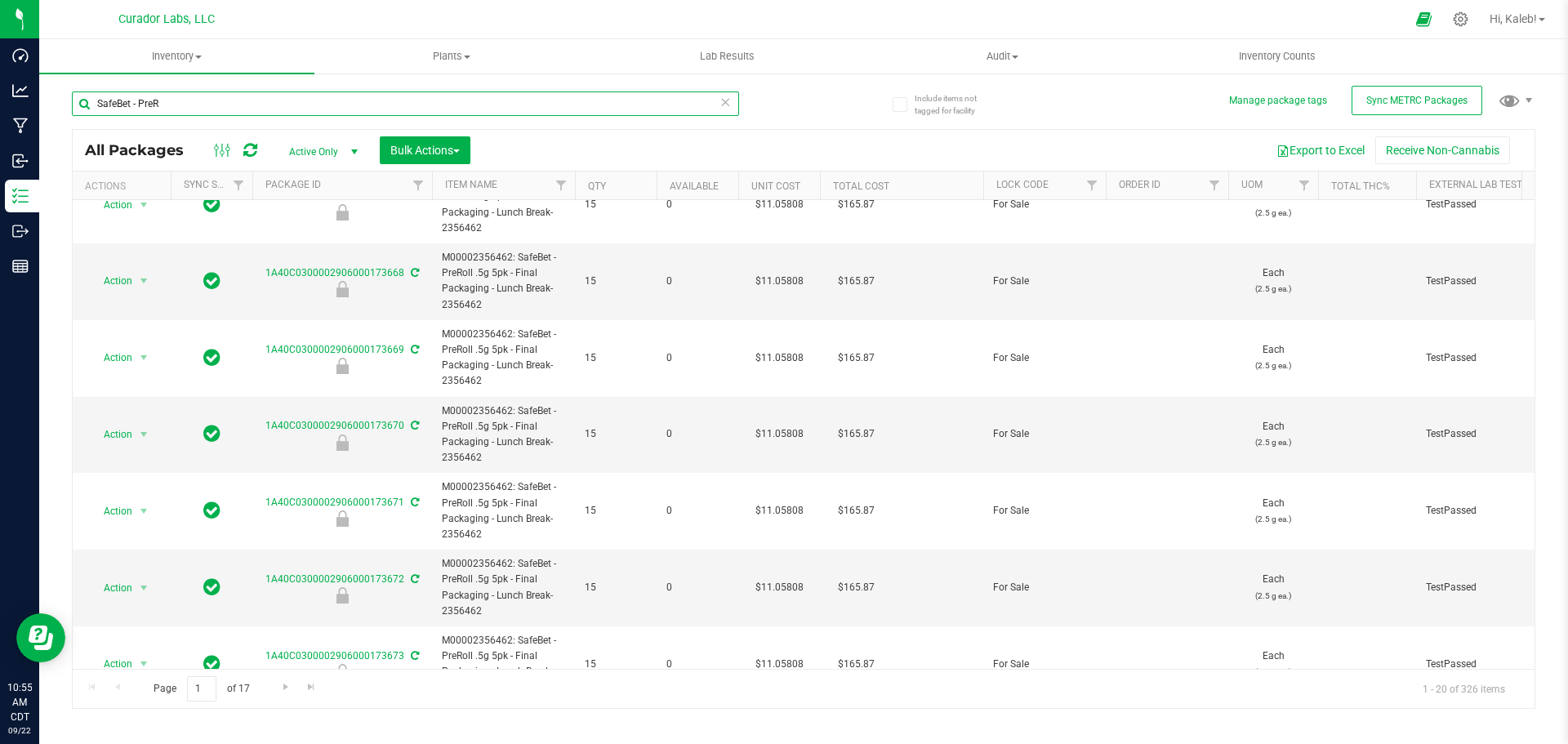
scroll to position [1074, 0]
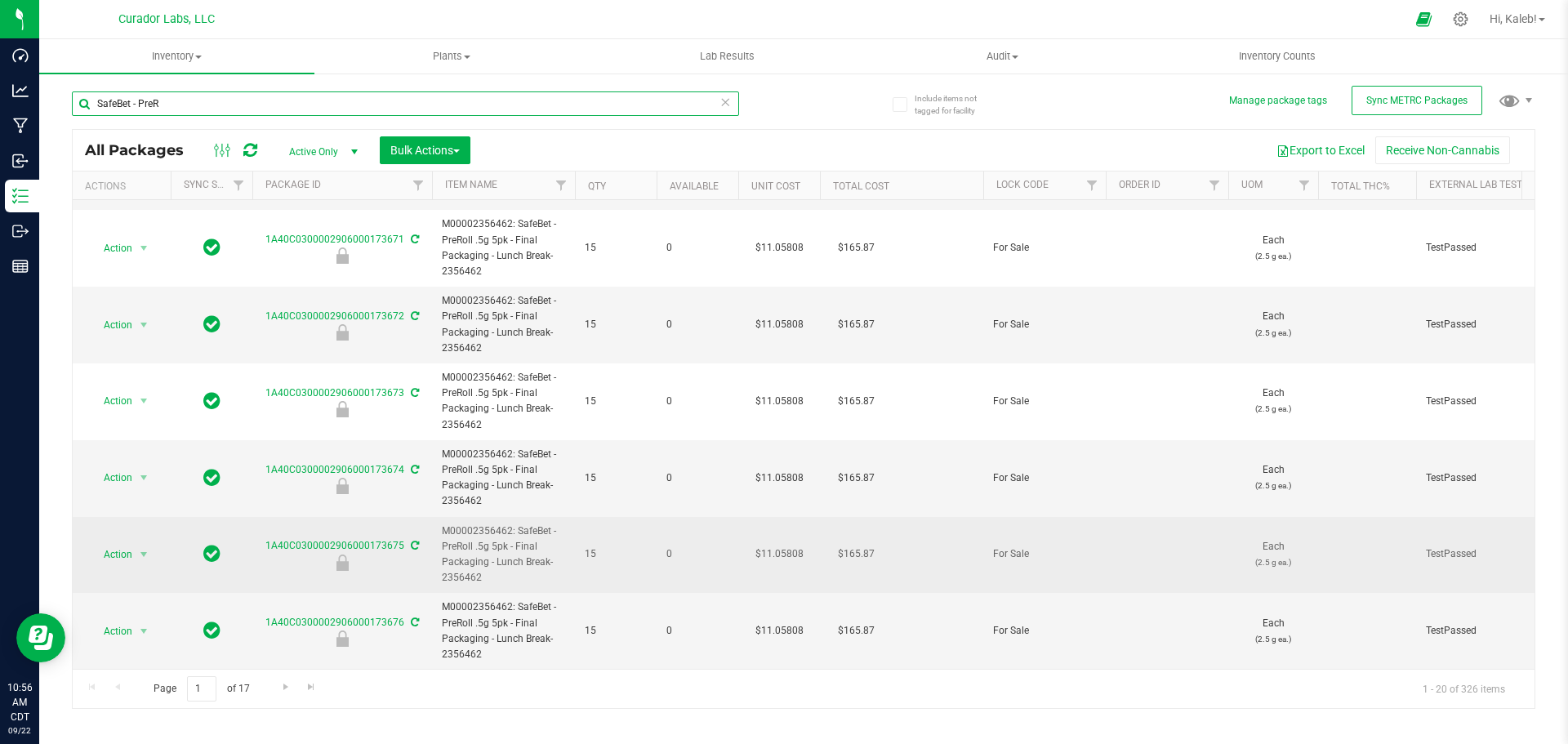
type input "SafeBet - PreR"
drag, startPoint x: 515, startPoint y: 518, endPoint x: 493, endPoint y: 544, distance: 34.1
click at [493, 544] on span "M00002356462: SafeBet - PreRoll .5g 5pk - Final Packaging - Lunch Break-2356462" at bounding box center [503, 554] width 124 height 63
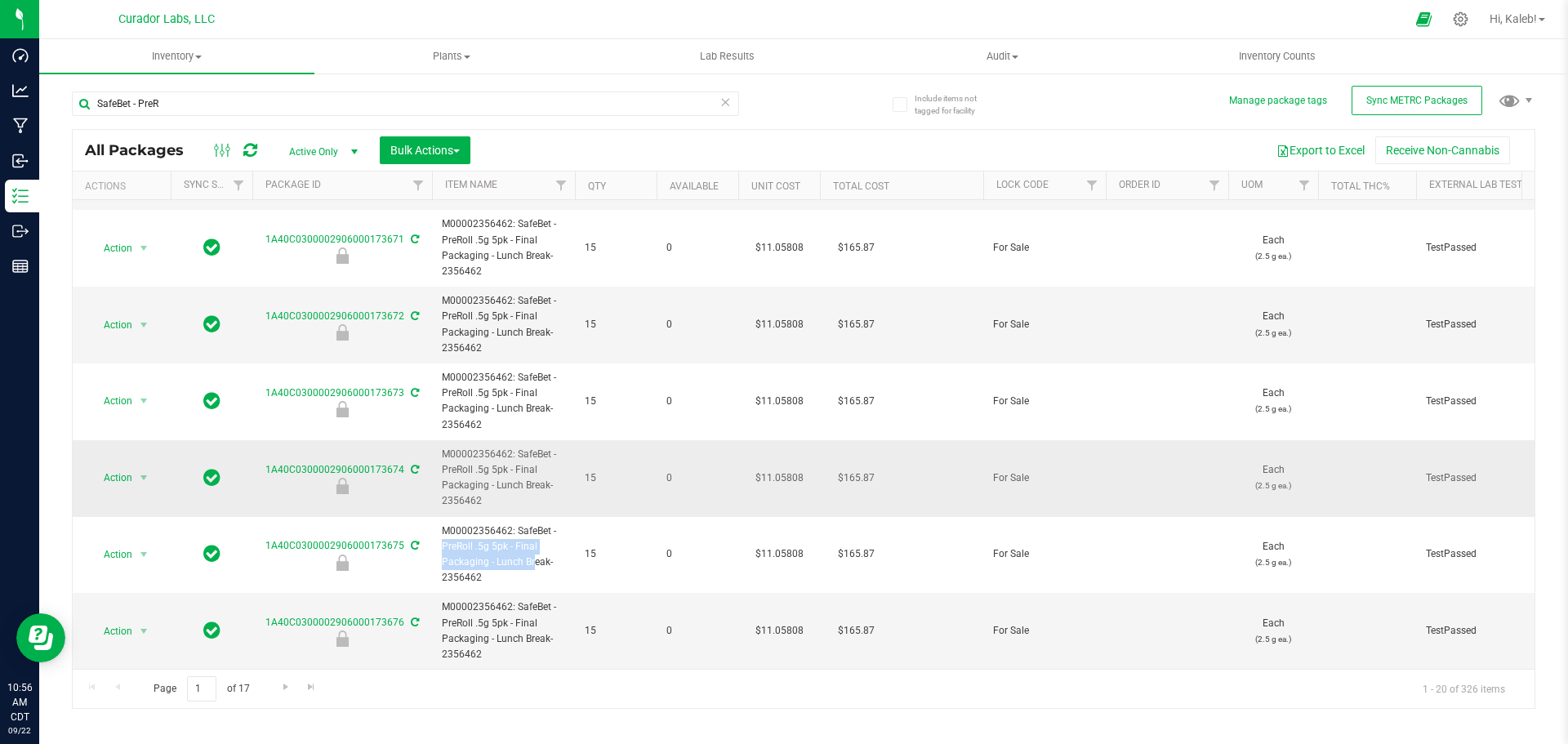
copy span "SafeBet - PreRoll .5g 5pk - Final Packaging -"
click at [291, 684] on span "Go to the next page" at bounding box center [286, 687] width 13 height 13
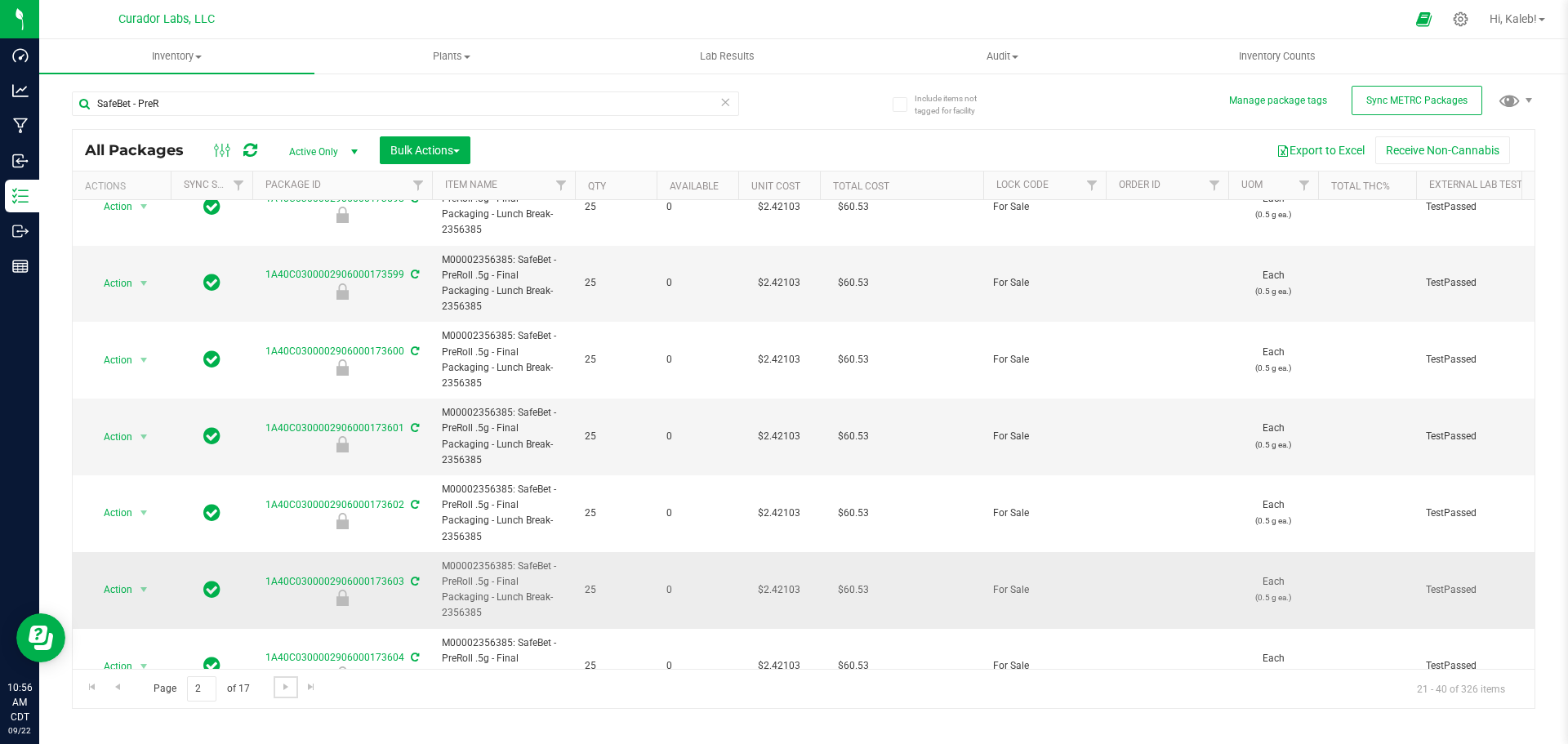
scroll to position [1074, 0]
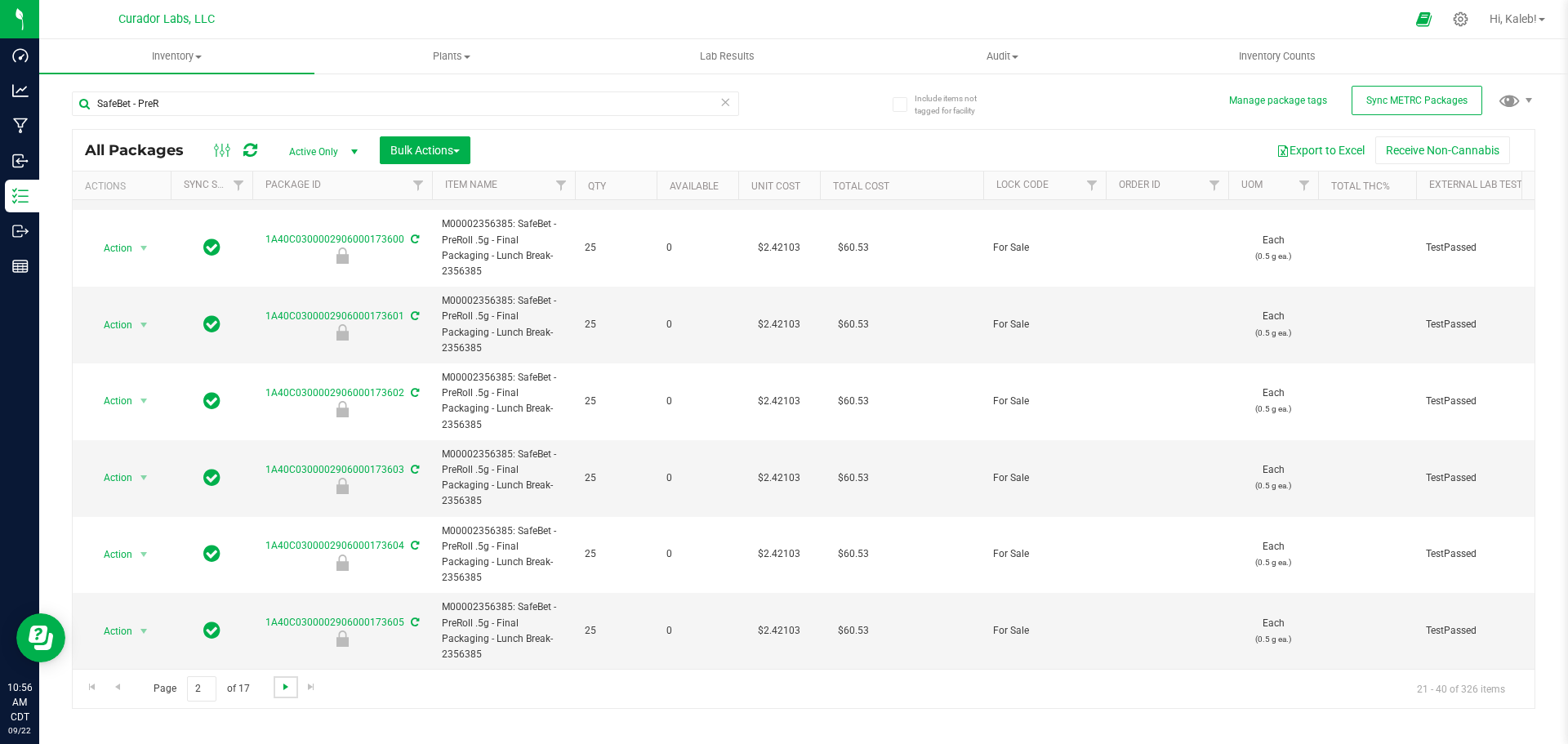
click at [290, 685] on span "Go to the next page" at bounding box center [286, 687] width 13 height 13
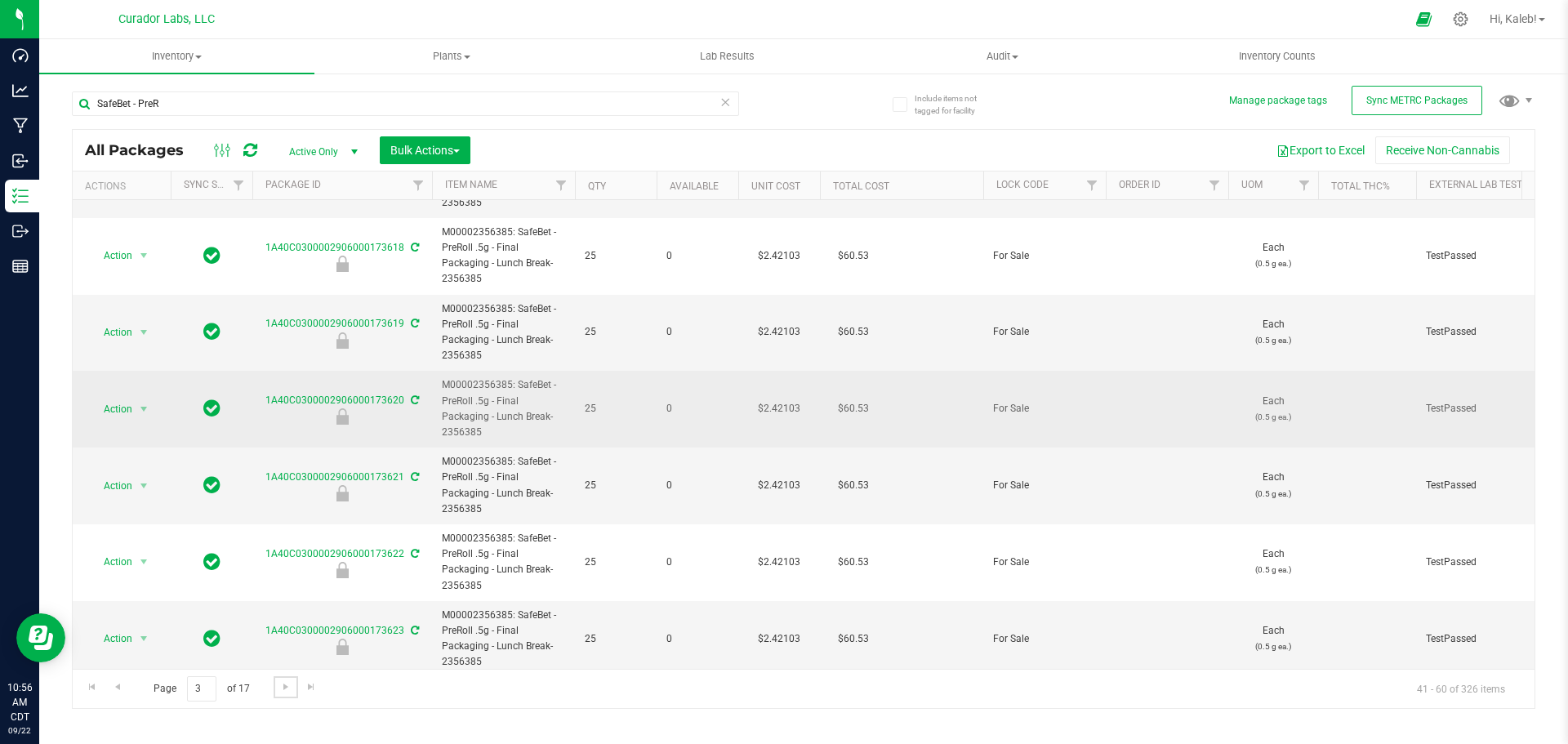
scroll to position [1062, 0]
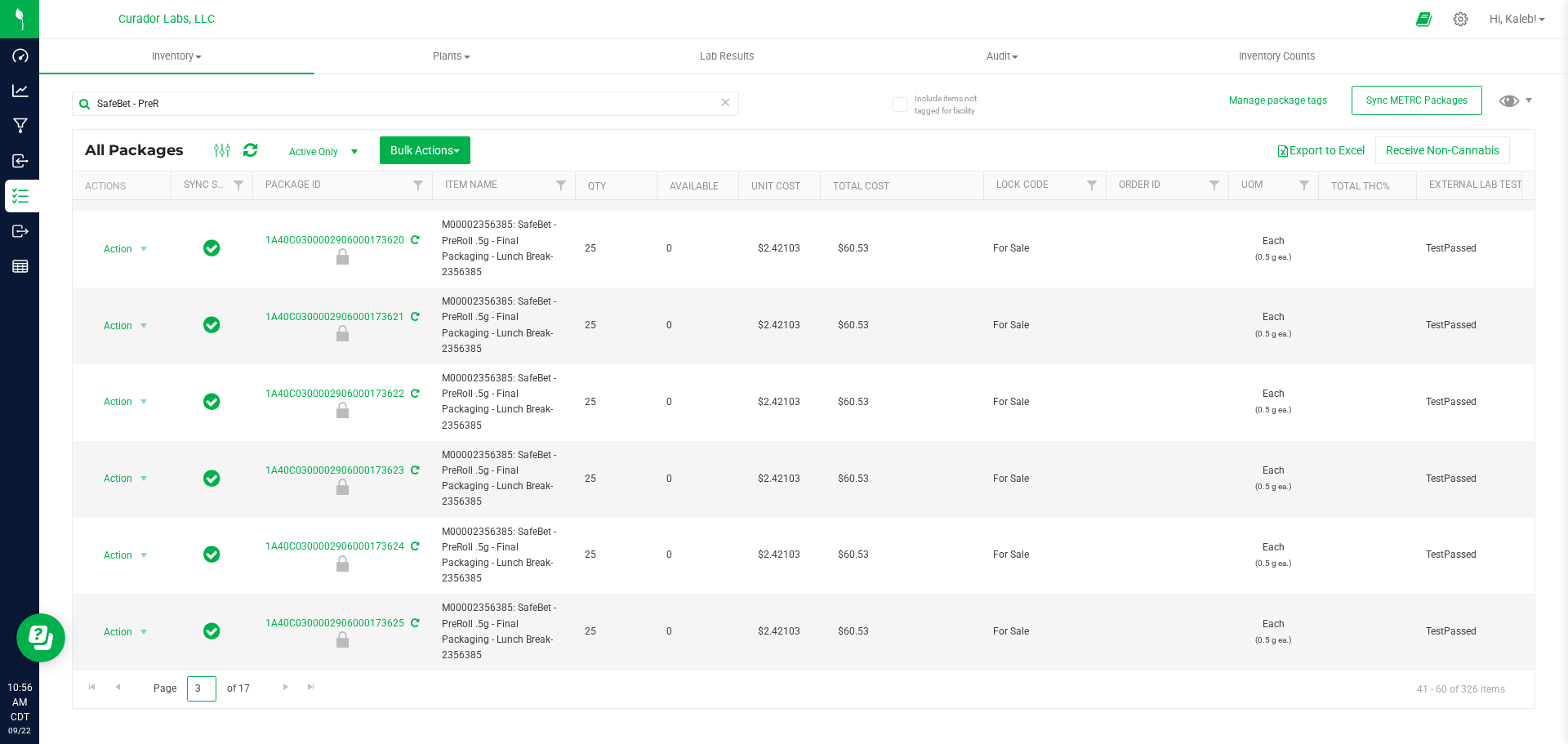
drag, startPoint x: 201, startPoint y: 690, endPoint x: 158, endPoint y: 688, distance: 43.0
click at [158, 688] on span "Page 3 of 17" at bounding box center [201, 688] width 124 height 25
type input "5"
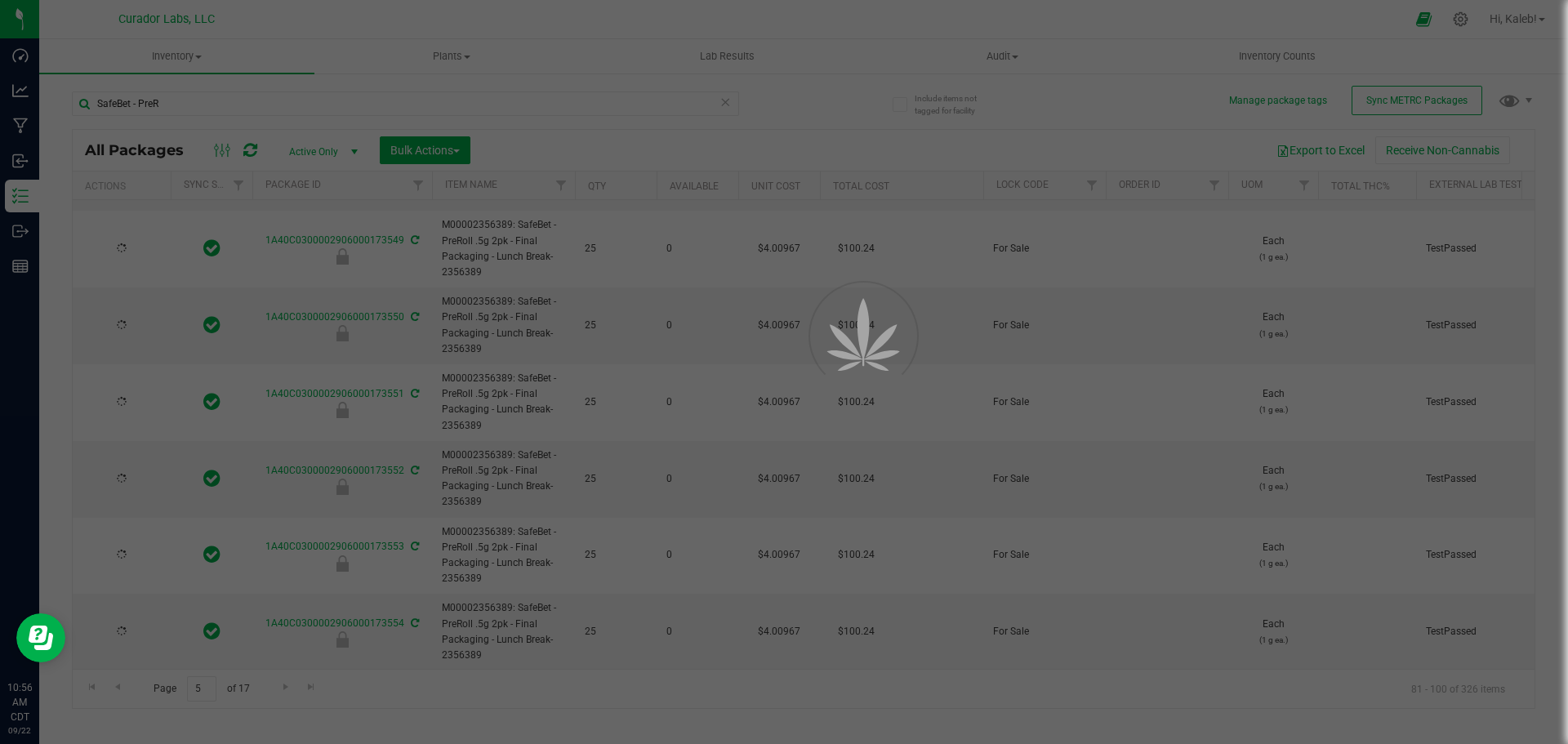
type input "2026-08-13"
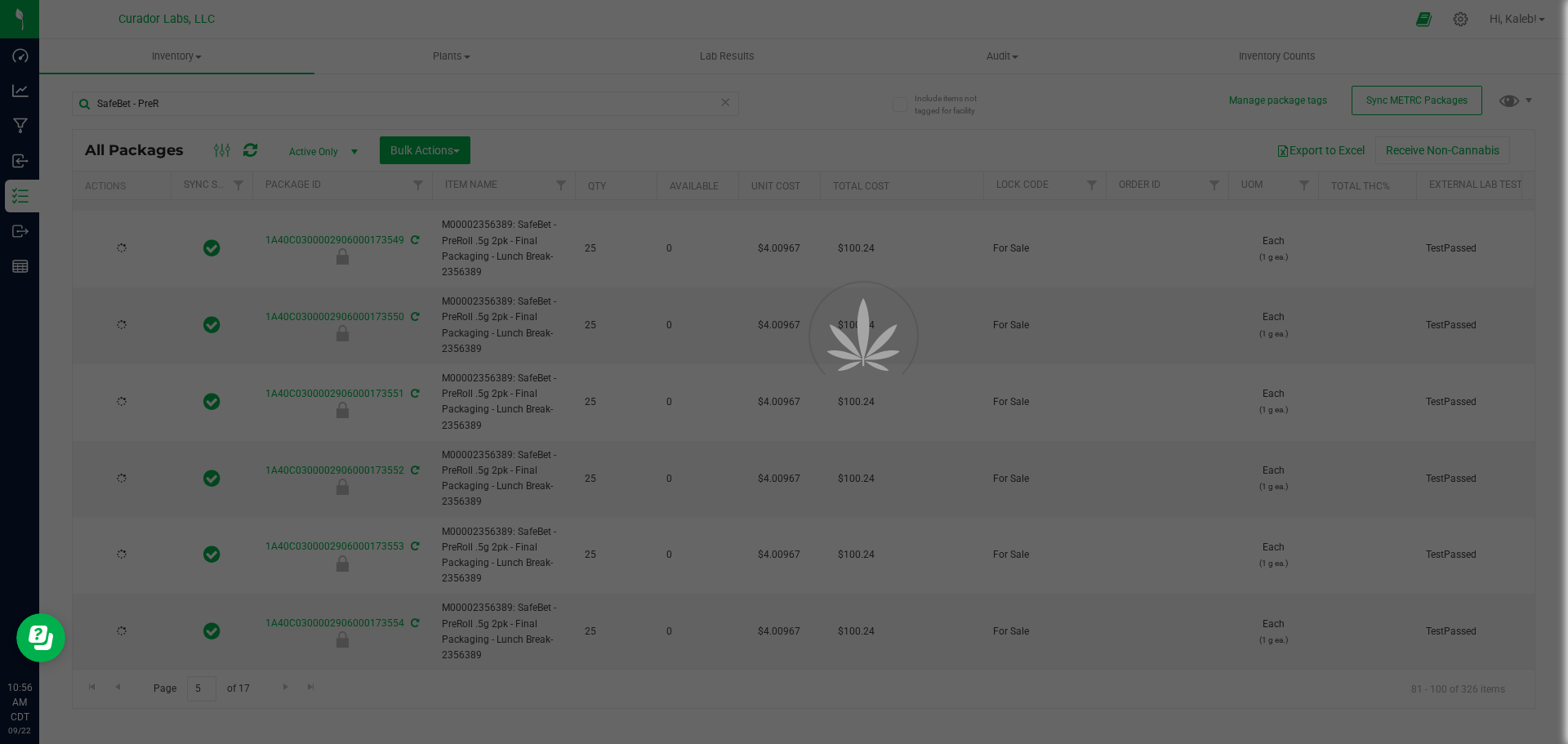
type input "2026-08-13"
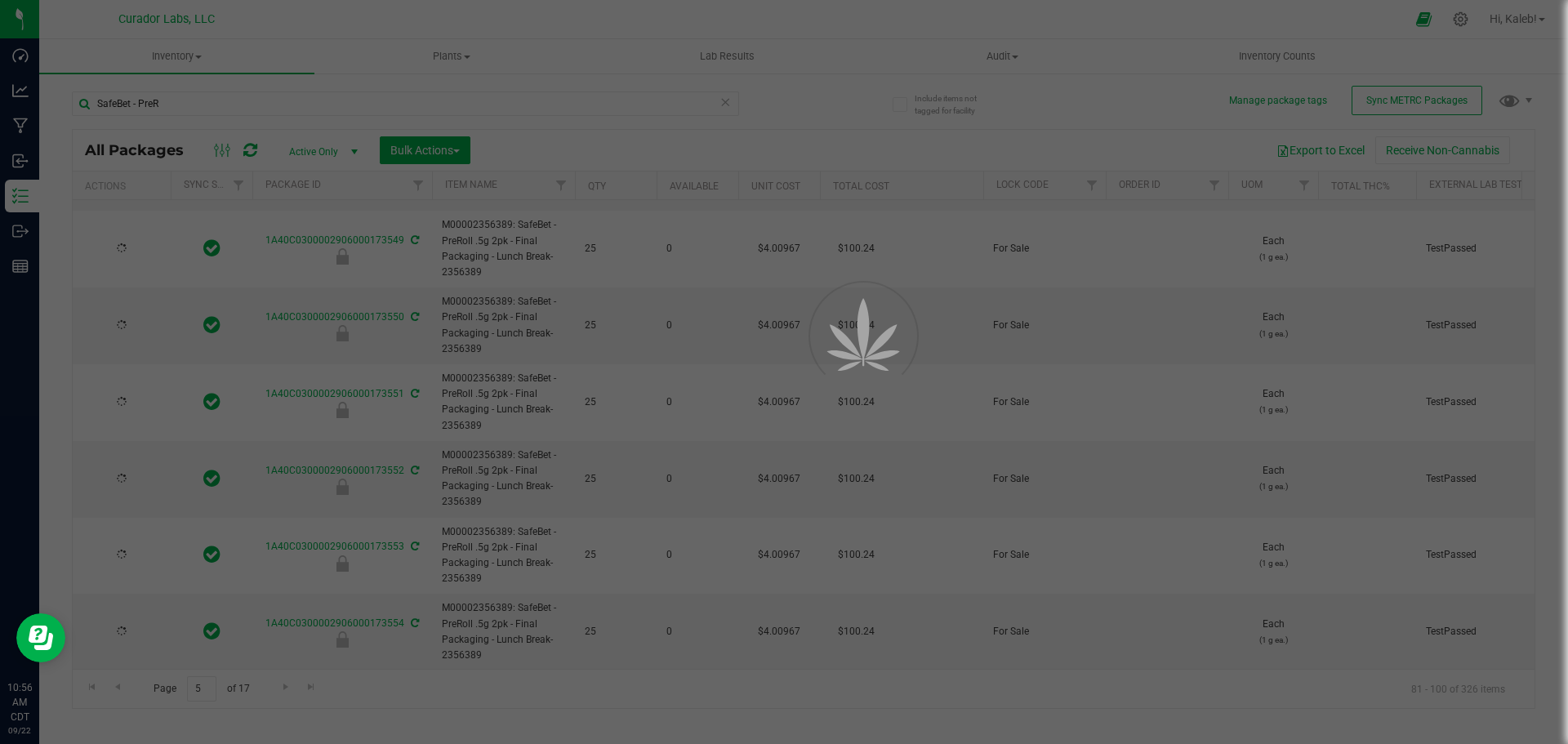
type input "2026-08-13"
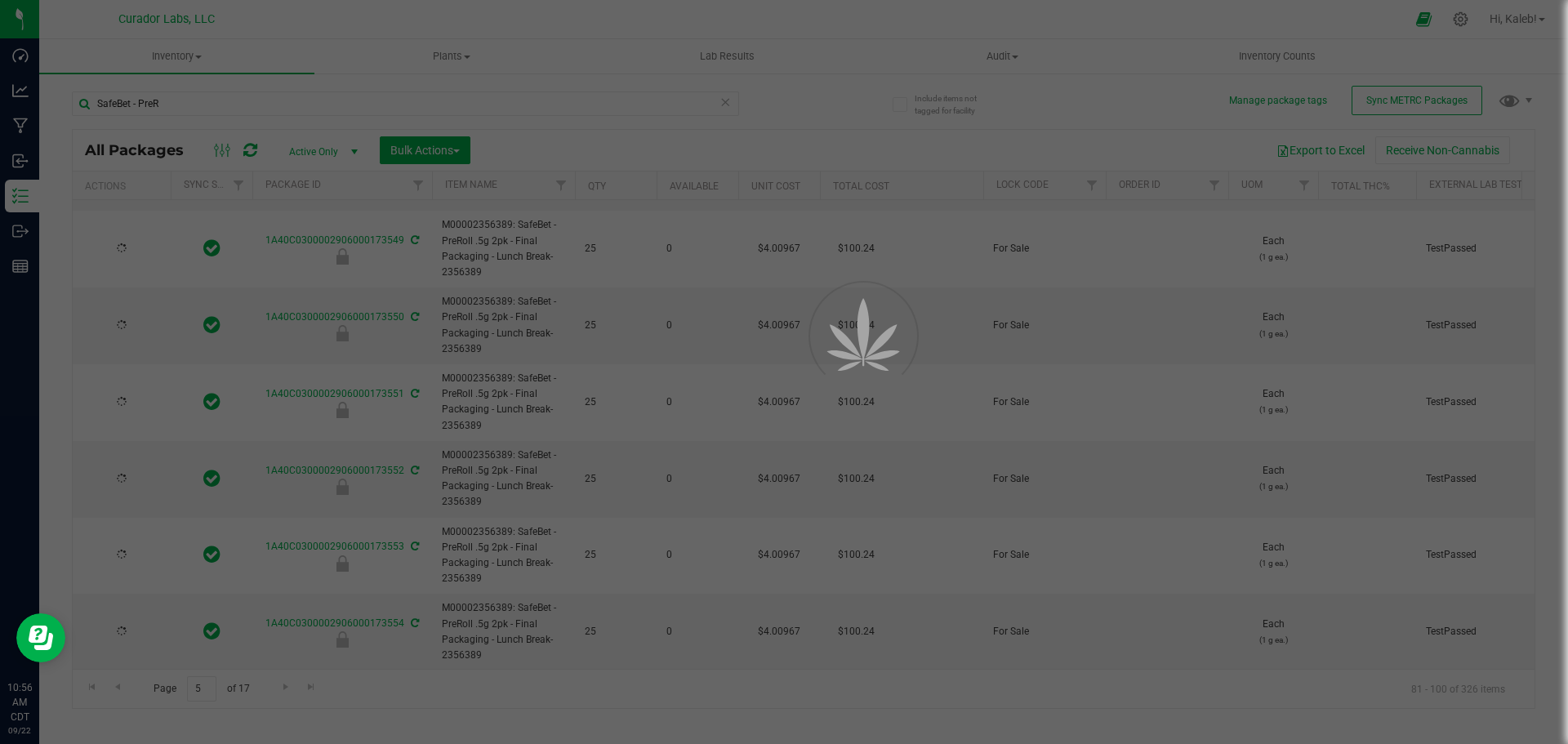
type input "2026-08-13"
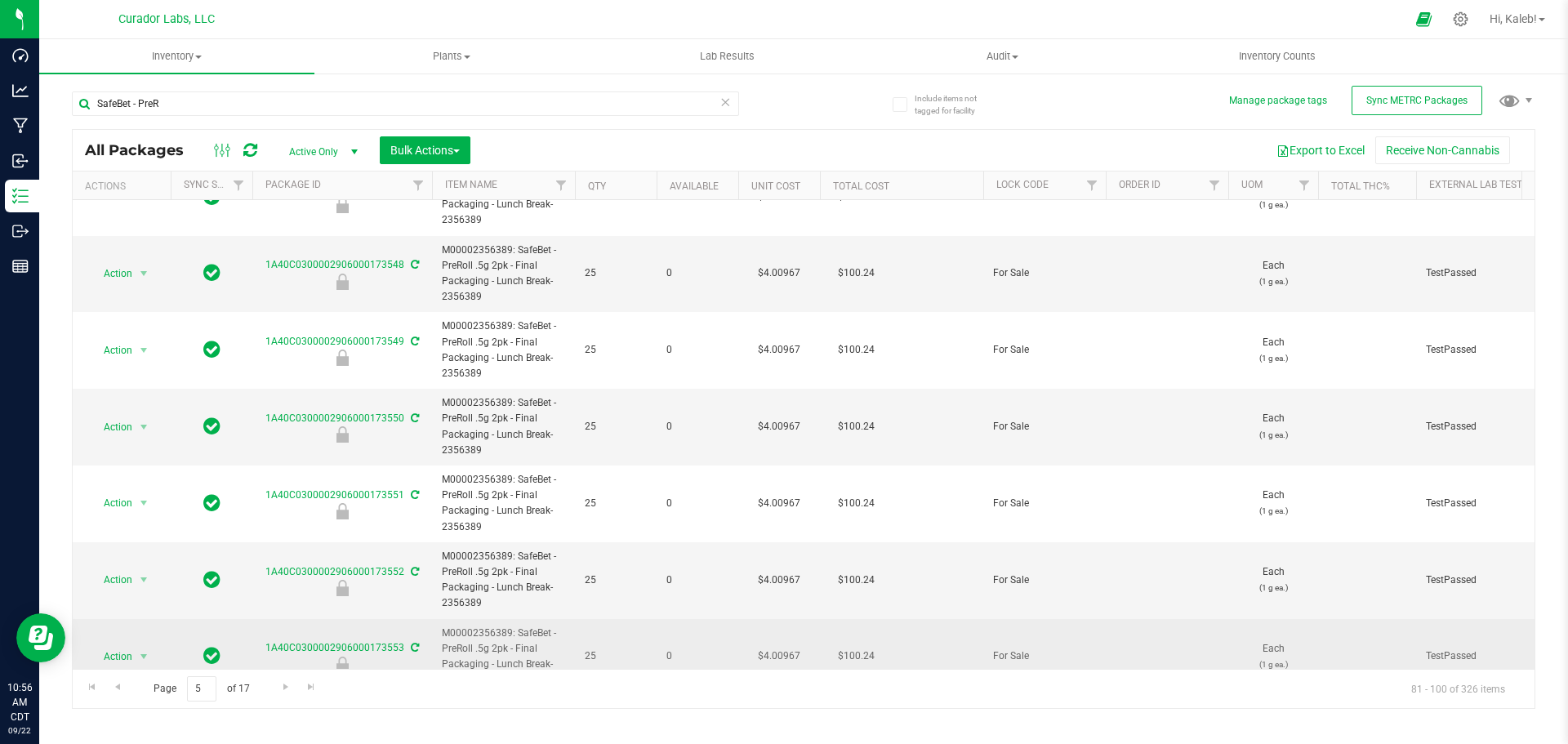
scroll to position [1074, 0]
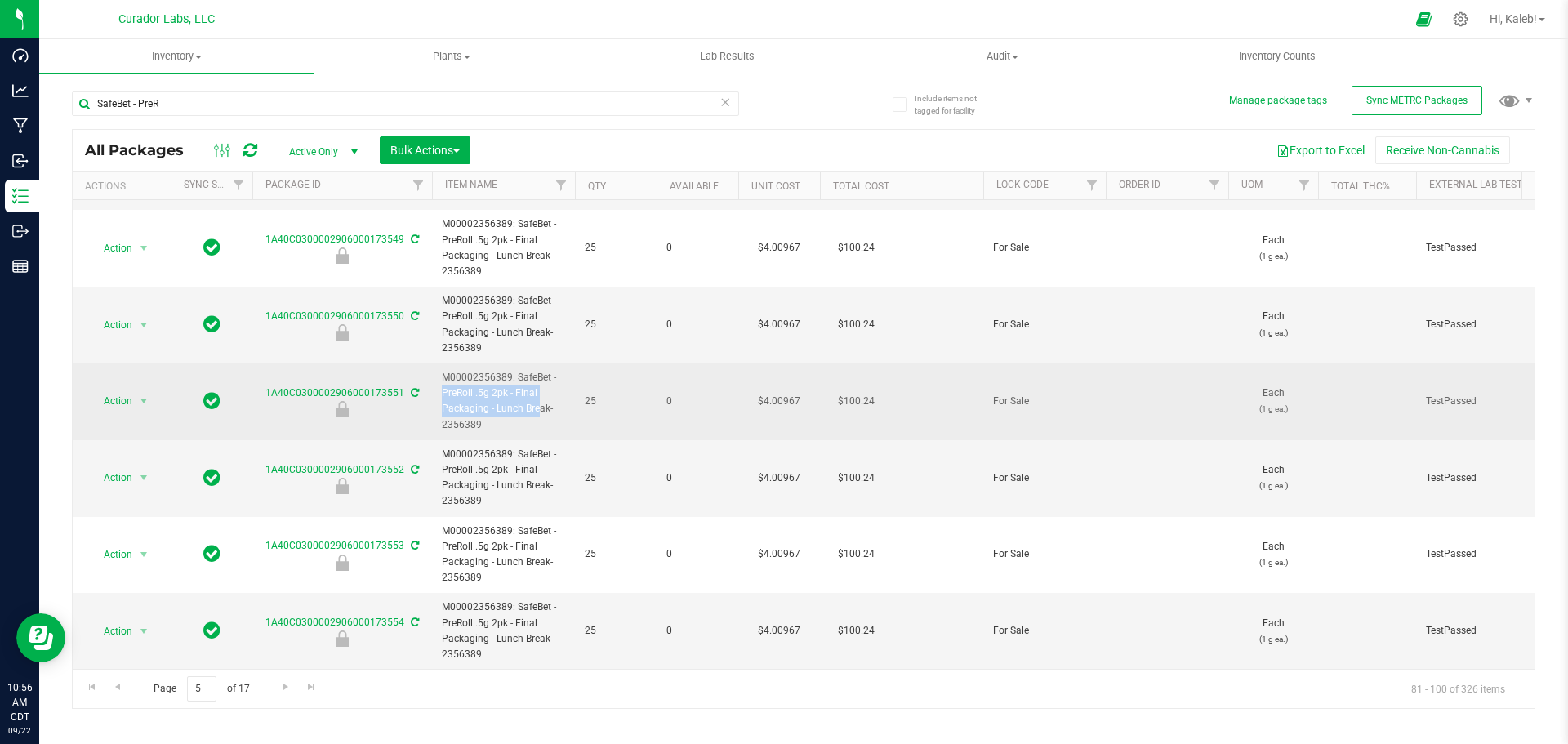
drag, startPoint x: 517, startPoint y: 361, endPoint x: 494, endPoint y: 398, distance: 43.6
click at [494, 398] on span "M00002356389: SafeBet - PreRoll .5g 2pk - Final Packaging - Lunch Break-2356389" at bounding box center [503, 401] width 124 height 63
copy span "SafeBet - PreRoll .5g 2pk - Final Packaging -"
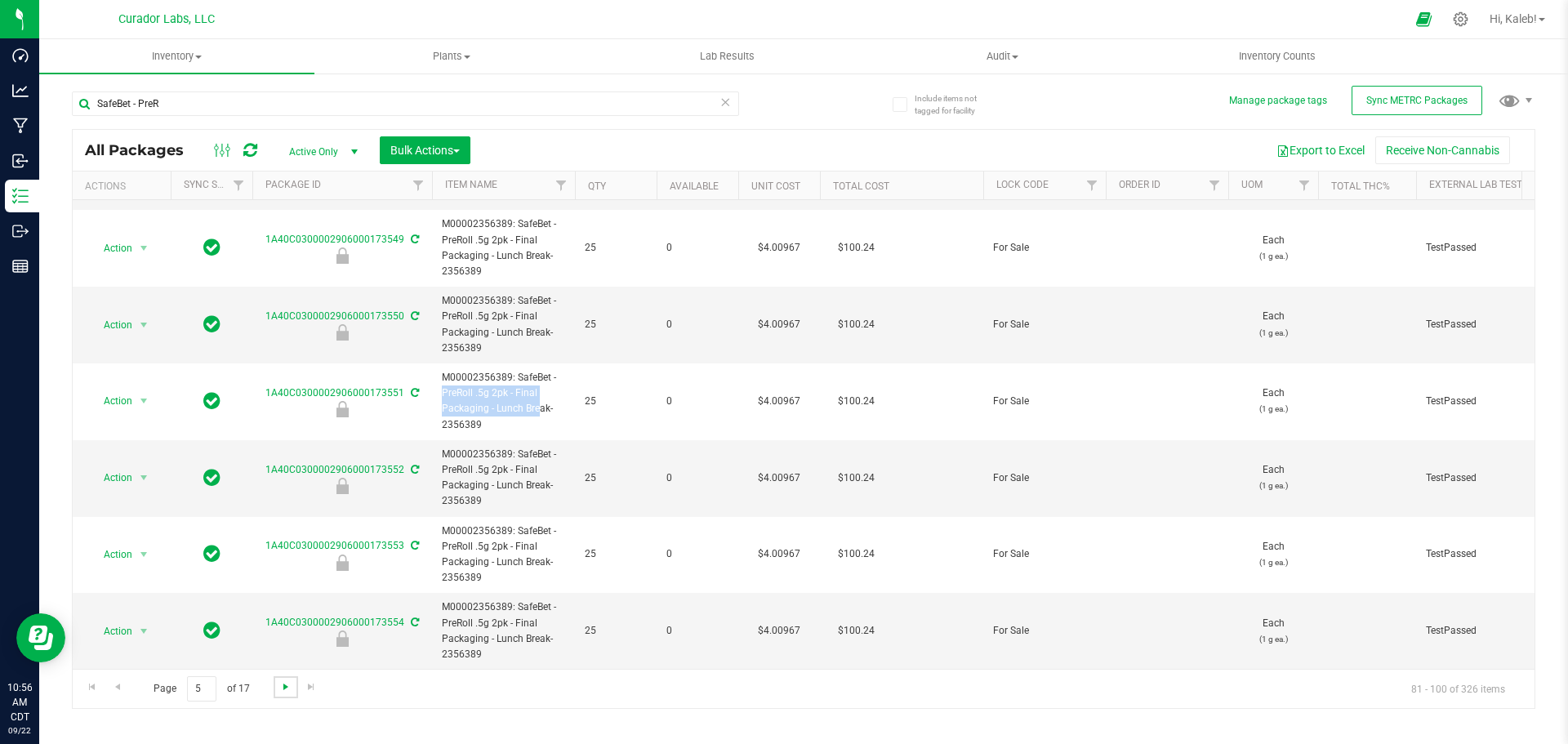
click at [281, 688] on span "Go to the next page" at bounding box center [286, 687] width 13 height 13
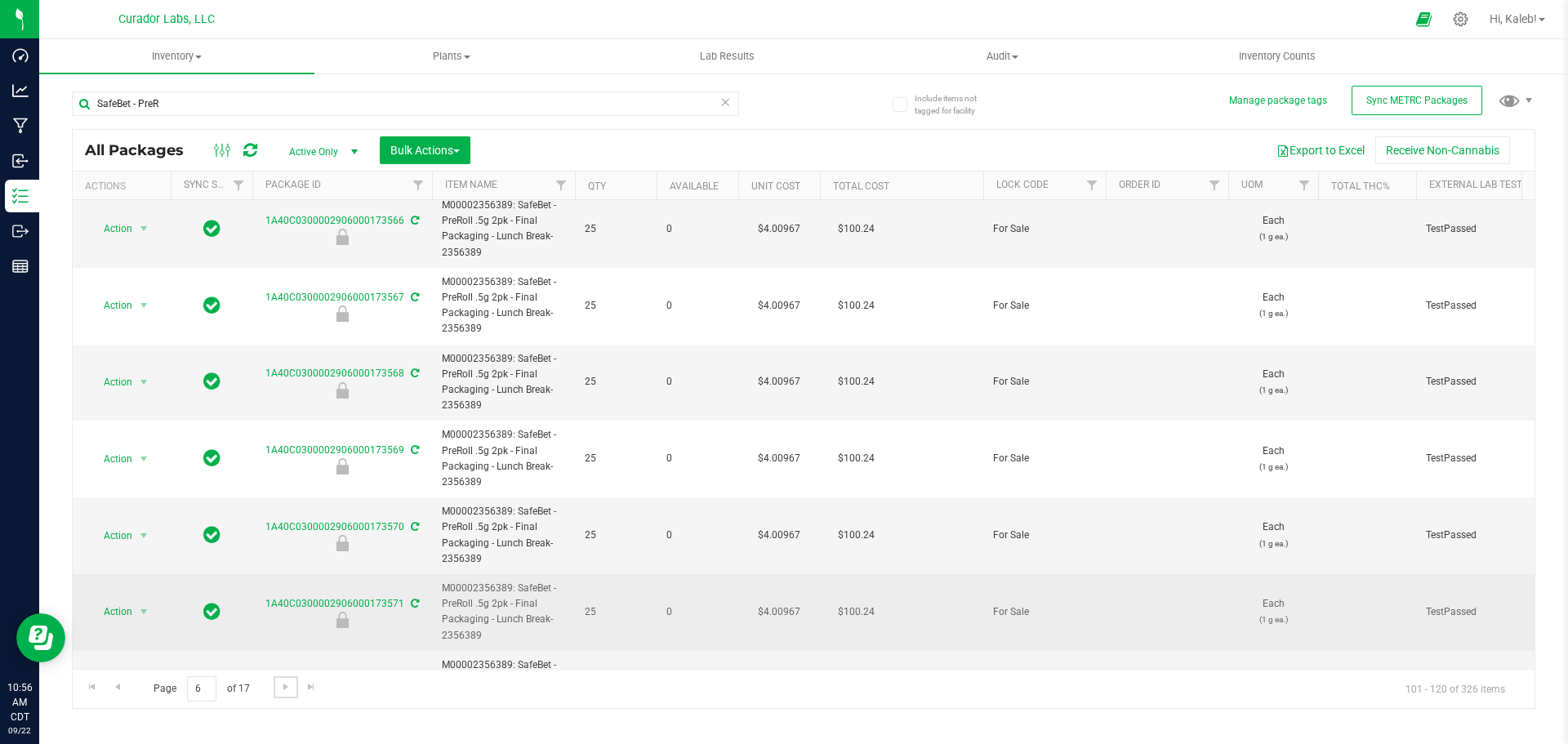
scroll to position [1074, 0]
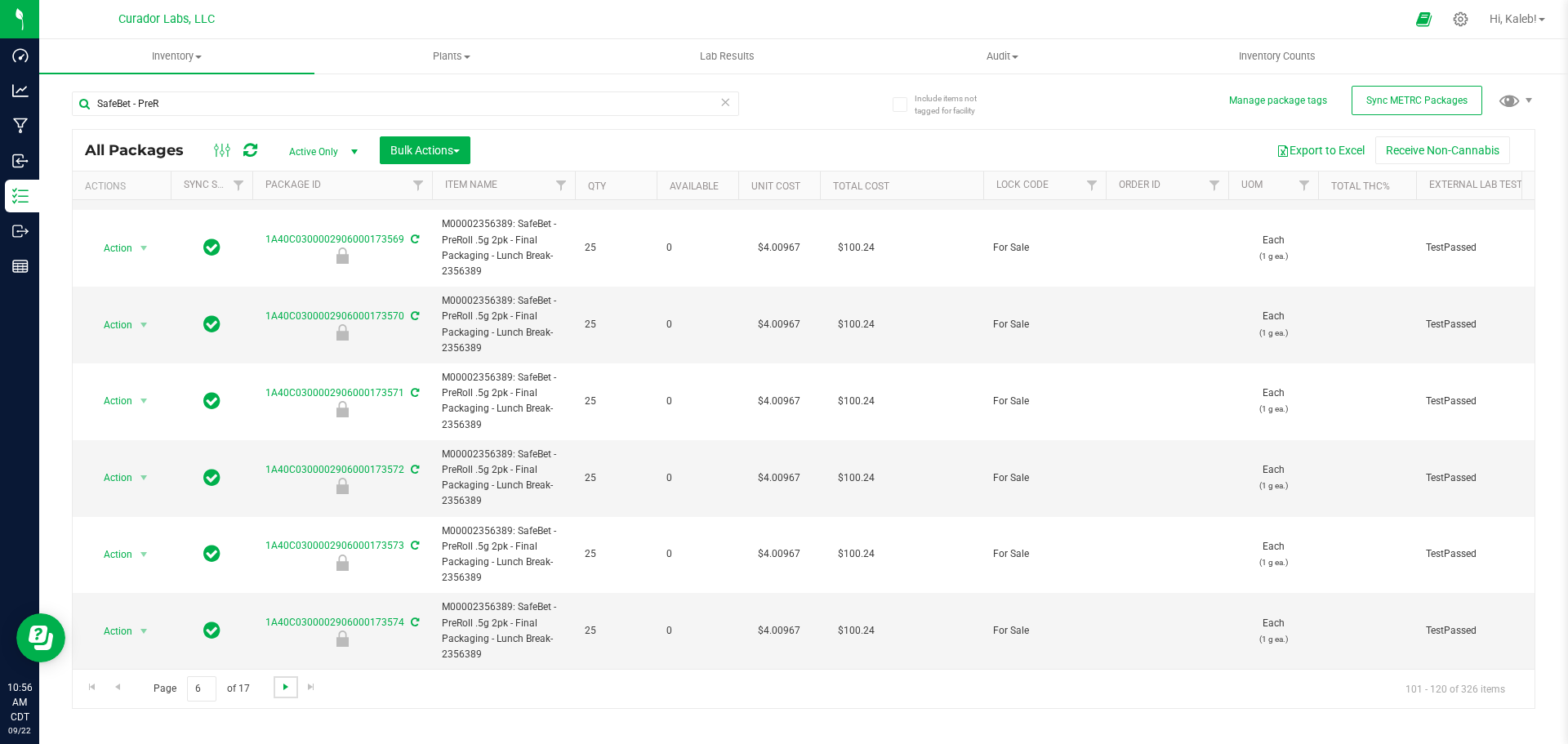
click at [281, 684] on span "Go to the next page" at bounding box center [286, 687] width 13 height 13
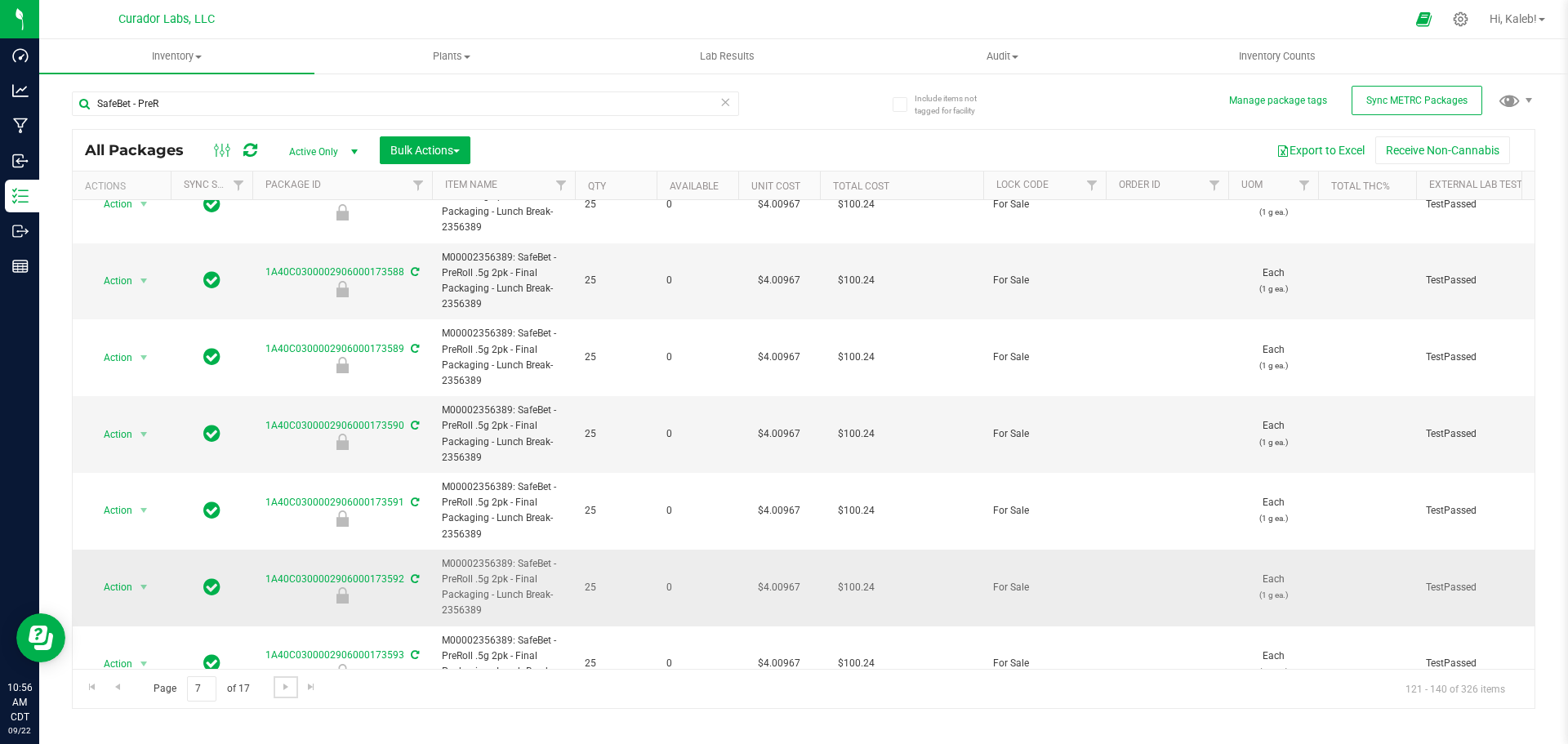
scroll to position [1074, 0]
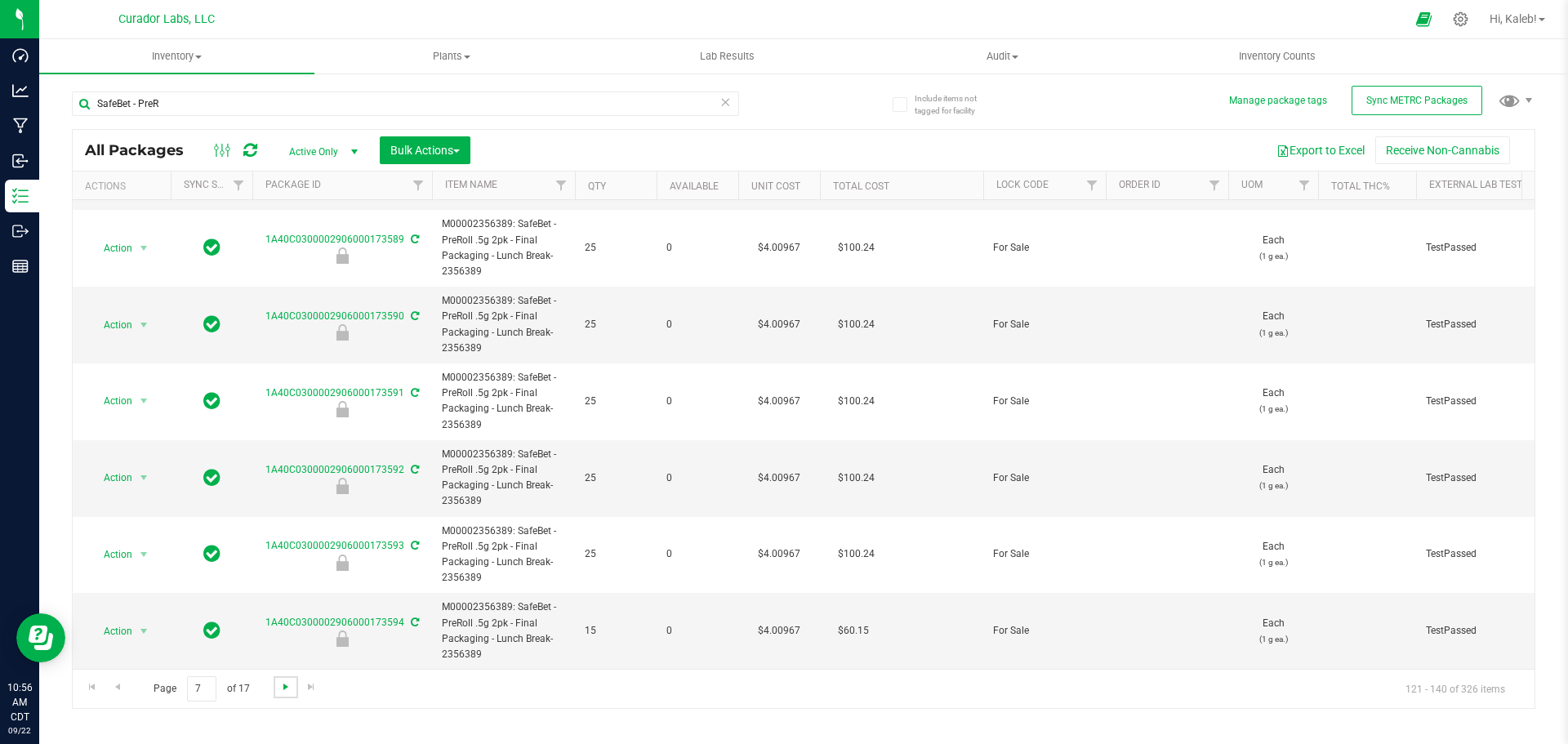
click at [291, 688] on span "Go to the next page" at bounding box center [286, 687] width 13 height 13
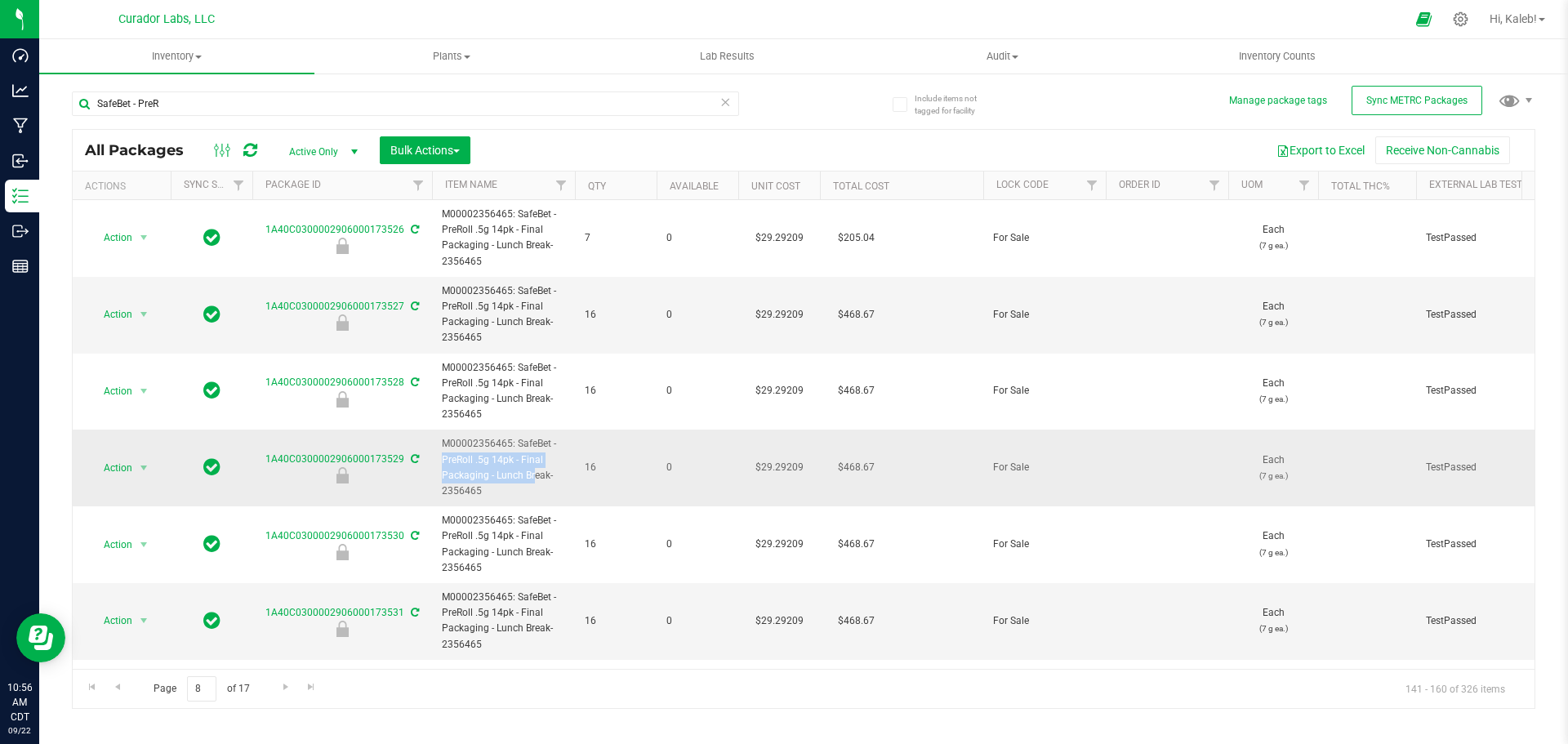
drag, startPoint x: 517, startPoint y: 444, endPoint x: 493, endPoint y: 475, distance: 39.2
click at [493, 475] on span "M00002356465: SafeBet - PreRoll .5g 14pk - Final Packaging - Lunch Break-2356465" at bounding box center [503, 467] width 124 height 63
copy span "SafeBet - PreRoll .5g 14pk - Final Packaging -"
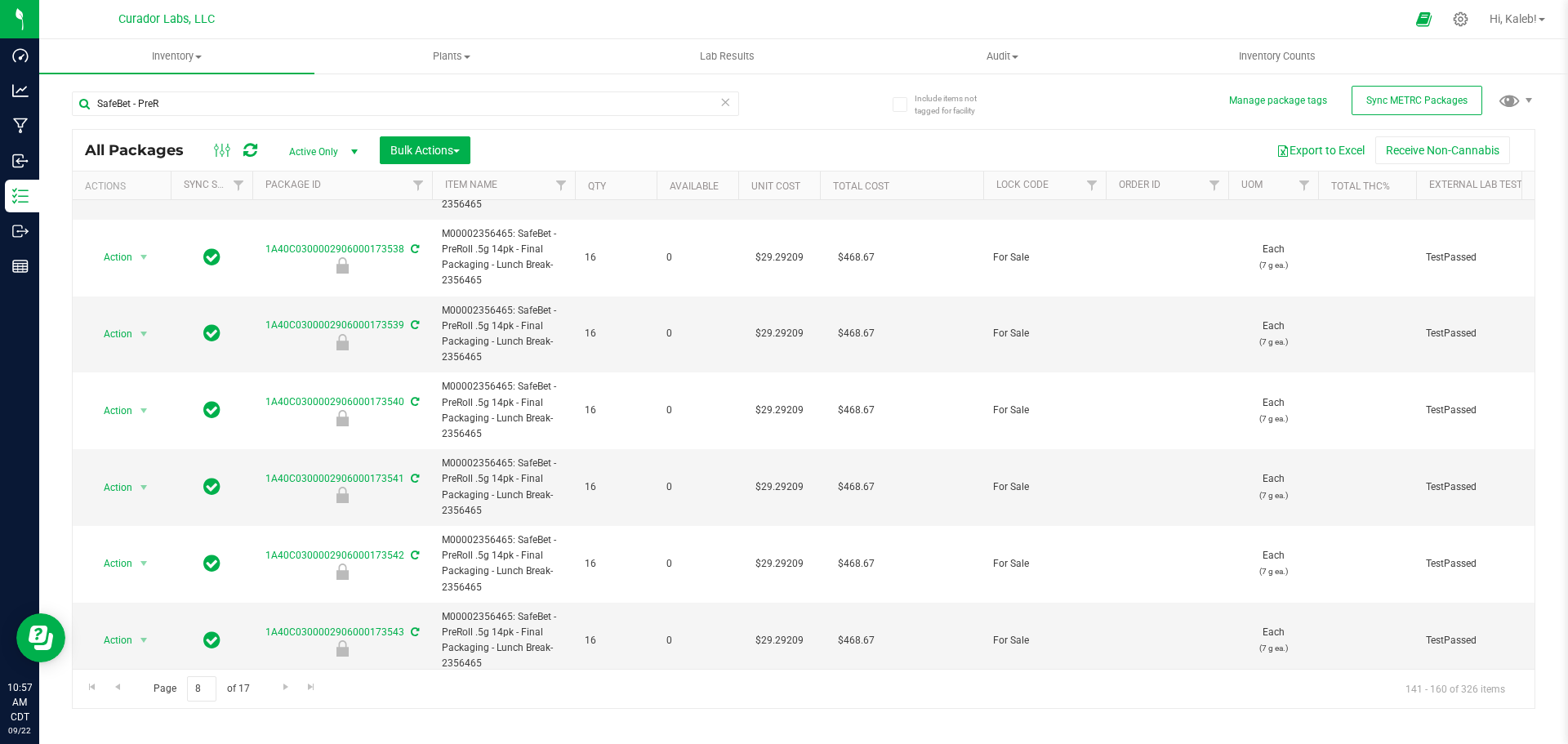
scroll to position [1074, 0]
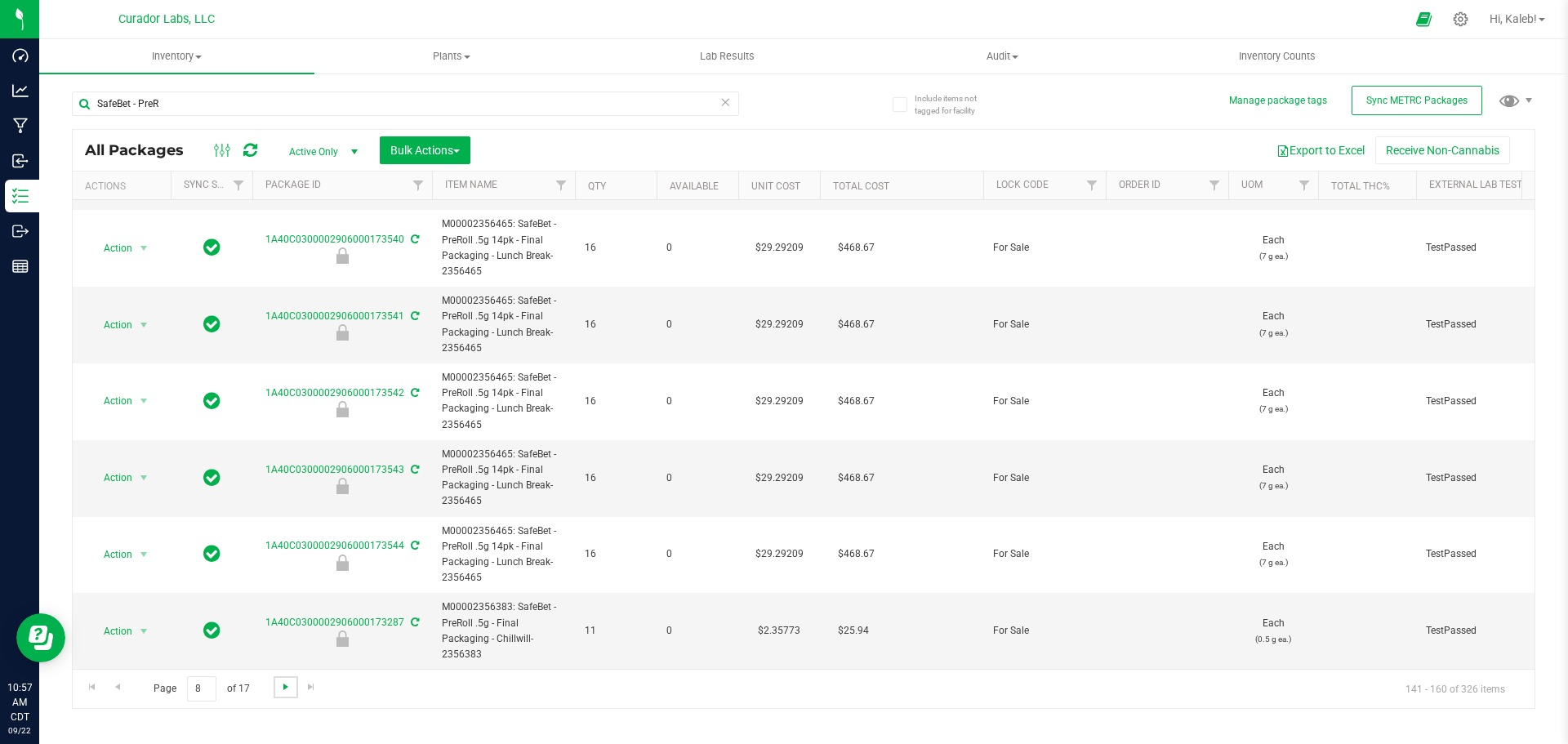
click at [290, 687] on span "Go to the next page" at bounding box center [286, 687] width 13 height 13
click at [276, 689] on link "Go to the next page" at bounding box center [285, 686] width 24 height 22
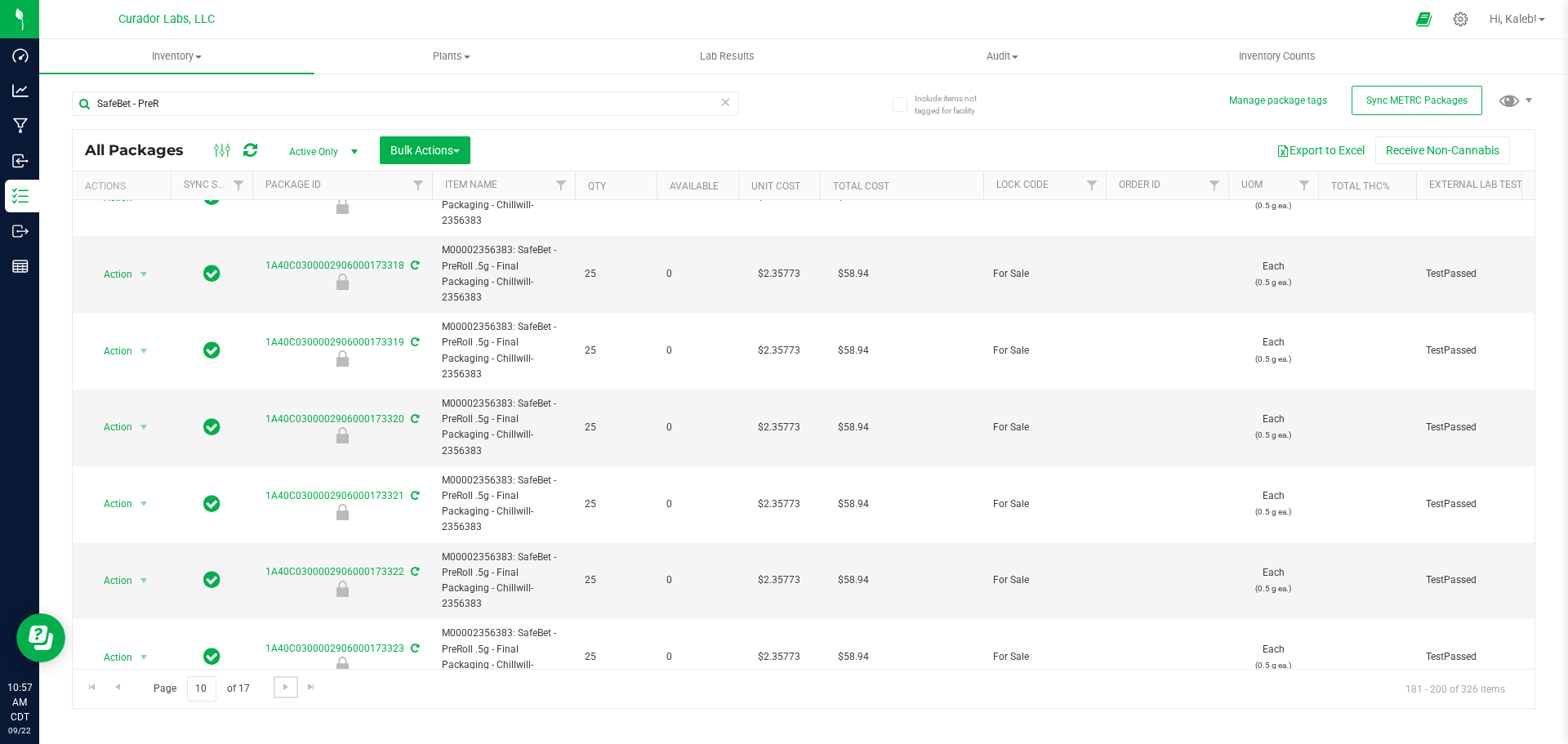
scroll to position [1074, 0]
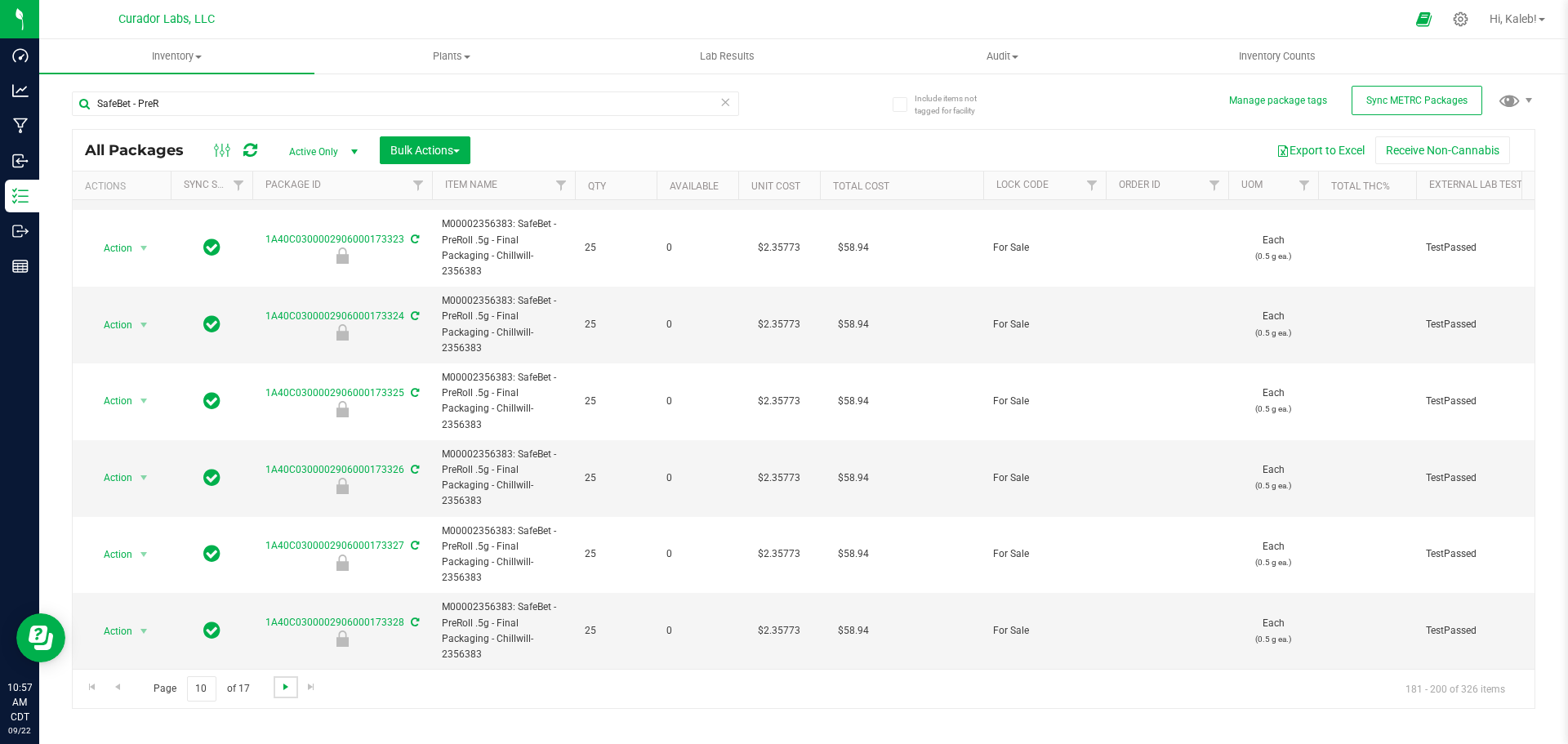
click at [283, 690] on span "Go to the next page" at bounding box center [286, 687] width 13 height 13
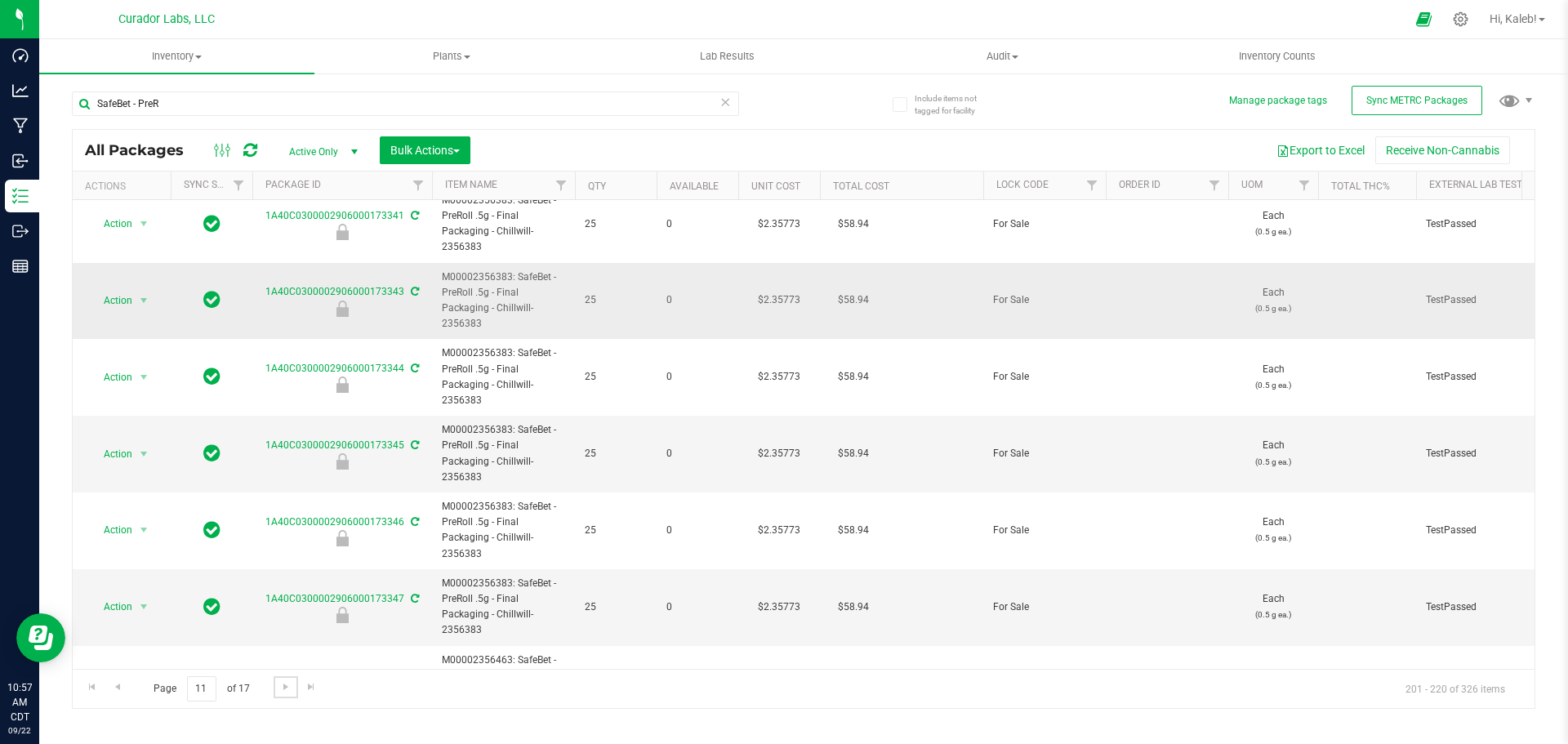
scroll to position [1074, 0]
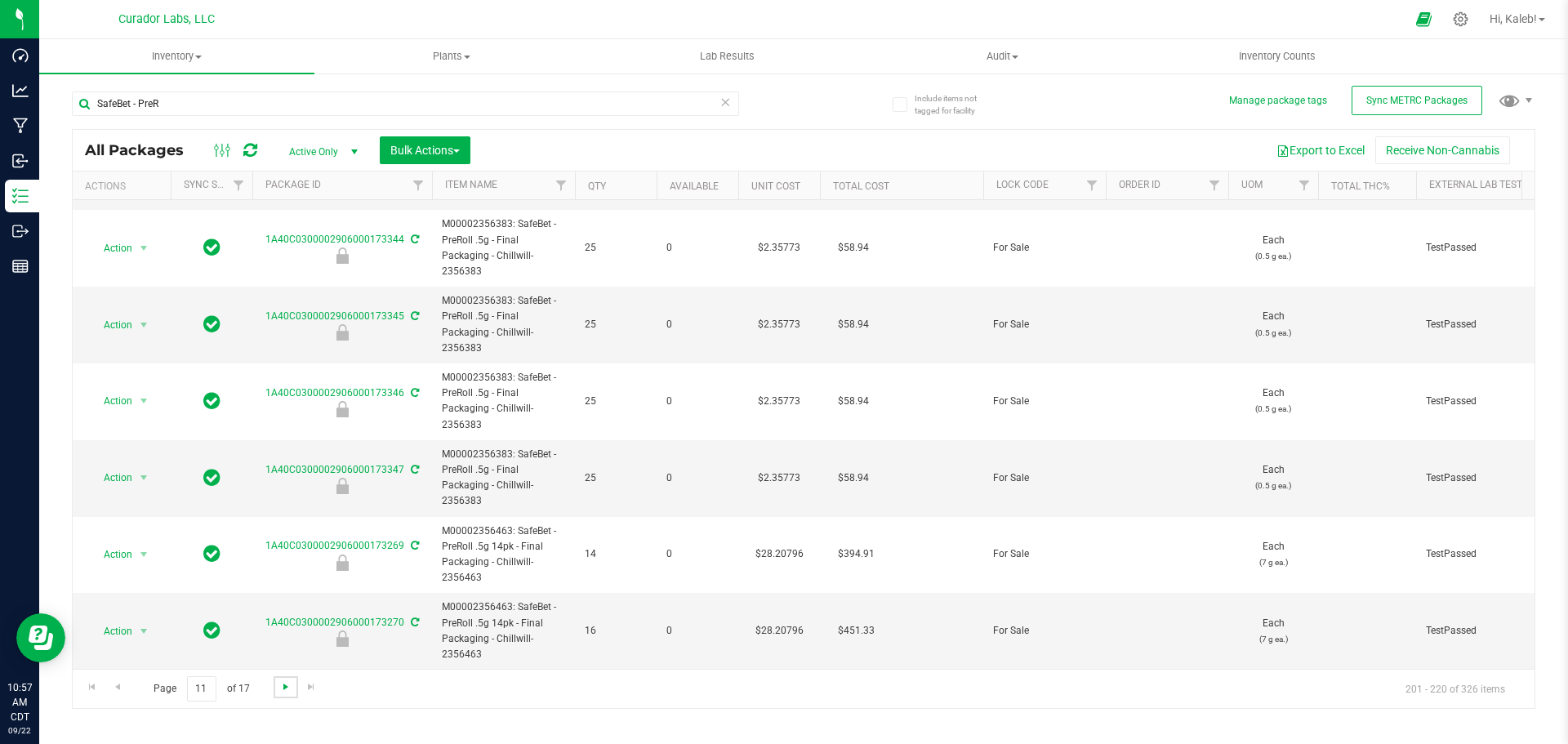
click at [285, 691] on span "Go to the next page" at bounding box center [286, 687] width 13 height 13
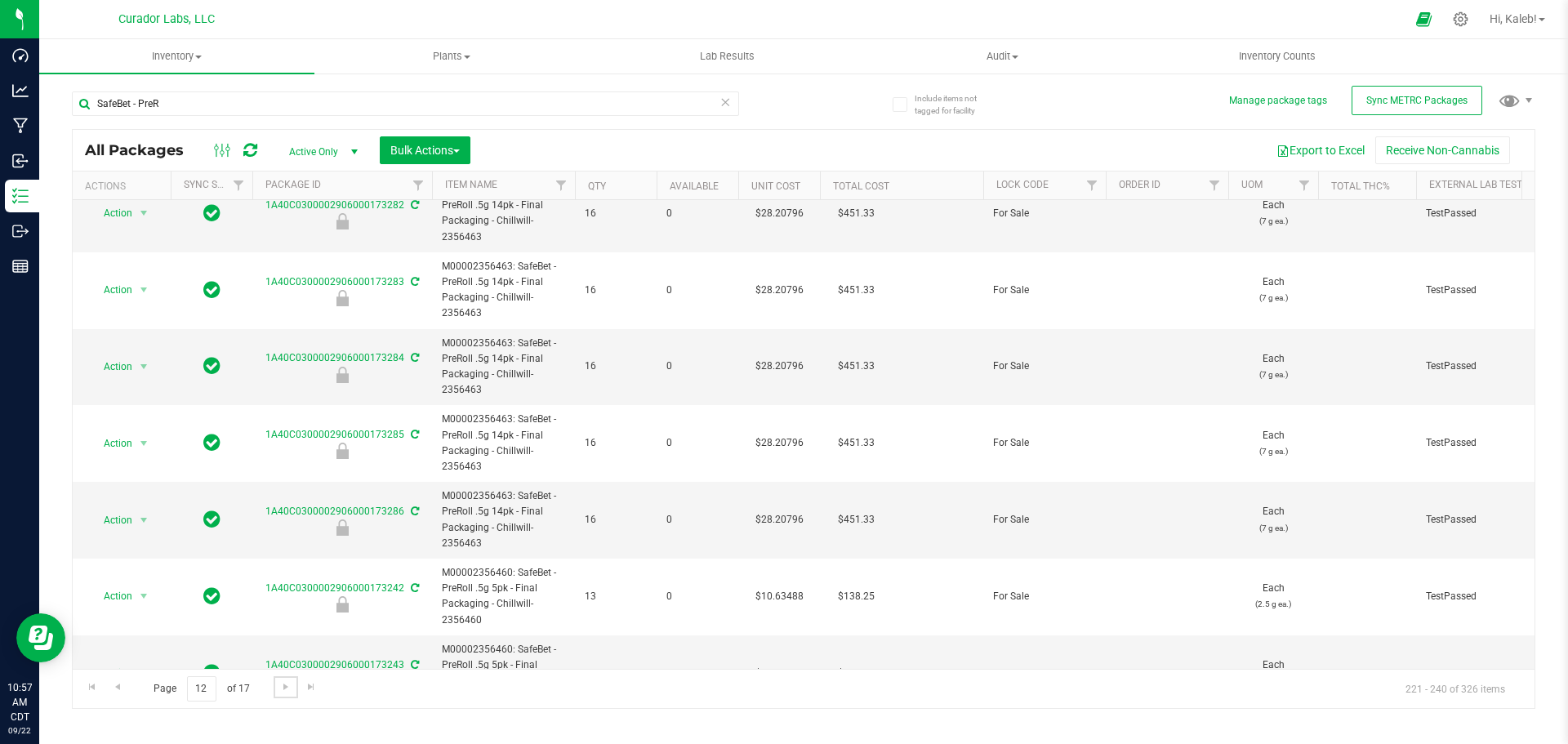
scroll to position [1074, 0]
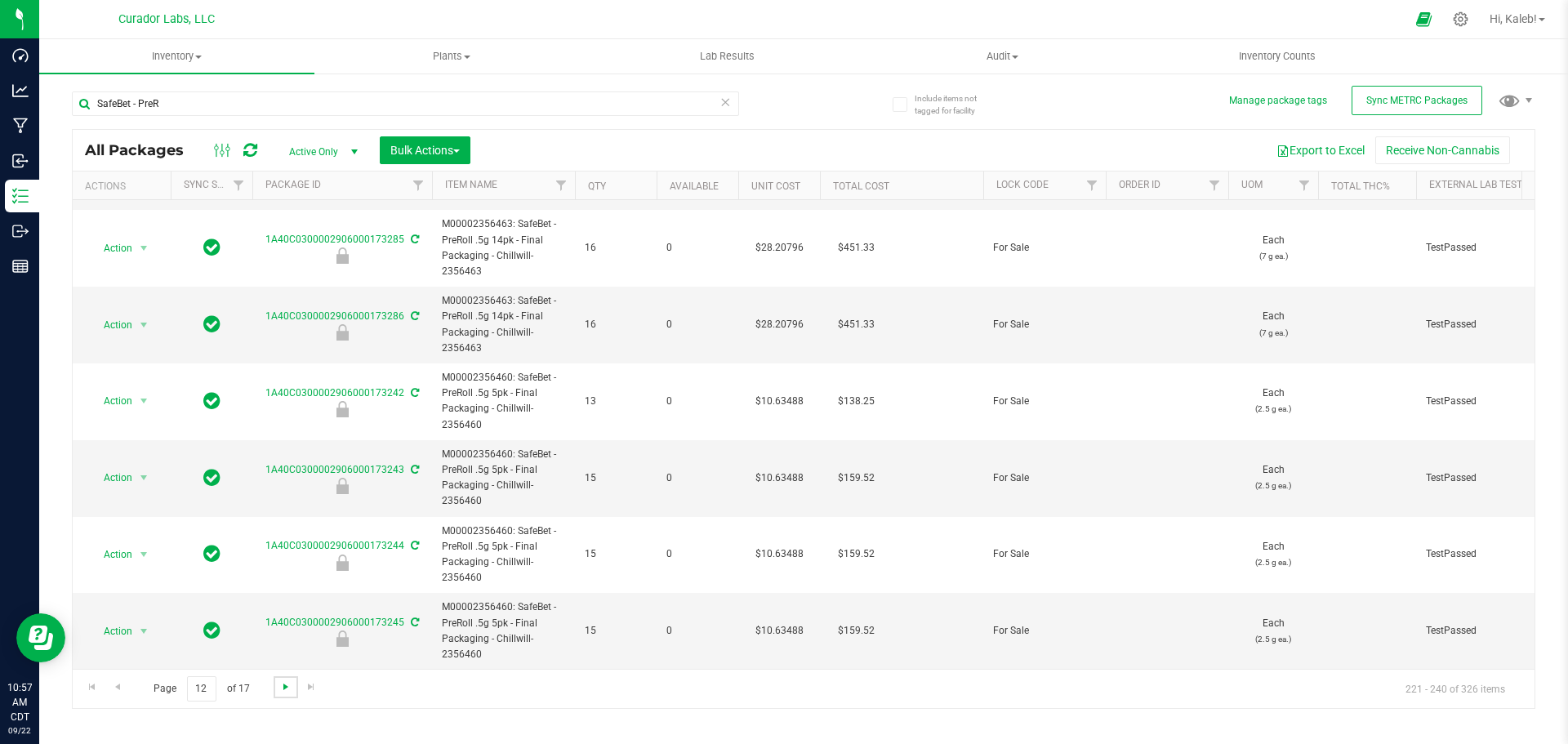
click at [287, 686] on span "Go to the next page" at bounding box center [286, 687] width 13 height 13
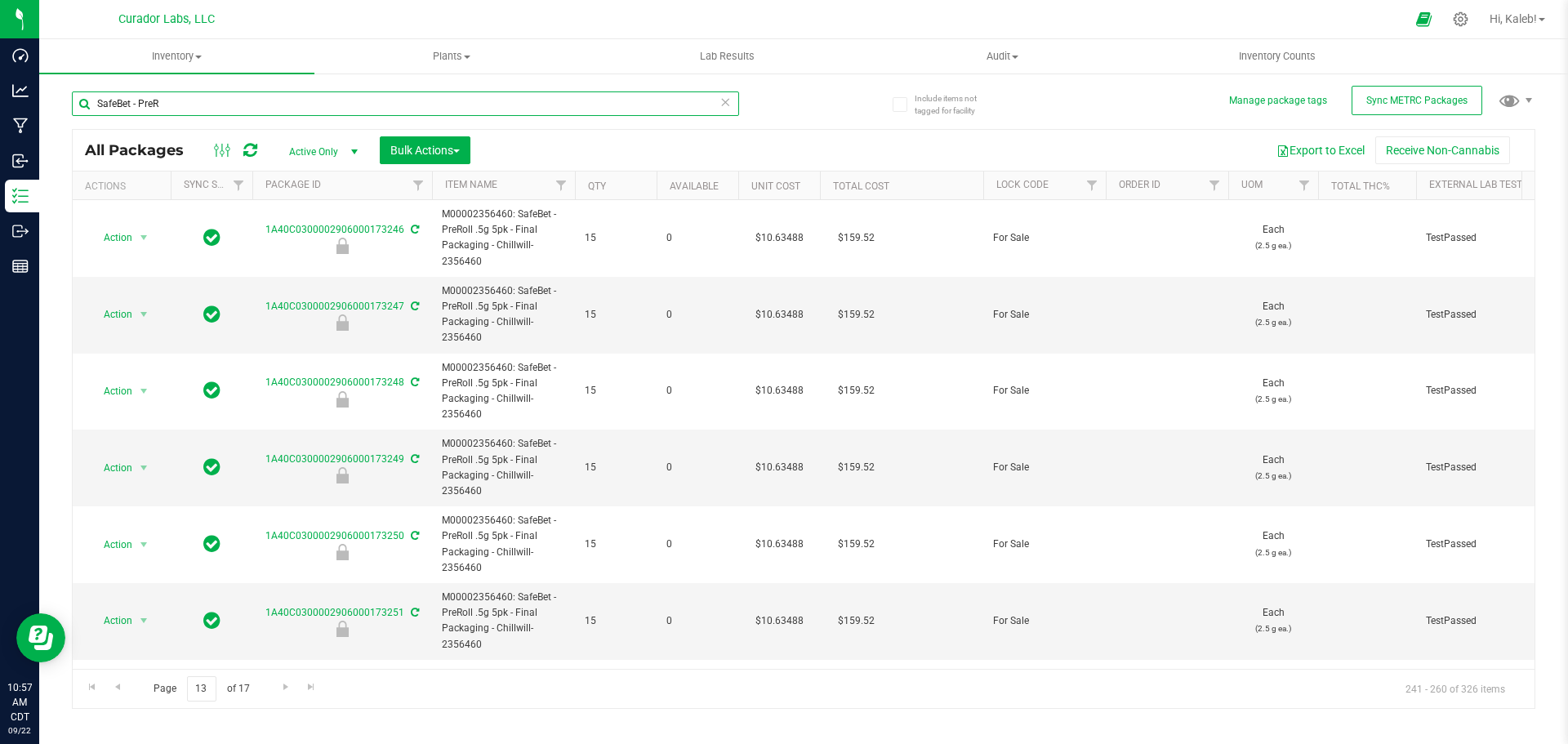
click at [154, 109] on input "SafeBet - PreR" at bounding box center [405, 104] width 667 height 25
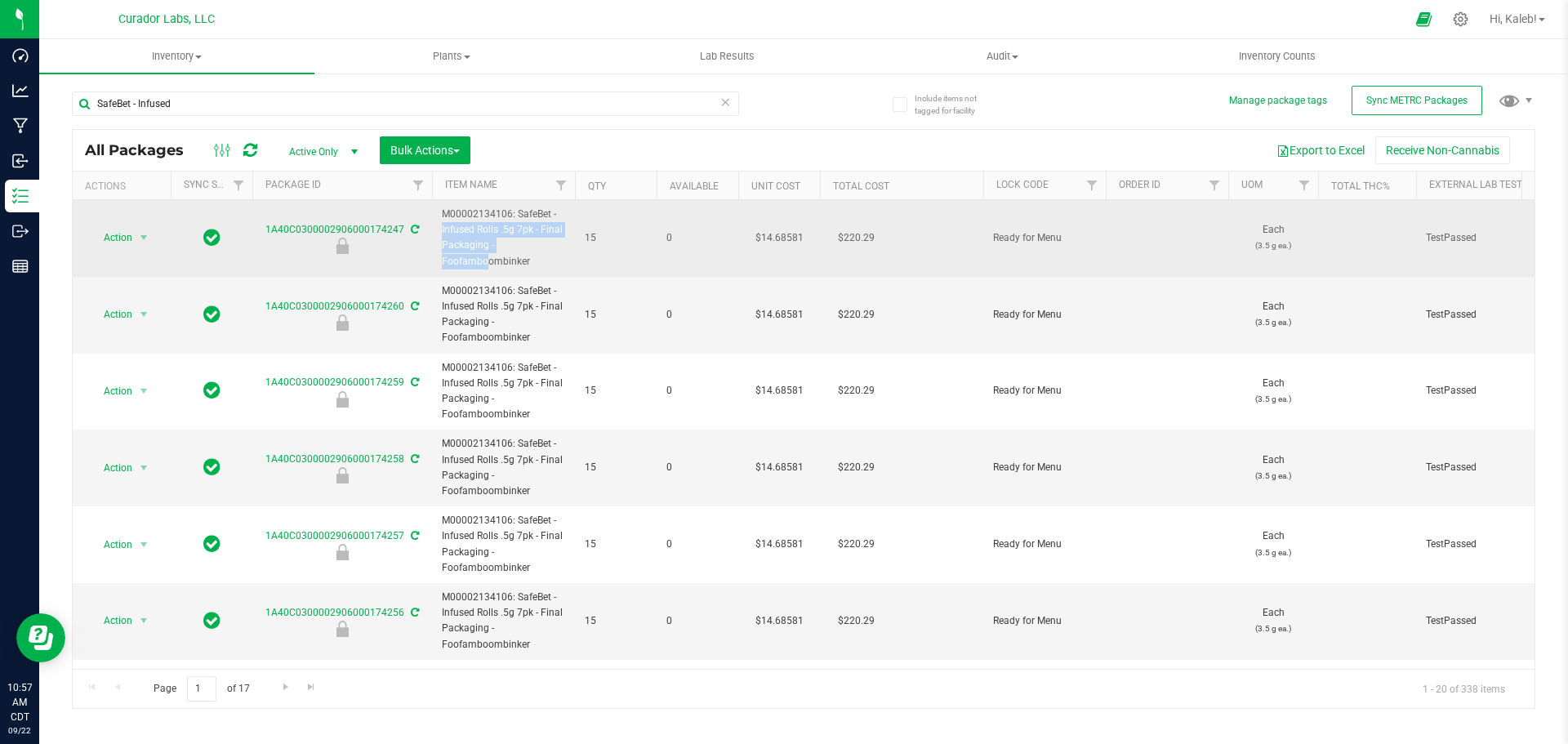
drag, startPoint x: 517, startPoint y: 212, endPoint x: 515, endPoint y: 243, distance: 31.1
click at [515, 243] on span "M00002134106: SafeBet - Infused Rolls .5g 7pk - Final Packaging - Foofamboombin…" at bounding box center [503, 238] width 124 height 63
copy span "SafeBet - Infused Rolls .5g 7pk - Final Packaging -"
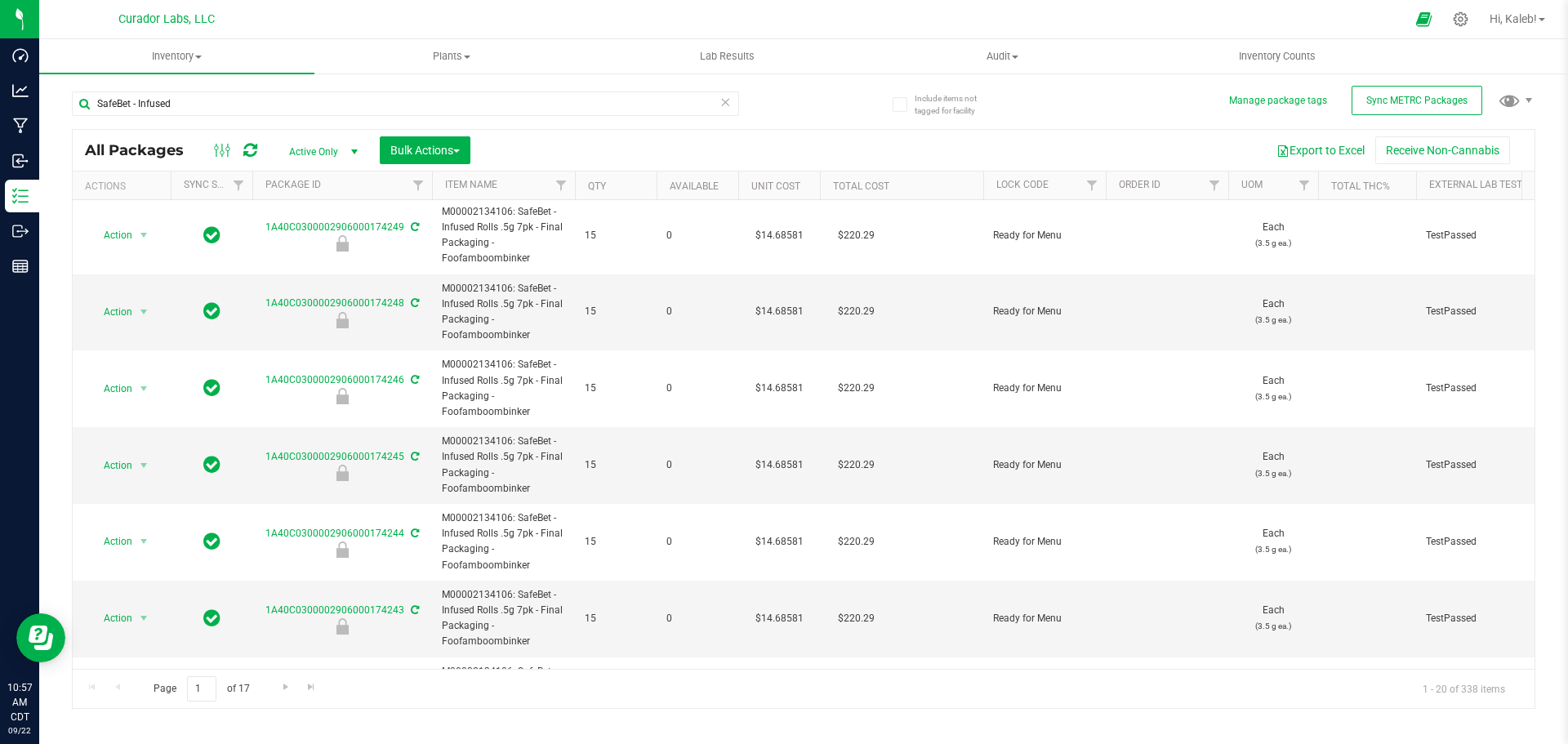
scroll to position [1074, 0]
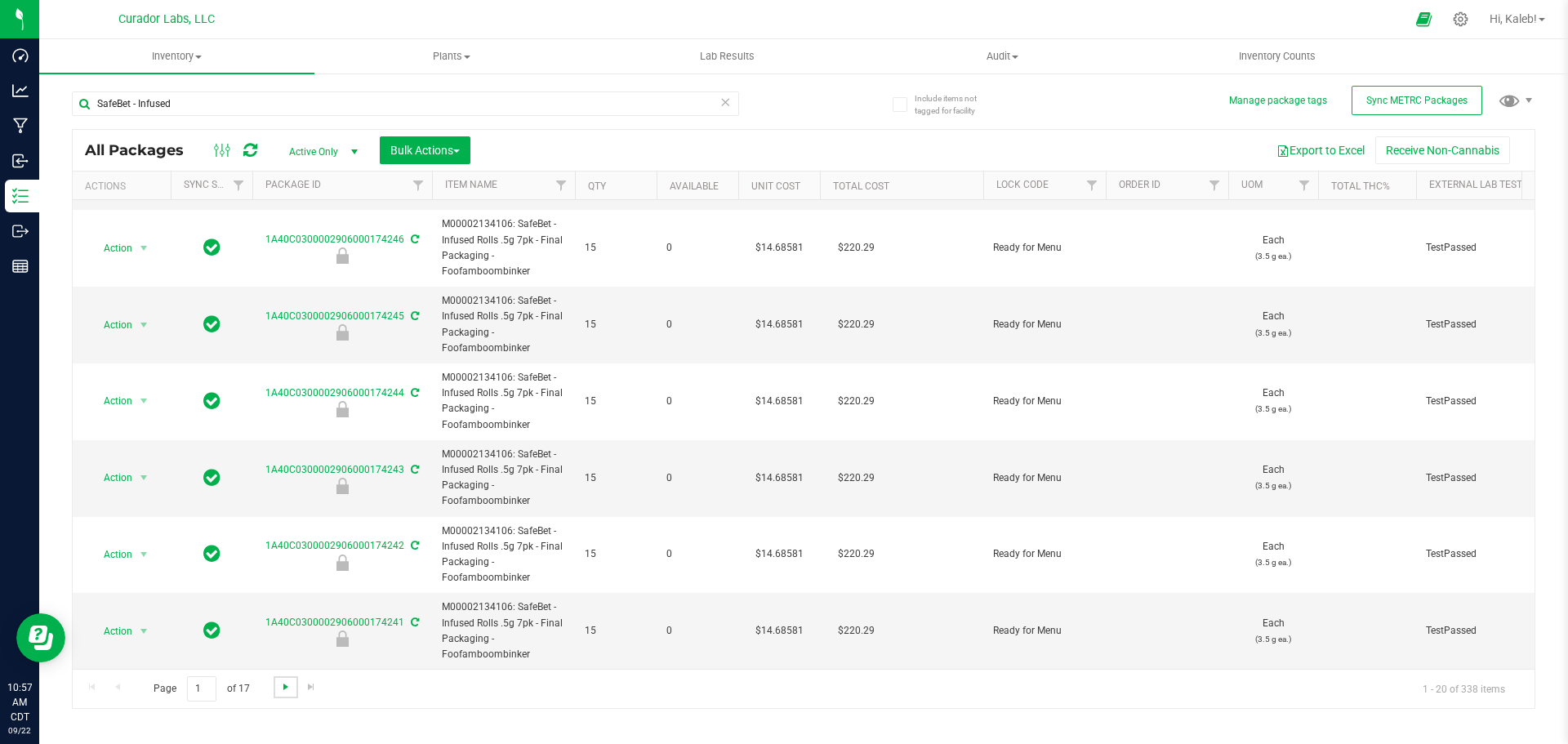
click at [291, 690] on span "Go to the next page" at bounding box center [286, 687] width 13 height 13
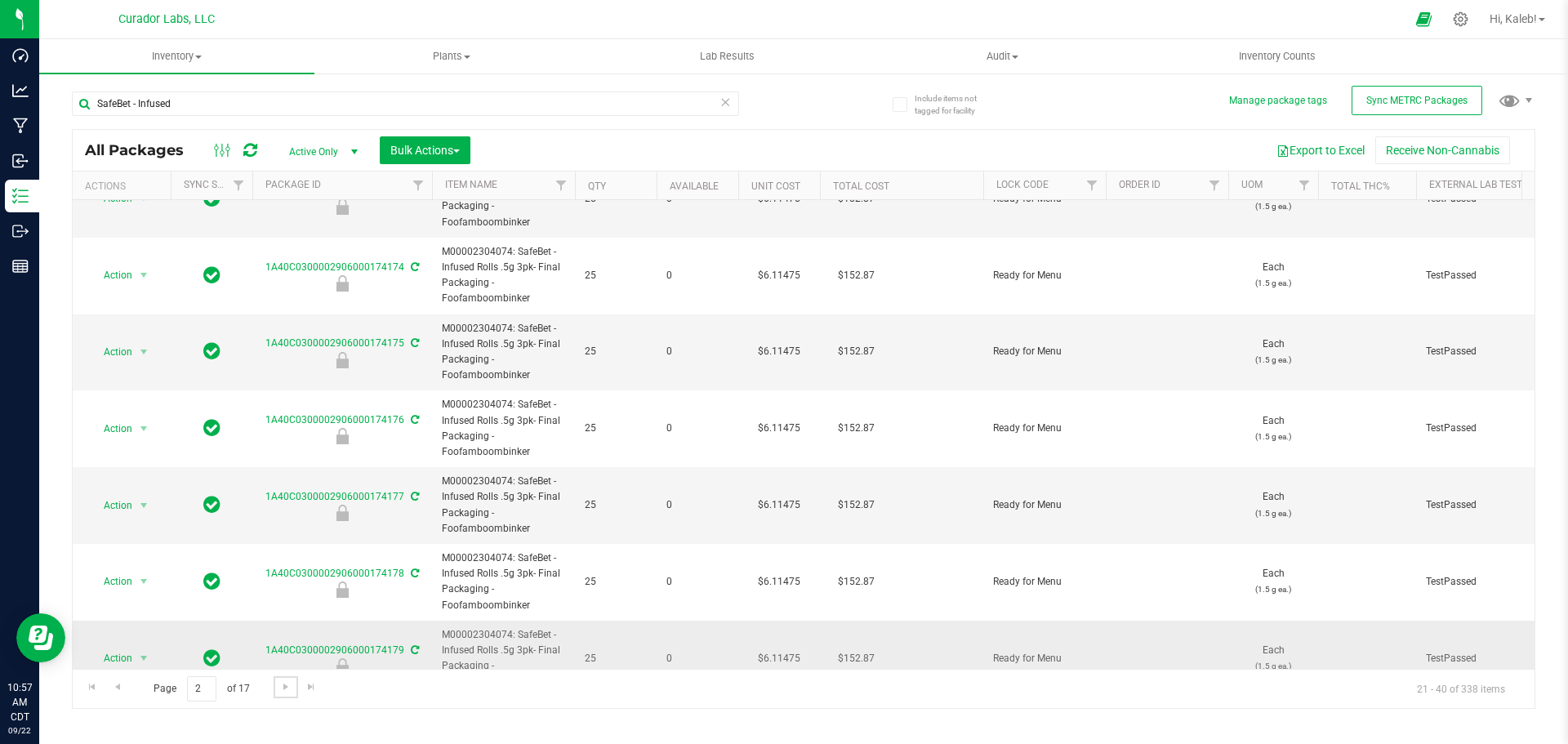
scroll to position [1074, 0]
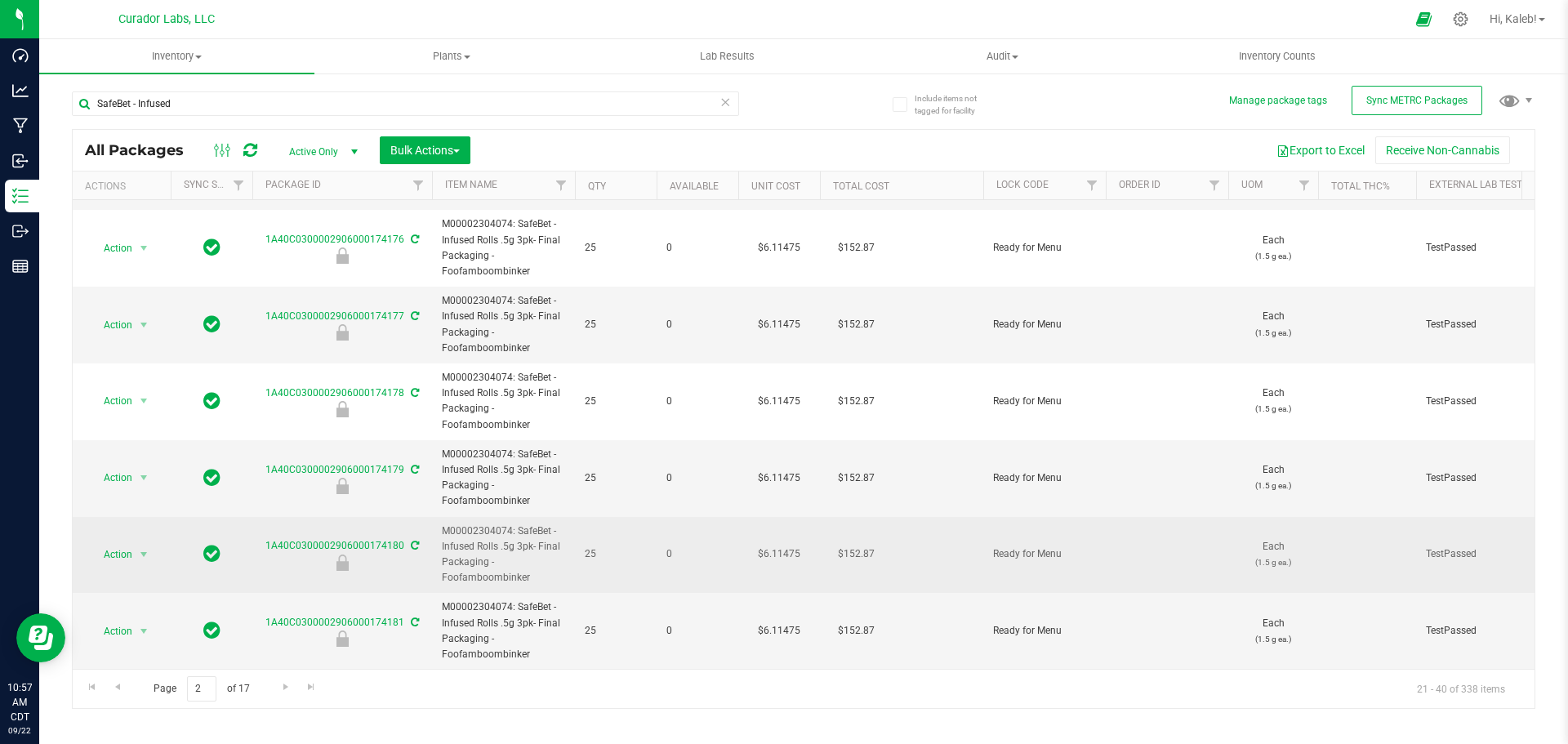
click at [517, 523] on span "M00002304074: SafeBet - Infused Rolls .5g 3pk- Final Packaging - Foofamboombink…" at bounding box center [503, 554] width 124 height 63
click at [516, 523] on span "M00002304074: SafeBet - Infused Rolls .5g 3pk- Final Packaging - Foofamboombink…" at bounding box center [503, 554] width 124 height 63
drag, startPoint x: 516, startPoint y: 518, endPoint x: 516, endPoint y: 544, distance: 26.0
click at [516, 544] on span "M00002304074: SafeBet - Infused Rolls .5g 3pk- Final Packaging - Foofamboombink…" at bounding box center [503, 554] width 124 height 63
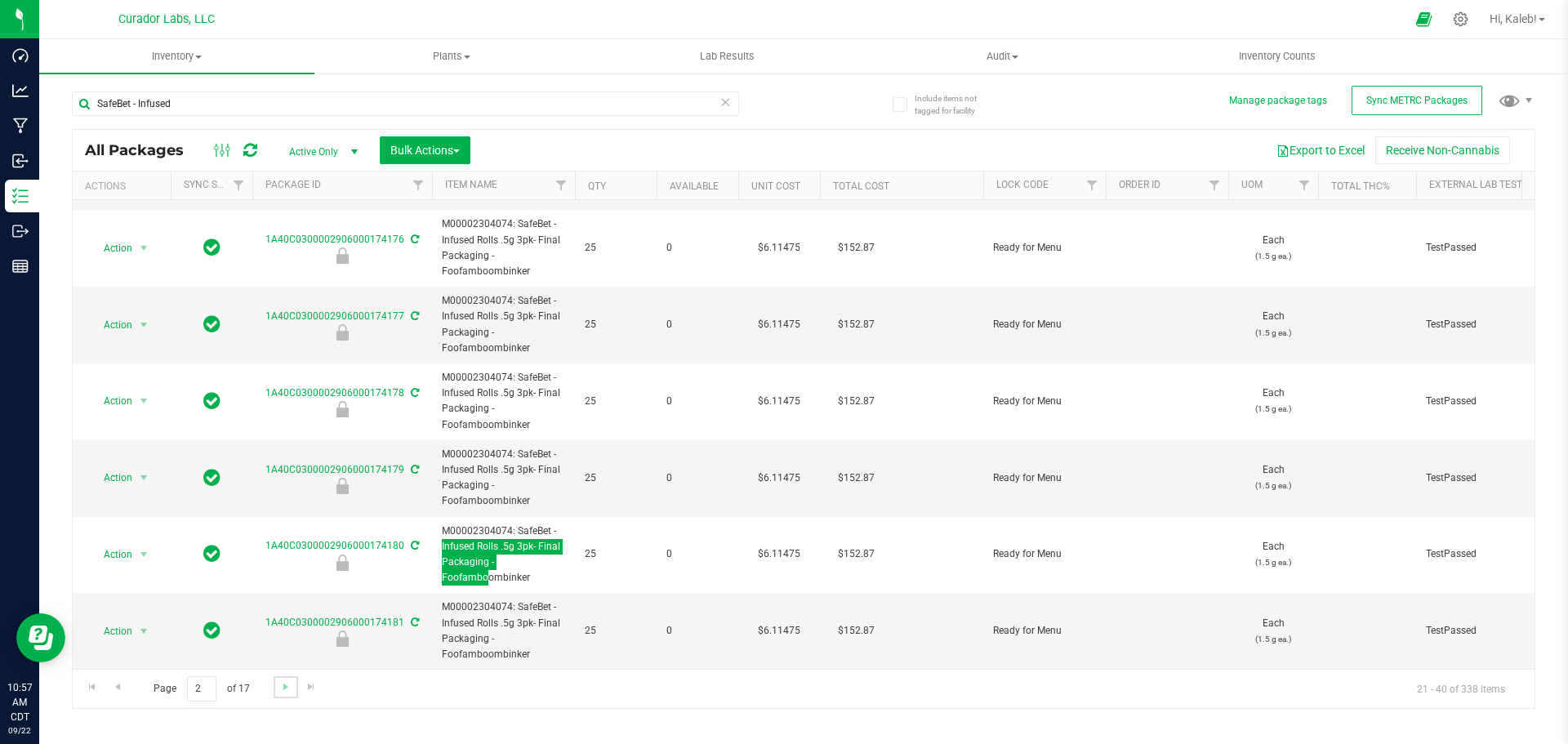
click at [274, 688] on link "Go to the next page" at bounding box center [285, 686] width 24 height 22
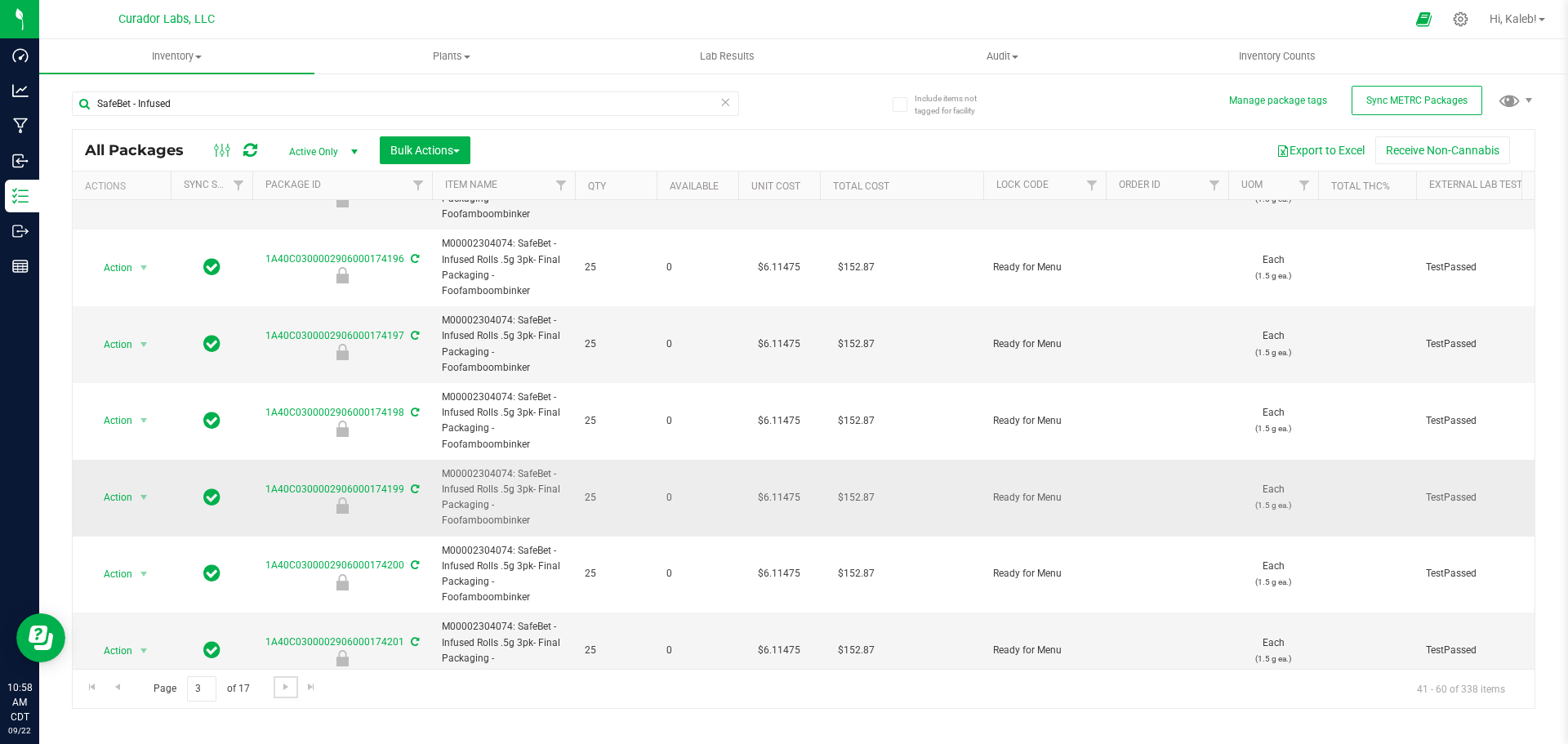
scroll to position [1074, 0]
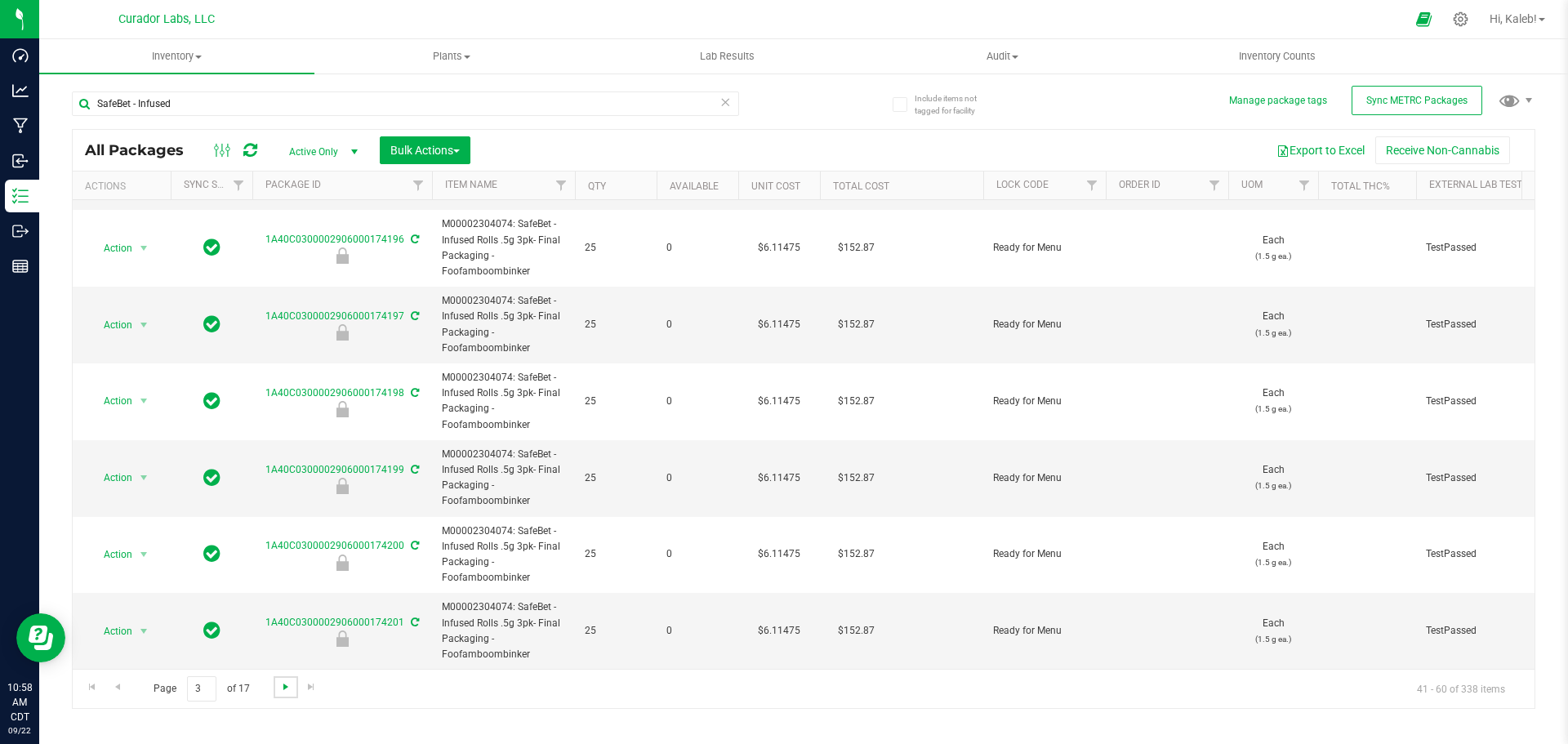
click at [290, 684] on span "Go to the next page" at bounding box center [286, 687] width 13 height 13
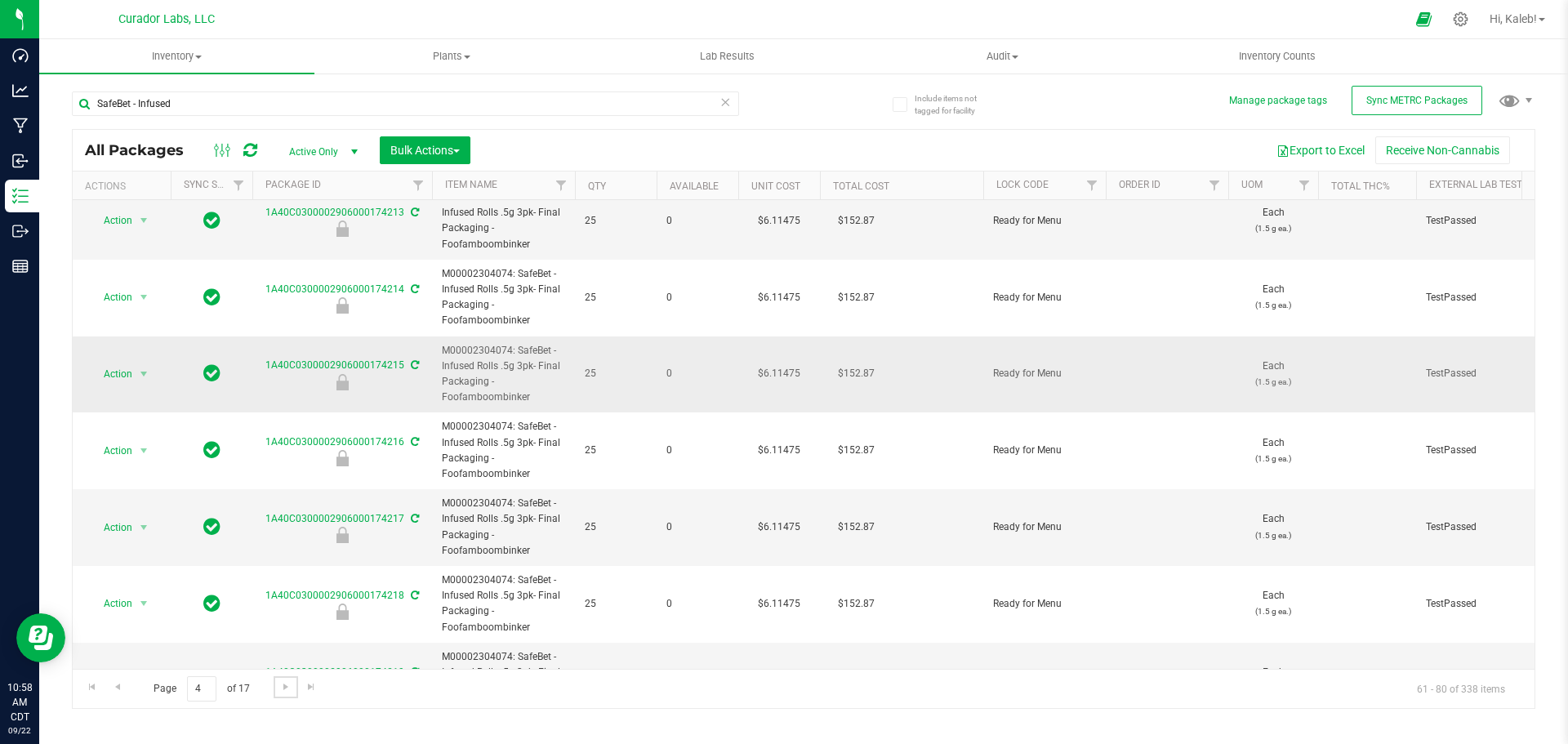
scroll to position [1074, 0]
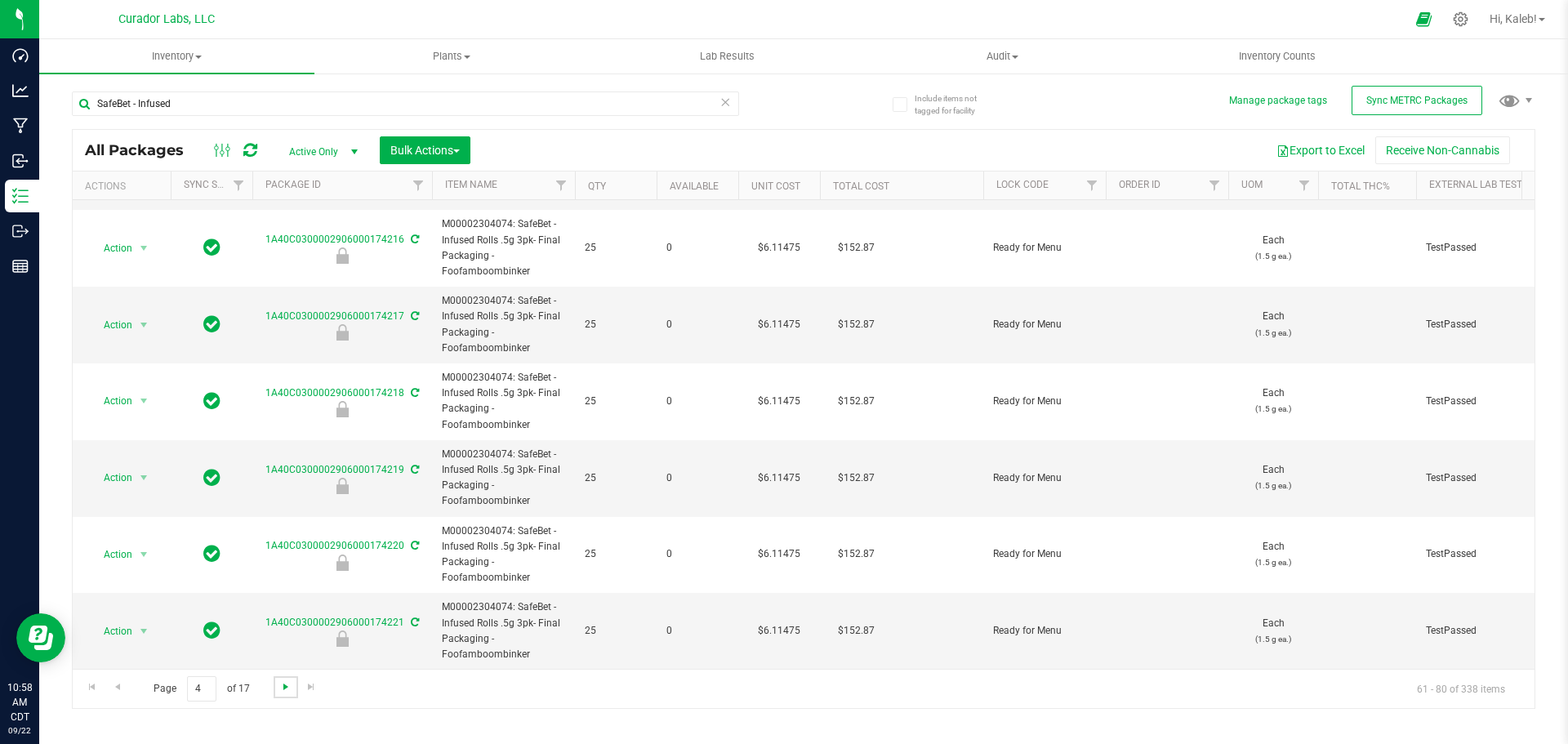
click at [281, 689] on span "Go to the next page" at bounding box center [286, 687] width 13 height 13
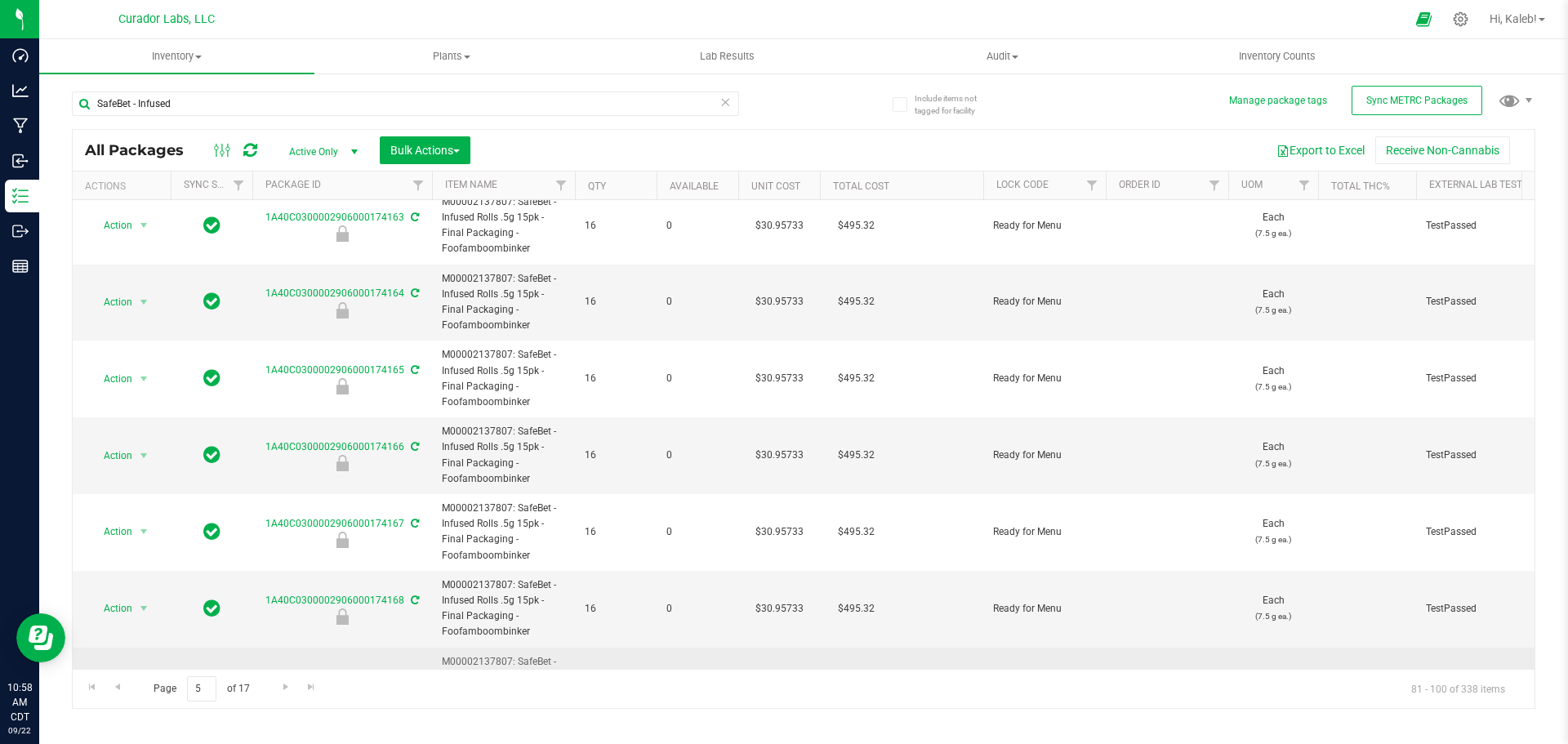
scroll to position [1059, 0]
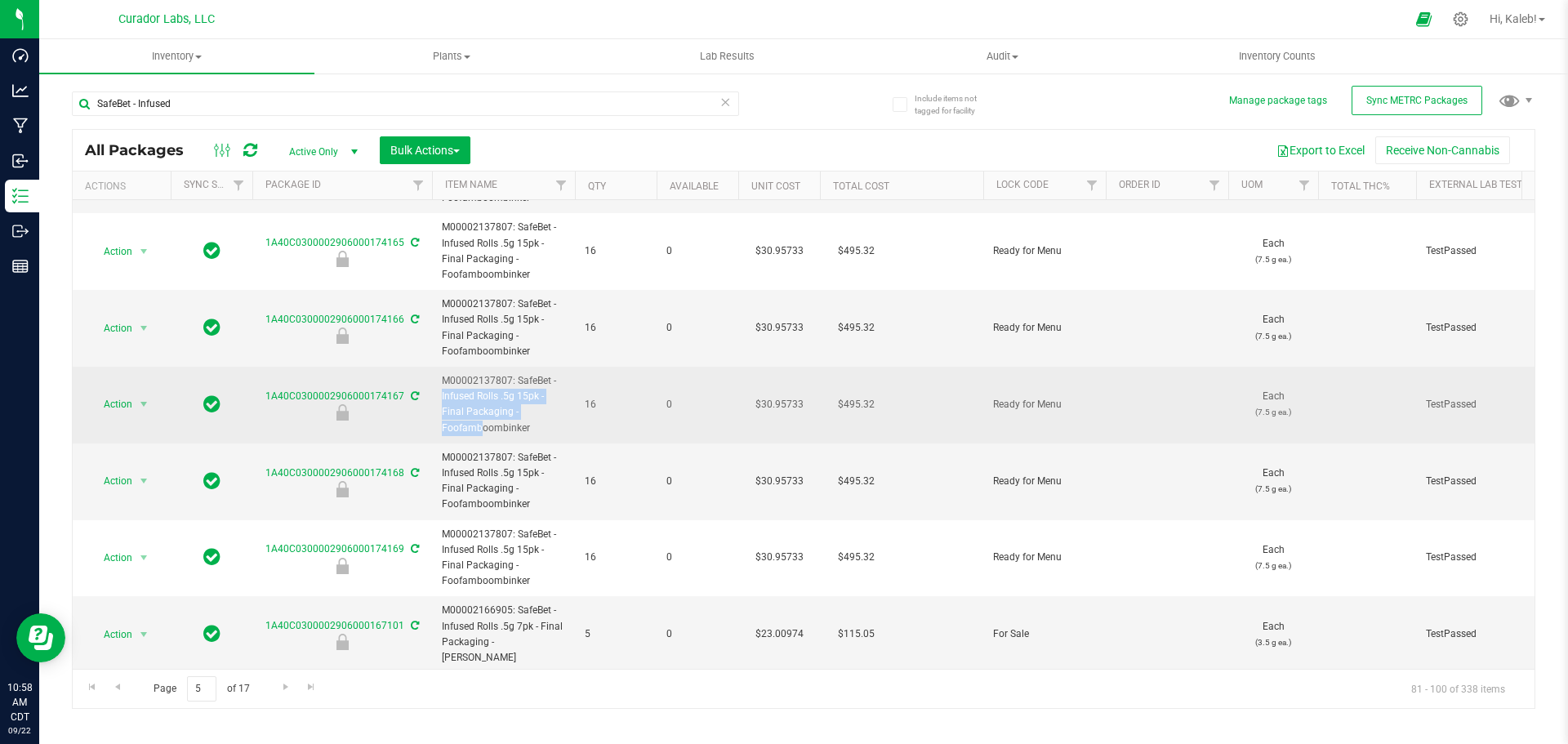
drag, startPoint x: 517, startPoint y: 379, endPoint x: 514, endPoint y: 409, distance: 30.1
click at [514, 409] on span "M00002137807: SafeBet - Infused Rolls .5g 15pk - Final Packaging - Foofamboombi…" at bounding box center [503, 404] width 124 height 63
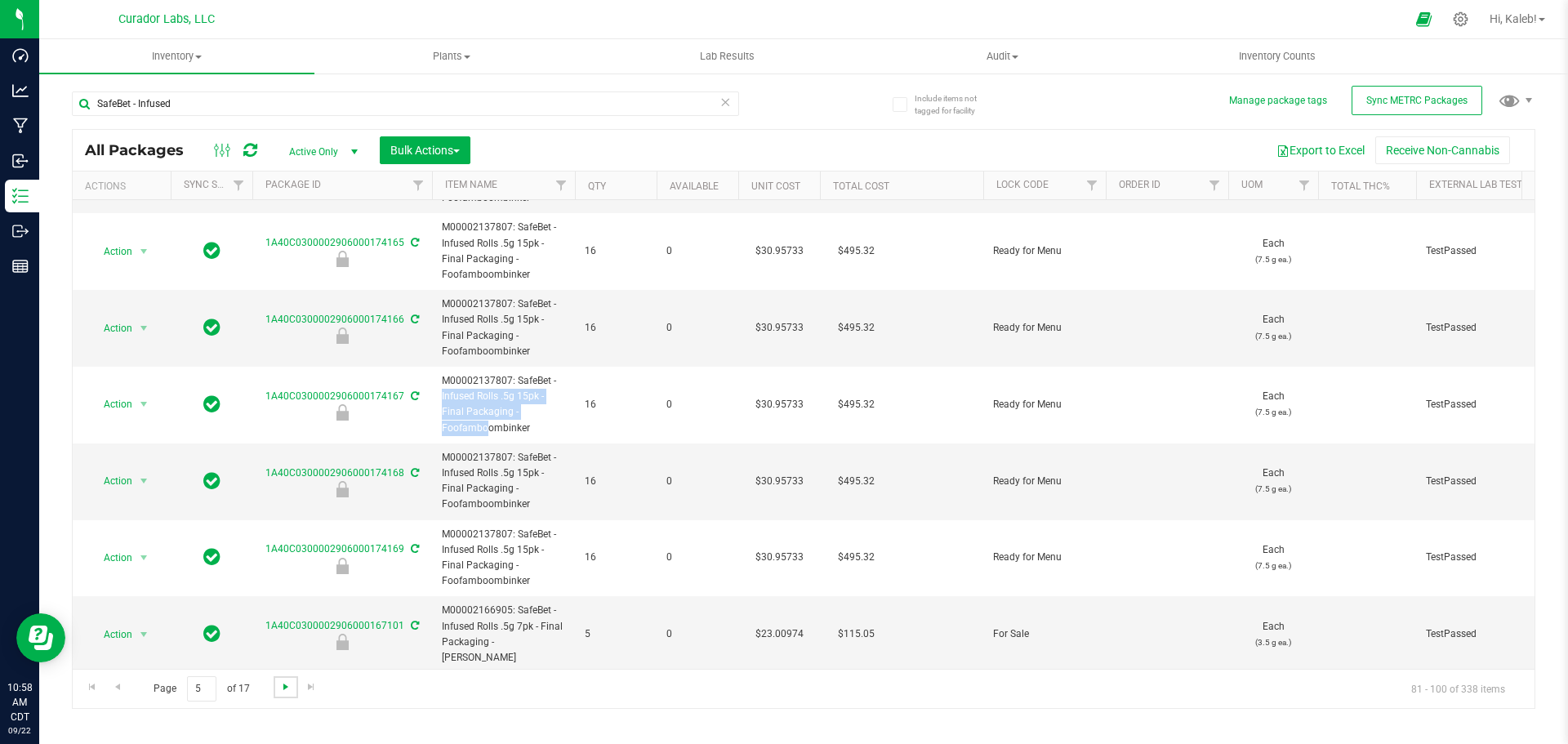
click at [284, 689] on span "Go to the next page" at bounding box center [286, 687] width 13 height 13
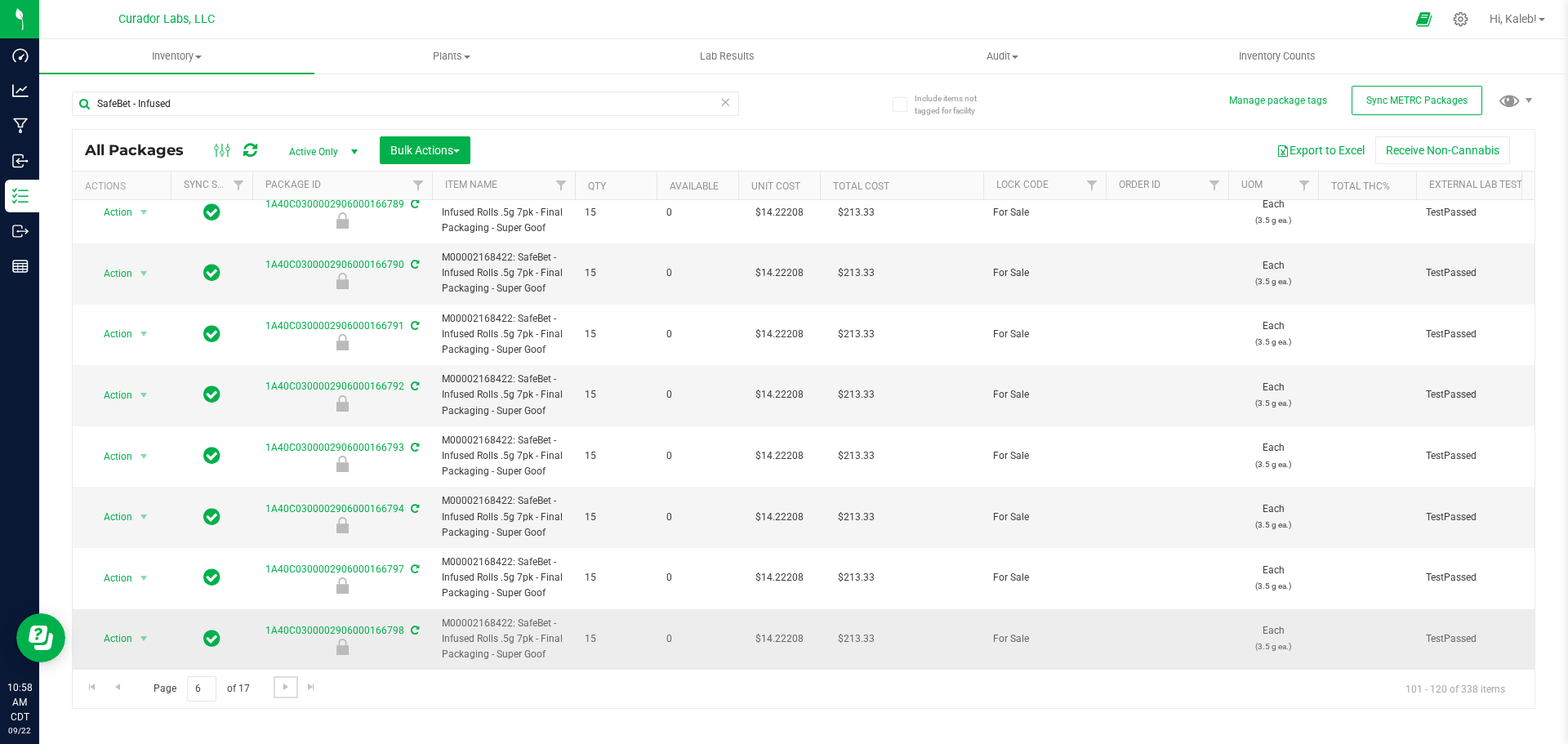
scroll to position [761, 0]
click at [287, 687] on span "Go to the next page" at bounding box center [286, 687] width 13 height 13
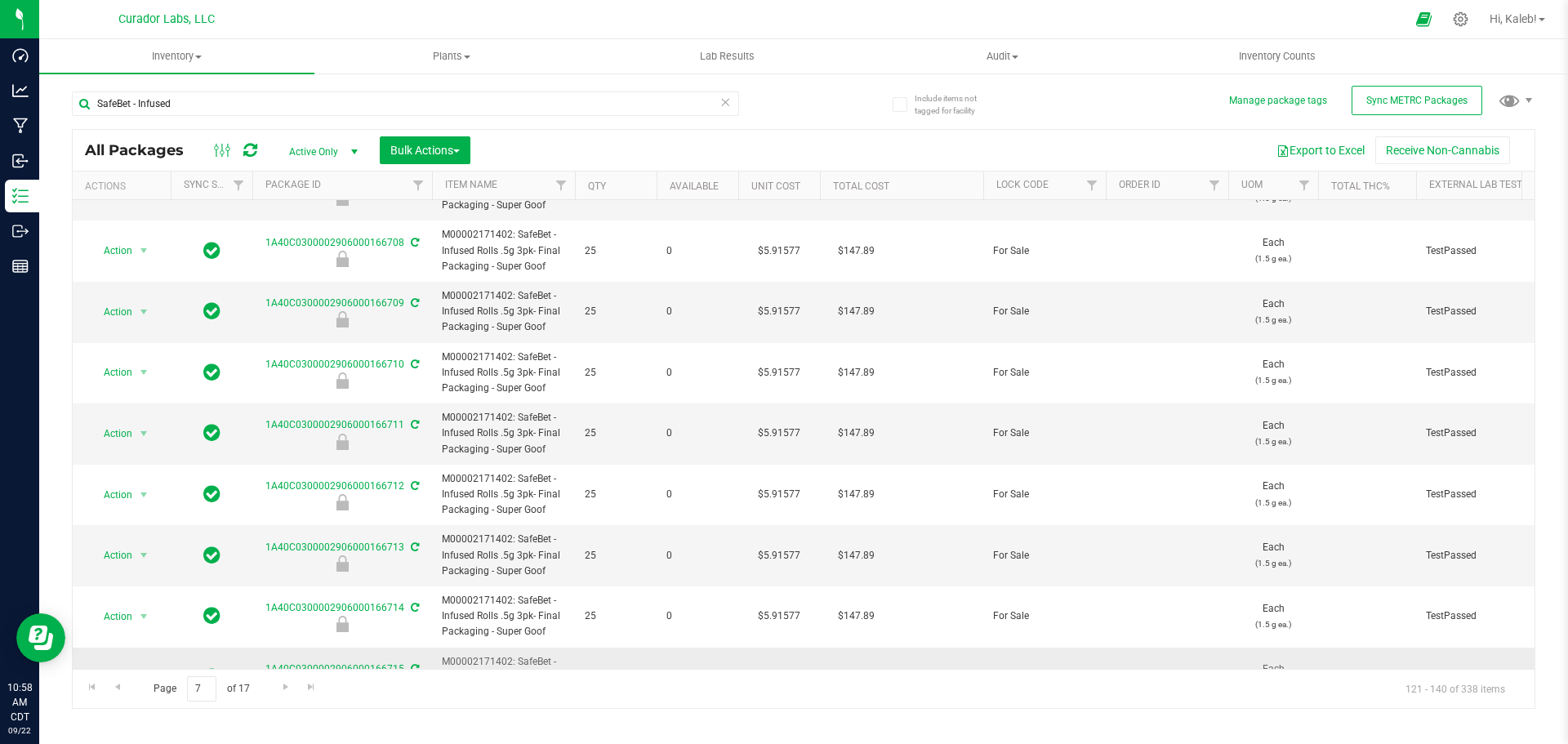
scroll to position [761, 0]
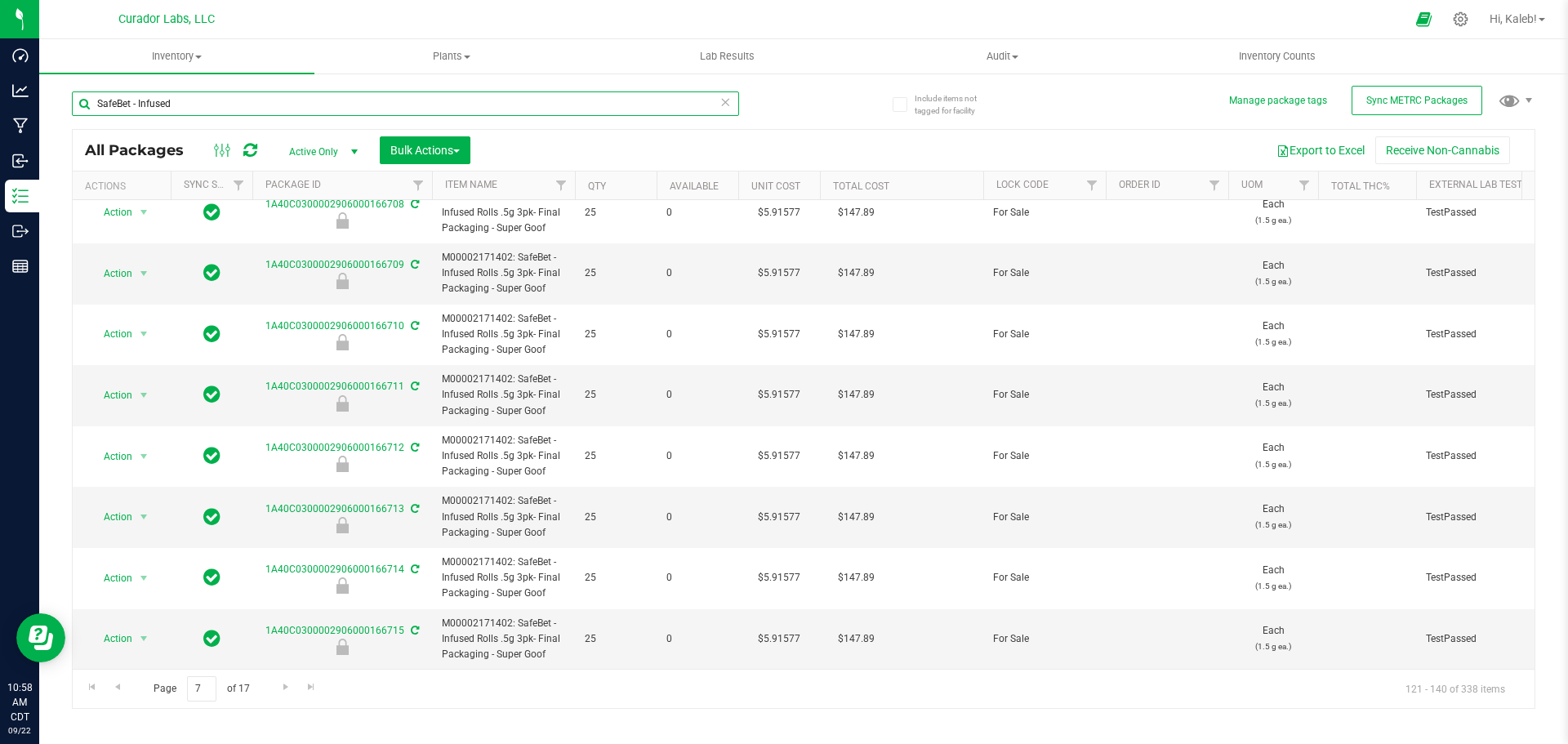
drag, startPoint x: 203, startPoint y: 109, endPoint x: -22, endPoint y: 112, distance: 225.0
click at [0, 112] on html "Dashboard Analytics Manufacturing Inbound Inventory Outbound Reports 10:58 AM C…" at bounding box center [784, 372] width 1568 height 744
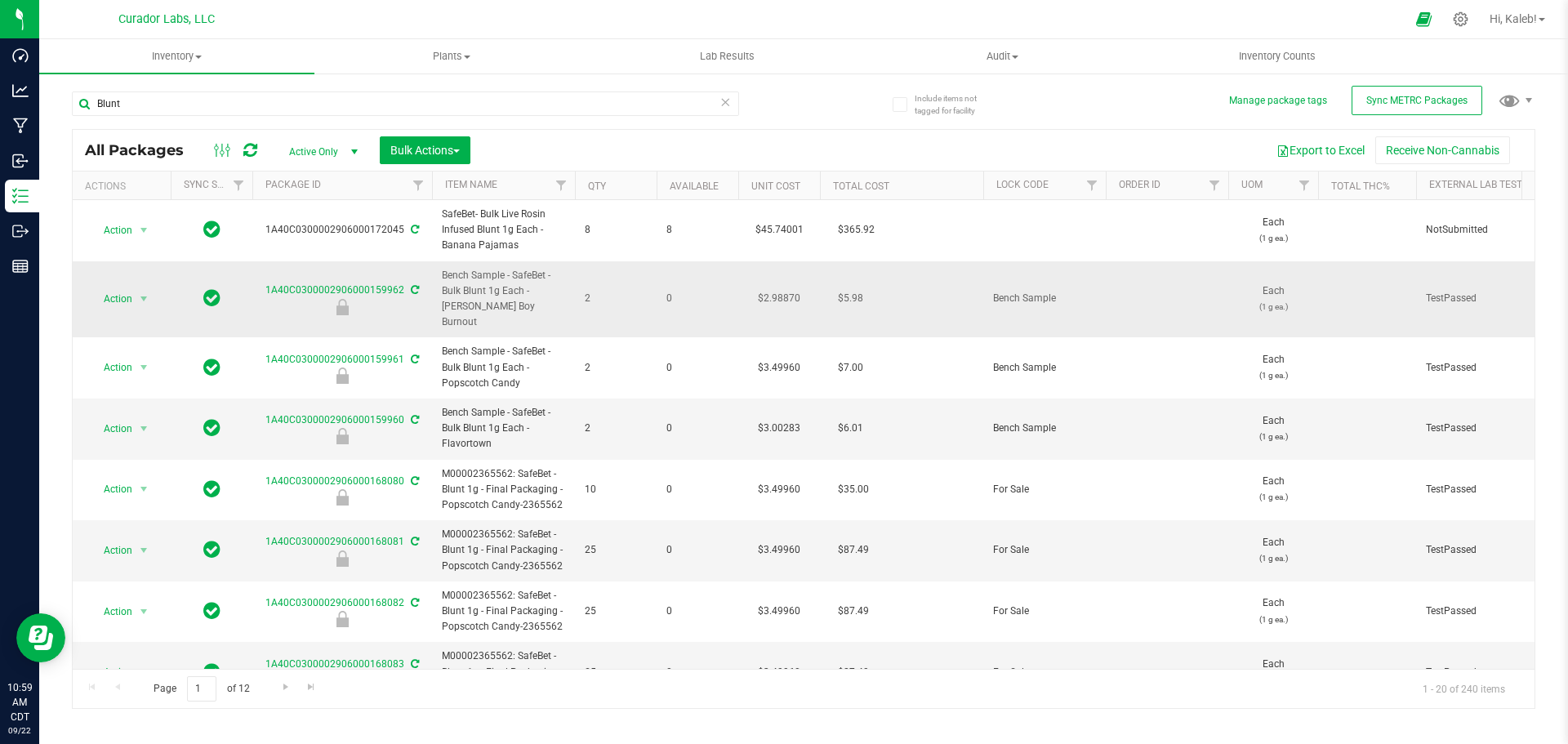
click at [522, 294] on span "Bench Sample - SafeBet - Bulk Blunt 1g Each - Beamer Boy Burnout" at bounding box center [503, 299] width 124 height 63
drag, startPoint x: 512, startPoint y: 394, endPoint x: 530, endPoint y: 413, distance: 26.2
click at [530, 413] on span "Bench Sample - SafeBet - Bulk Blunt 1g Each - Flavortown" at bounding box center [503, 429] width 124 height 47
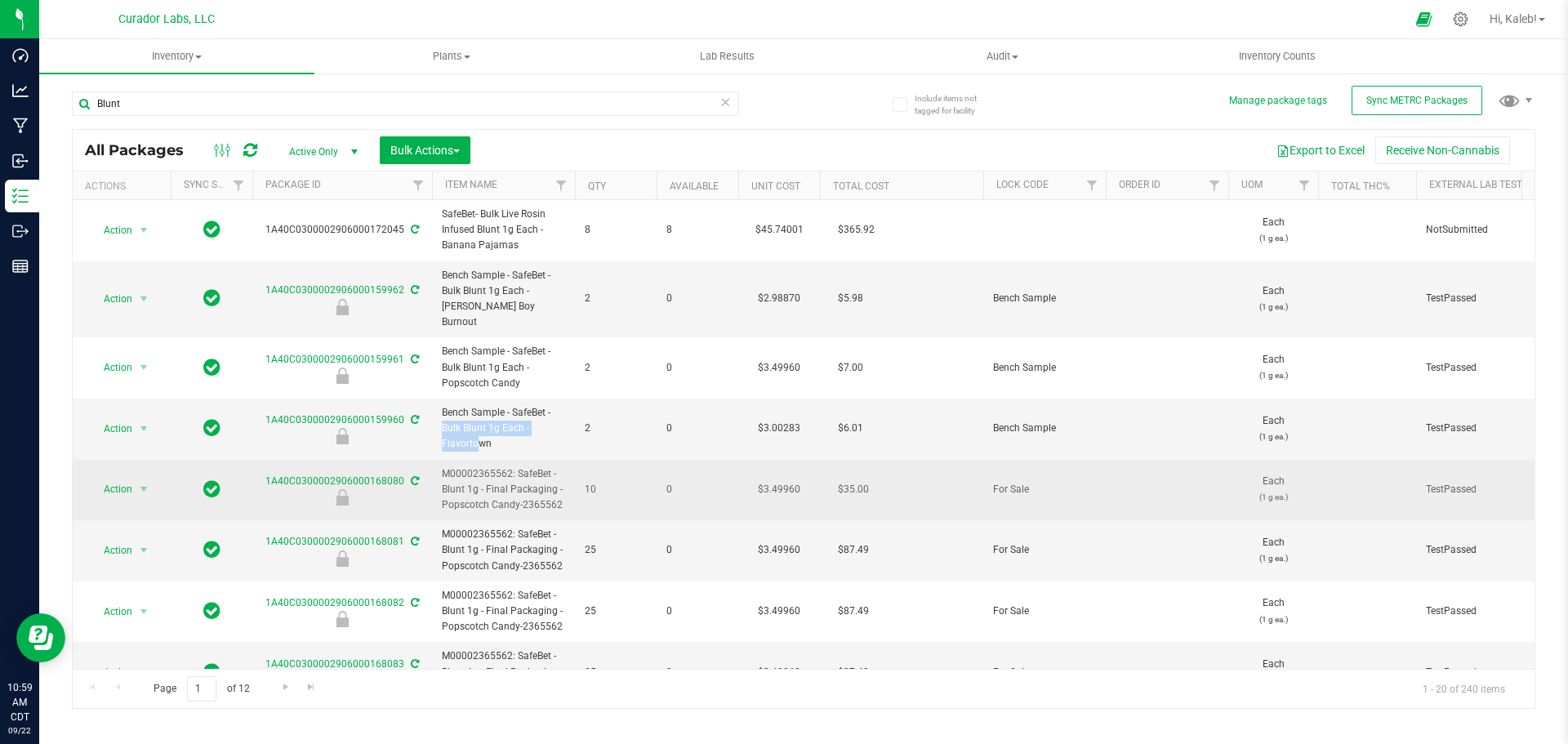
drag, startPoint x: 517, startPoint y: 456, endPoint x: 566, endPoint y: 468, distance: 50.4
click at [566, 468] on td "M00002365562: SafeBet - Blunt 1g - Final Packaging - Popscotch Candy-2365562" at bounding box center [503, 490] width 143 height 61
drag, startPoint x: 565, startPoint y: 471, endPoint x: 517, endPoint y: 456, distance: 50.3
click at [517, 460] on td "M00002365562: SafeBet - Blunt 1g - Final Packaging - Popscotch Candy-2365562" at bounding box center [503, 490] width 143 height 61
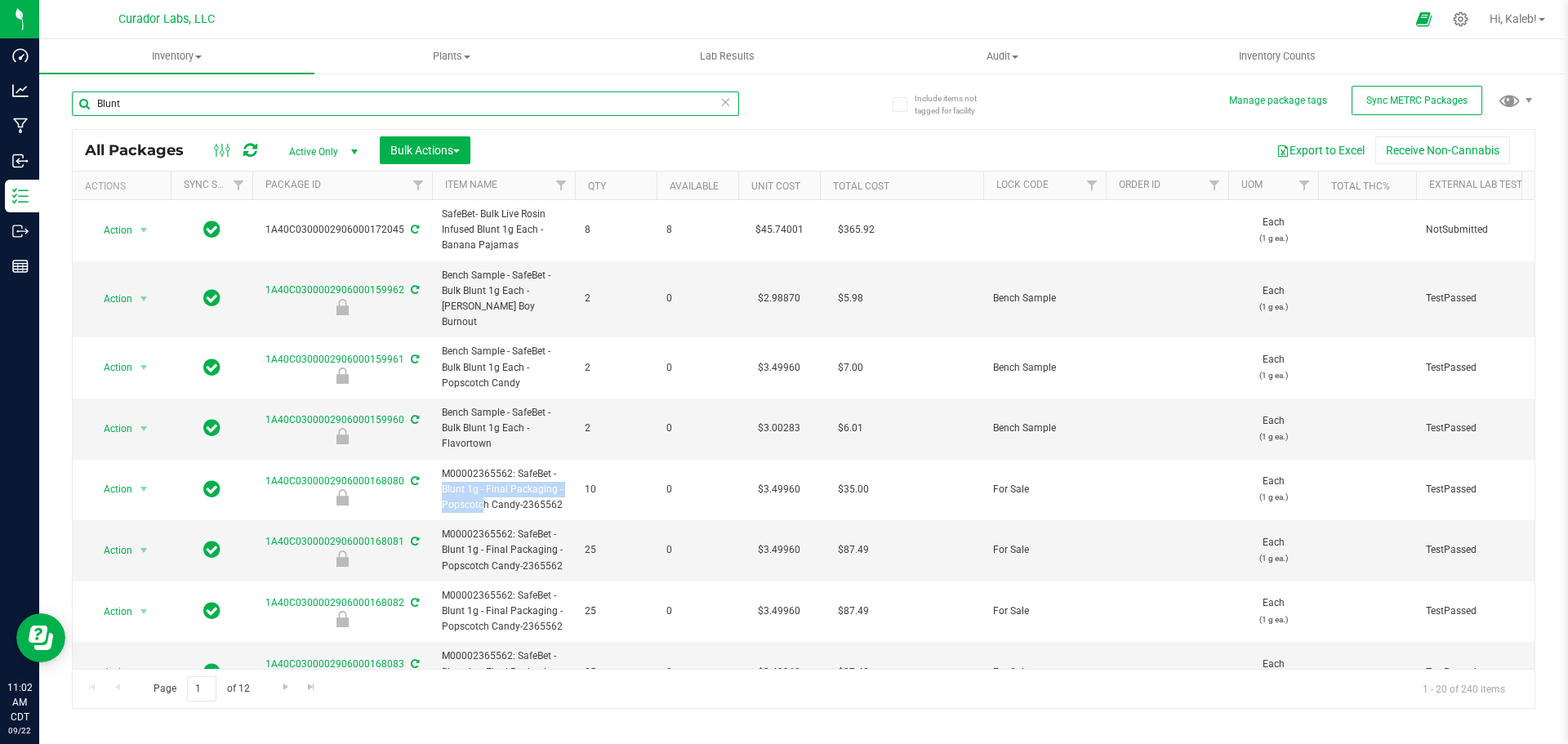
click at [109, 100] on input "Blunt" at bounding box center [405, 104] width 667 height 25
click at [108, 100] on input "Blunt" at bounding box center [405, 104] width 667 height 25
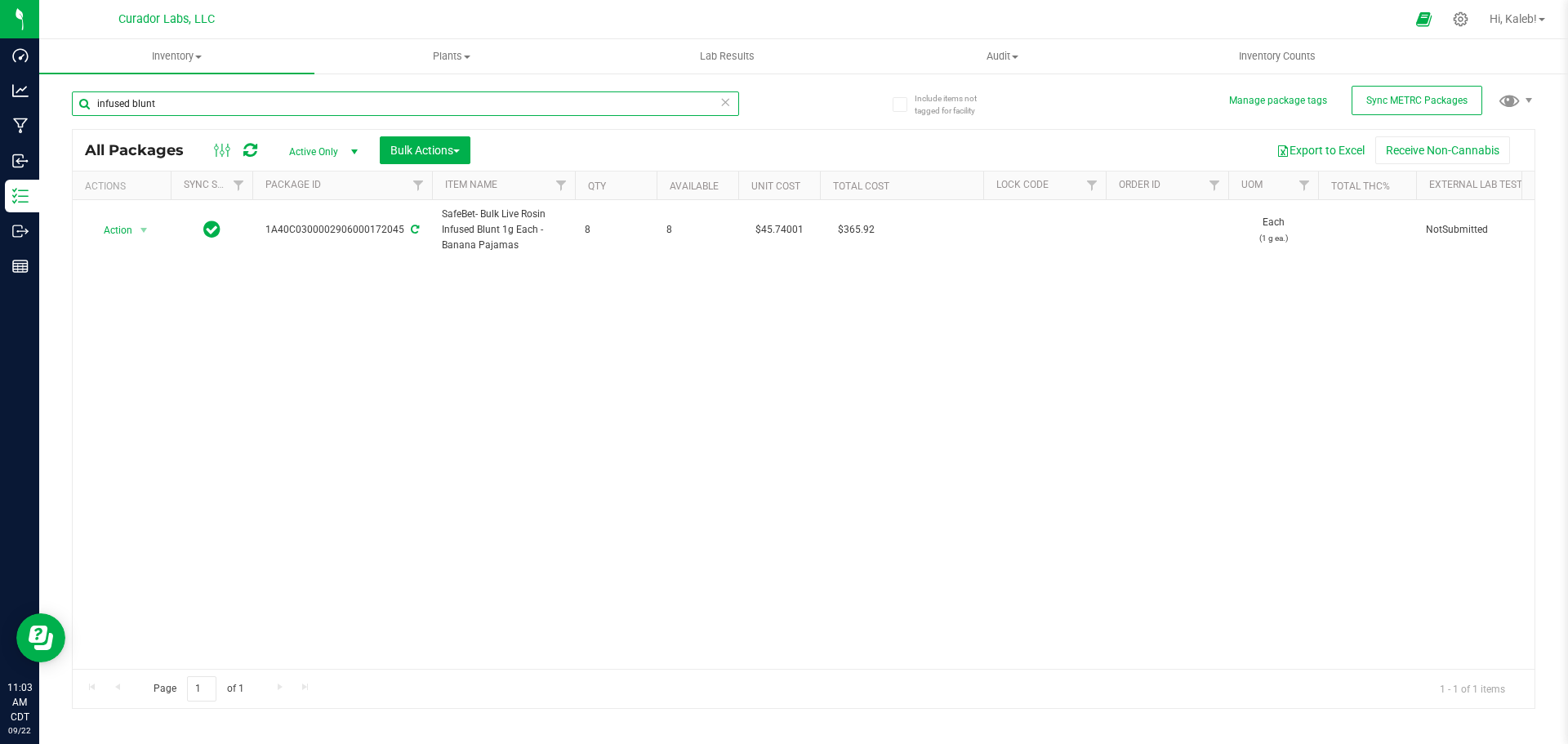
click at [151, 106] on input "infused blunt" at bounding box center [405, 104] width 667 height 25
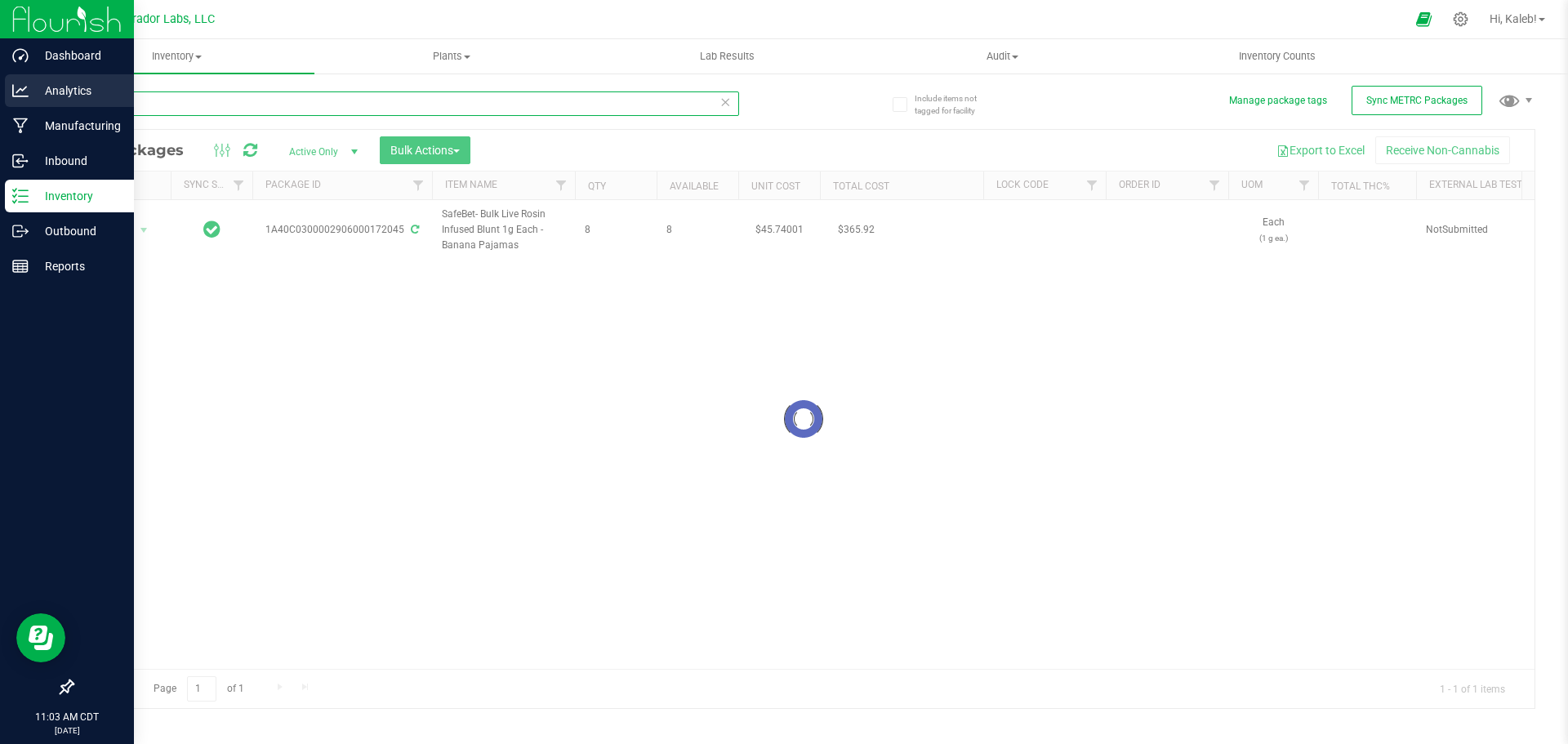
type input "infused"
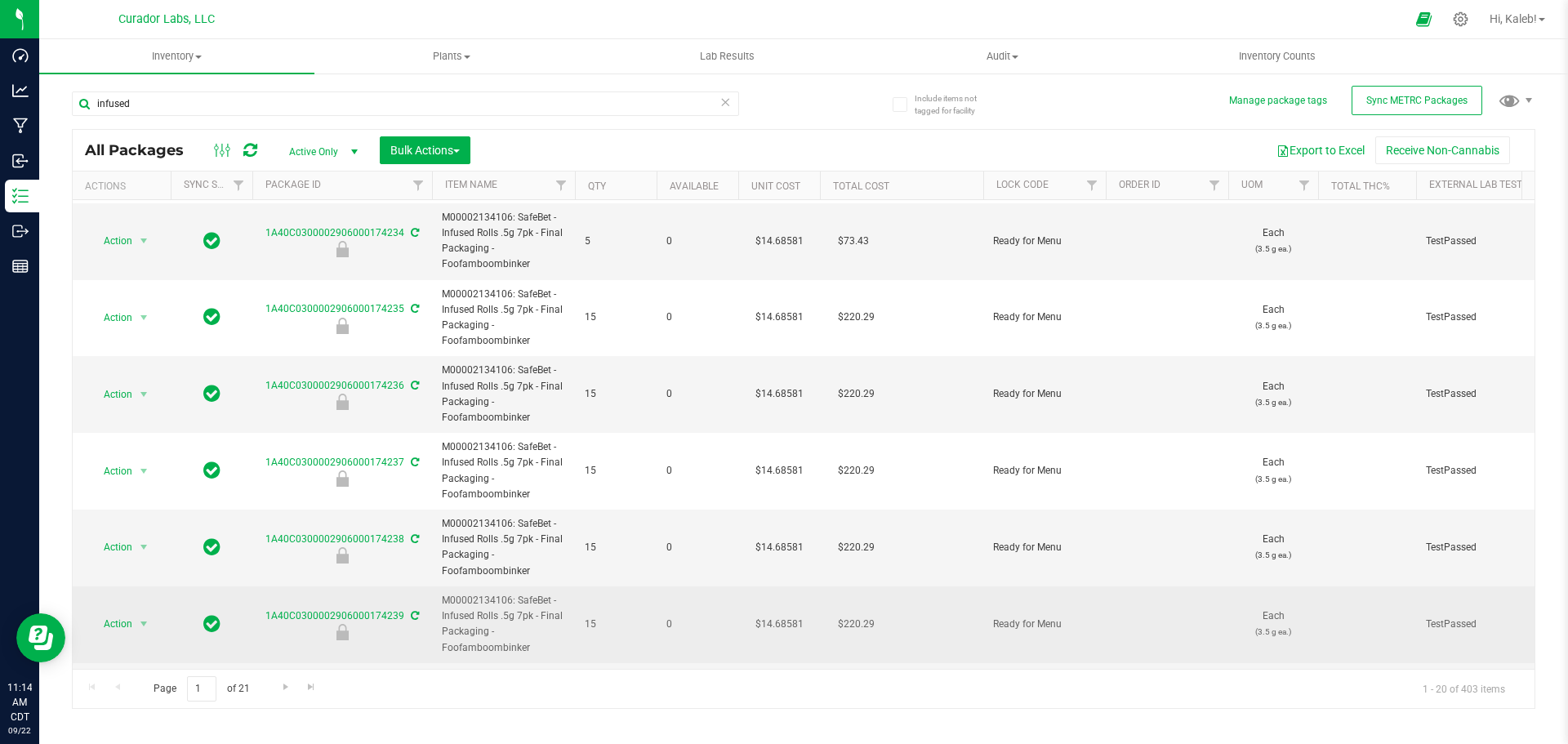
scroll to position [163, 0]
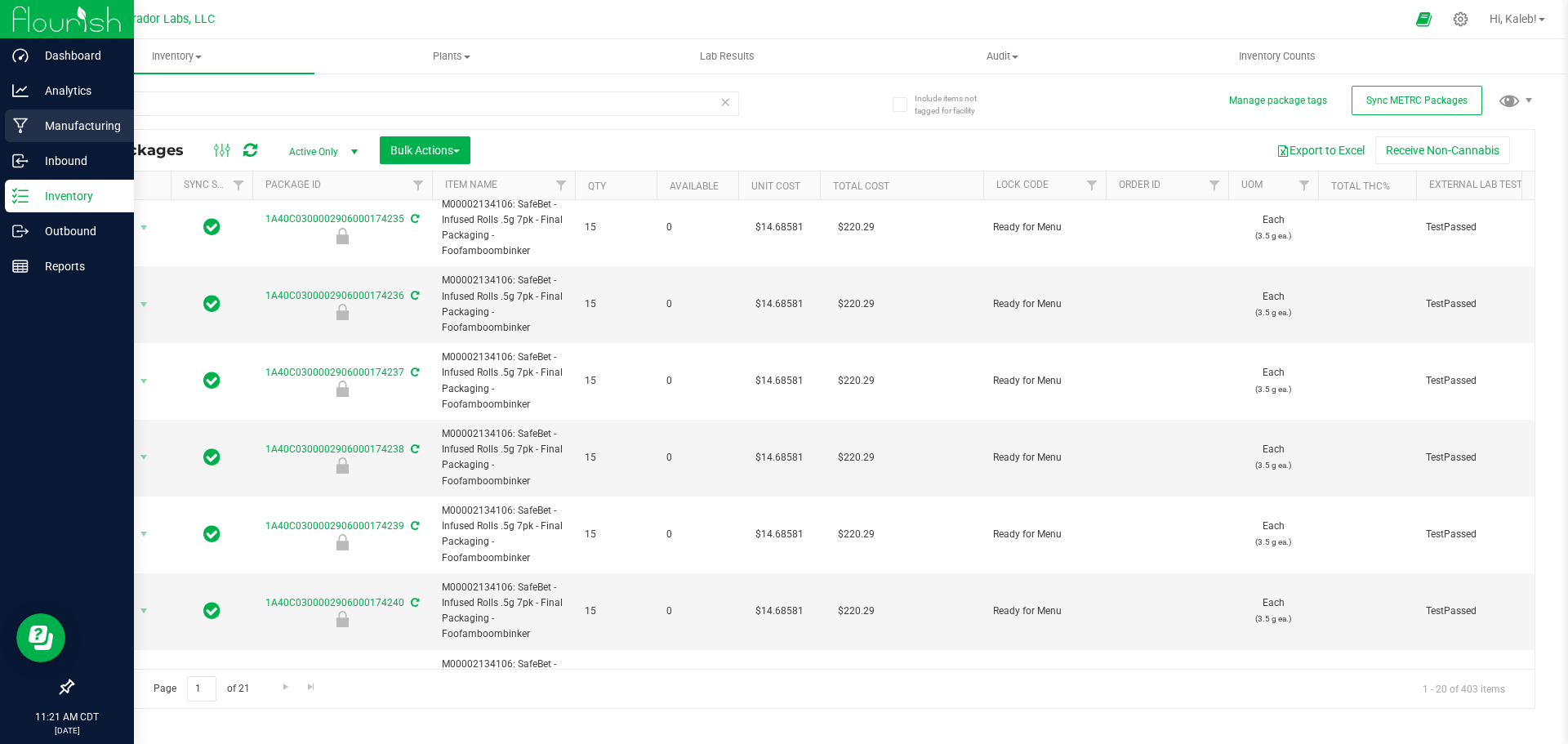
click at [38, 120] on p "Manufacturing" at bounding box center [77, 126] width 98 height 20
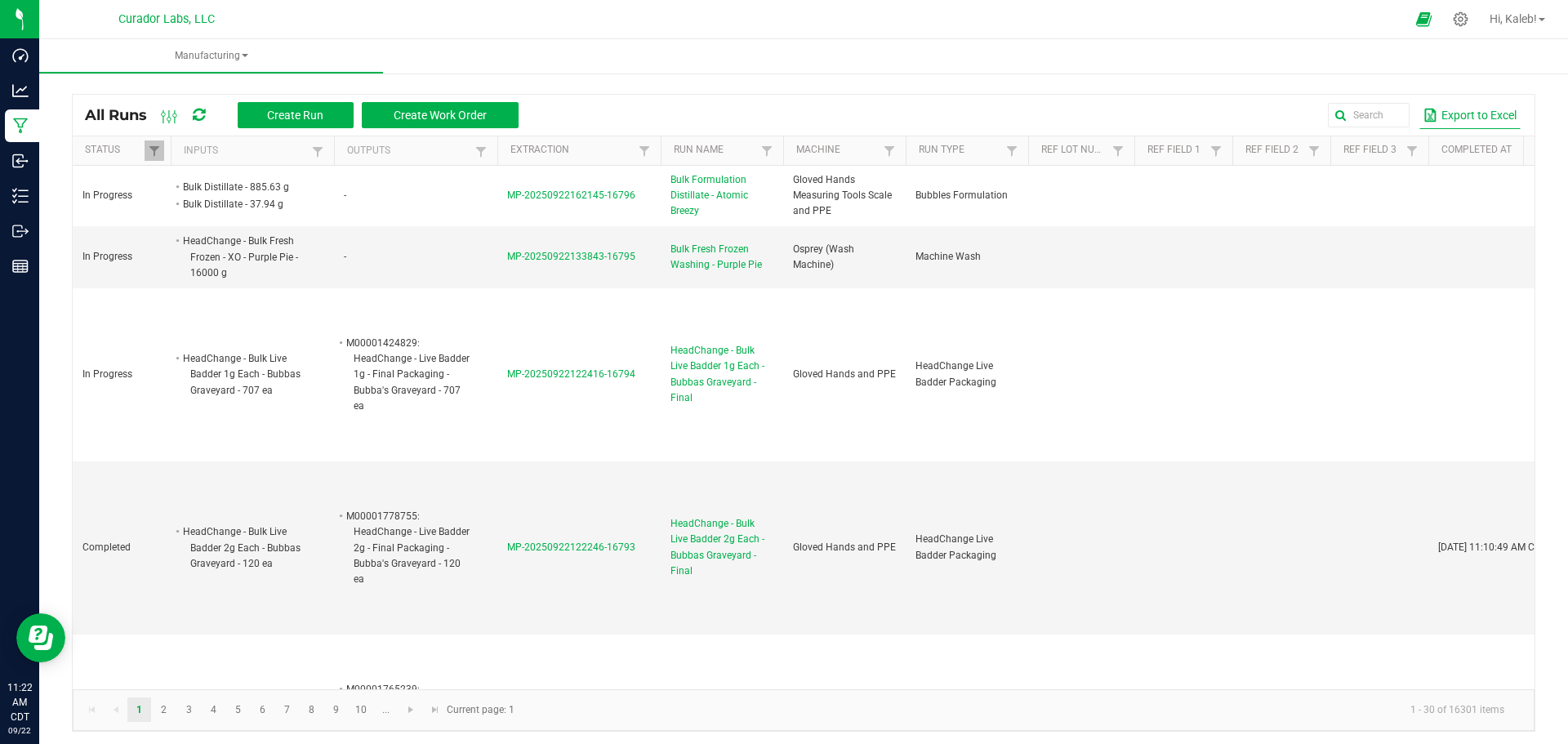
drag, startPoint x: 1442, startPoint y: 121, endPoint x: 1376, endPoint y: 111, distance: 66.8
click at [1419, 116] on button "Export to Excel" at bounding box center [1469, 114] width 101 height 27
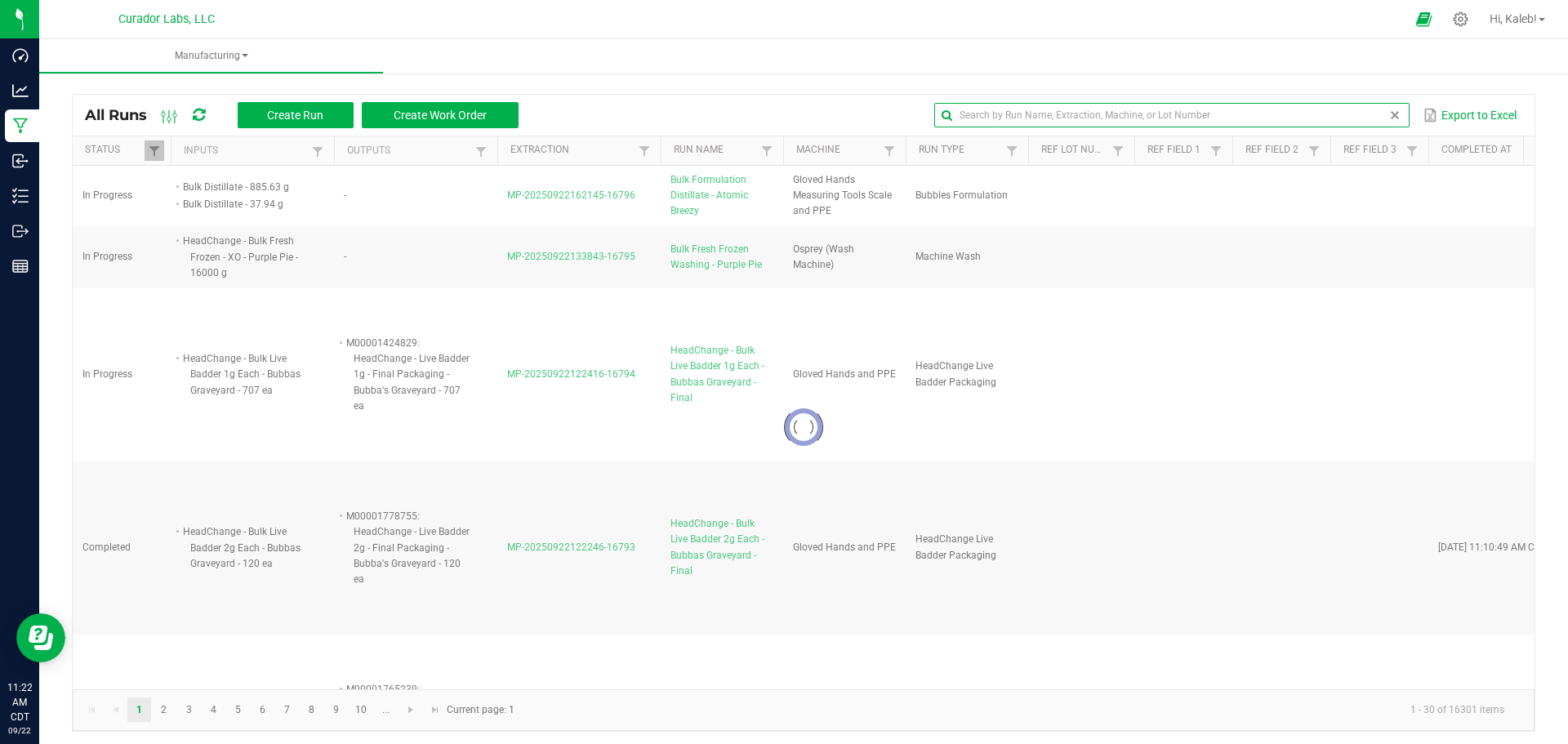
drag, startPoint x: 1373, startPoint y: 110, endPoint x: 1374, endPoint y: 124, distance: 14.0
click at [1372, 112] on input "text" at bounding box center [1172, 115] width 475 height 25
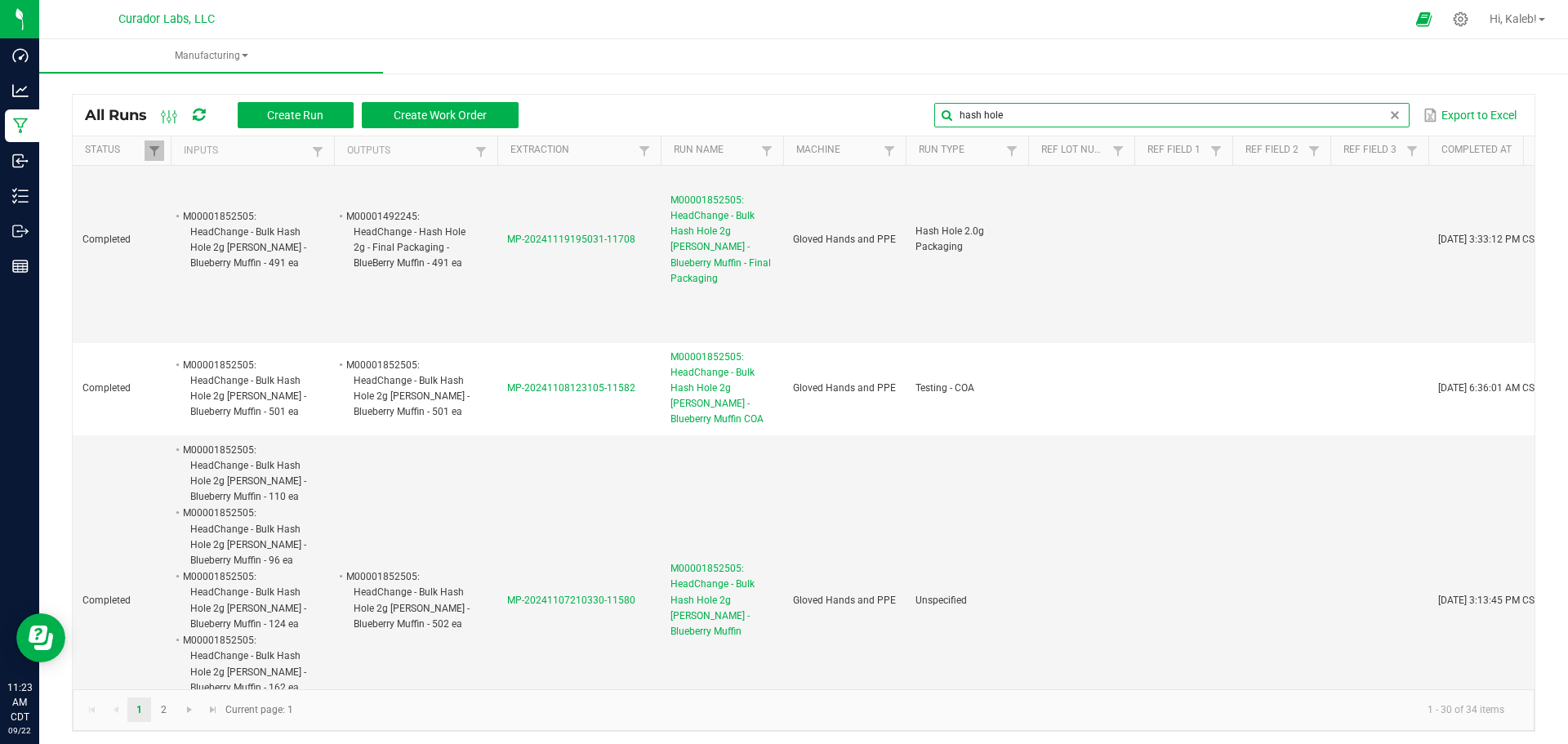
scroll to position [3512, 0]
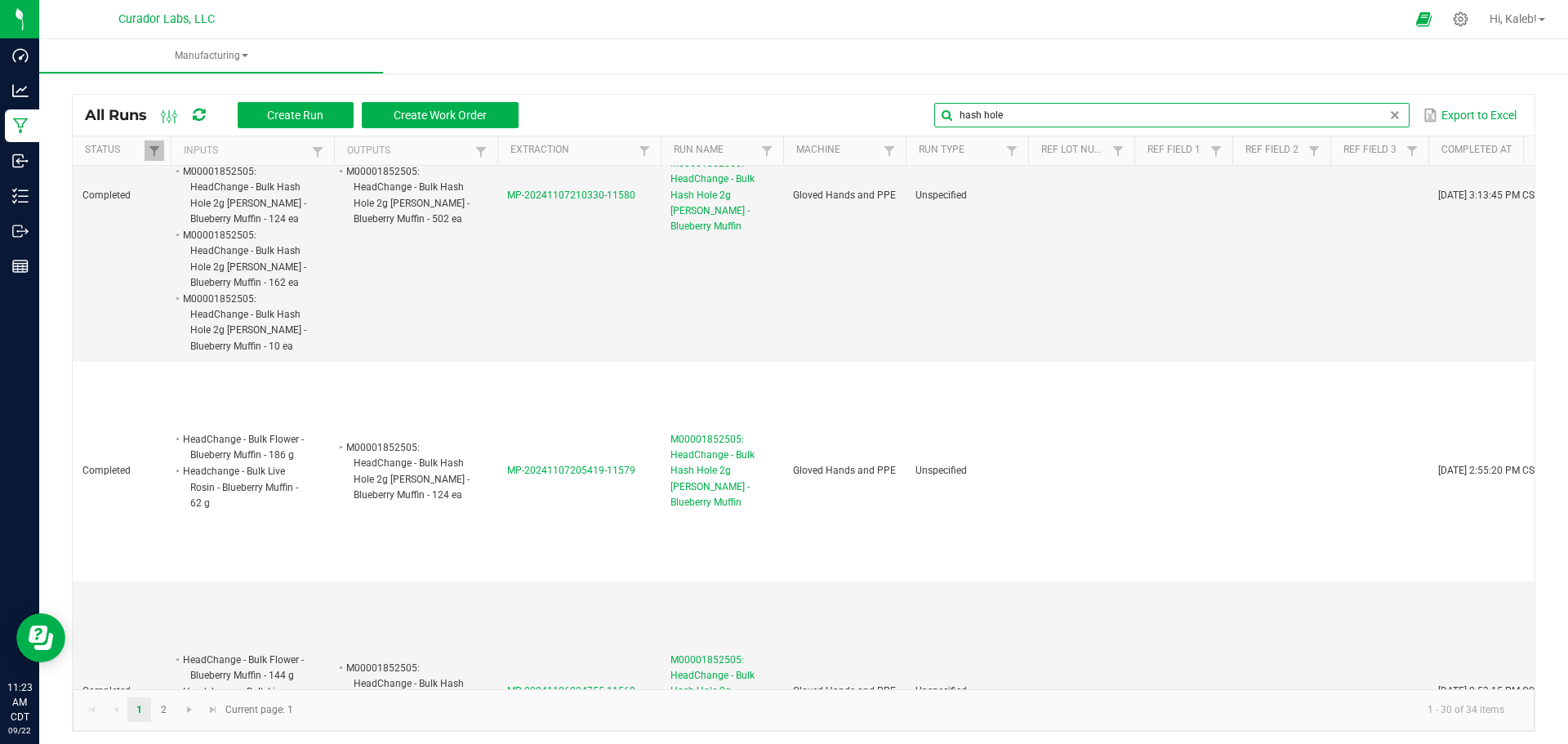
type input "hash hole"
drag, startPoint x: 354, startPoint y: 503, endPoint x: 426, endPoint y: 518, distance: 73.5
click at [426, 660] on li "M00001852505: HeadChange - Bulk Hash Hole 2g Eaches - Blueberry Muffin - 96 ea" at bounding box center [408, 691] width 129 height 63
click at [1377, 116] on global-search-input-ngx "hash hole" at bounding box center [1172, 115] width 475 height 11
click at [1389, 116] on span at bounding box center [1395, 115] width 13 height 13
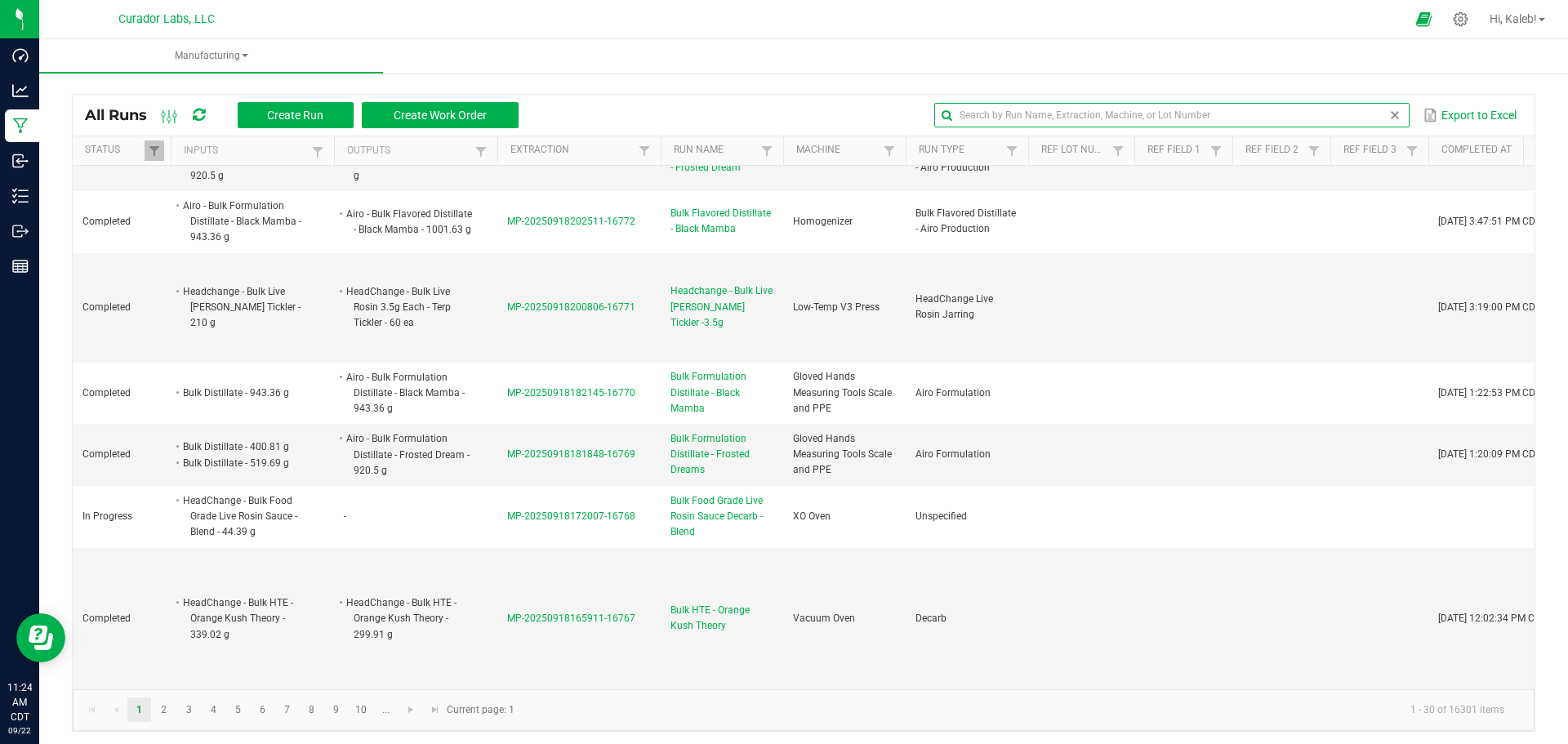
scroll to position [3047, 0]
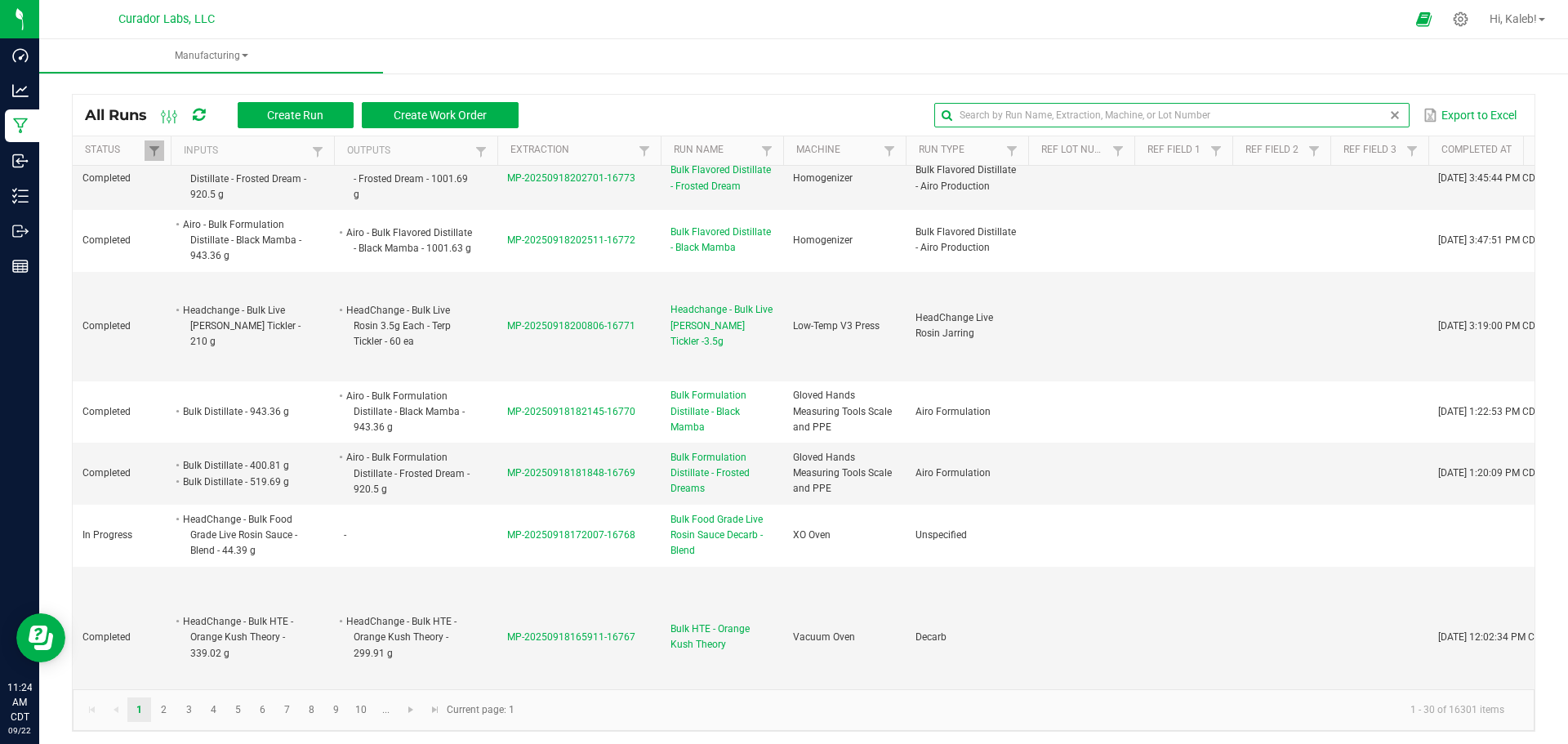
click at [1389, 111] on span at bounding box center [1395, 115] width 13 height 13
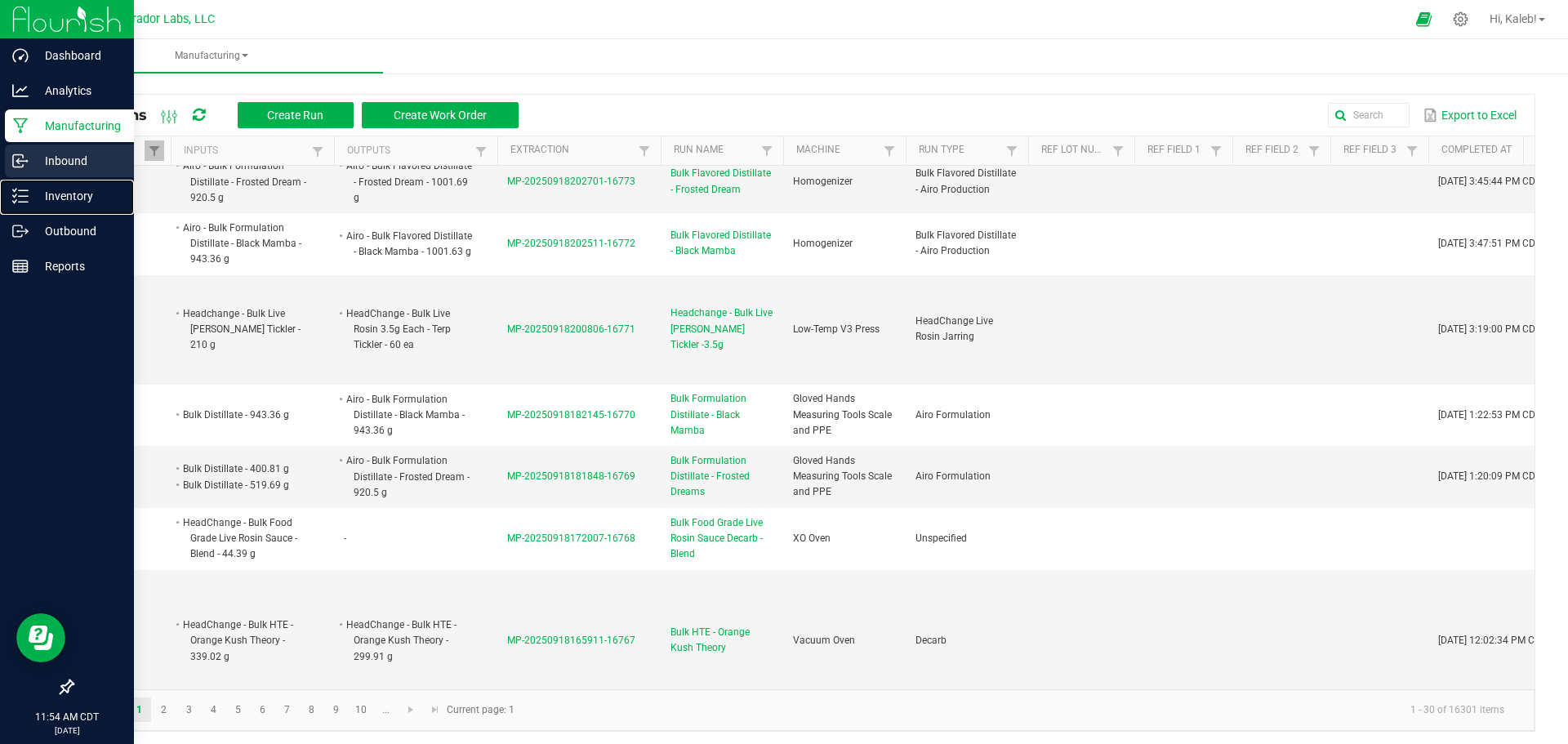
drag, startPoint x: 65, startPoint y: 202, endPoint x: 97, endPoint y: 176, distance: 41.2
click at [65, 202] on p "Inventory" at bounding box center [77, 195] width 98 height 20
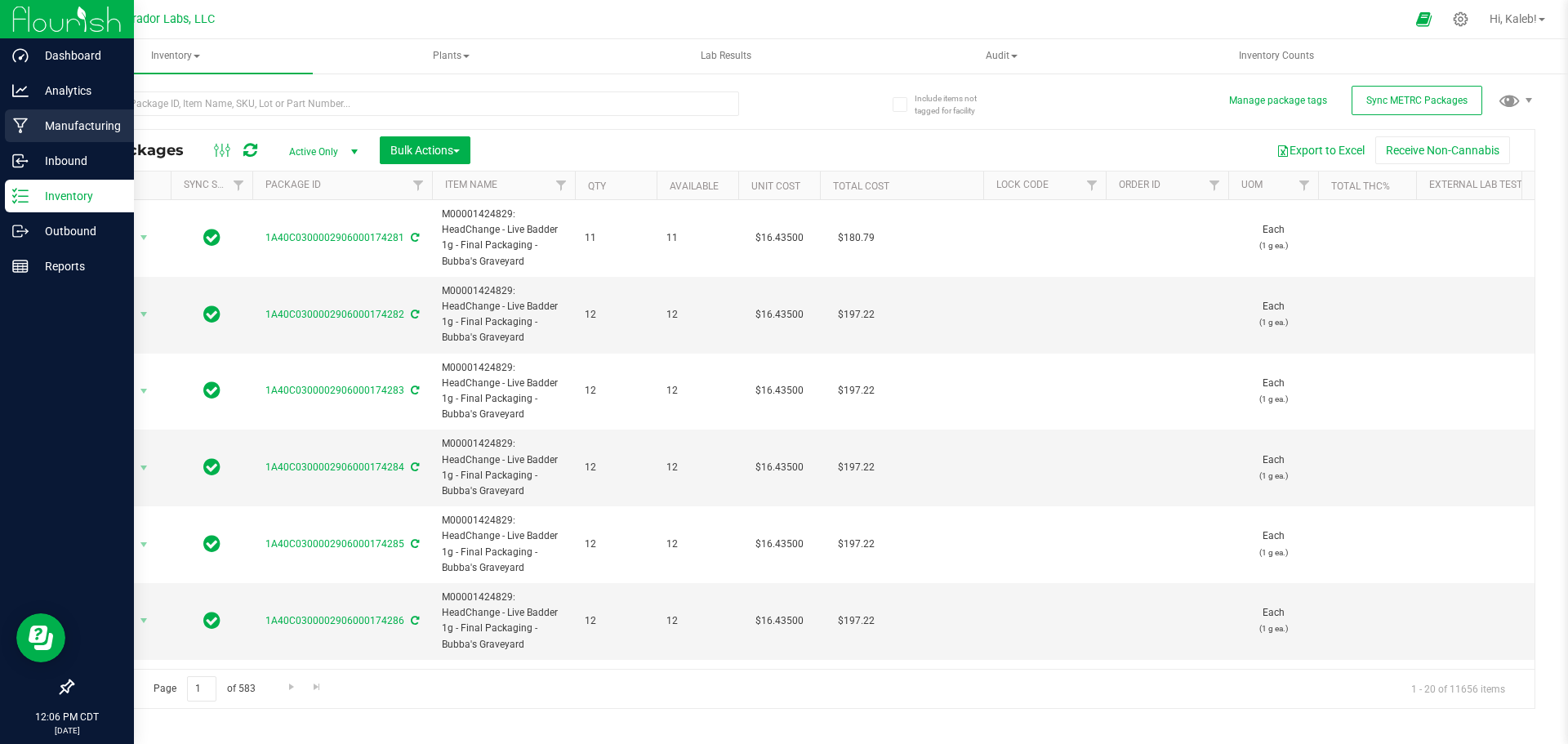
click at [25, 118] on icon at bounding box center [21, 126] width 15 height 16
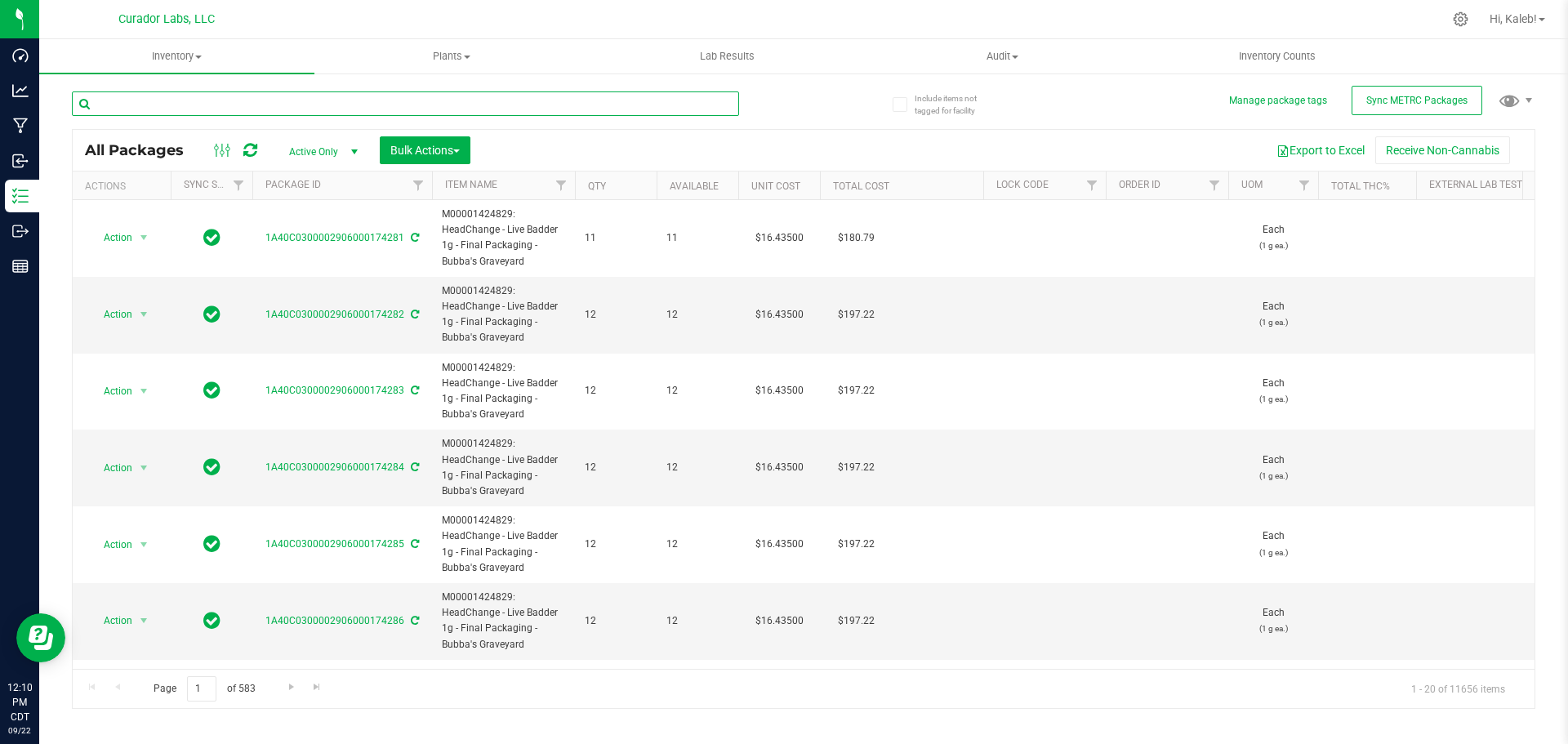
click at [218, 108] on input "text" at bounding box center [405, 104] width 667 height 25
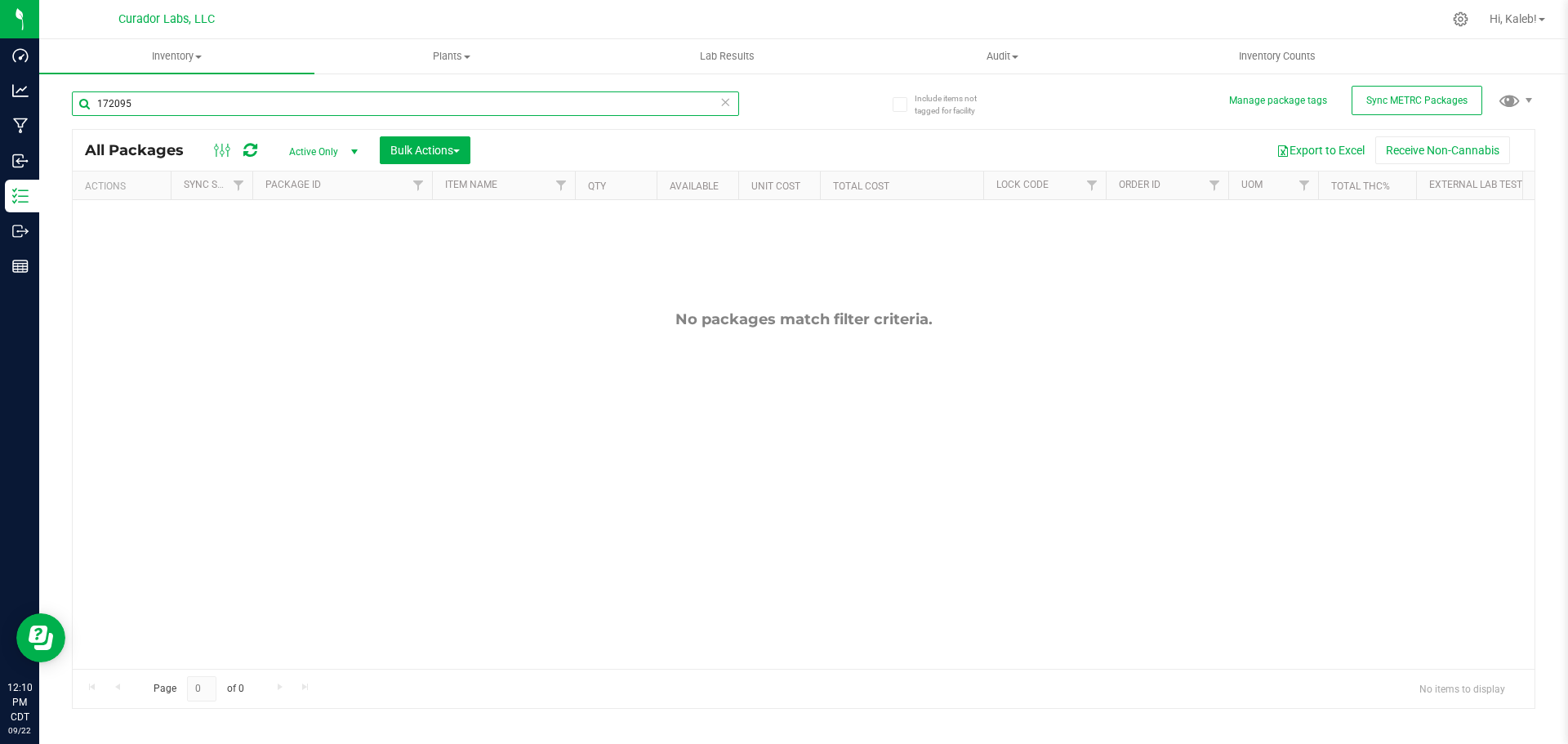
click at [160, 103] on input "172095" at bounding box center [405, 104] width 667 height 25
click at [160, 105] on input "172095" at bounding box center [405, 104] width 667 height 25
click at [122, 106] on input "172089" at bounding box center [405, 104] width 667 height 25
type input "172092"
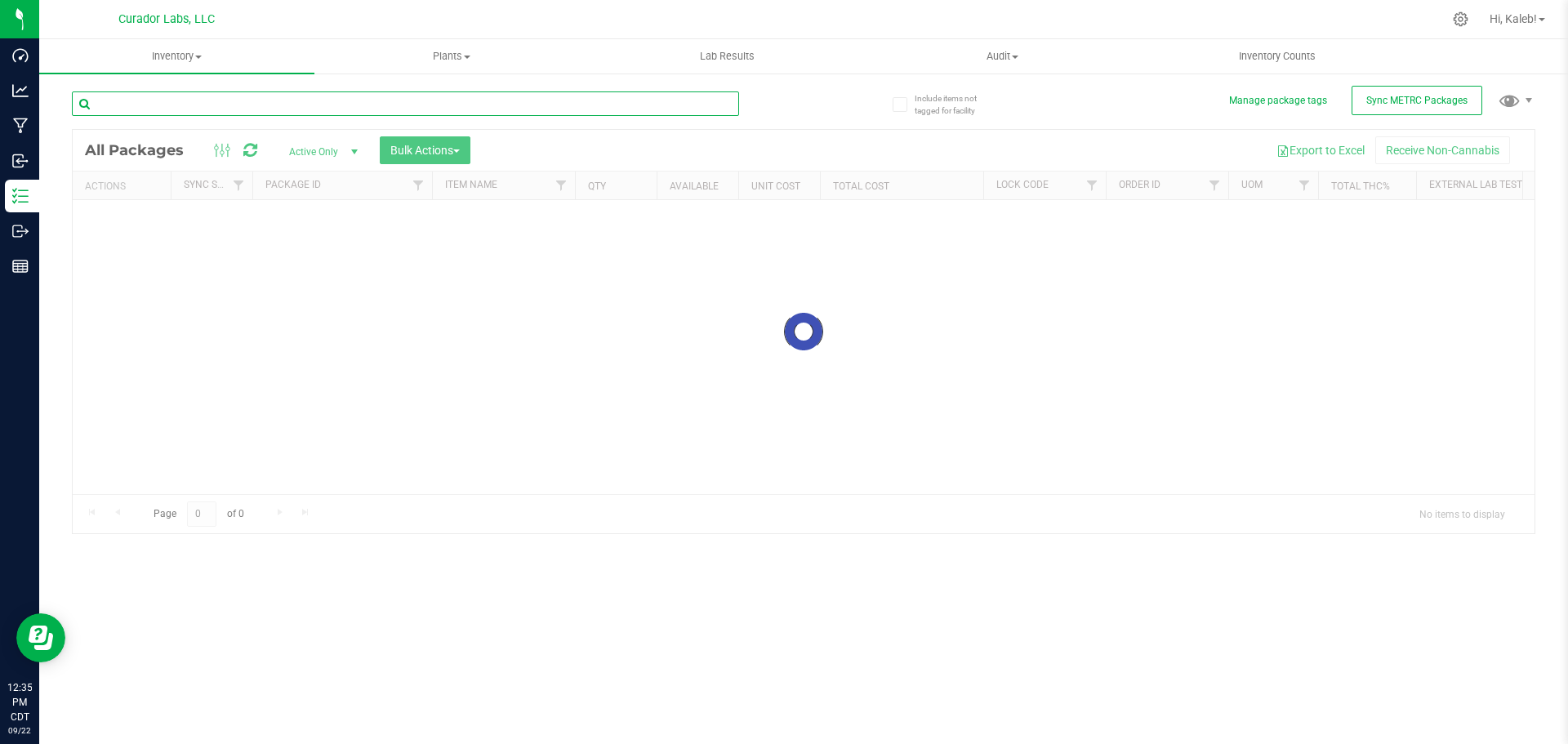
click at [294, 111] on input "text" at bounding box center [405, 104] width 667 height 25
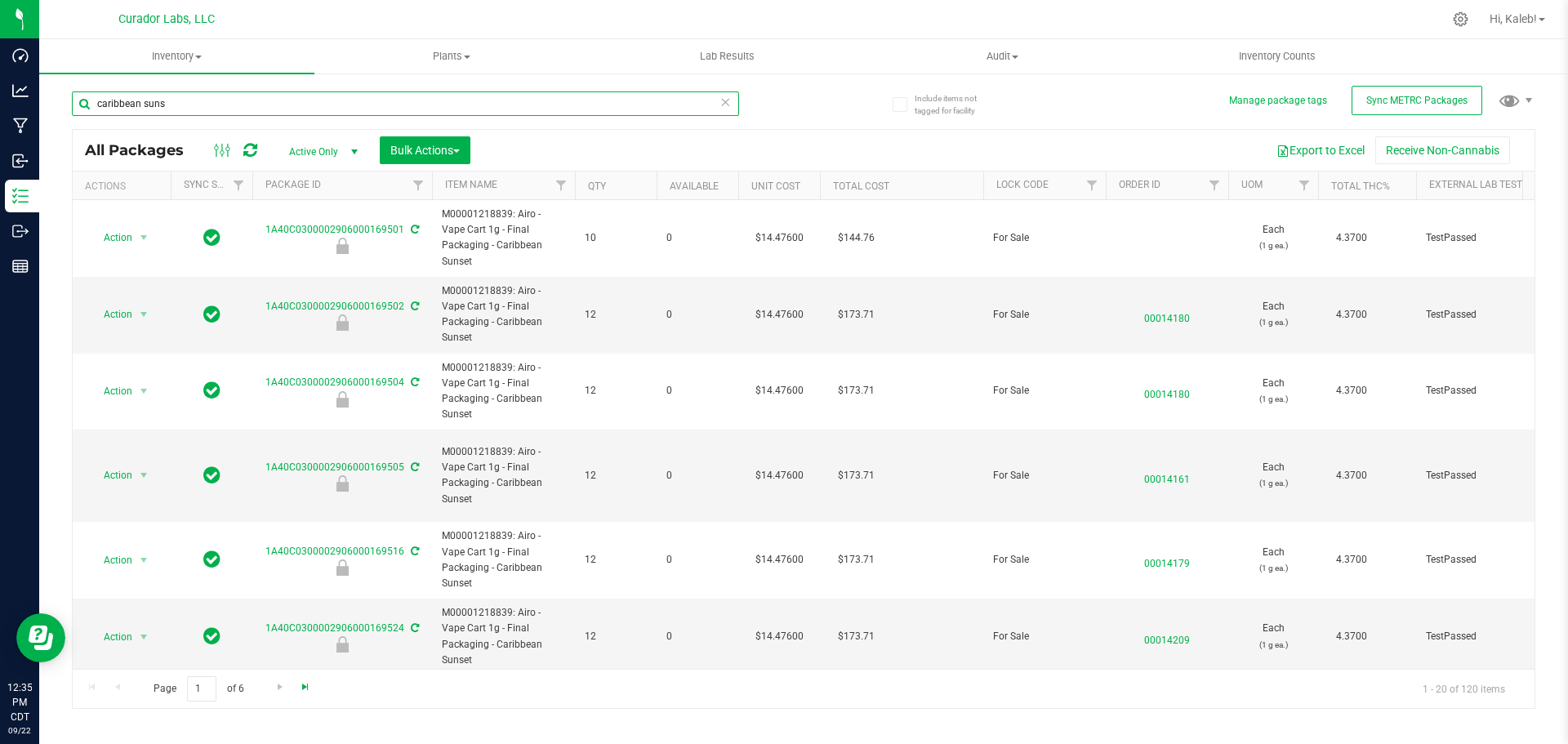
type input "caribbean suns"
click at [309, 693] on span "Go to the last page" at bounding box center [306, 687] width 13 height 13
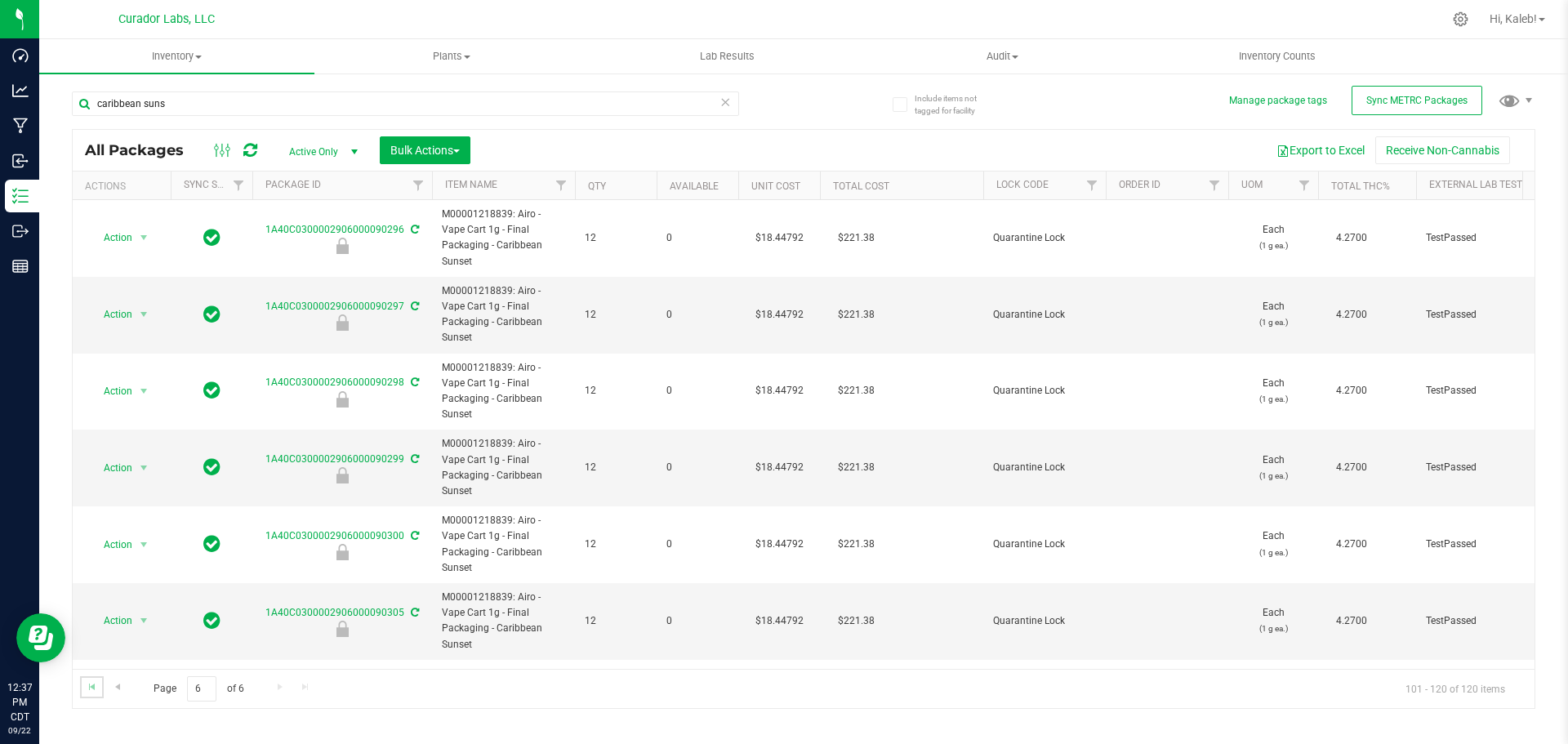
click at [86, 696] on link "Go to the first page" at bounding box center [92, 686] width 24 height 22
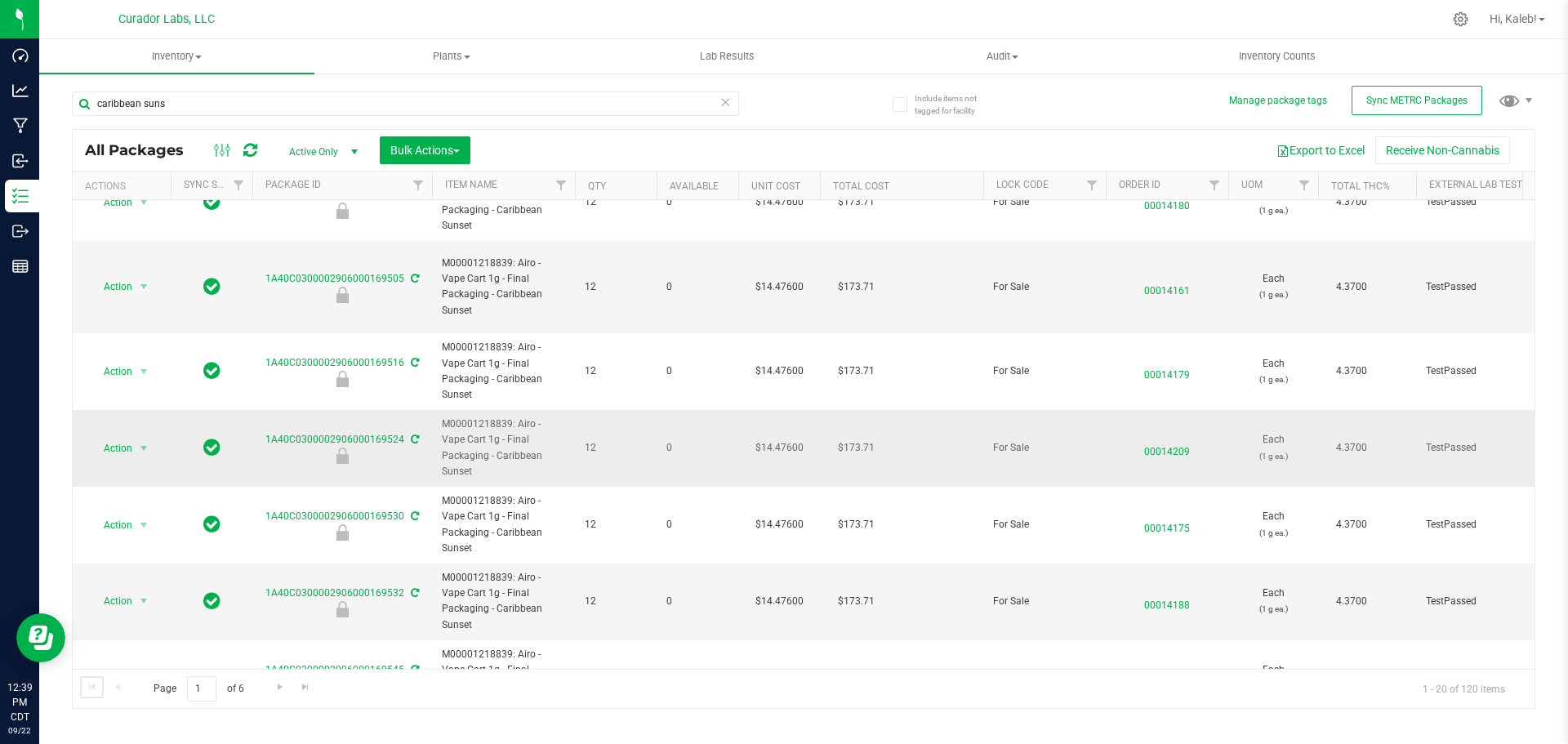
scroll to position [245, 0]
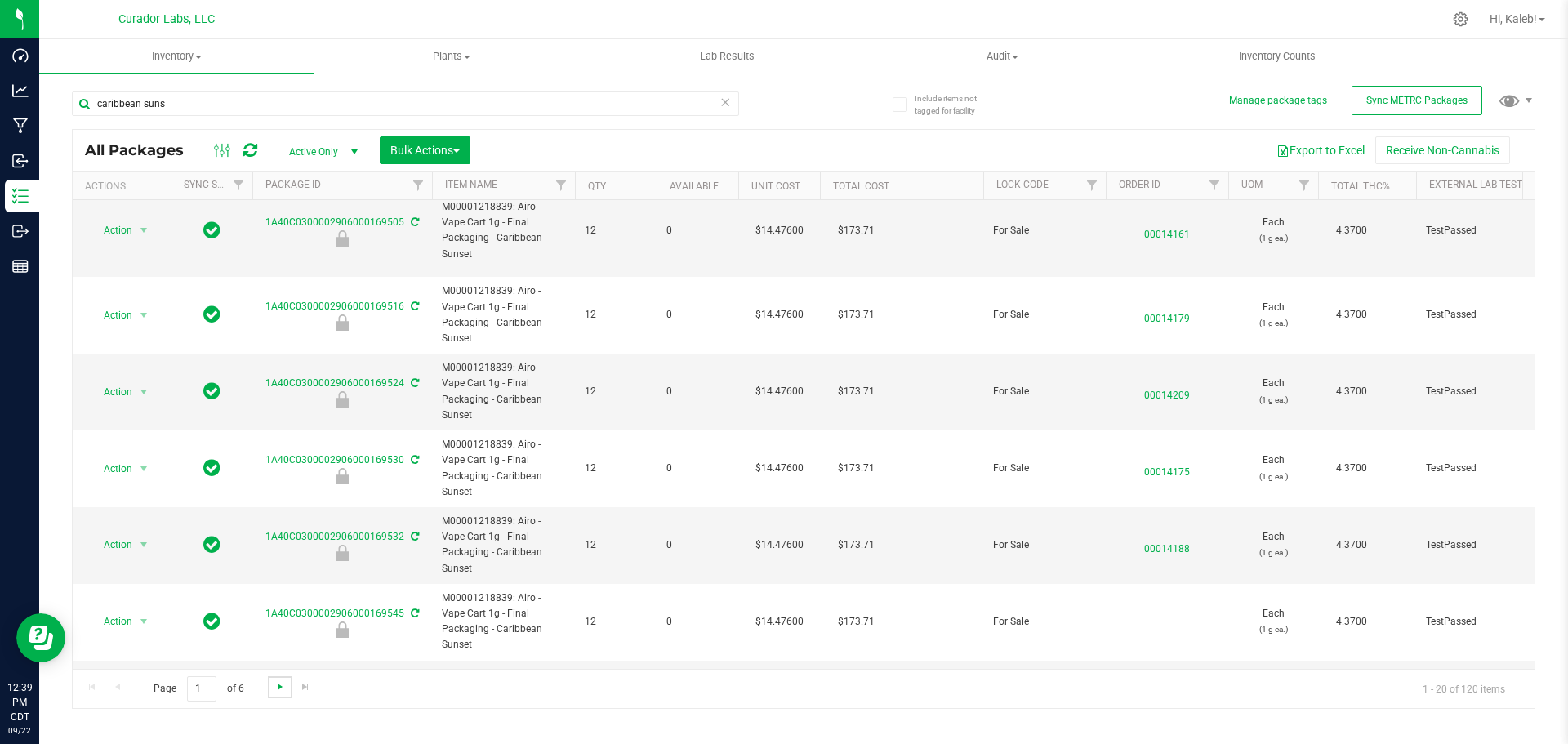
click at [282, 687] on span "Go to the next page" at bounding box center [280, 687] width 13 height 13
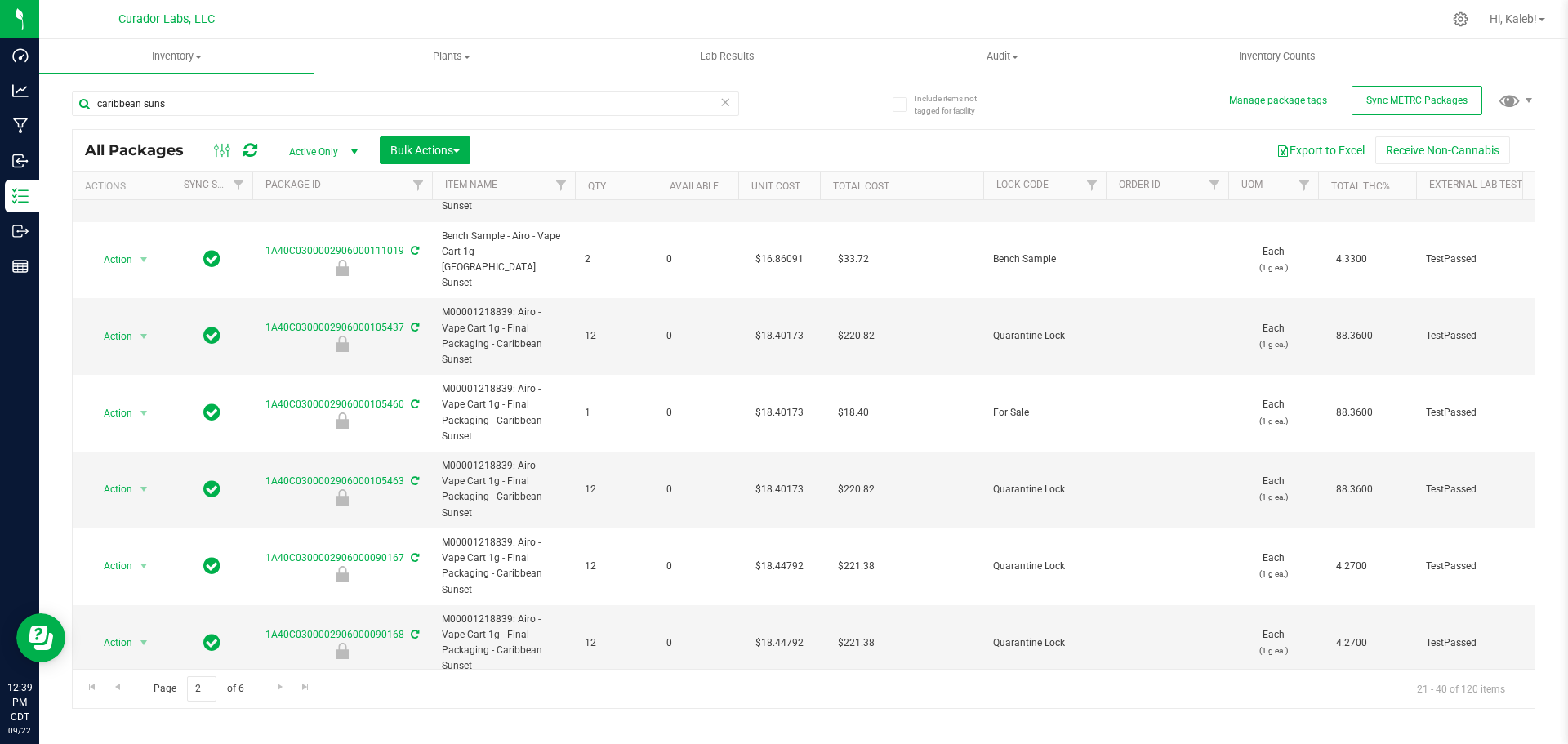
scroll to position [163, 0]
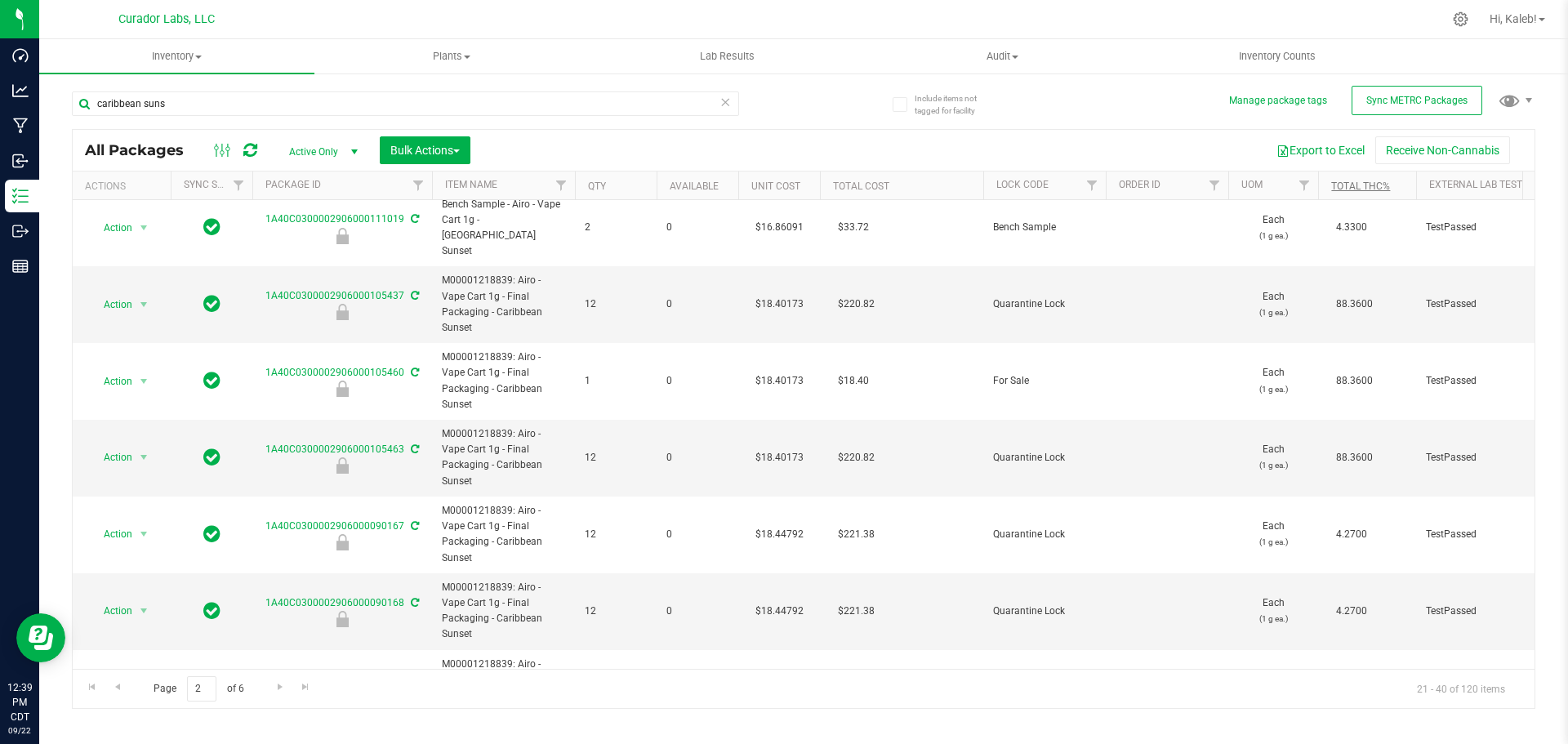
drag, startPoint x: 415, startPoint y: 344, endPoint x: 1364, endPoint y: 190, distance: 961.4
click at [366, 420] on td "1A40C0300002906000105463" at bounding box center [342, 458] width 179 height 76
copy tr "105463"
drag, startPoint x: 372, startPoint y: 377, endPoint x: 862, endPoint y: 323, distance: 493.0
click at [367, 518] on div "1A40C0300002906000090167" at bounding box center [342, 534] width 184 height 32
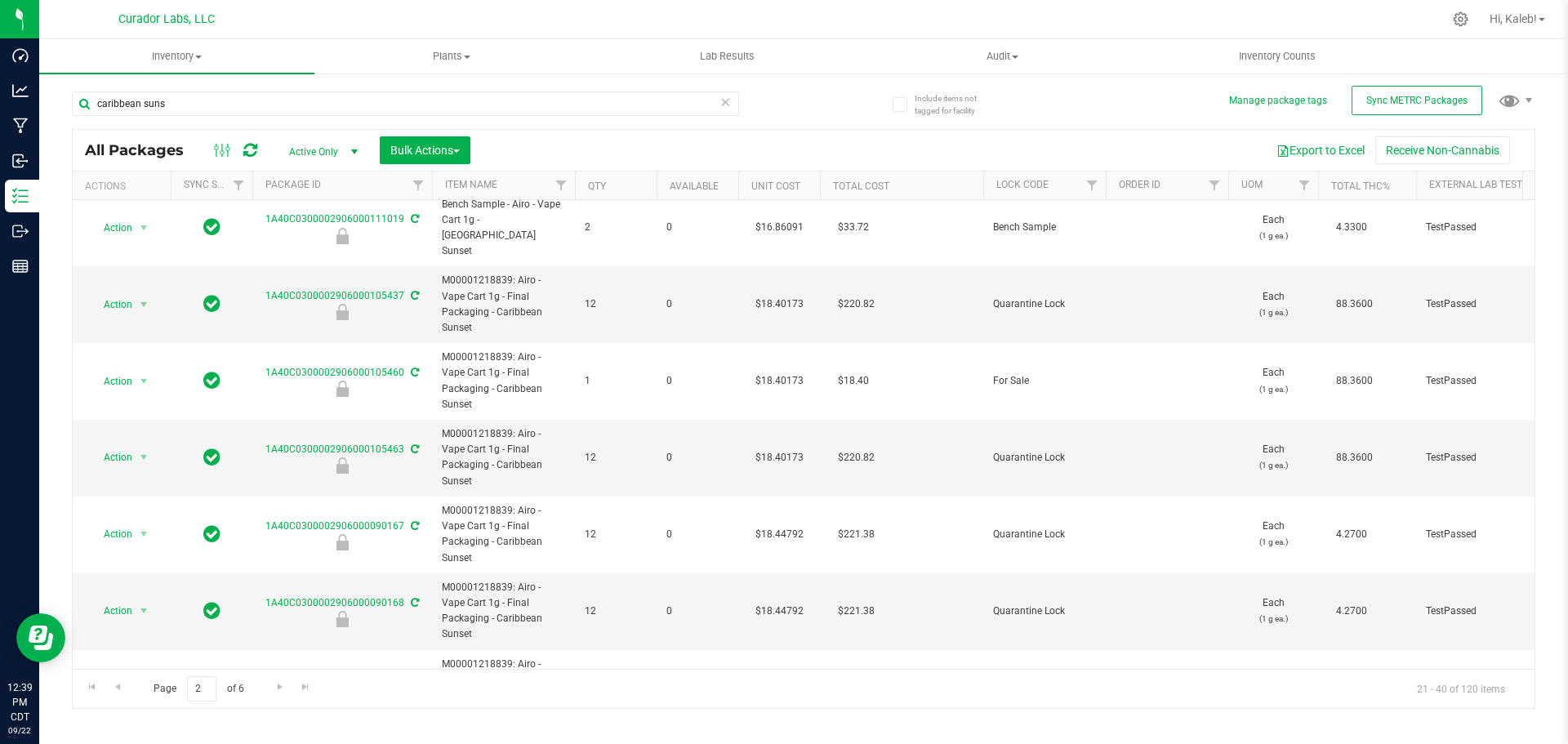
copy tr "090167"
drag, startPoint x: 400, startPoint y: 331, endPoint x: 356, endPoint y: 315, distance: 46.8
click at [353, 442] on div "1A40C0300002906000105463" at bounding box center [342, 458] width 184 height 32
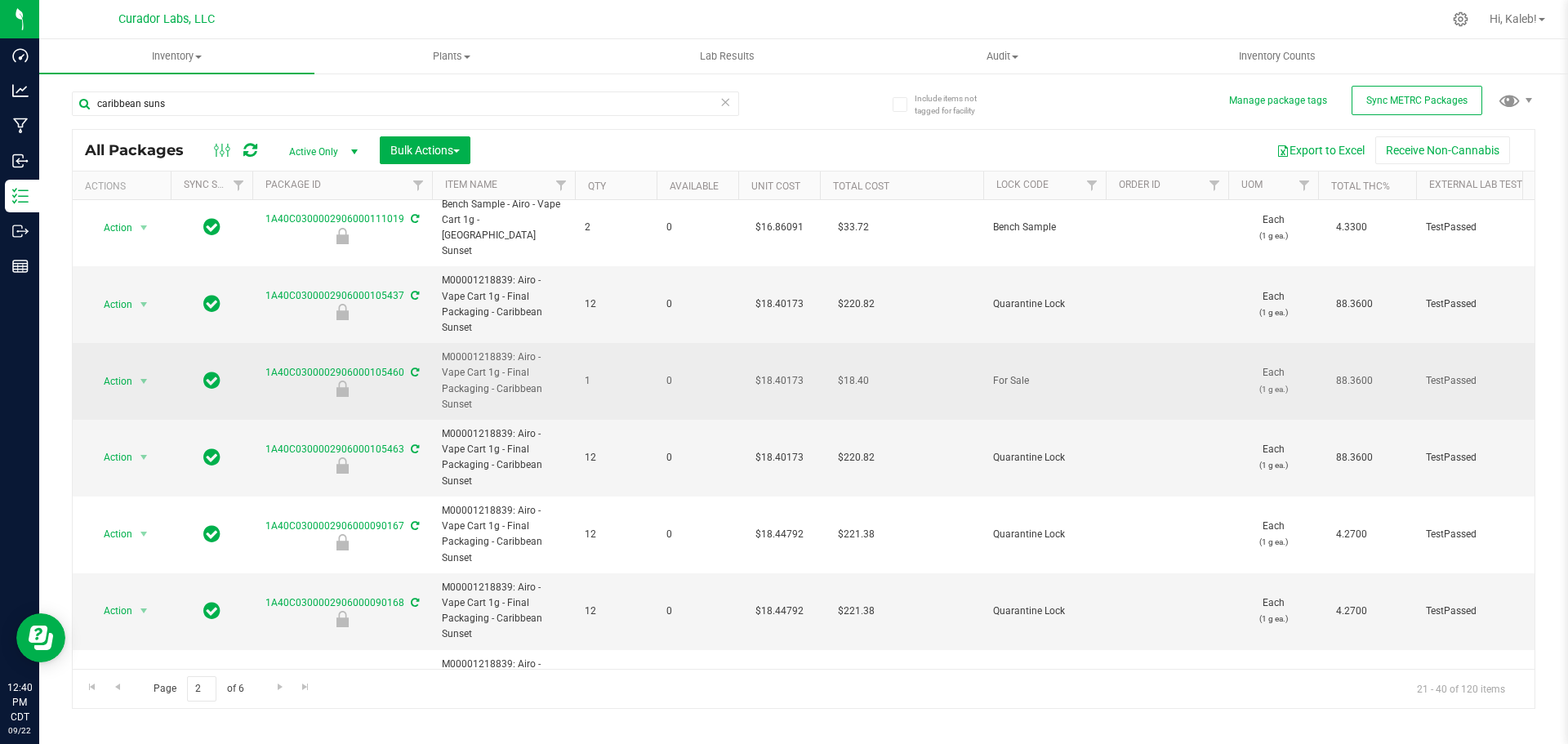
copy tr "000105463"
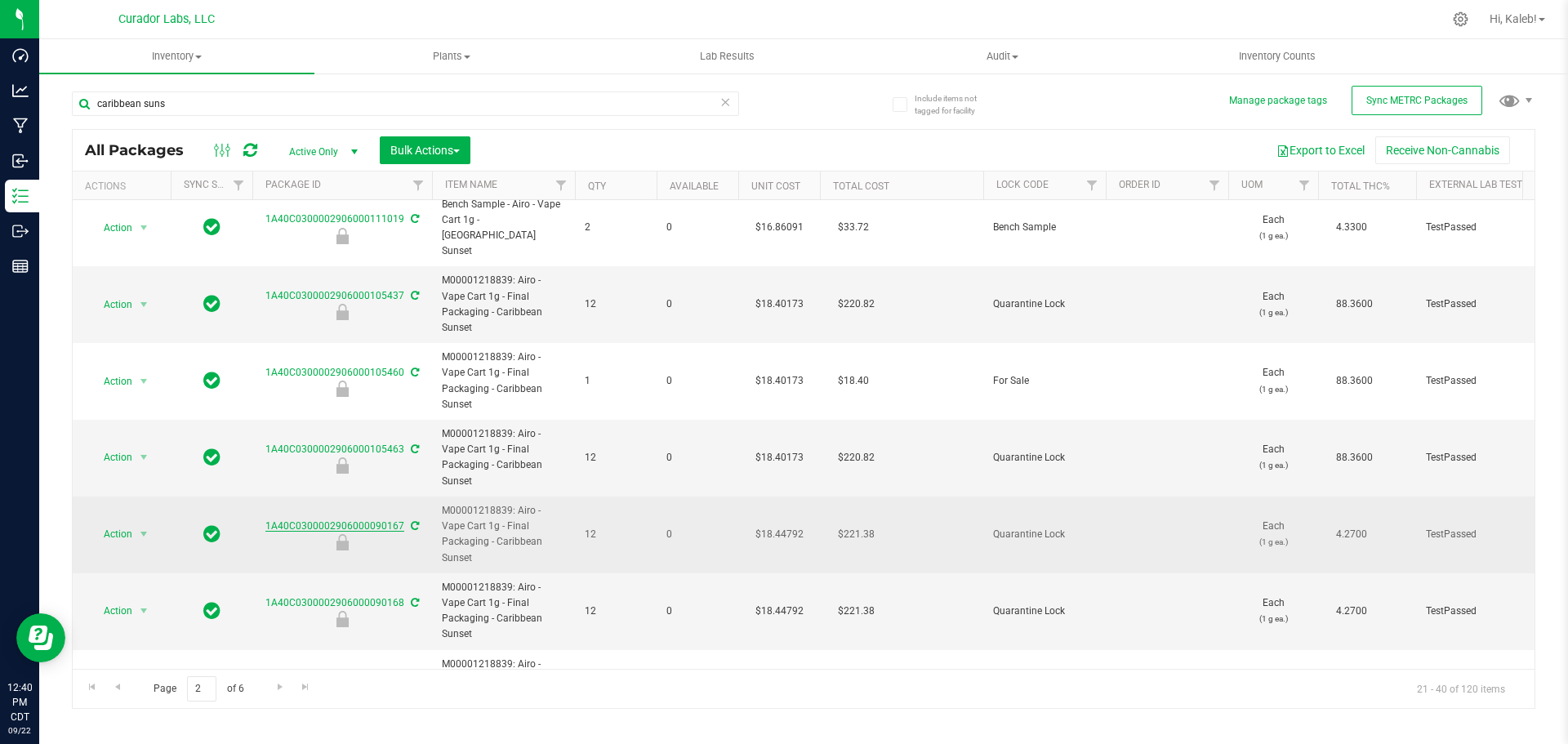
drag, startPoint x: 403, startPoint y: 388, endPoint x: 363, endPoint y: 375, distance: 42.1
click at [353, 518] on div "1A40C0300002906000090167" at bounding box center [342, 534] width 184 height 32
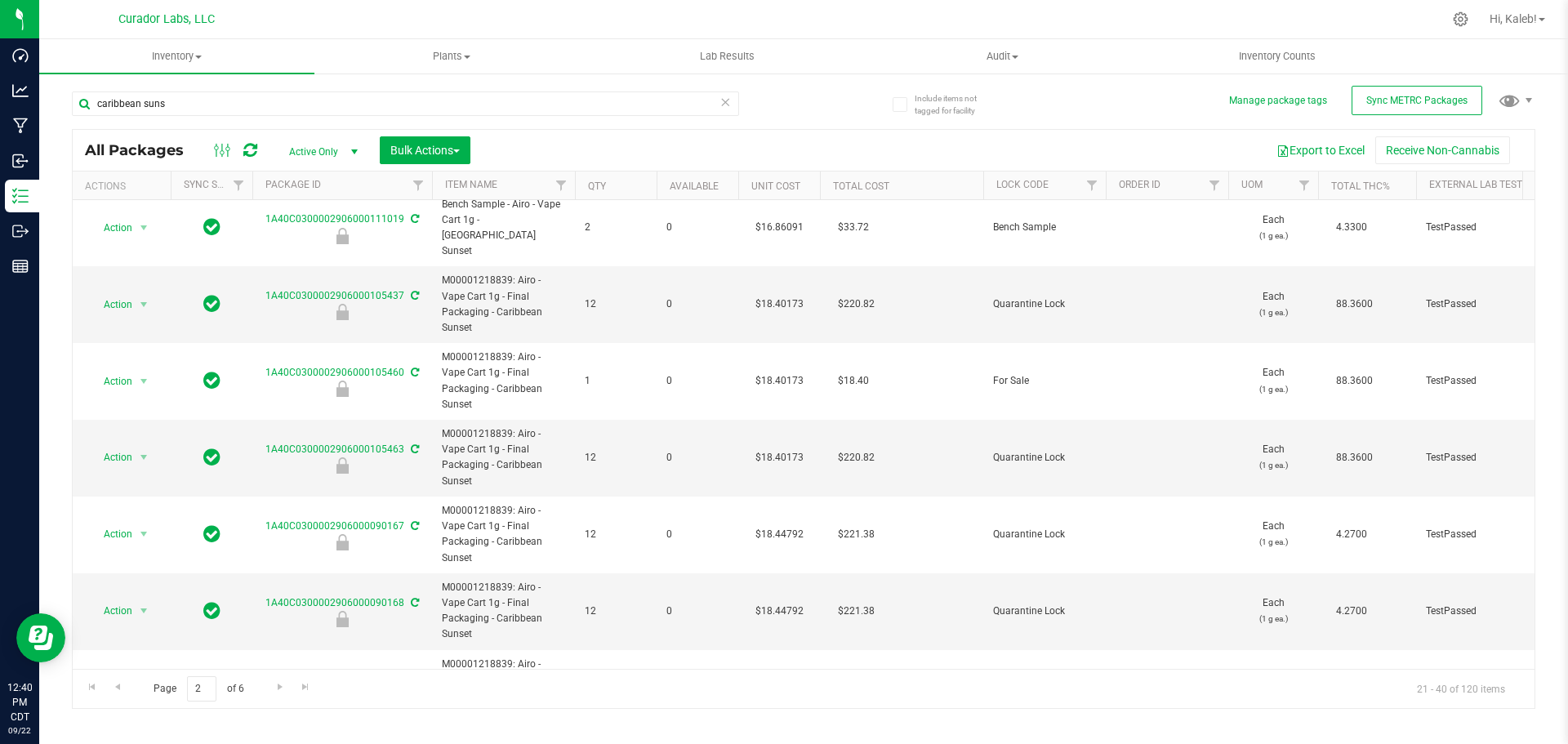
copy tr "000090167"
click at [116, 692] on span "Go to the previous page" at bounding box center [118, 687] width 13 height 13
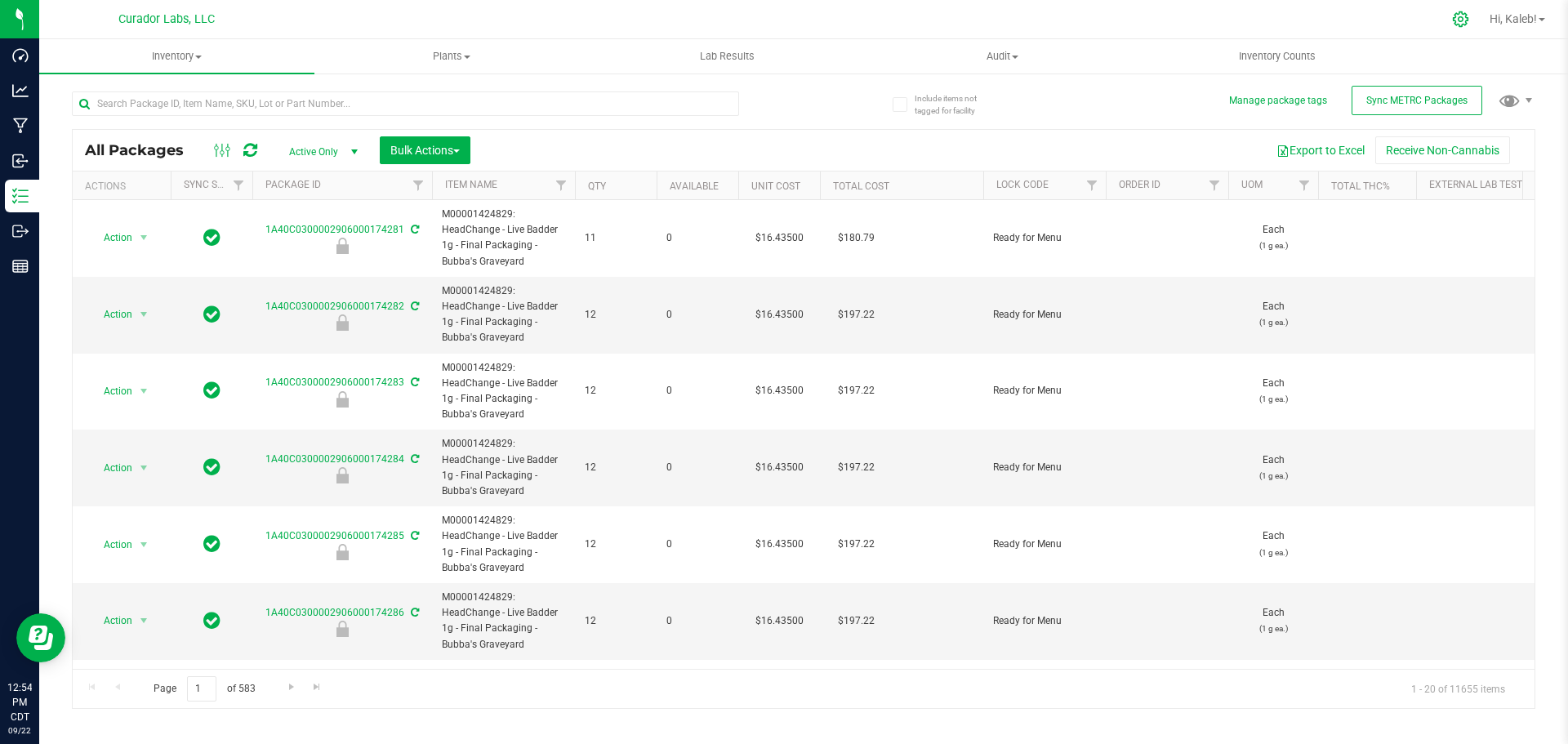
click at [1449, 27] on div at bounding box center [1460, 19] width 41 height 35
click at [1087, 181] on span "Filter" at bounding box center [1092, 185] width 13 height 13
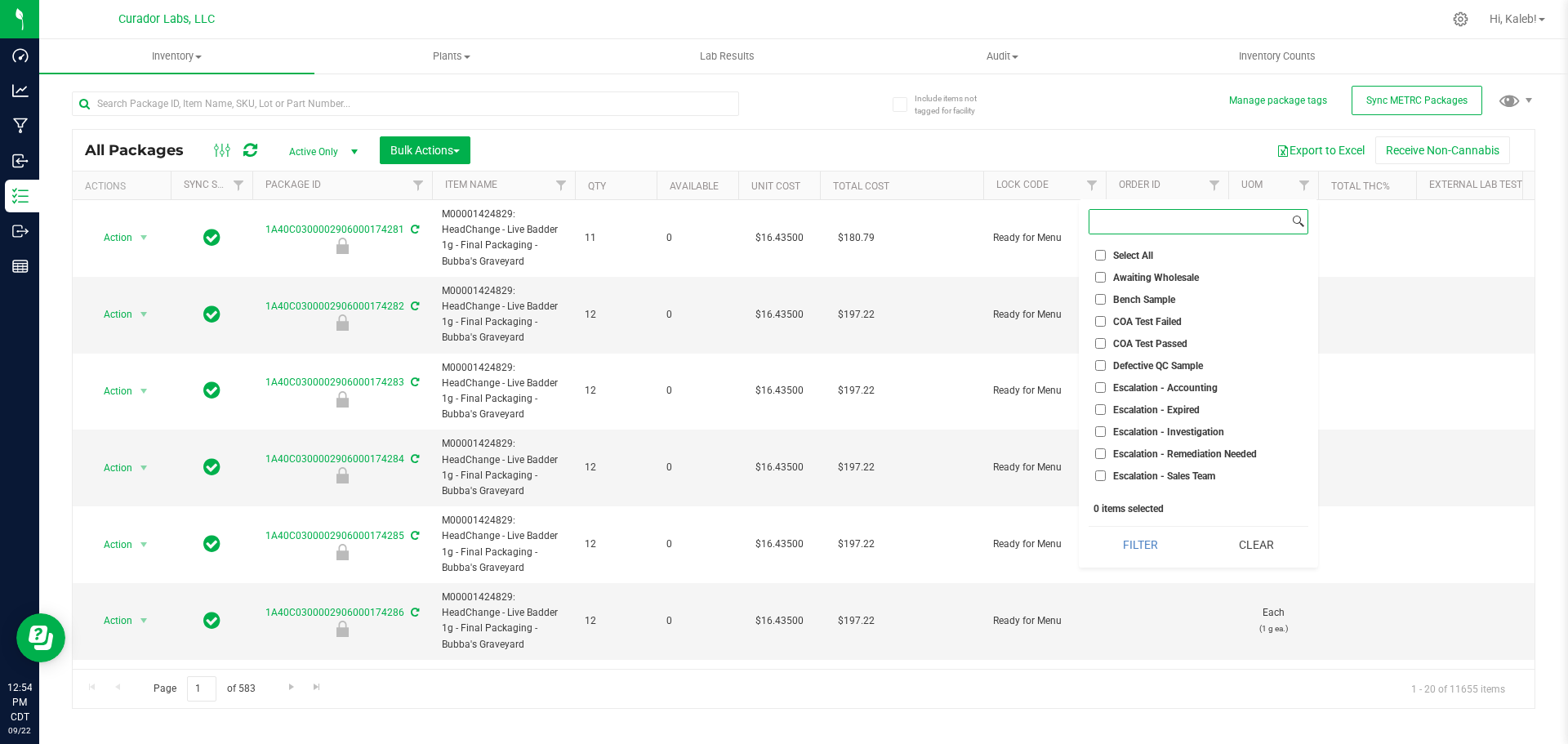
click at [1126, 226] on input at bounding box center [1189, 221] width 199 height 24
click at [257, 112] on input "text" at bounding box center [405, 104] width 667 height 25
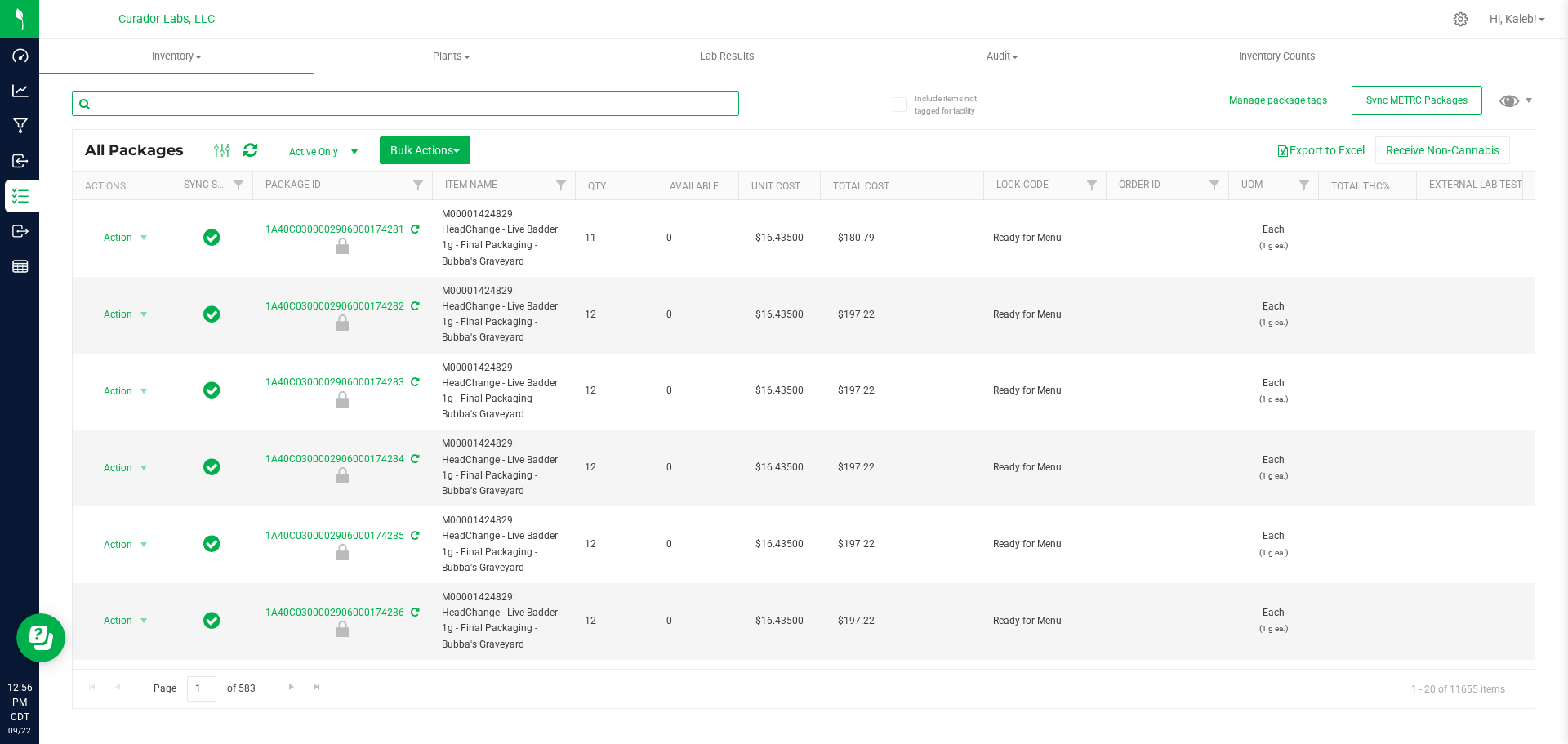
paste input "148713"
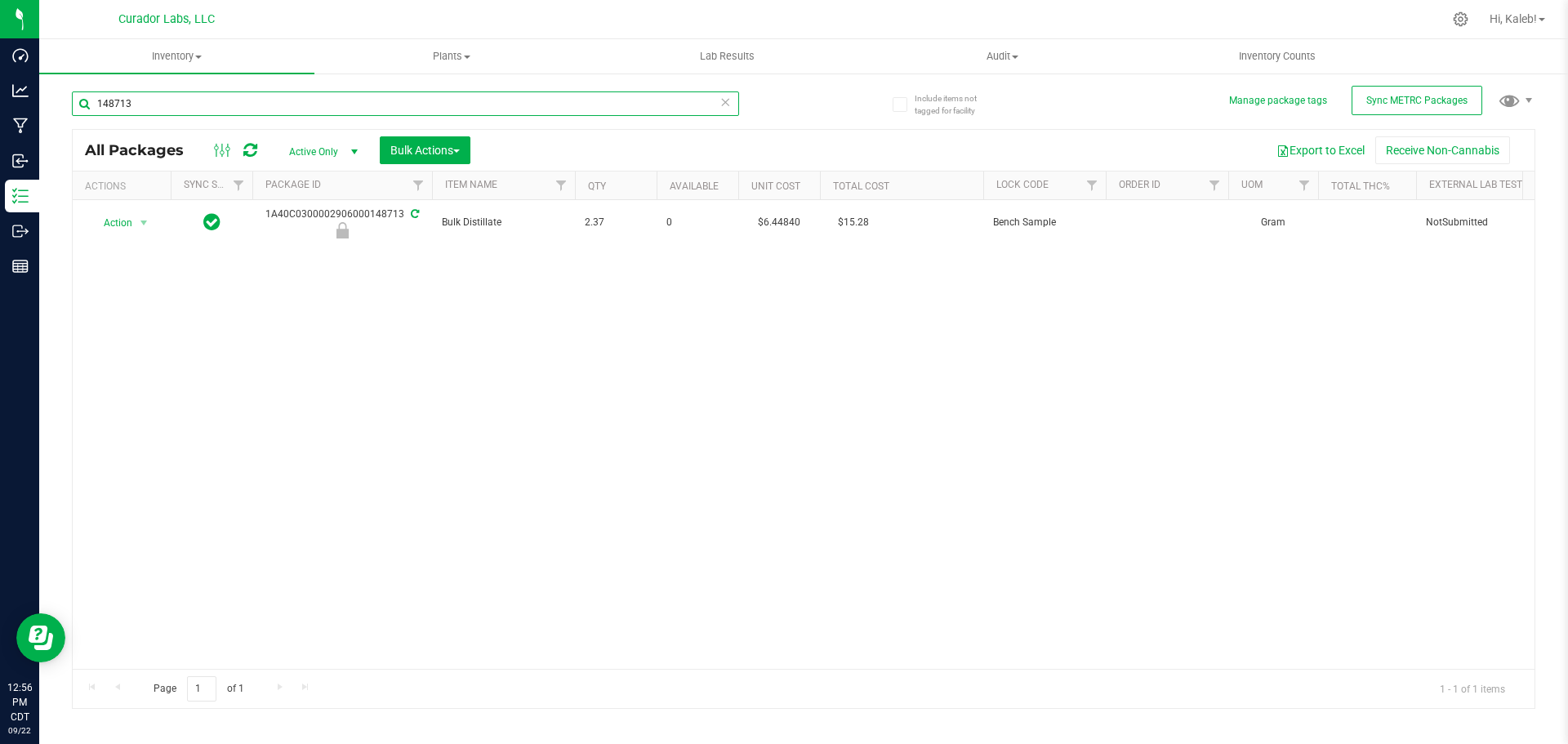
click at [102, 103] on input "148713" at bounding box center [405, 104] width 667 height 25
type input "48713"
click at [1457, 22] on icon at bounding box center [1460, 19] width 15 height 15
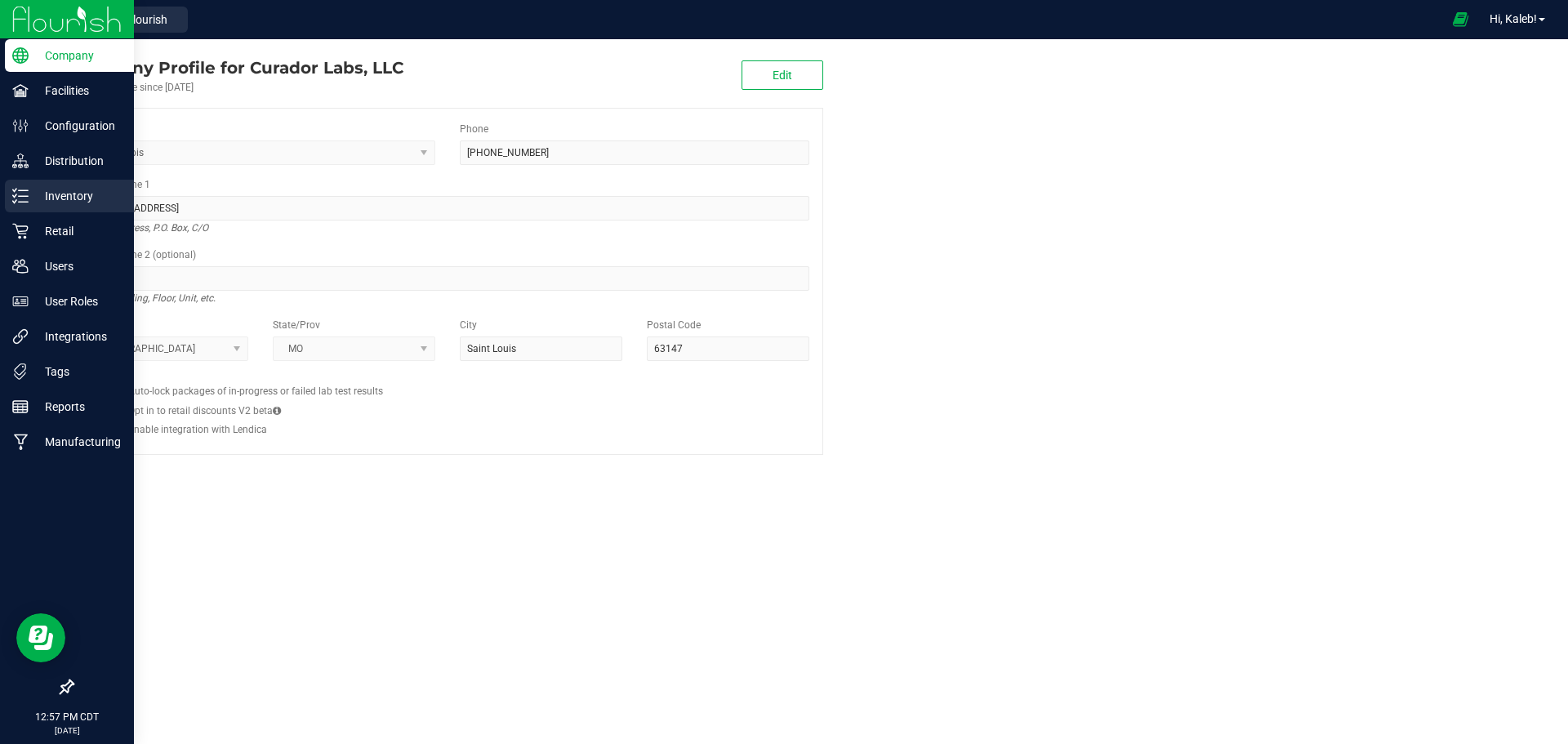
click at [20, 186] on div "Inventory" at bounding box center [69, 195] width 129 height 33
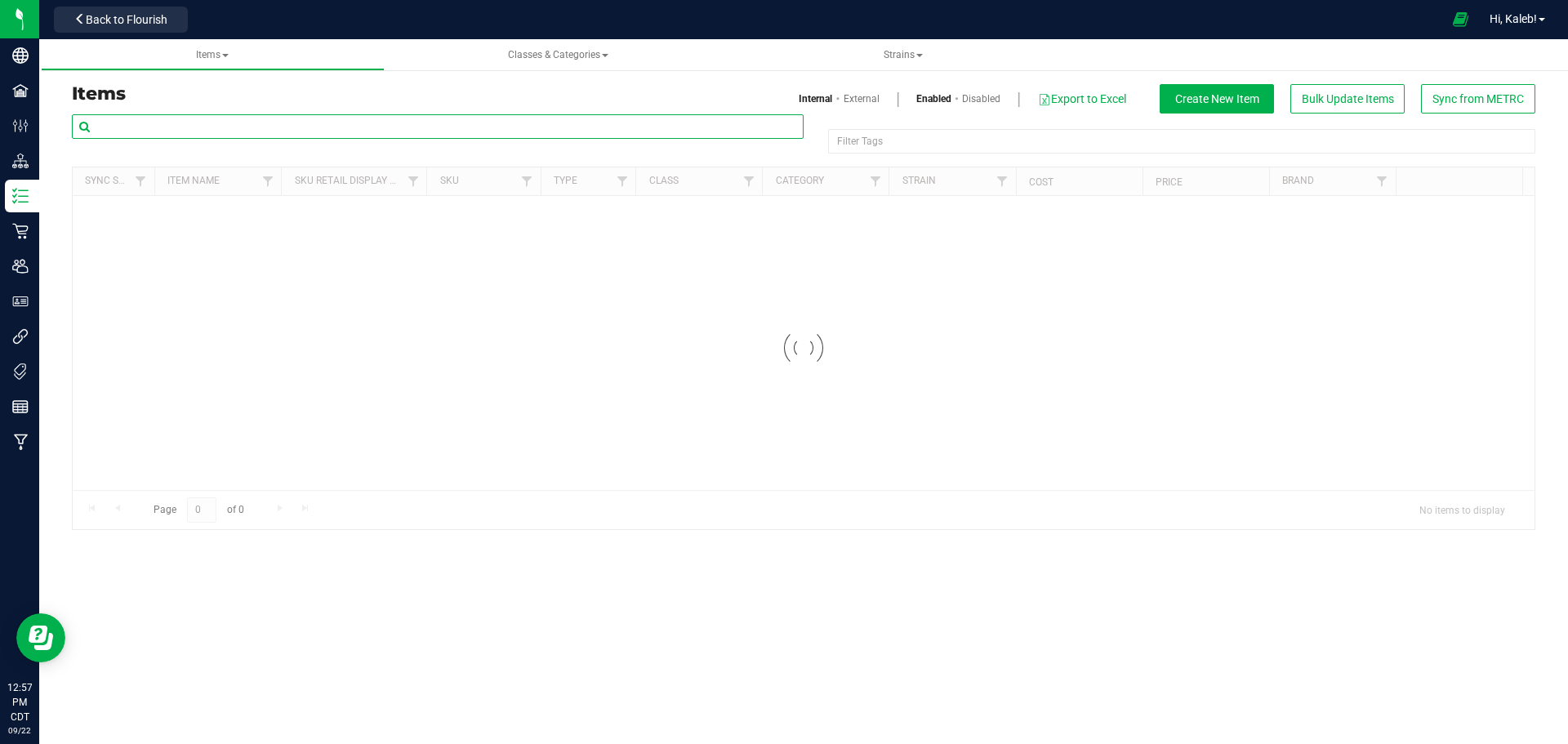
click at [154, 126] on input "text" at bounding box center [437, 127] width 732 height 25
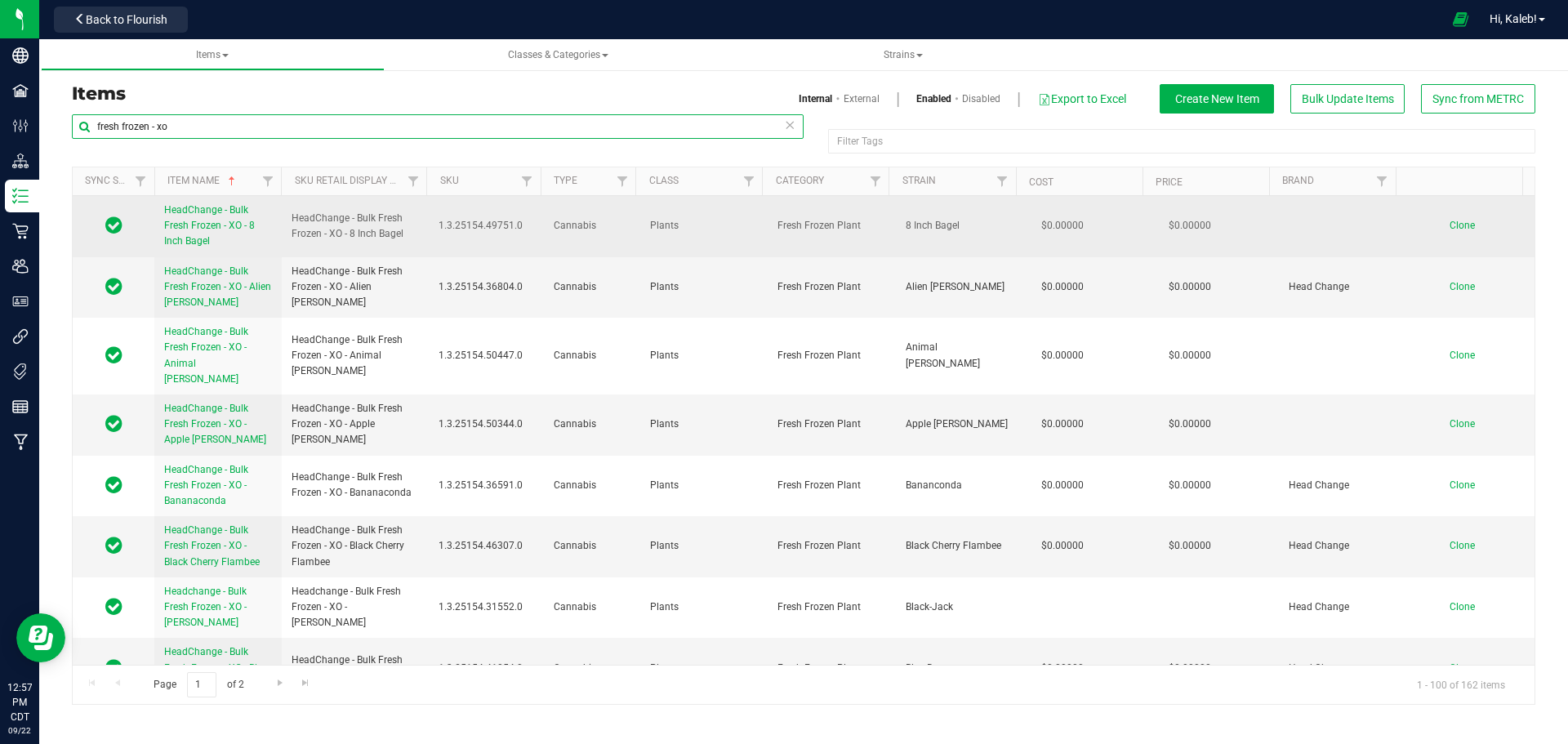
type input "fresh frozen - xo"
drag, startPoint x: 289, startPoint y: 213, endPoint x: 413, endPoint y: 231, distance: 125.3
click at [413, 231] on td "HeadChange - Bulk Fresh Frozen - XO - 8 Inch Bagel" at bounding box center [355, 227] width 147 height 61
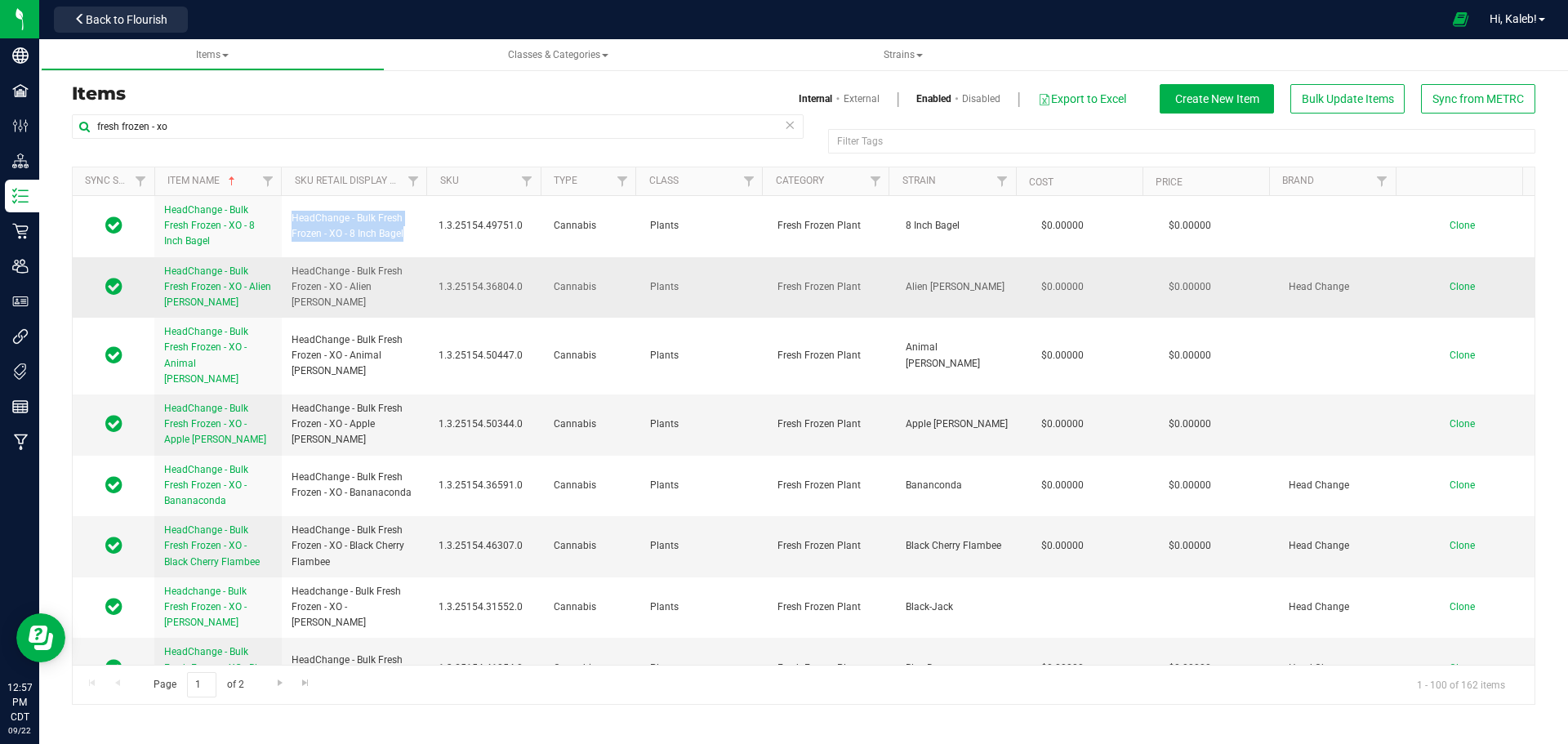
copy span "HeadChange - Bulk Fresh Frozen - XO - 8 Inch Bagel"
click at [902, 50] on span "Strains" at bounding box center [903, 55] width 40 height 11
click at [872, 125] on li "Create new strain" at bounding box center [903, 123] width 318 height 24
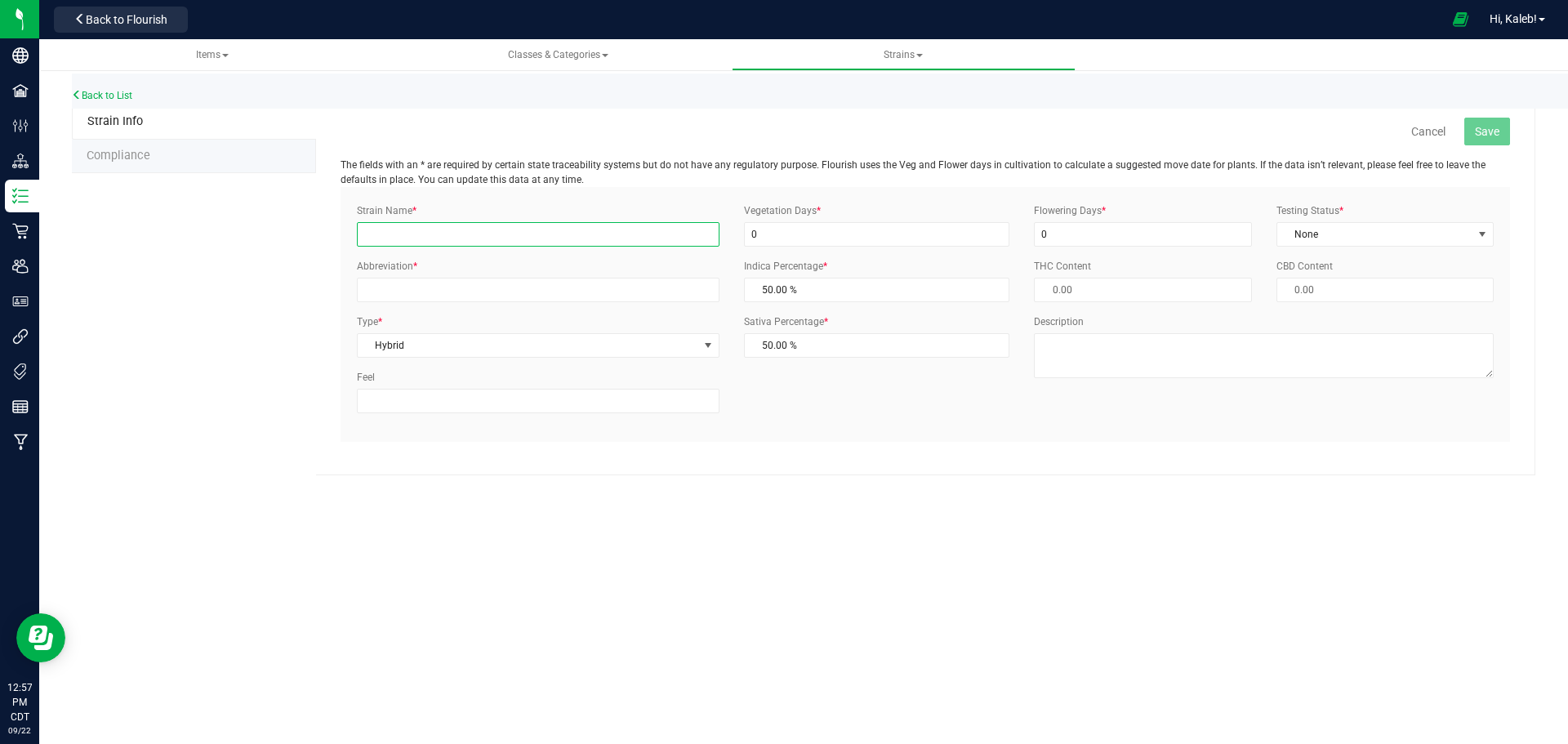
click at [414, 235] on input "Strain Name *" at bounding box center [538, 234] width 362 height 25
type input "Purple Pie"
click at [435, 293] on input "Abbreviation *" at bounding box center [538, 290] width 362 height 25
type input "PRPLP"
click at [491, 342] on span "Hybrid - Sativa" at bounding box center [528, 346] width 341 height 23
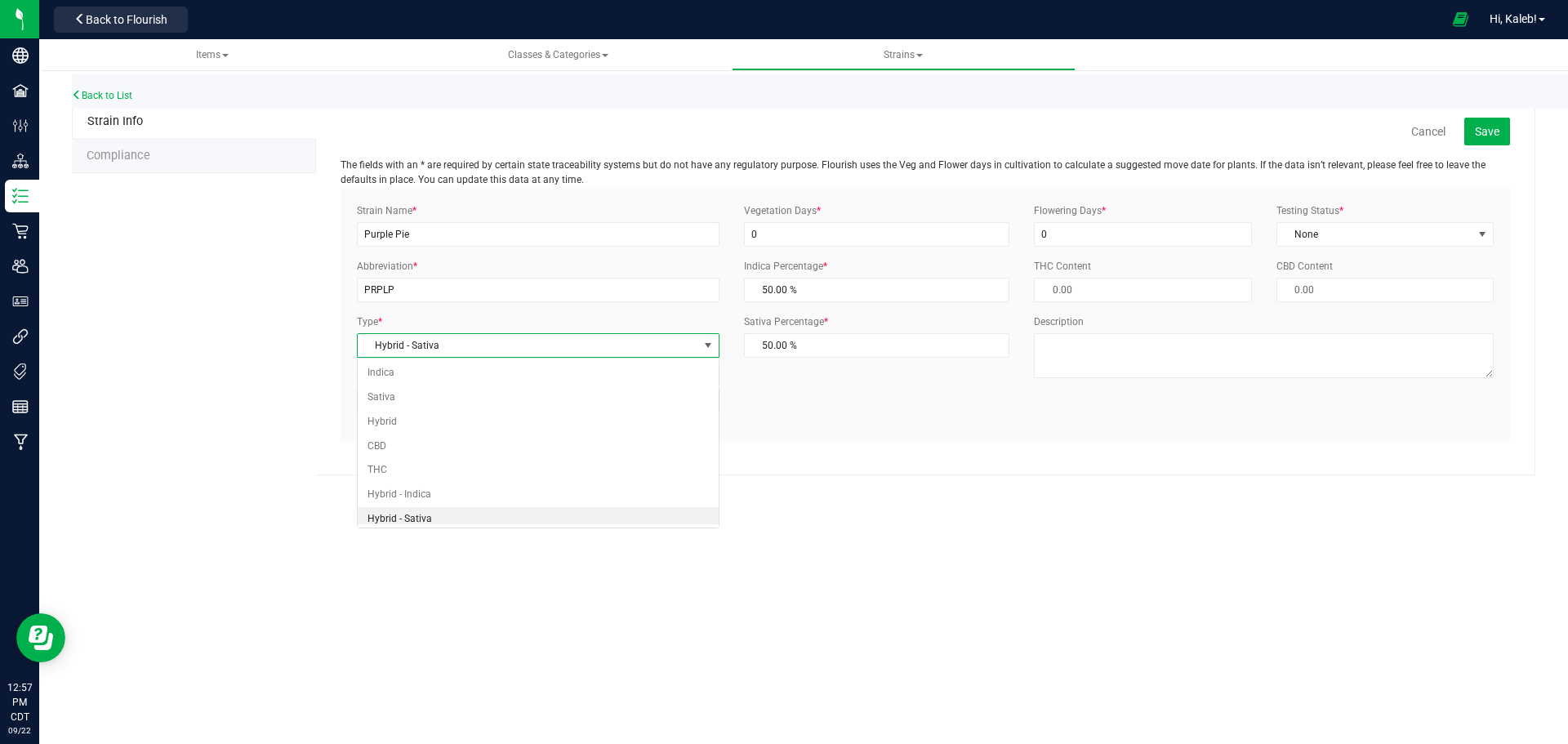
scroll to position [7, 0]
click at [408, 419] on li "Hybrid" at bounding box center [538, 415] width 361 height 25
click at [1387, 225] on span "None" at bounding box center [1374, 234] width 195 height 23
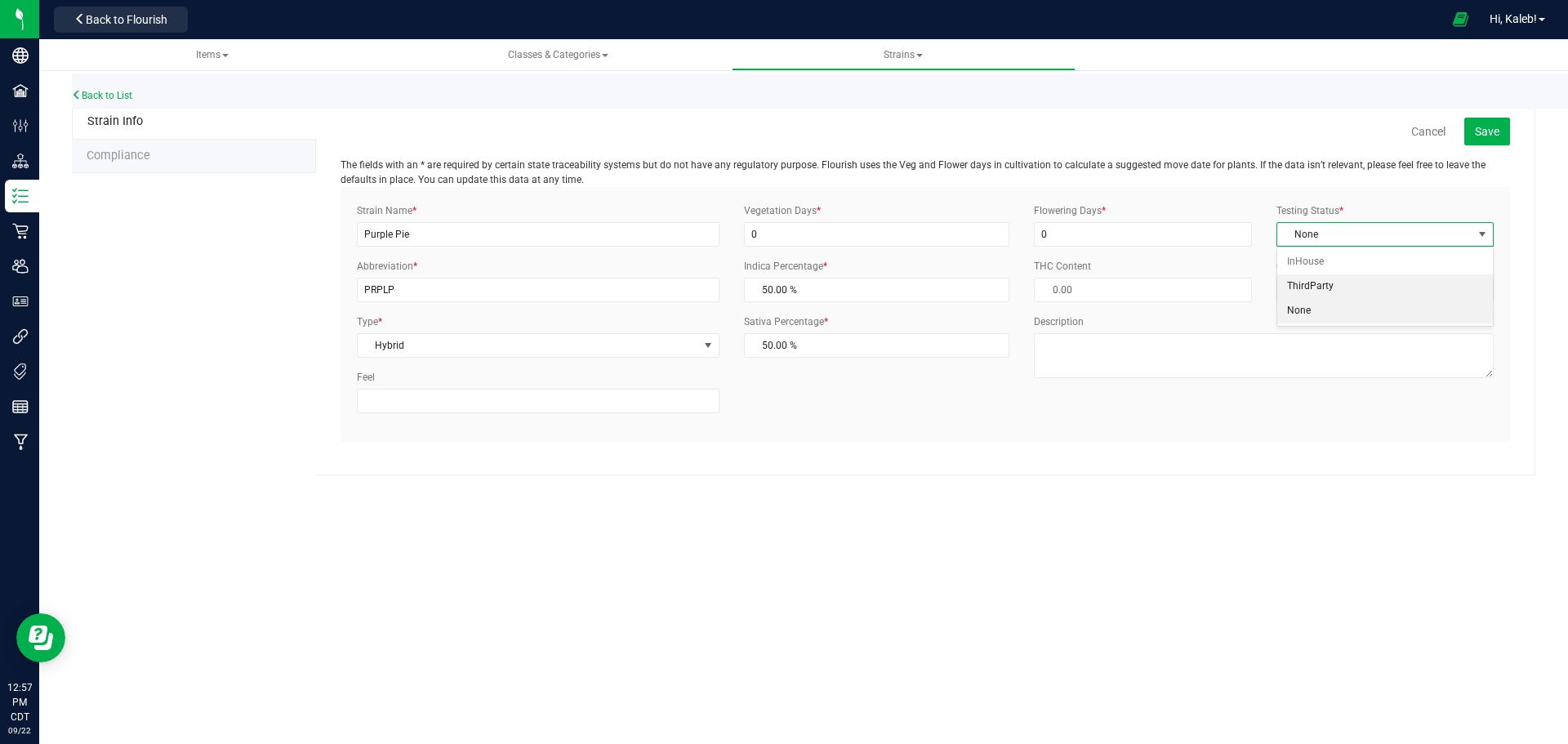
drag, startPoint x: 1324, startPoint y: 294, endPoint x: 1453, endPoint y: 180, distance: 172.2
click at [1324, 293] on li "ThirdParty" at bounding box center [1385, 287] width 215 height 25
click at [1491, 134] on span "Save" at bounding box center [1487, 131] width 25 height 13
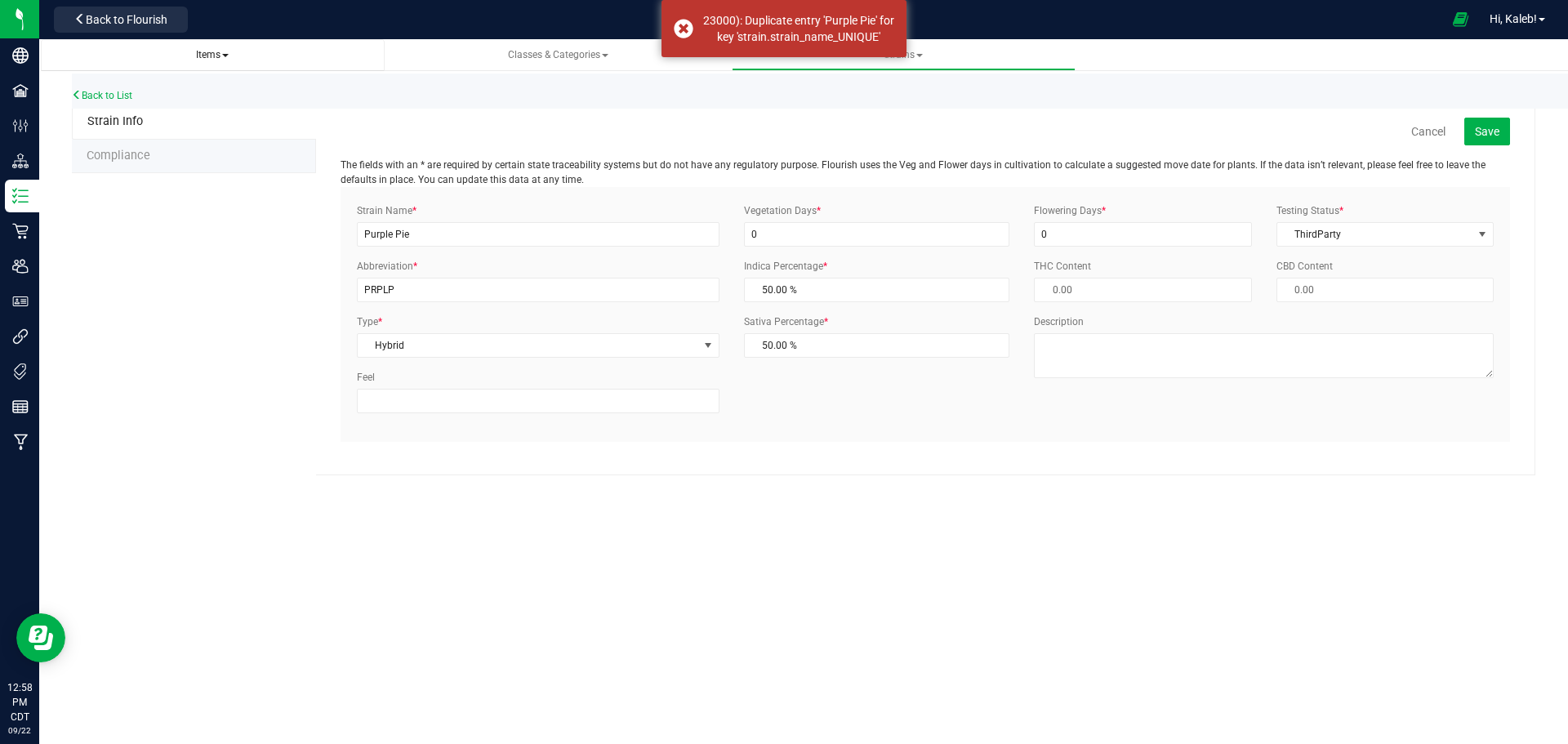
click at [209, 52] on span "Items" at bounding box center [212, 55] width 33 height 11
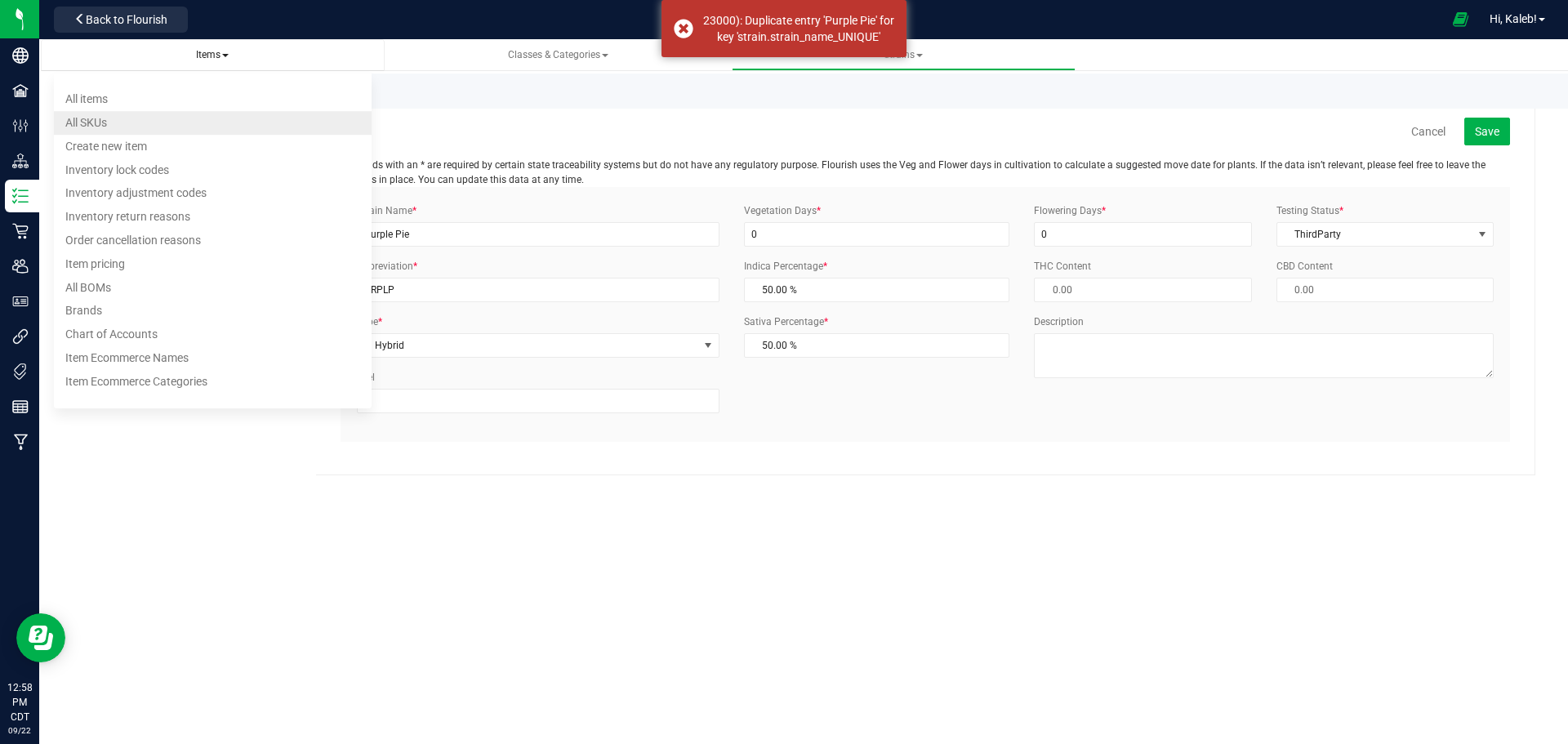
drag, startPoint x: 203, startPoint y: 76, endPoint x: 203, endPoint y: 88, distance: 12.0
click at [203, 77] on ul "All items All SKUs Create new item Inventory lock codes Inventory adjustment co…" at bounding box center [212, 240] width 318 height 335
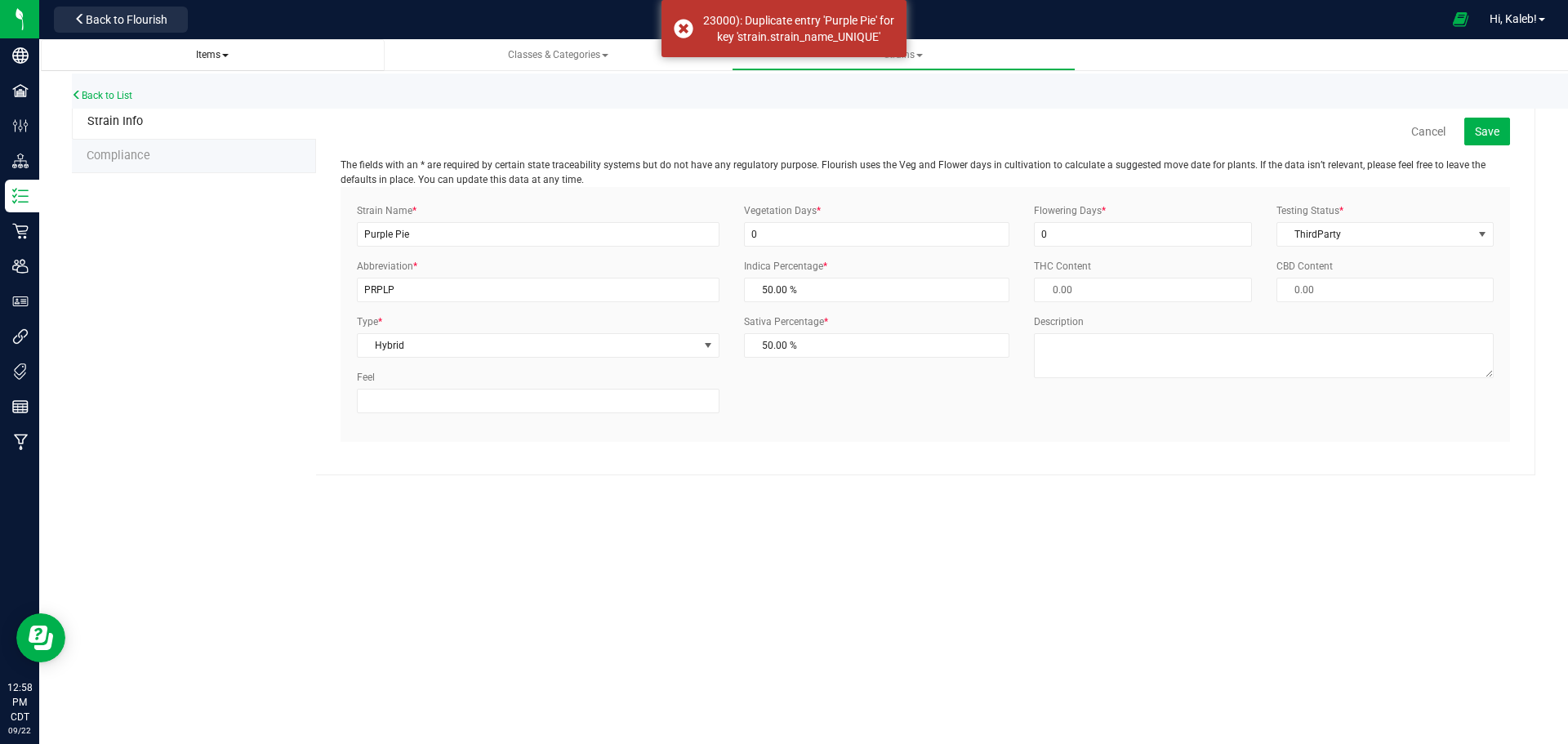
click at [224, 58] on span "Items" at bounding box center [212, 55] width 33 height 11
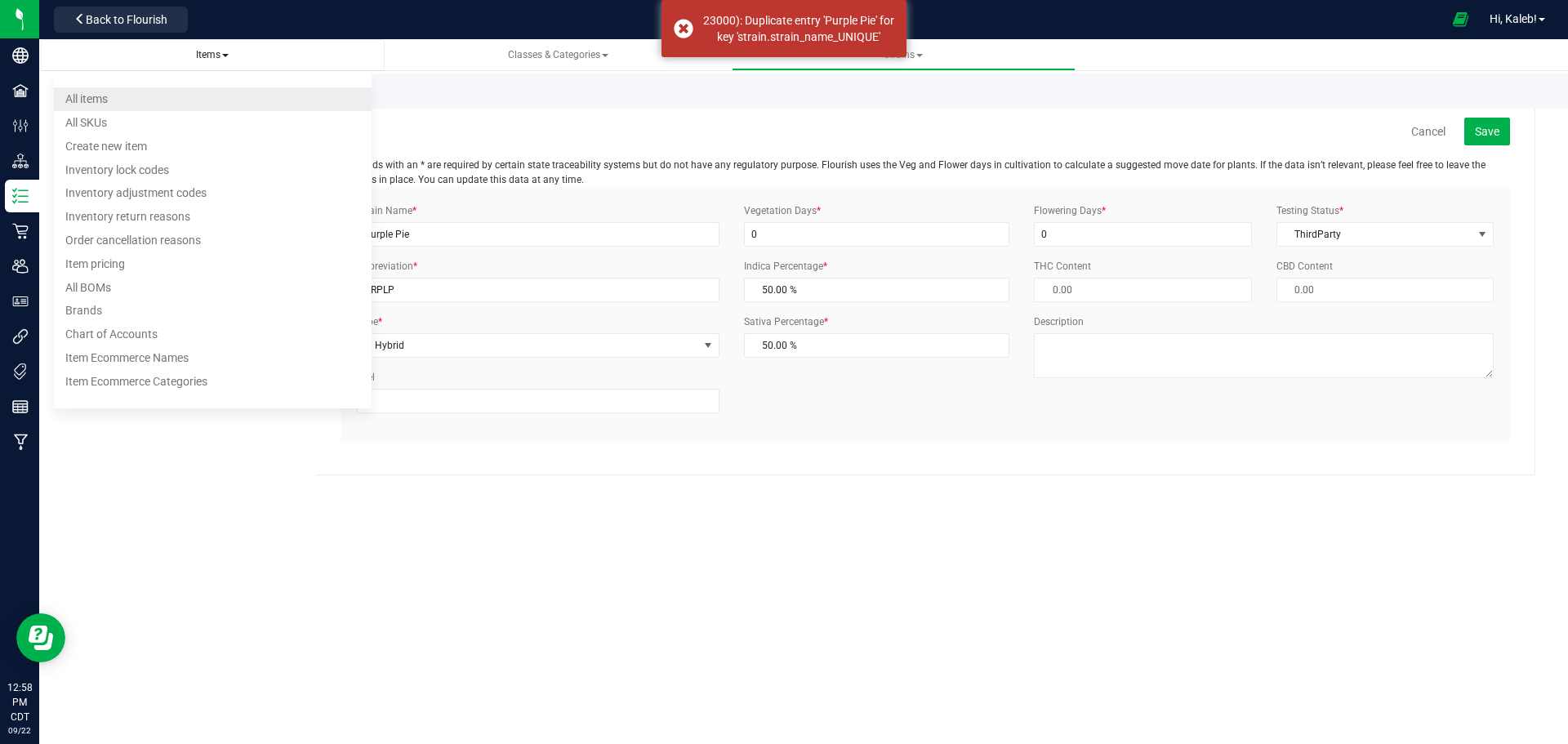
click at [210, 89] on li "All items" at bounding box center [212, 99] width 318 height 24
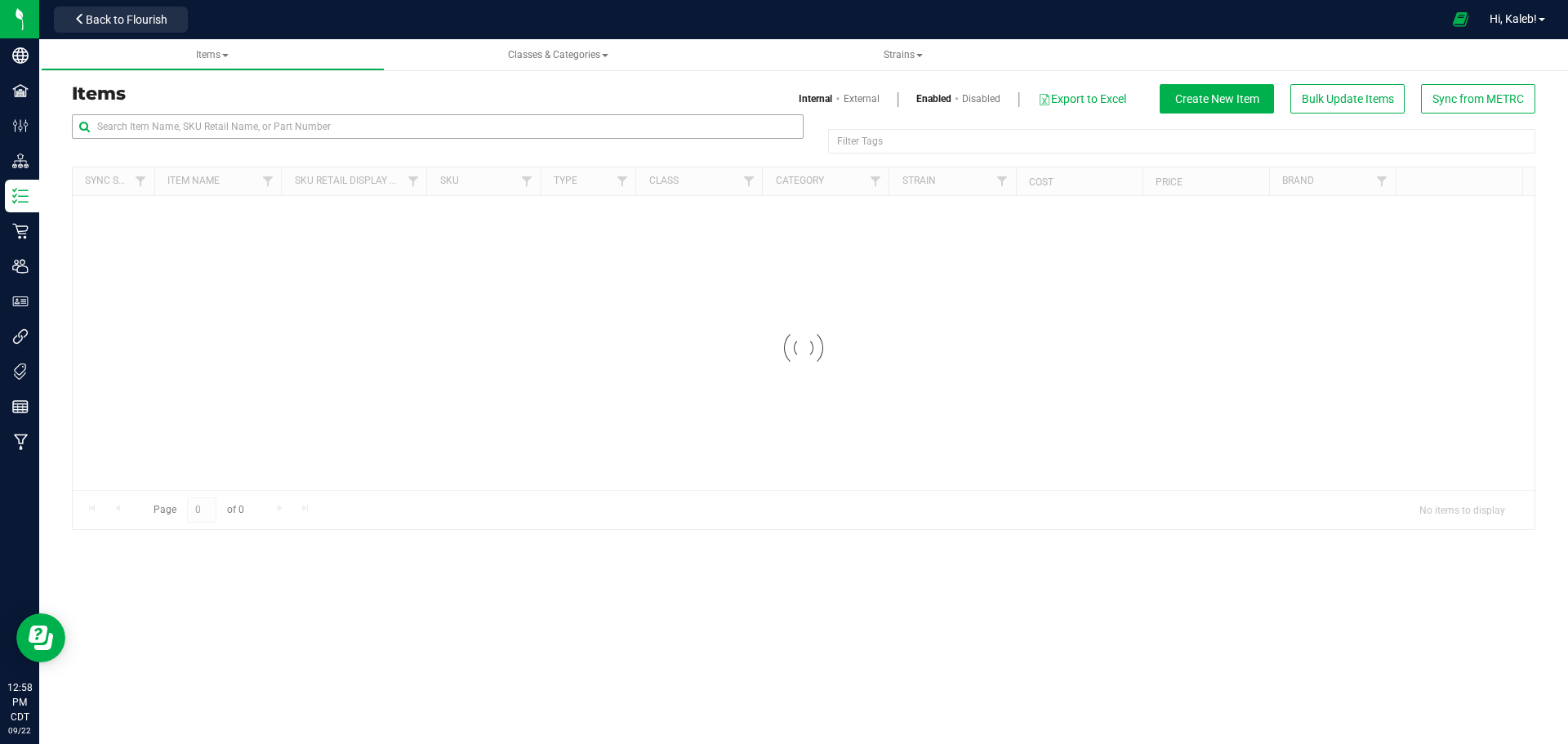
click at [287, 140] on div at bounding box center [437, 133] width 732 height 38
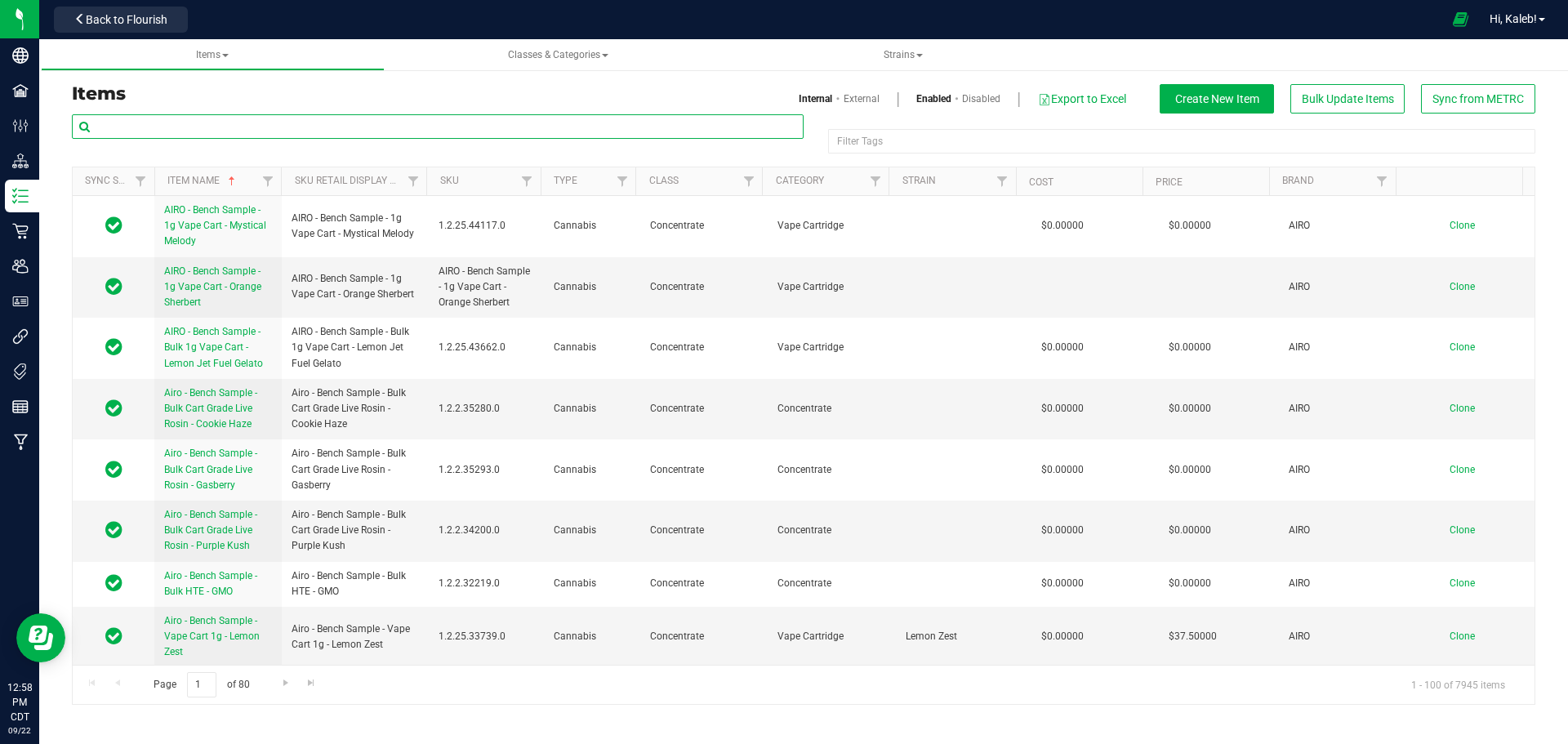
click at [287, 133] on input "text" at bounding box center [437, 127] width 732 height 25
paste input "HeadChange - Bulk Fresh Frozen - XO - 8 Inch Bagel"
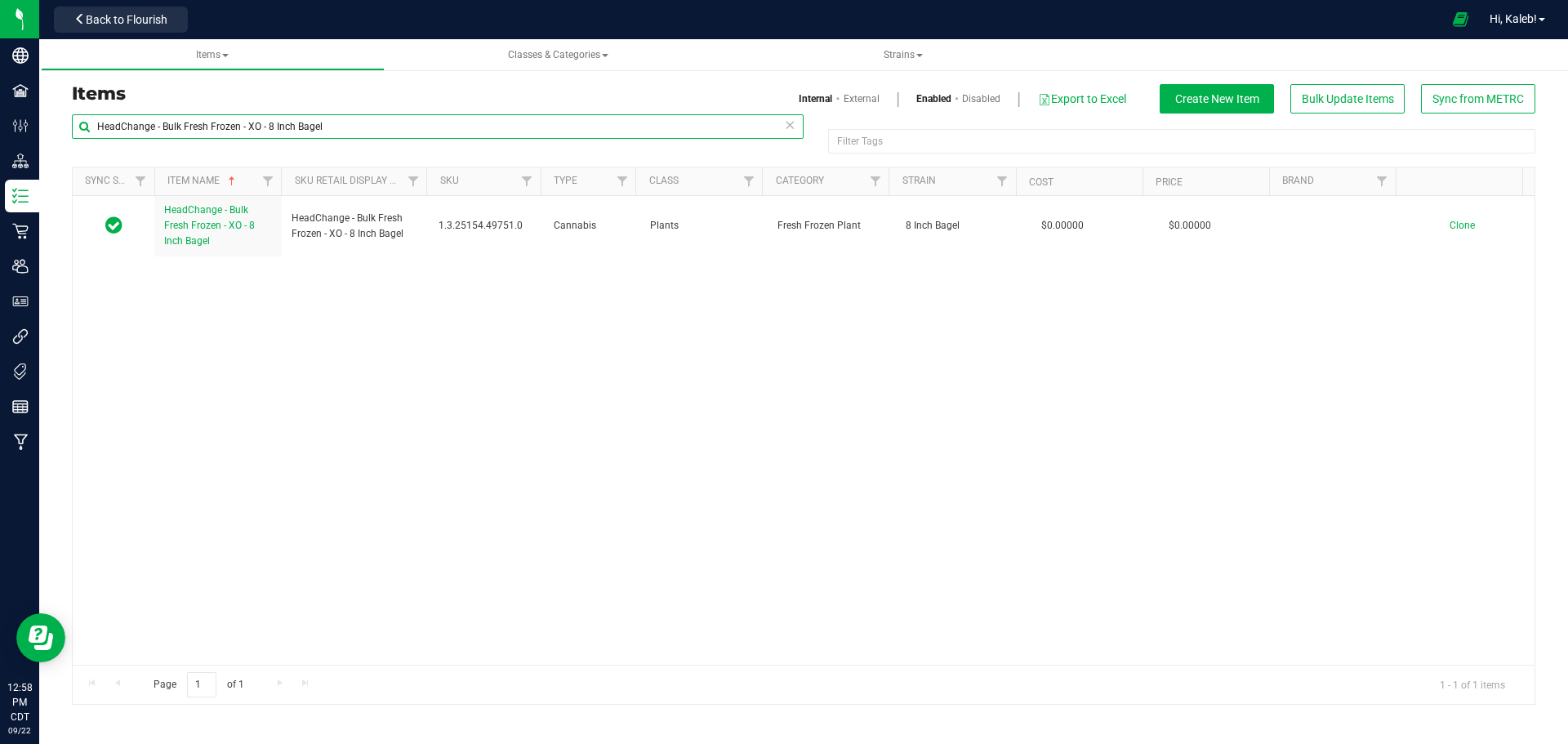
type input "HeadChange - Bulk Fresh Frozen - XO - 8 Inch Bagel"
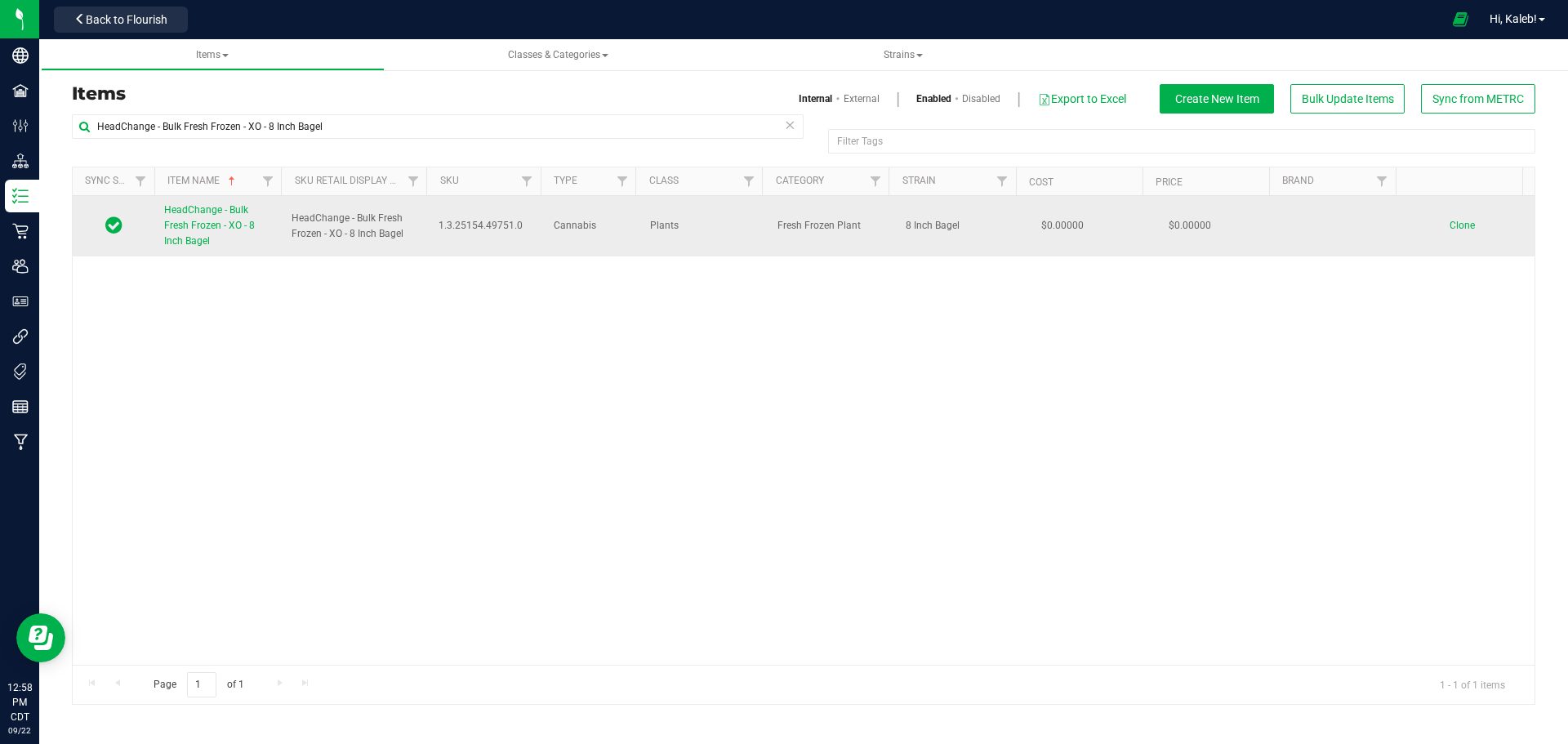
drag, startPoint x: 1467, startPoint y: 222, endPoint x: 1458, endPoint y: 224, distance: 9.2
click at [1458, 224] on span "Clone" at bounding box center [1461, 226] width 25 height 11
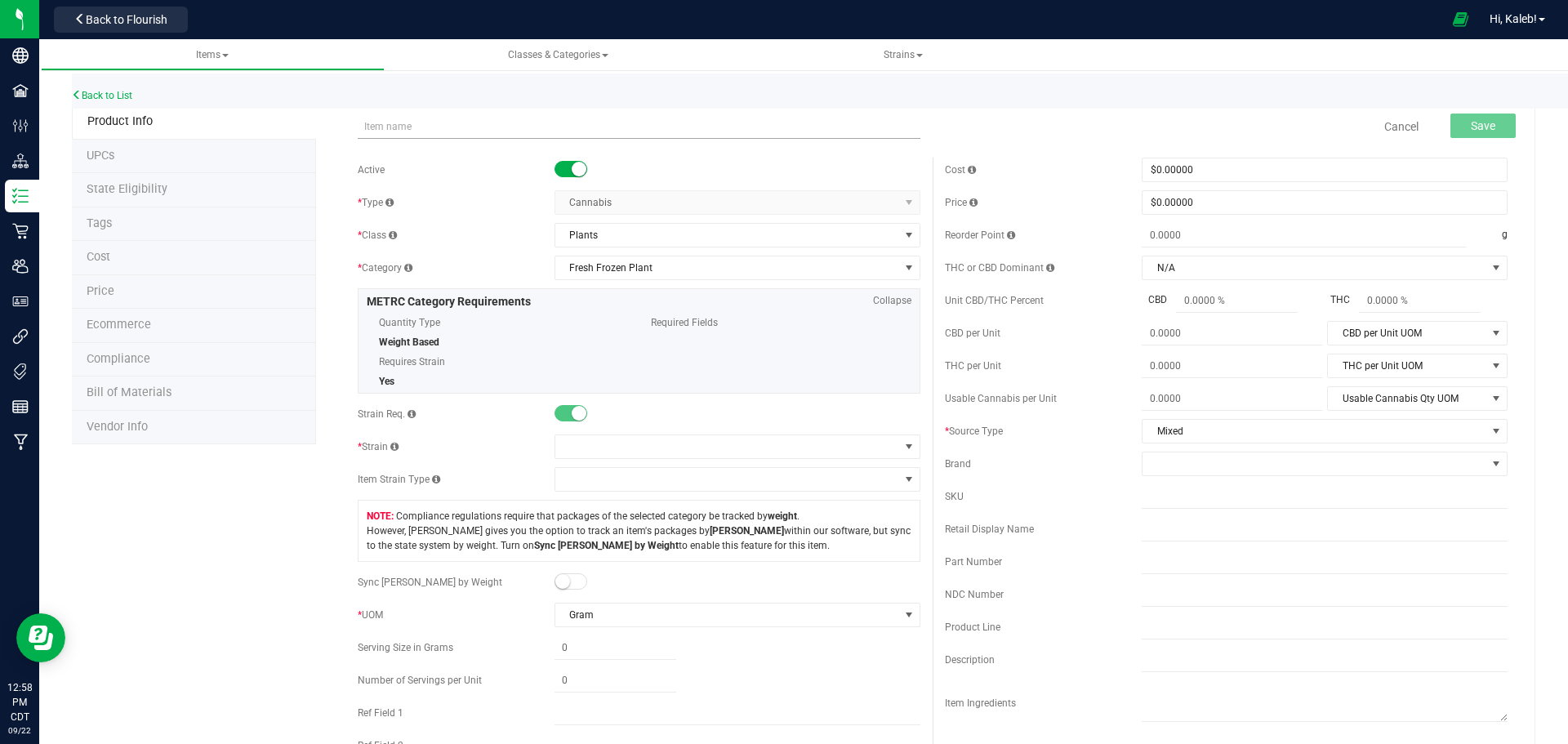
click at [413, 123] on input "text" at bounding box center [639, 127] width 563 height 25
click at [807, 370] on div "Quantity Type Weight Based Requires Strain Yes Required Fields" at bounding box center [638, 349] width 545 height 78
click at [403, 128] on input "text" at bounding box center [639, 127] width 563 height 25
type input "HeadChange - Post Processed Fresh Frozen - XO - Purple PIe"
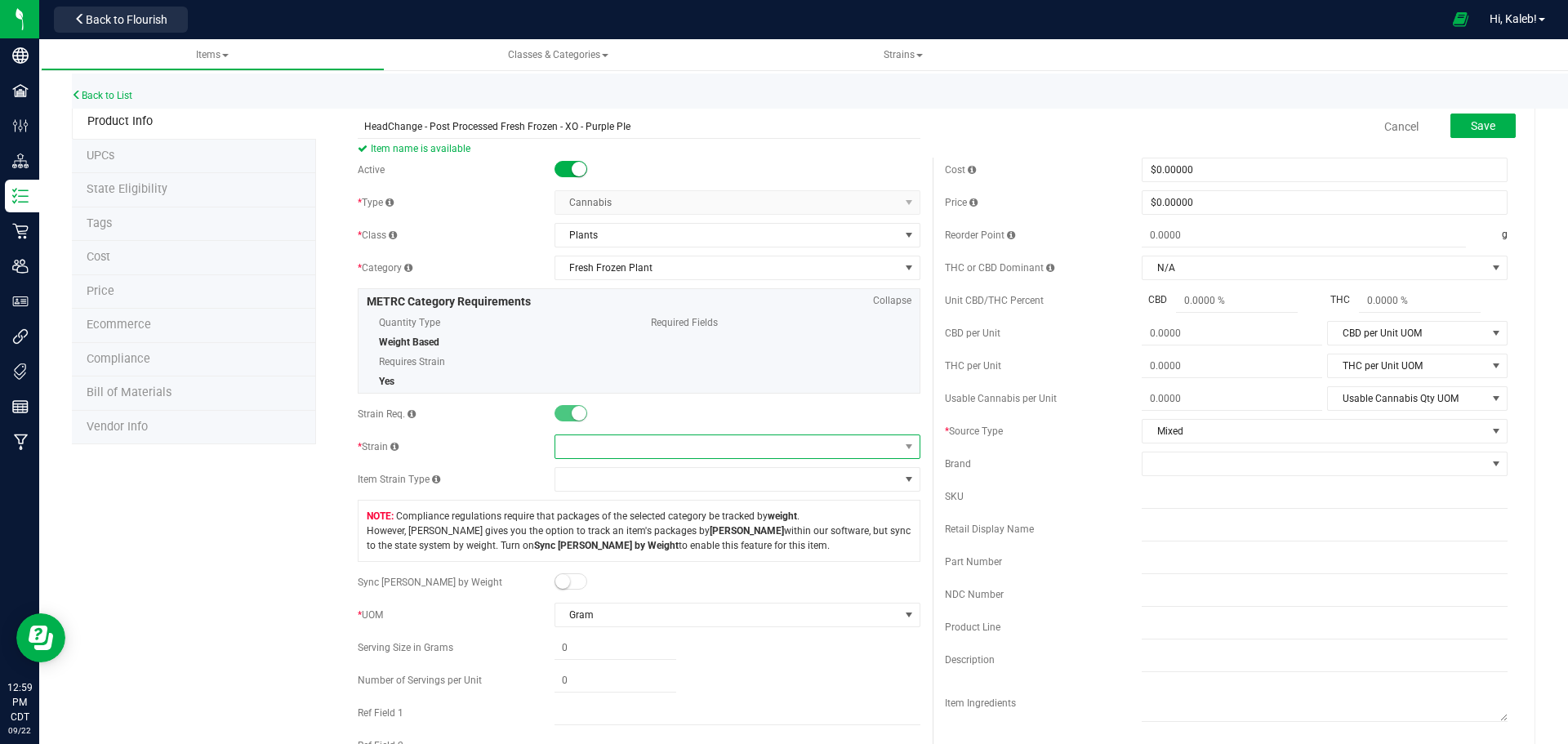
click at [594, 449] on span at bounding box center [727, 447] width 344 height 23
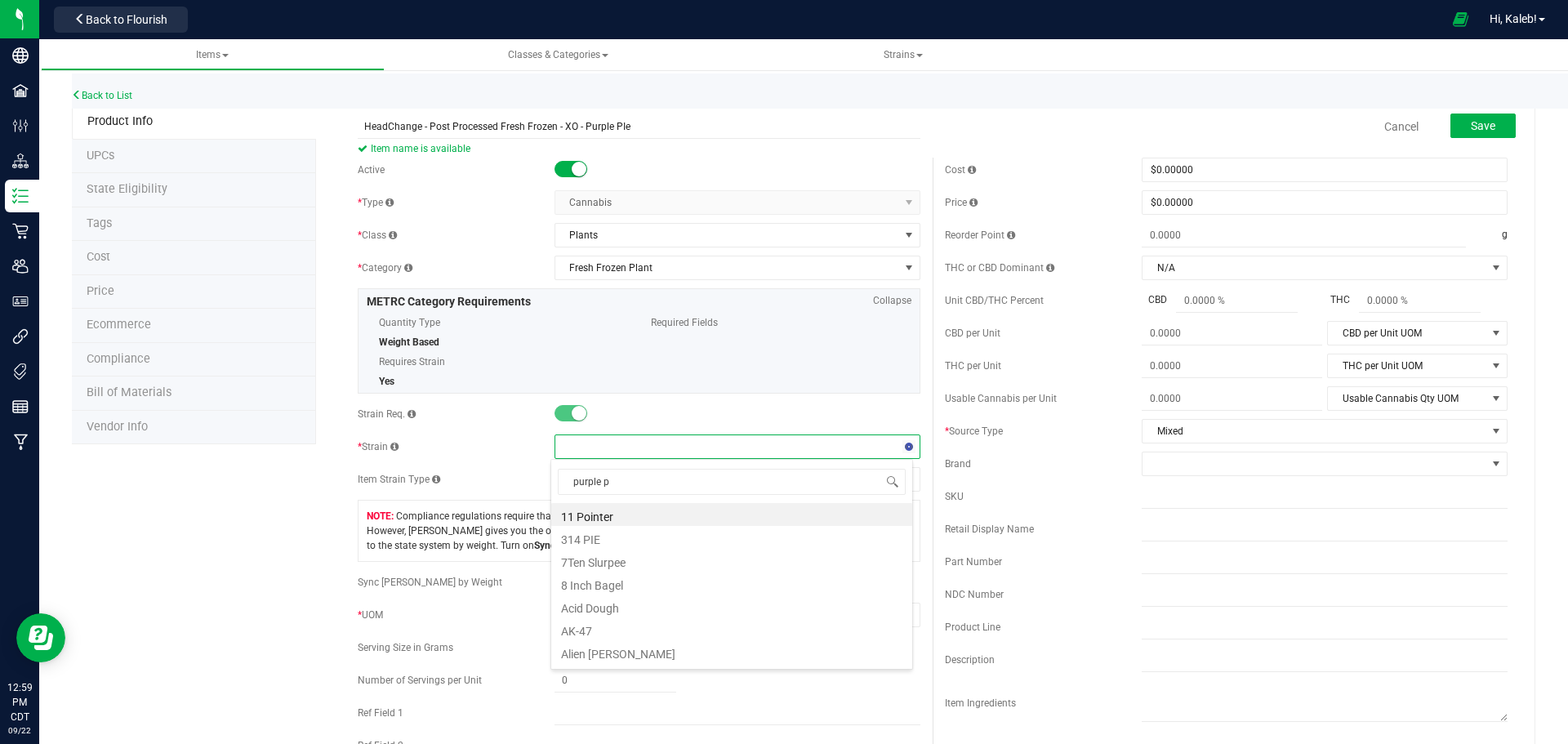
type input "purple pi"
click at [615, 520] on li "Purple Pie" at bounding box center [732, 515] width 361 height 23
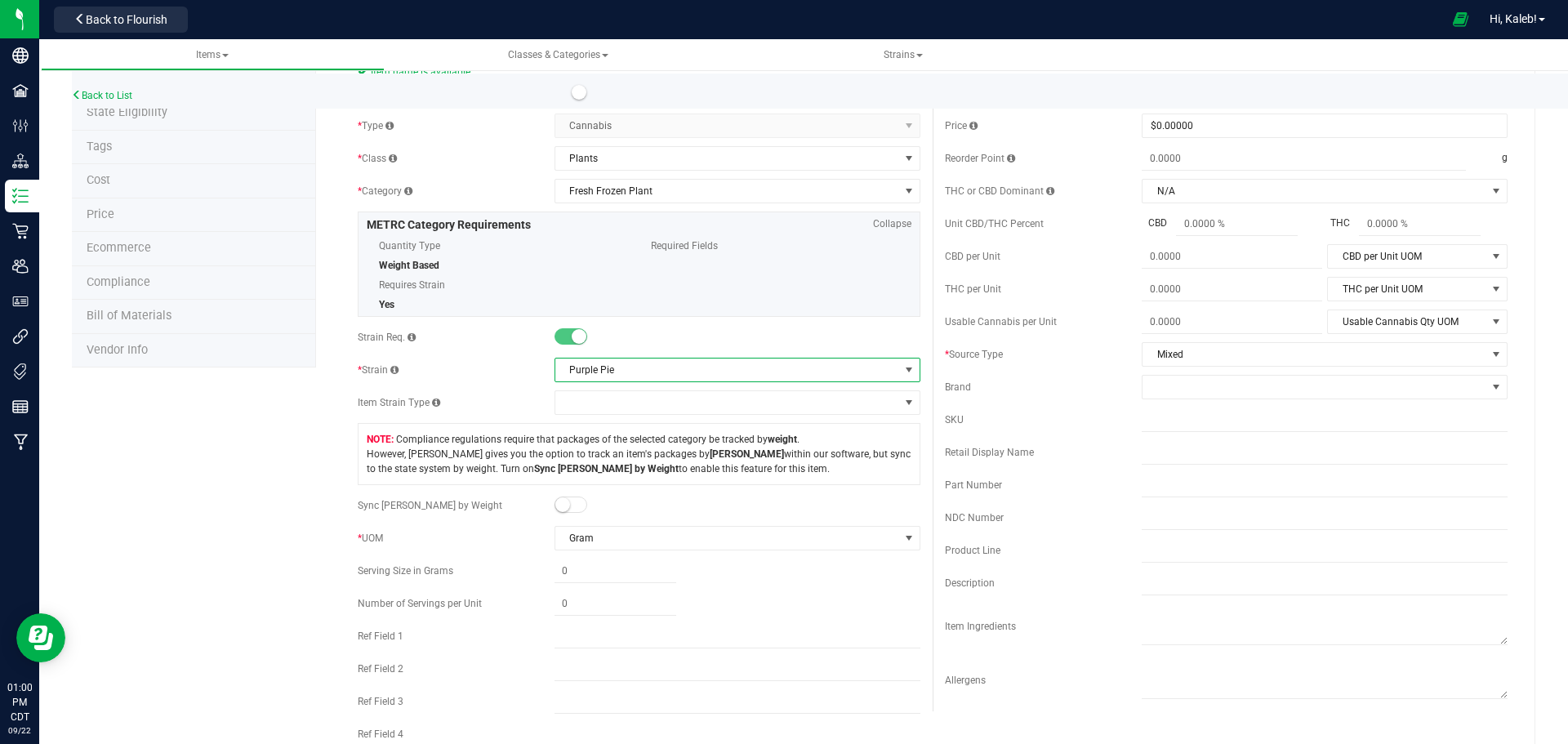
scroll to position [0, 0]
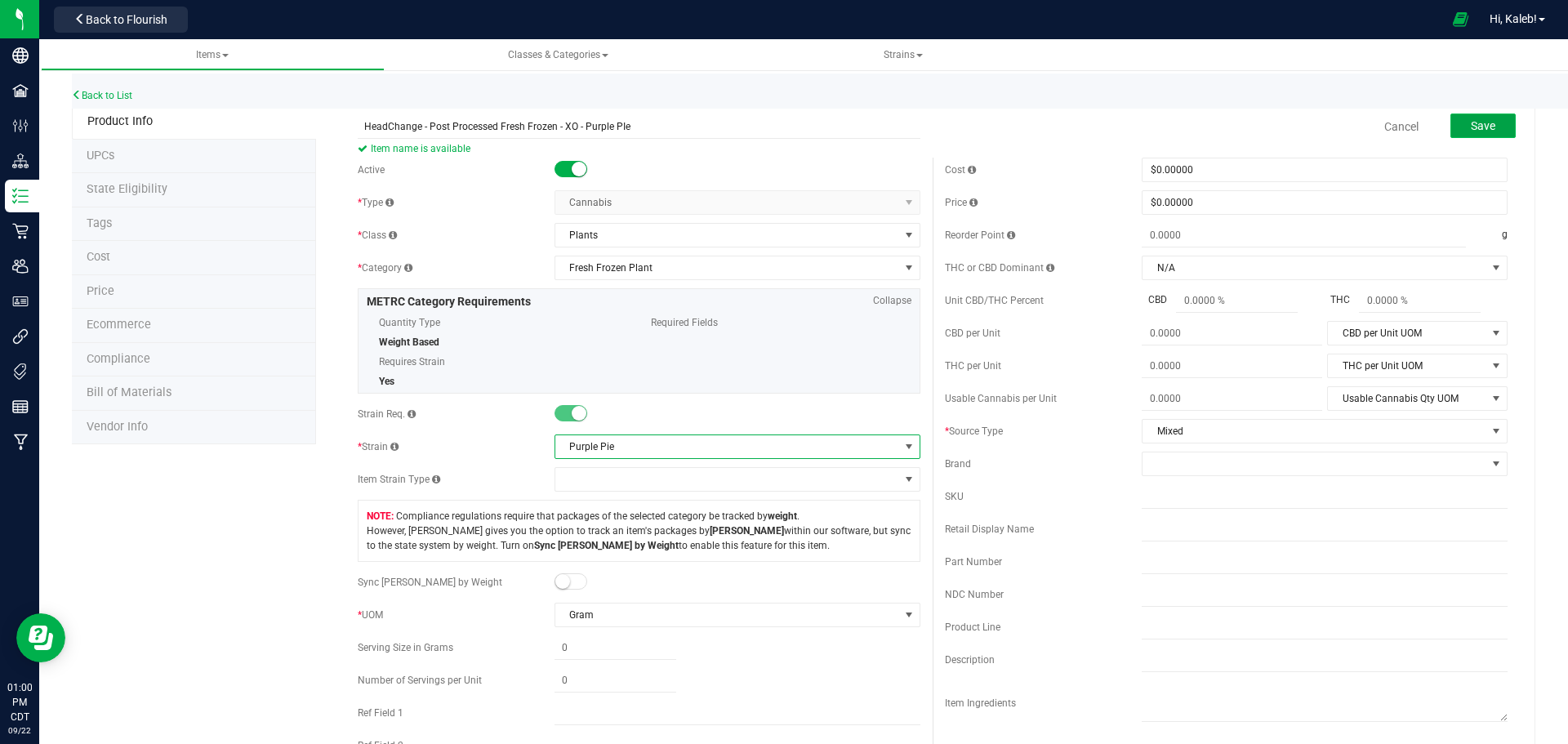
click at [1473, 136] on button "Save" at bounding box center [1482, 126] width 65 height 25
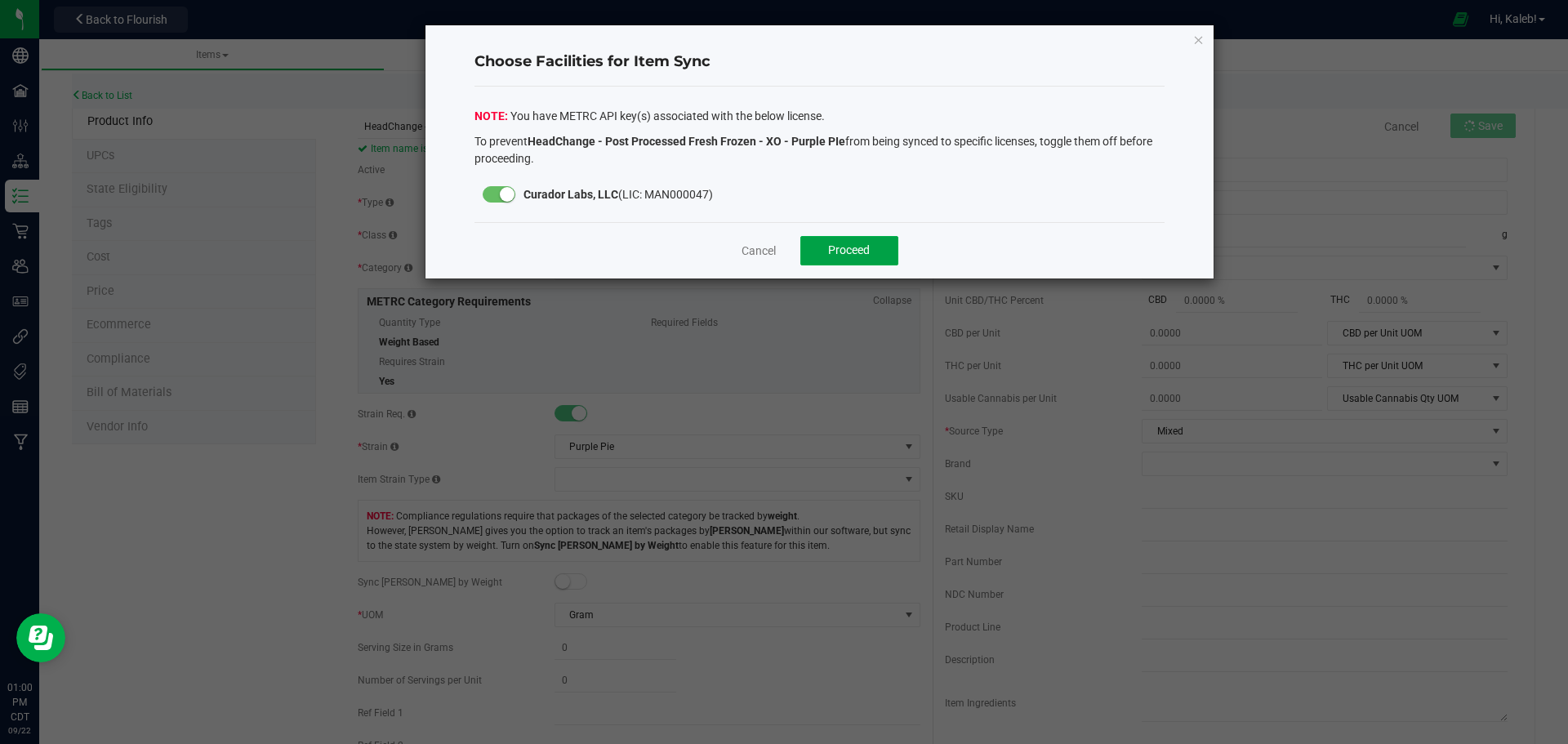
click at [869, 254] on button "Proceed" at bounding box center [850, 250] width 98 height 29
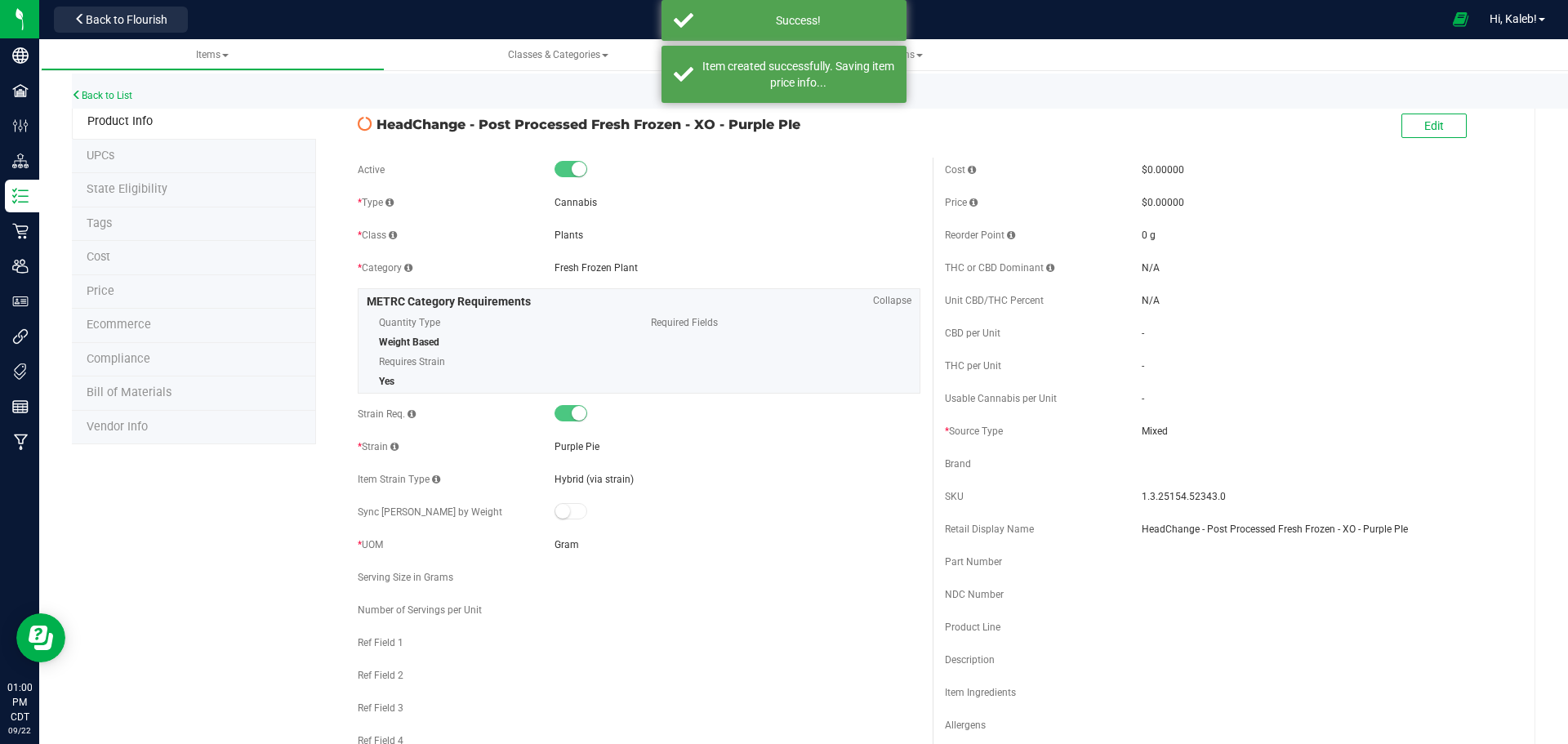
drag, startPoint x: 376, startPoint y: 124, endPoint x: 584, endPoint y: 140, distance: 208.6
click at [856, 133] on span "HeadChange - Post Processed Fresh Frozen - XO - Purple PIe" at bounding box center [649, 124] width 544 height 20
copy span "HeadChange - Post Processed Fresh Frozen - XO - Purple PIe"
click at [113, 93] on link "Back to List" at bounding box center [102, 95] width 60 height 11
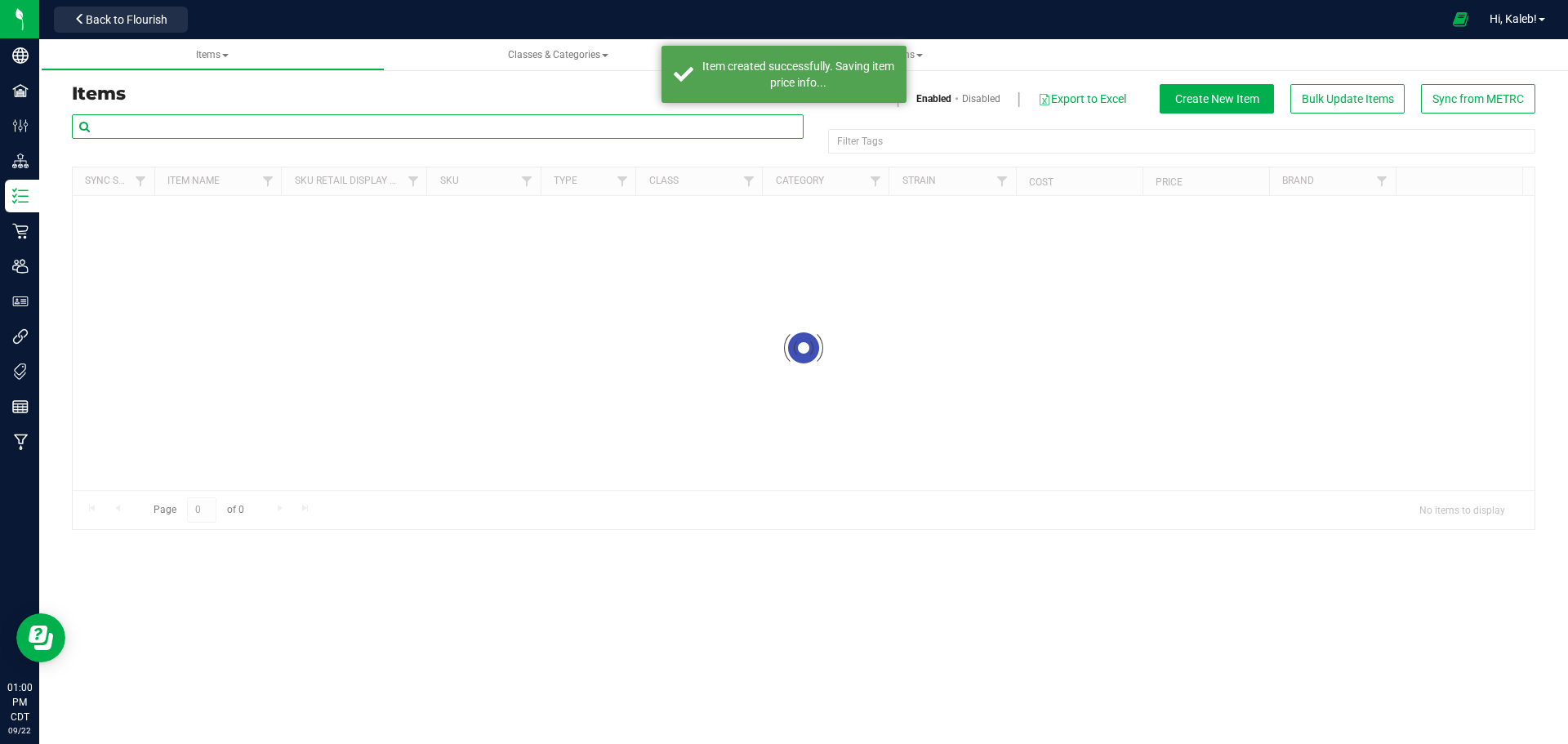
click at [363, 130] on input "text" at bounding box center [437, 127] width 732 height 25
paste input "HeadChange - Post Processed Fresh Frozen - XO - Purple PIe"
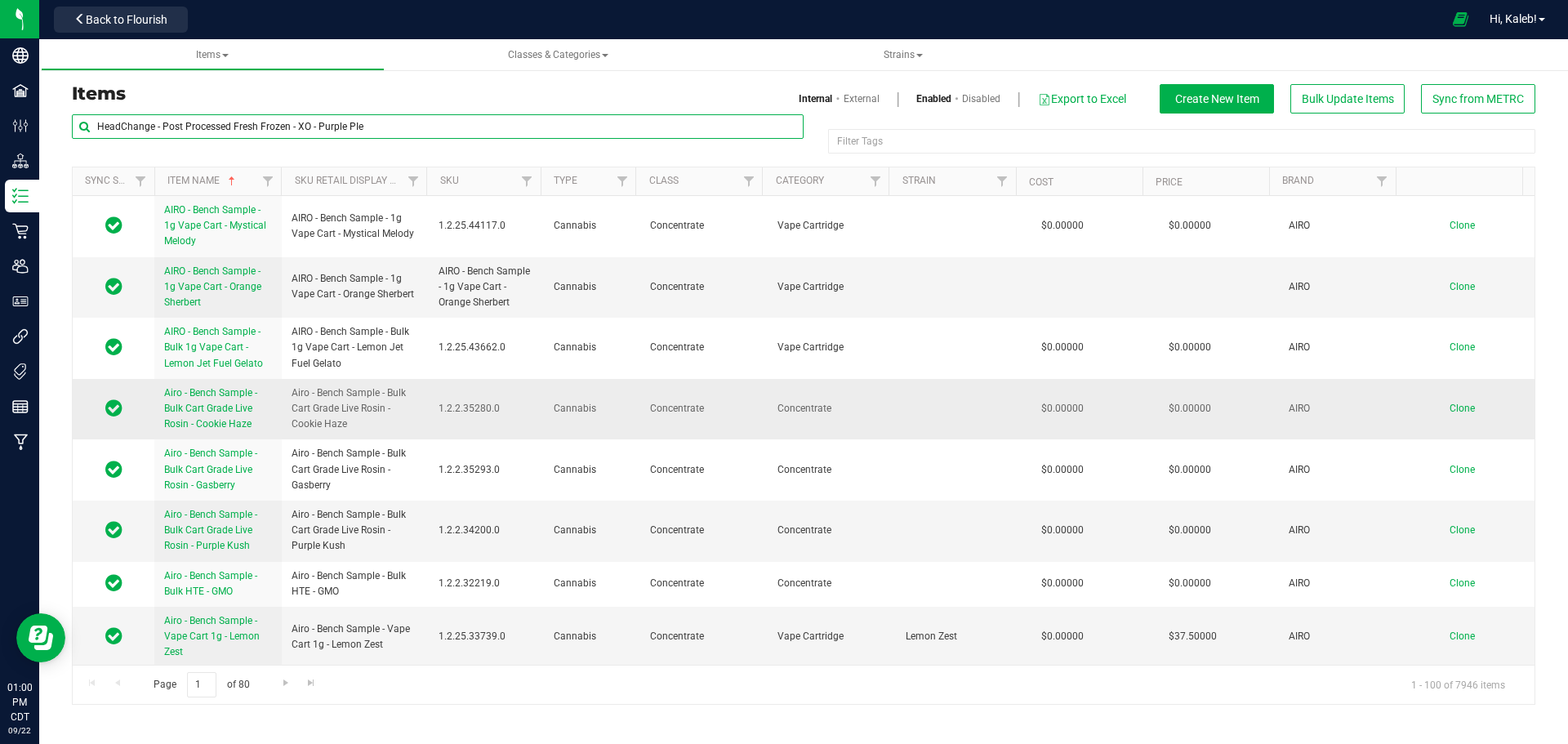
type input "HeadChange - Post Processed Fresh Frozen - XO - Purple PIe"
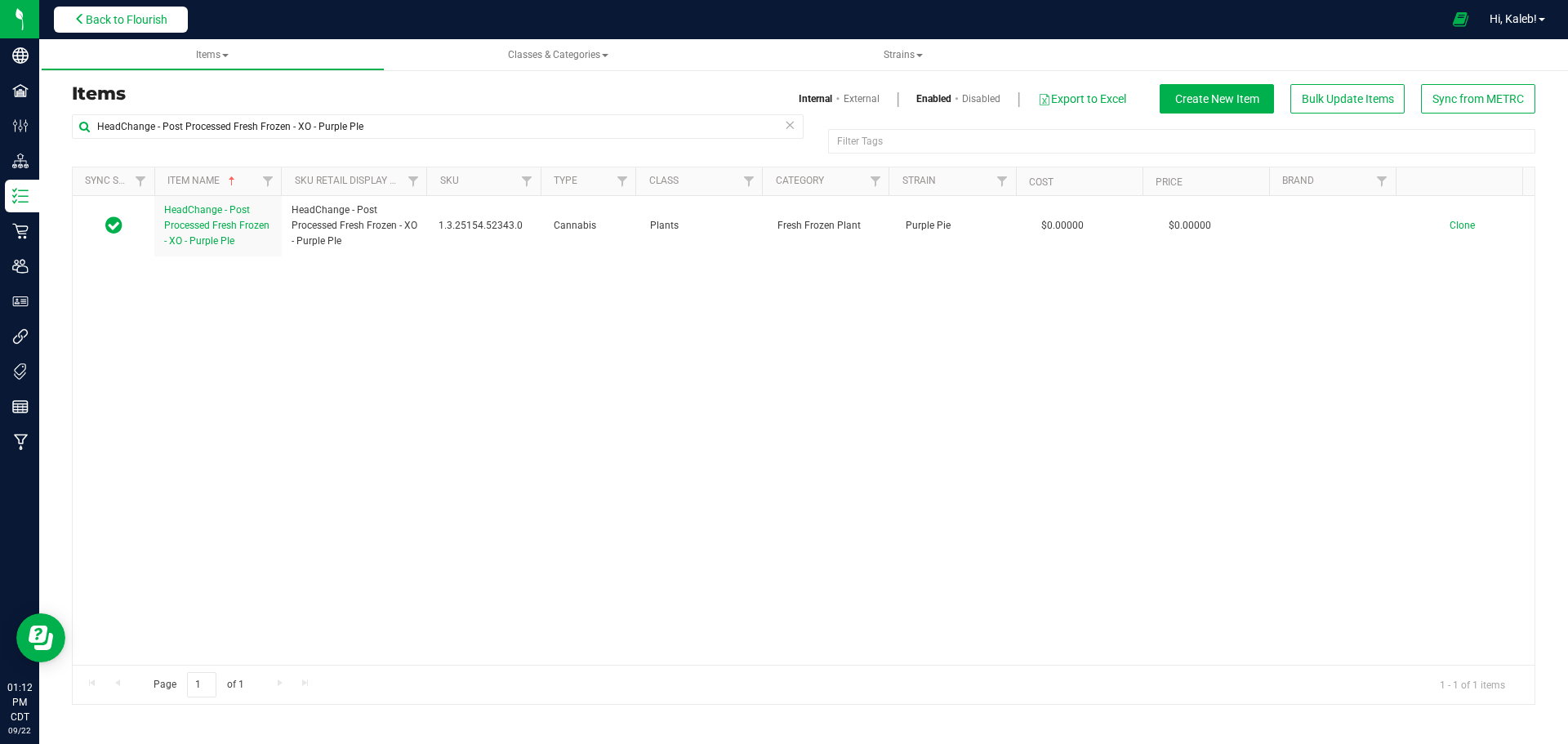
click at [126, 21] on span "Back to Flourish" at bounding box center [126, 20] width 82 height 13
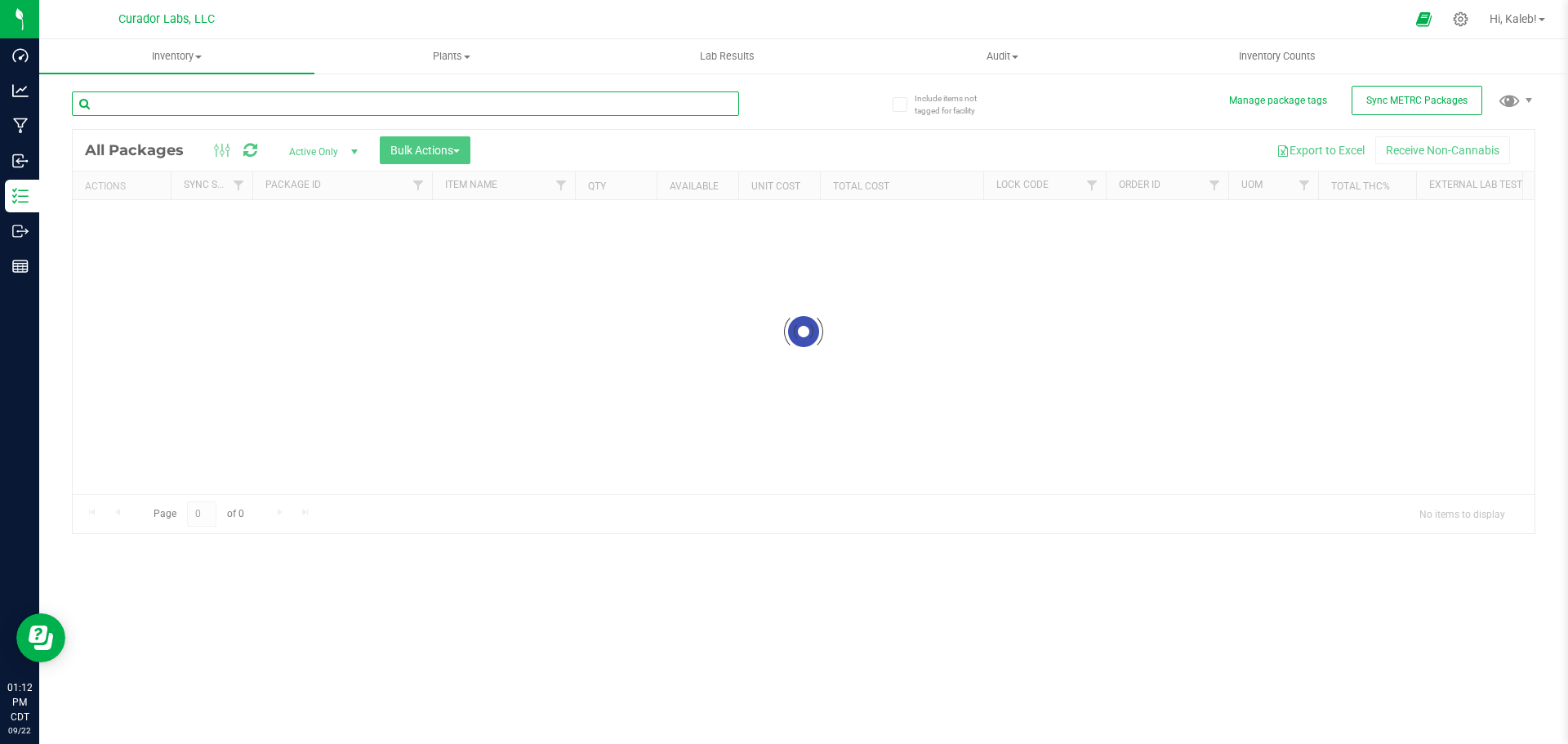
click at [304, 112] on input "text" at bounding box center [405, 104] width 667 height 25
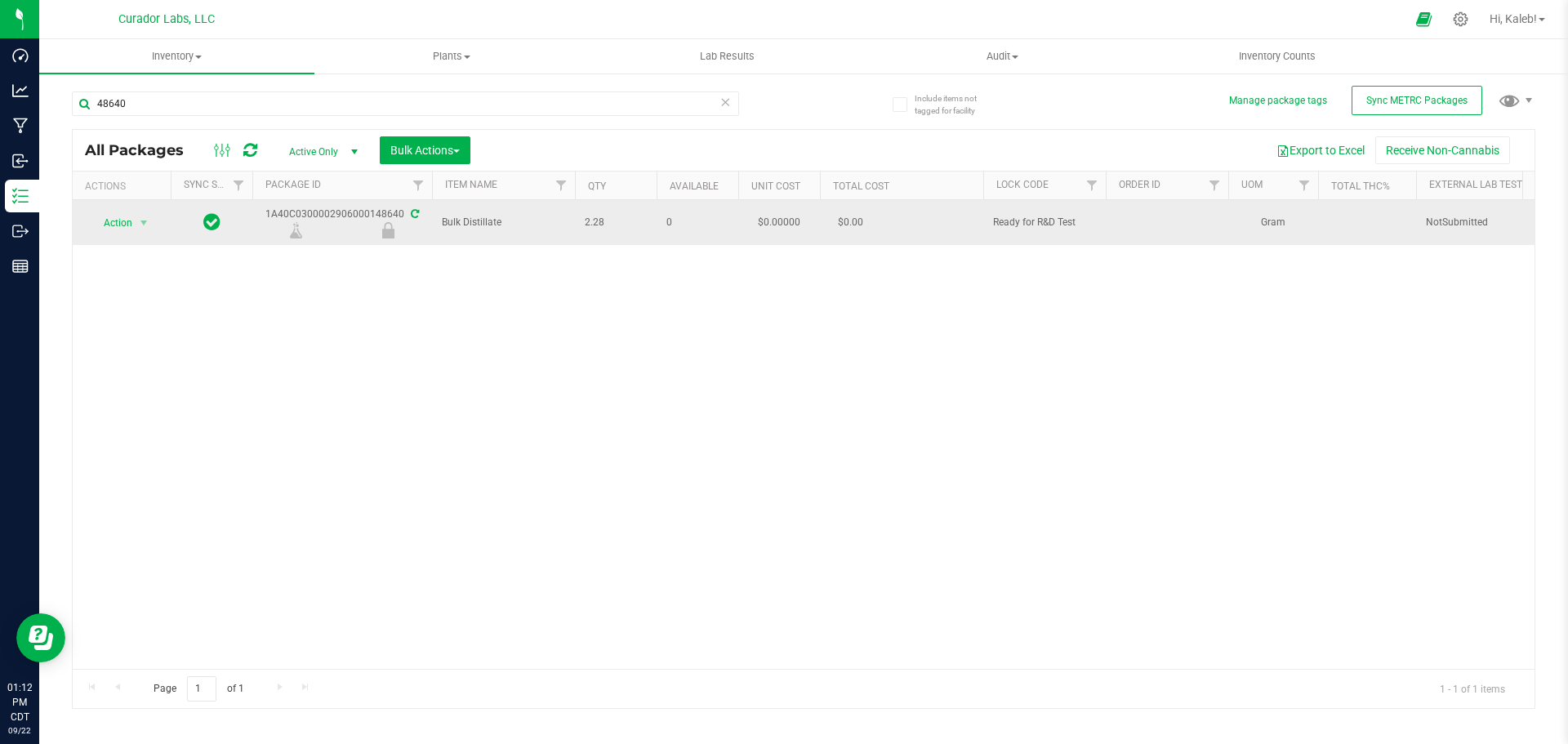
click at [1451, 223] on span "NotSubmitted" at bounding box center [1497, 223] width 143 height 15
click at [124, 221] on span "Action" at bounding box center [110, 223] width 44 height 23
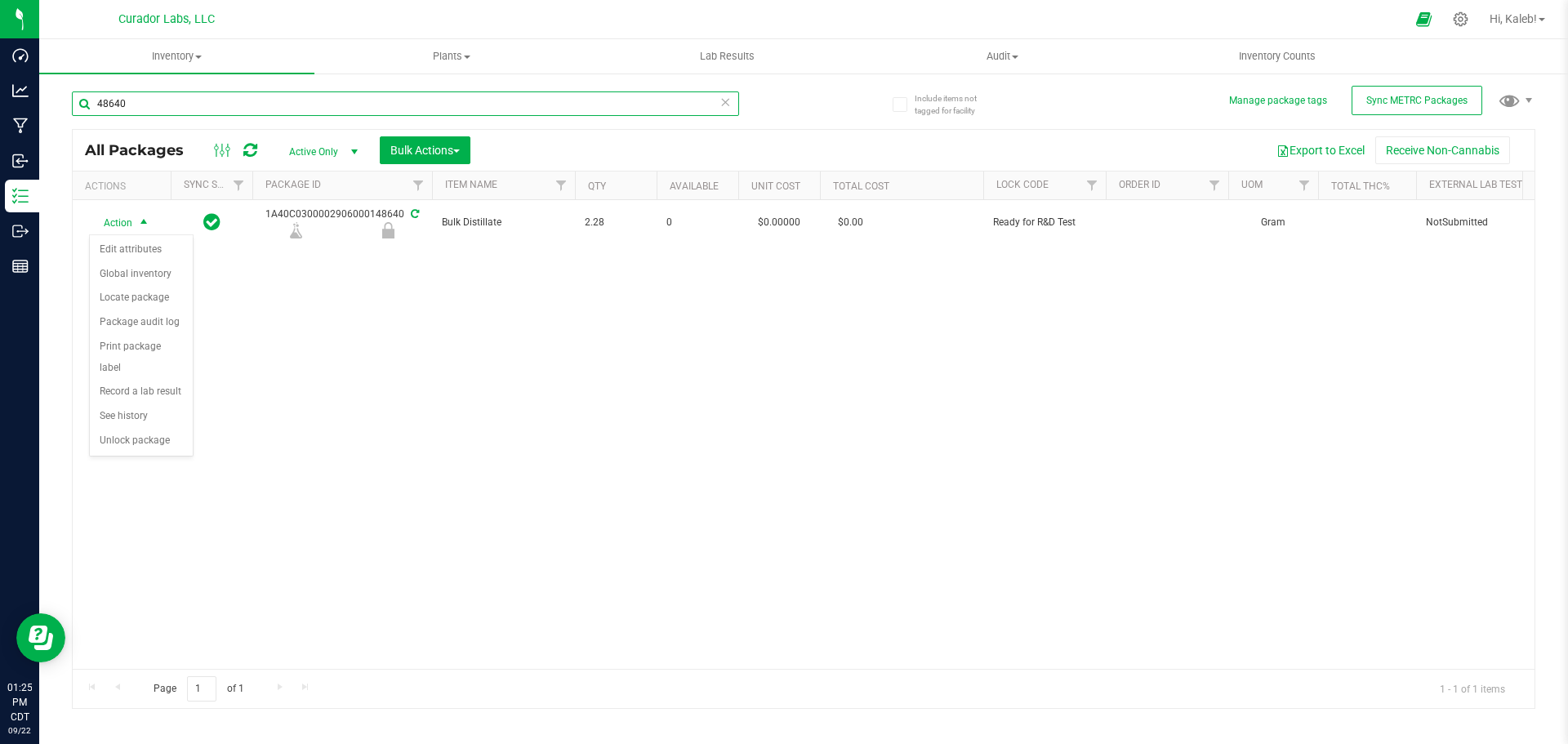
click at [108, 101] on input "48640" at bounding box center [405, 104] width 667 height 25
click at [100, 98] on input "48640" at bounding box center [405, 104] width 667 height 25
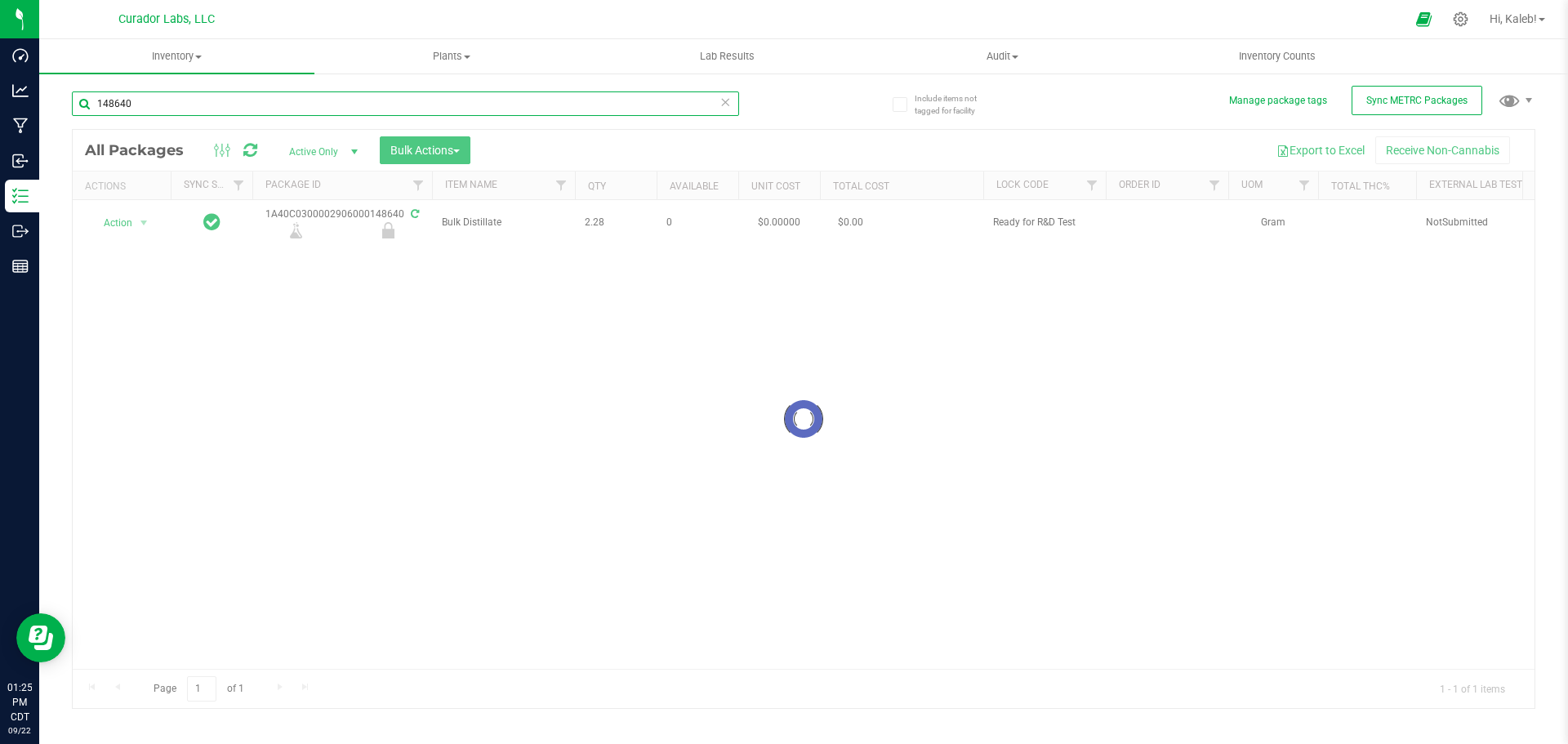
type input "148640"
